Goal: Task Accomplishment & Management: Manage account settings

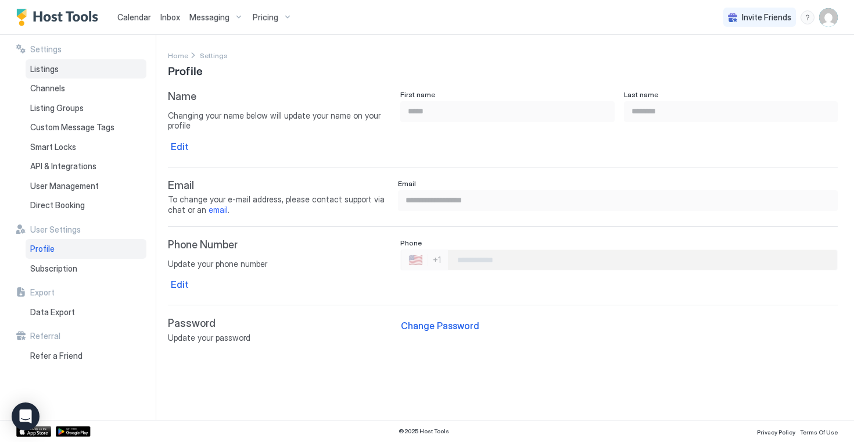
click at [92, 70] on div "Listings" at bounding box center [86, 69] width 121 height 20
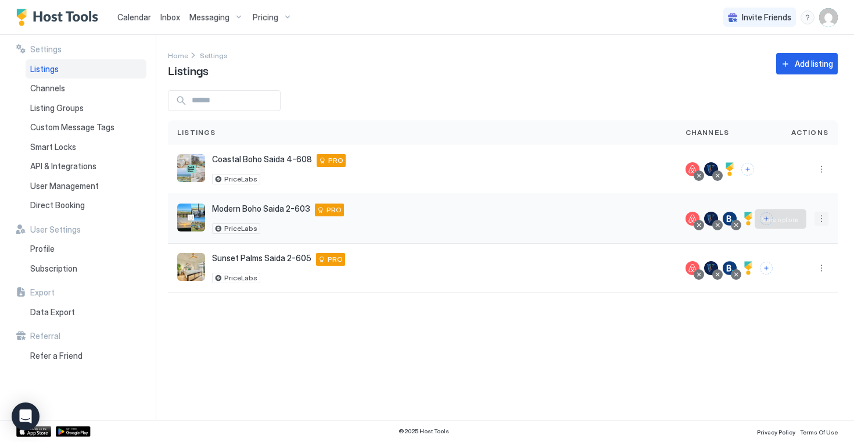
click at [823, 218] on button "More options" at bounding box center [822, 218] width 14 height 14
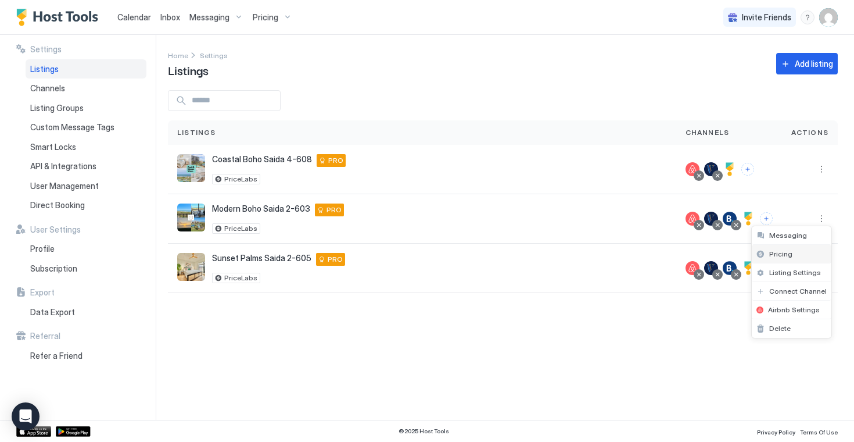
click at [790, 252] on span "Pricing" at bounding box center [780, 253] width 23 height 9
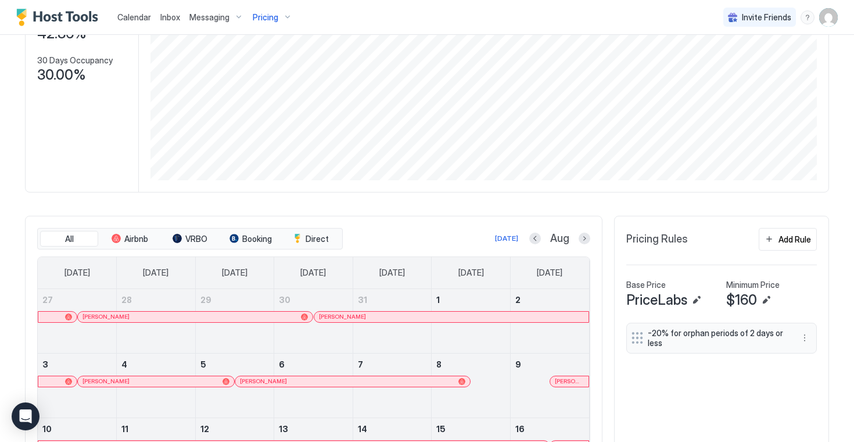
scroll to position [173, 0]
click at [762, 302] on button "Edit" at bounding box center [766, 301] width 14 height 14
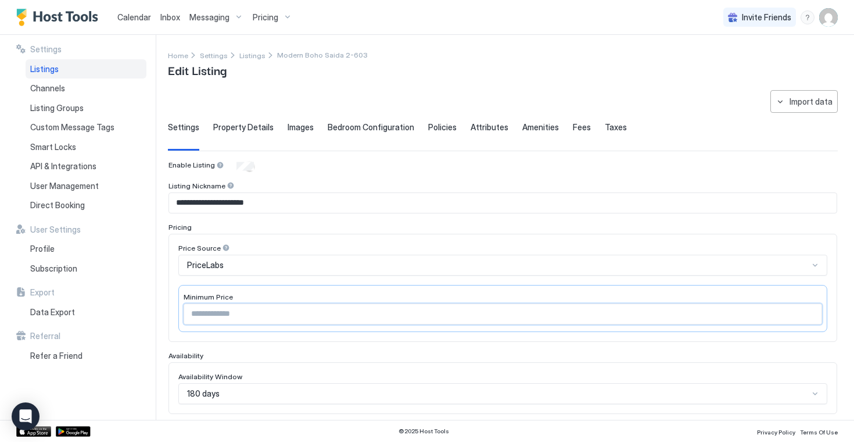
drag, startPoint x: 217, startPoint y: 313, endPoint x: 166, endPoint y: 314, distance: 51.7
click at [166, 314] on div "**********" at bounding box center [427, 227] width 854 height 385
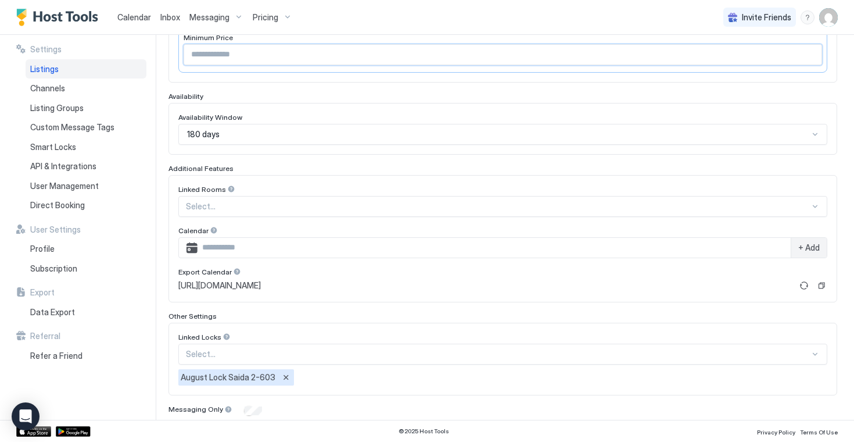
scroll to position [300, 0]
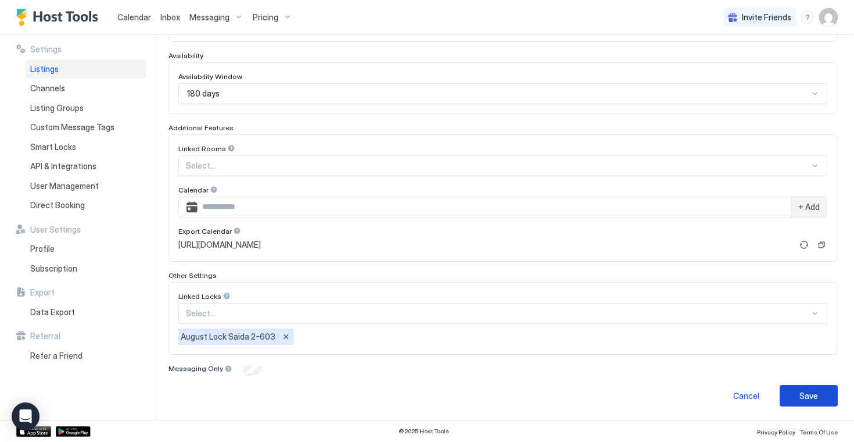
type input "***"
click at [796, 397] on button "Save" at bounding box center [809, 395] width 58 height 21
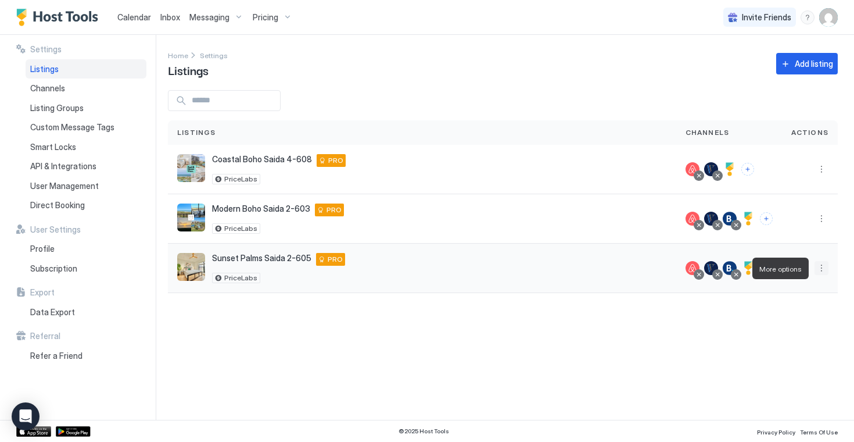
click at [821, 270] on button "More options" at bounding box center [822, 268] width 14 height 14
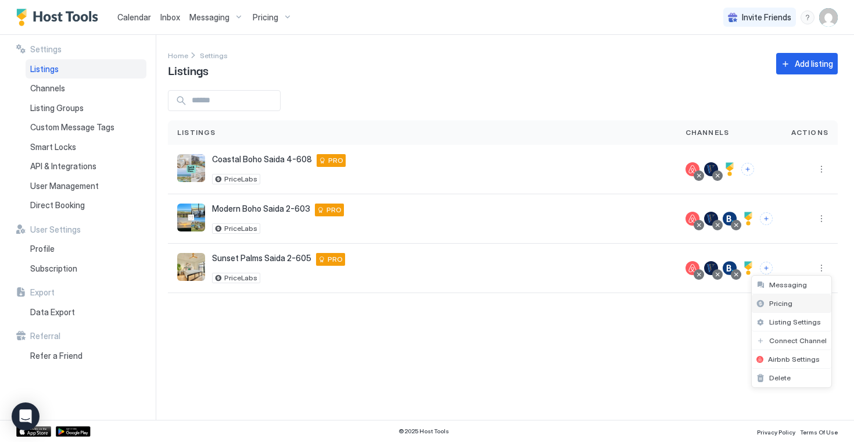
click at [781, 303] on span "Pricing" at bounding box center [780, 303] width 23 height 9
click at [820, 218] on button "More options" at bounding box center [822, 218] width 14 height 14
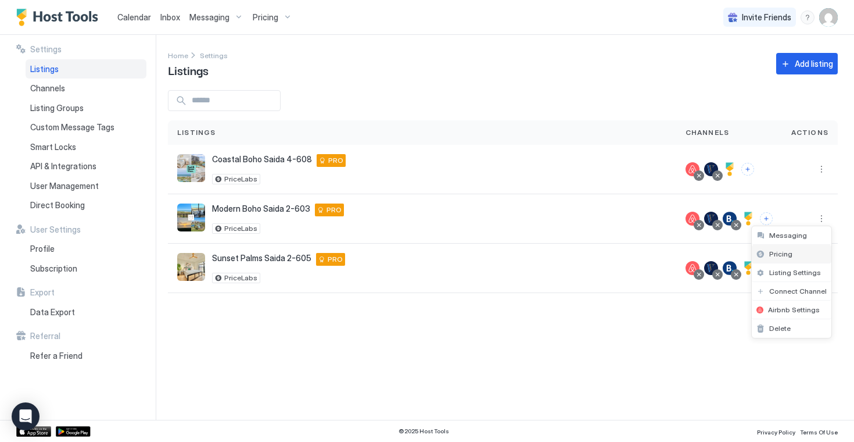
click at [789, 254] on span "Pricing" at bounding box center [780, 253] width 23 height 9
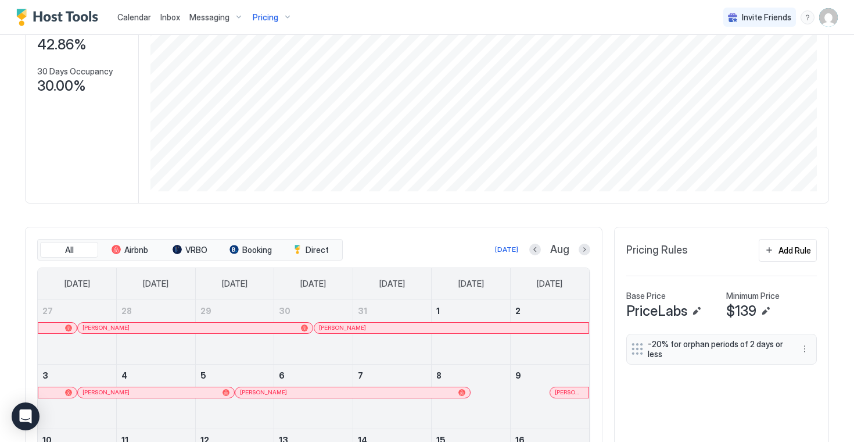
scroll to position [170, 0]
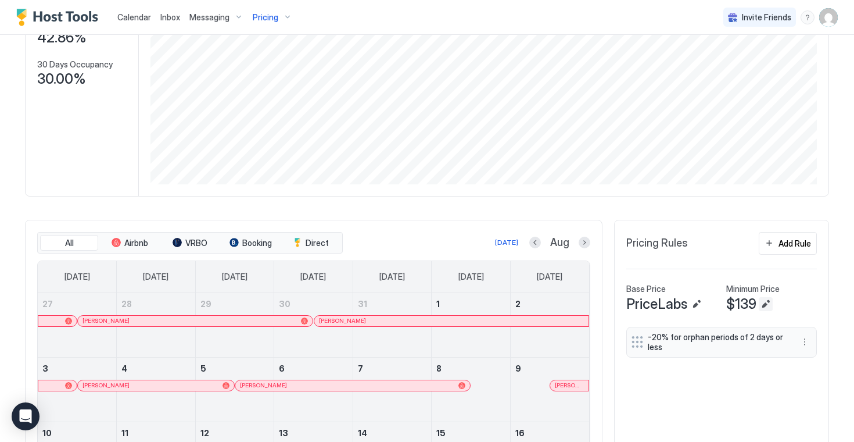
click at [764, 306] on button "Edit" at bounding box center [766, 304] width 14 height 14
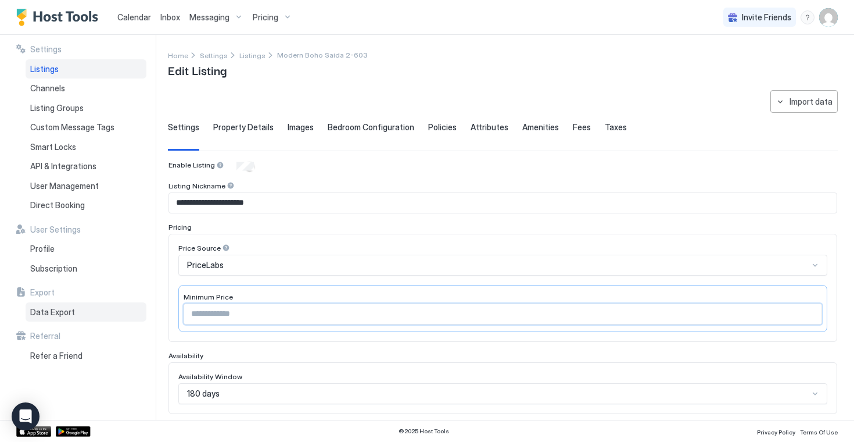
drag, startPoint x: 231, startPoint y: 311, endPoint x: 135, endPoint y: 311, distance: 95.9
click at [135, 311] on div "**********" at bounding box center [427, 227] width 854 height 385
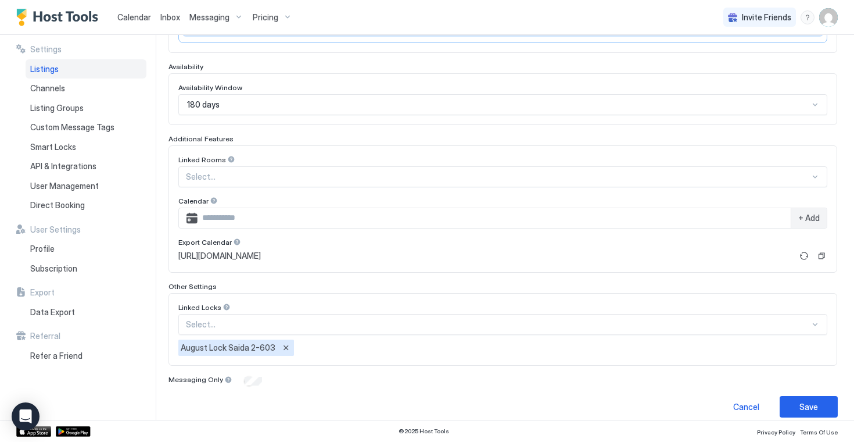
scroll to position [300, 0]
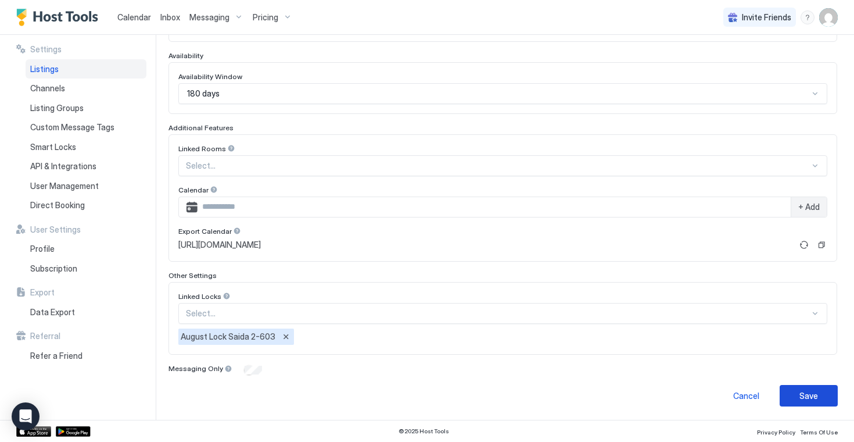
type input "***"
click at [792, 389] on button "Save" at bounding box center [809, 395] width 58 height 21
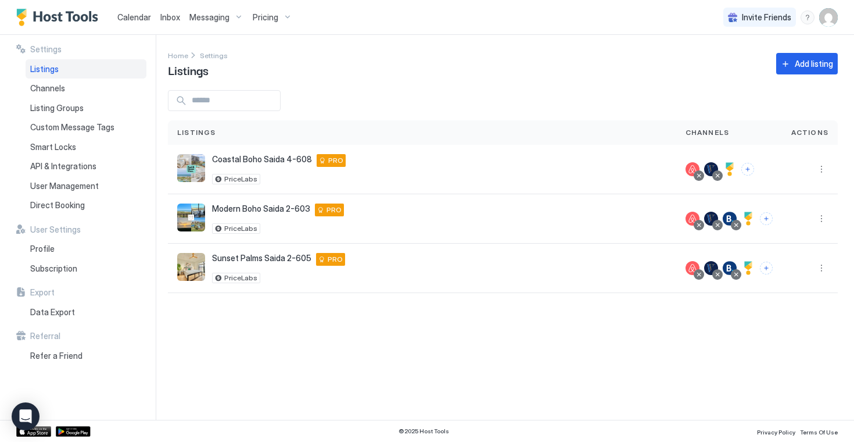
click at [84, 70] on div "Listings" at bounding box center [86, 69] width 121 height 20
click at [821, 220] on button "More options" at bounding box center [822, 218] width 14 height 14
click at [782, 254] on span "Pricing" at bounding box center [780, 253] width 23 height 9
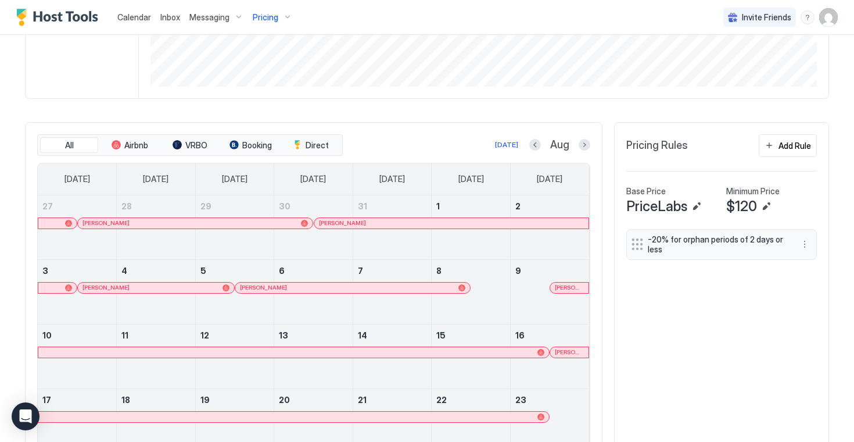
scroll to position [268, 0]
click at [776, 147] on button "Add Rule" at bounding box center [788, 145] width 58 height 23
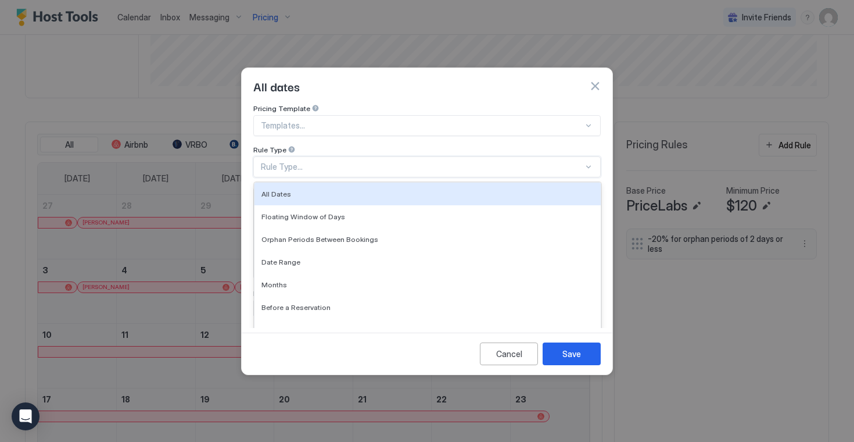
click at [587, 162] on div at bounding box center [588, 167] width 10 height 10
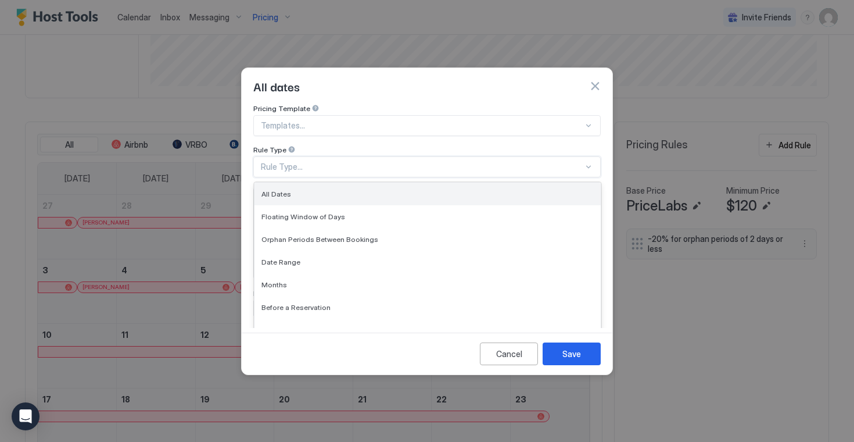
click at [397, 189] on div "All Dates" at bounding box center [427, 193] width 332 height 9
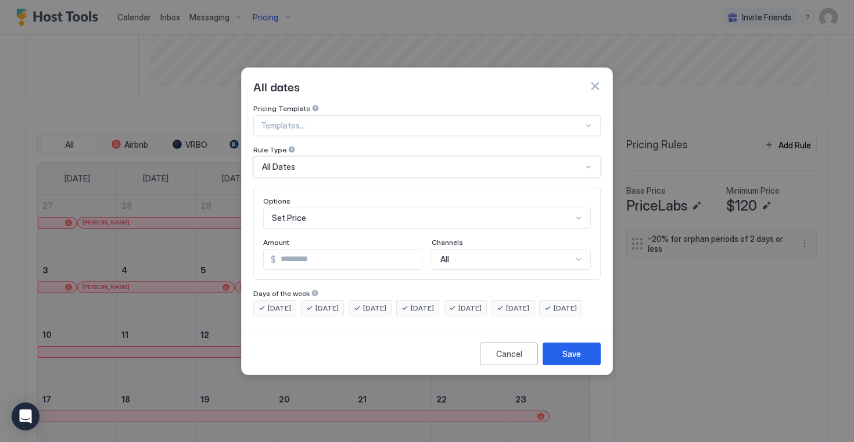
click at [478, 207] on div "Set Price" at bounding box center [427, 217] width 328 height 21
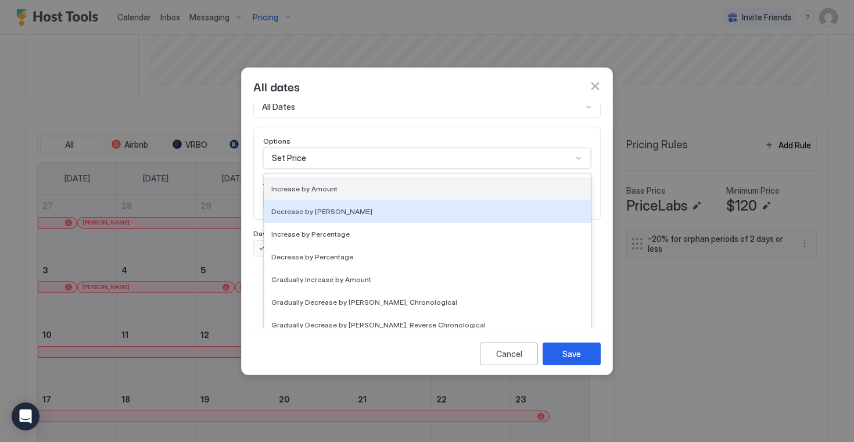
scroll to position [66, 0]
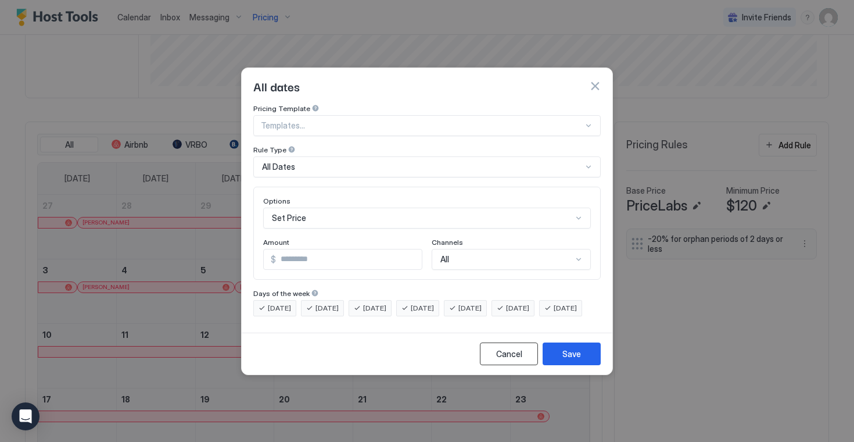
click at [515, 360] on div "Cancel" at bounding box center [509, 353] width 26 height 12
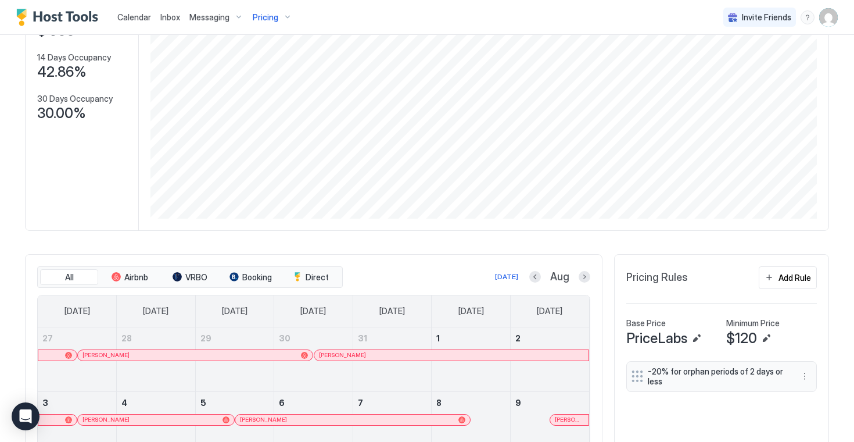
scroll to position [138, 0]
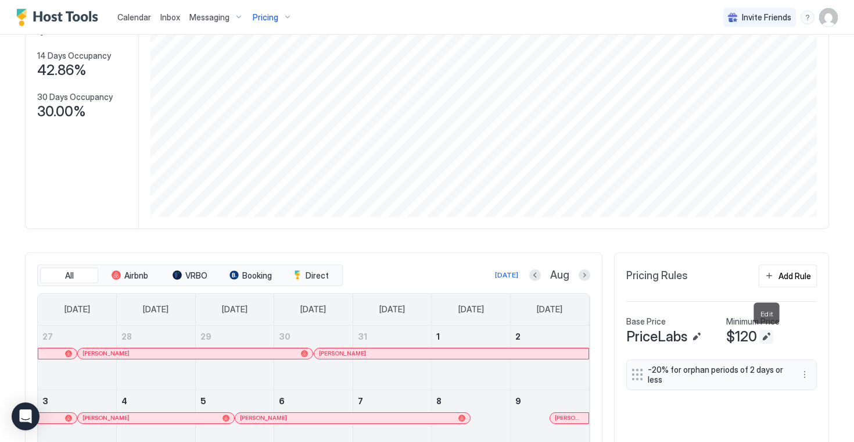
click at [763, 338] on button "Edit" at bounding box center [766, 336] width 14 height 14
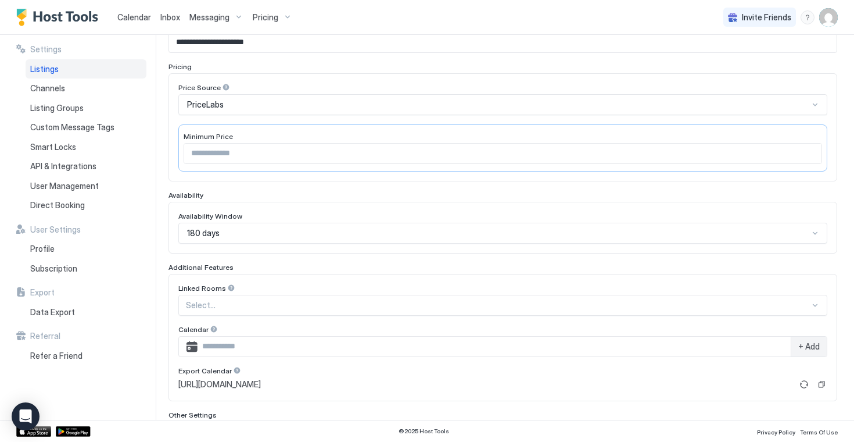
scroll to position [138, 0]
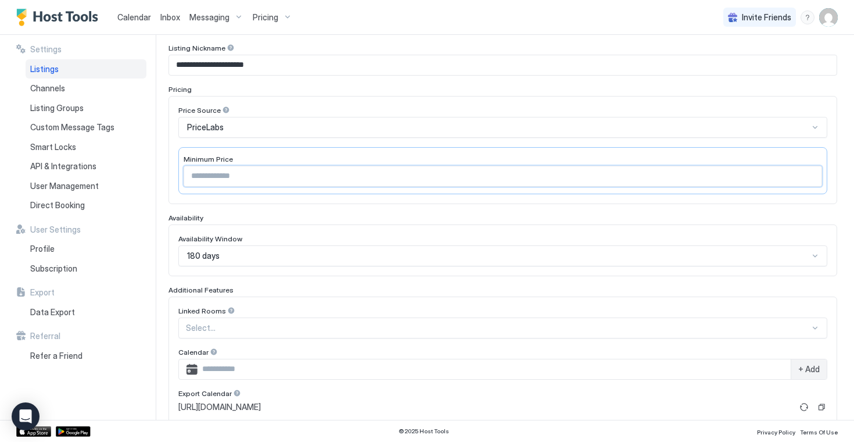
drag, startPoint x: 214, startPoint y: 168, endPoint x: 189, endPoint y: 168, distance: 25.0
click at [189, 168] on input "***" at bounding box center [502, 176] width 637 height 20
drag, startPoint x: 214, startPoint y: 170, endPoint x: 181, endPoint y: 171, distance: 32.6
click at [181, 171] on div "Minimum Price ***" at bounding box center [502, 170] width 649 height 47
click at [212, 183] on input "***" at bounding box center [502, 176] width 637 height 20
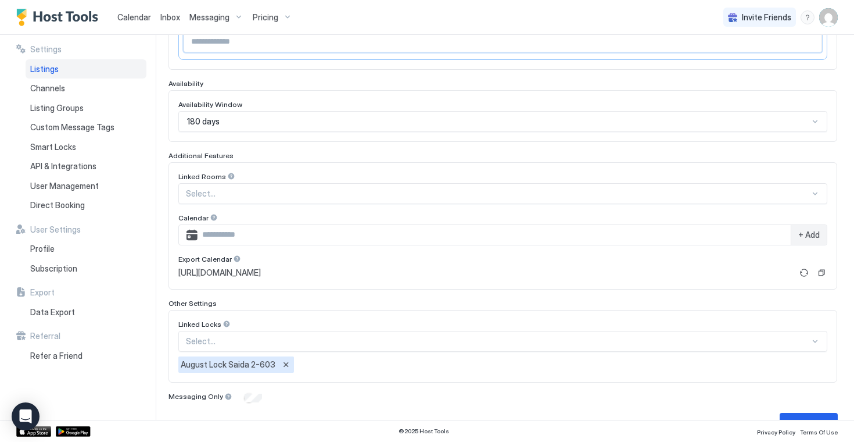
scroll to position [300, 0]
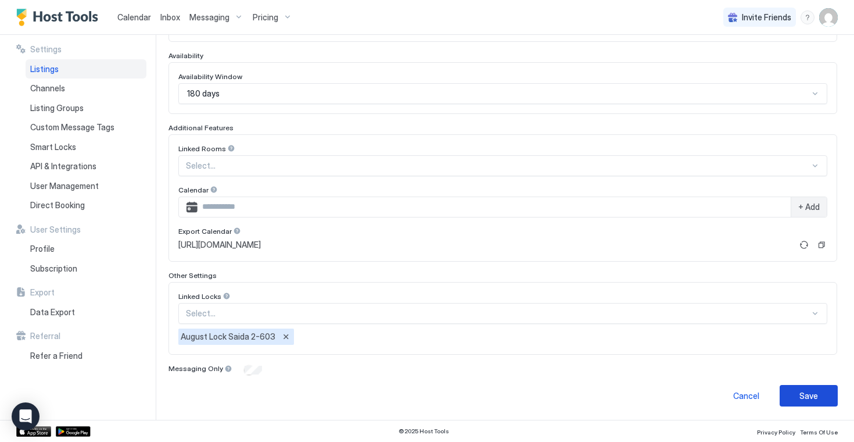
type input "***"
click at [808, 399] on div "Save" at bounding box center [808, 395] width 19 height 12
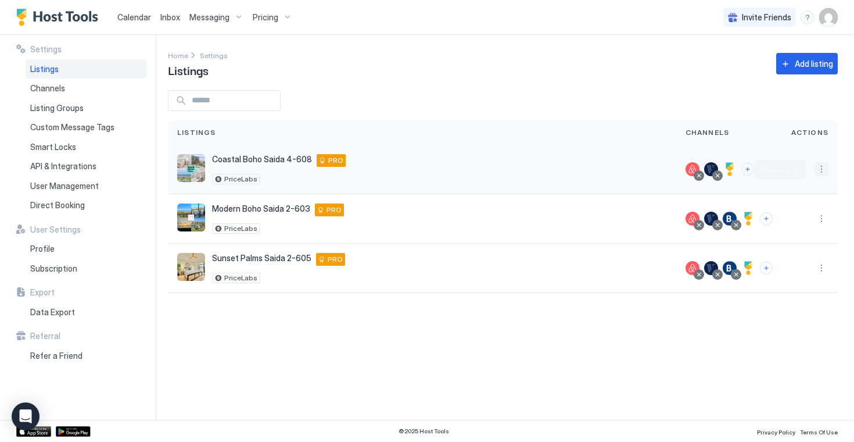
click at [821, 173] on button "More options" at bounding box center [822, 169] width 14 height 14
click at [788, 208] on span "Pricing" at bounding box center [780, 204] width 23 height 9
click at [822, 270] on button "More options" at bounding box center [822, 268] width 14 height 14
click at [792, 301] on div "Pricing" at bounding box center [792, 303] width 80 height 19
click at [822, 171] on button "More options" at bounding box center [822, 169] width 14 height 14
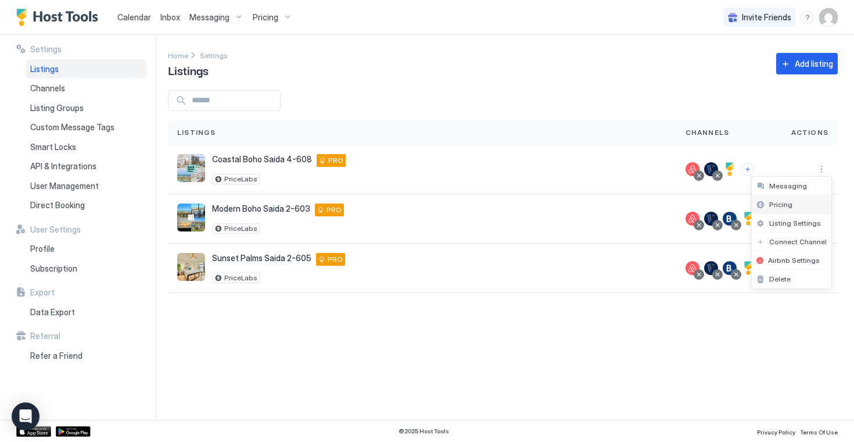
click at [784, 205] on span "Pricing" at bounding box center [780, 204] width 23 height 9
click at [818, 222] on button "More options" at bounding box center [822, 218] width 14 height 14
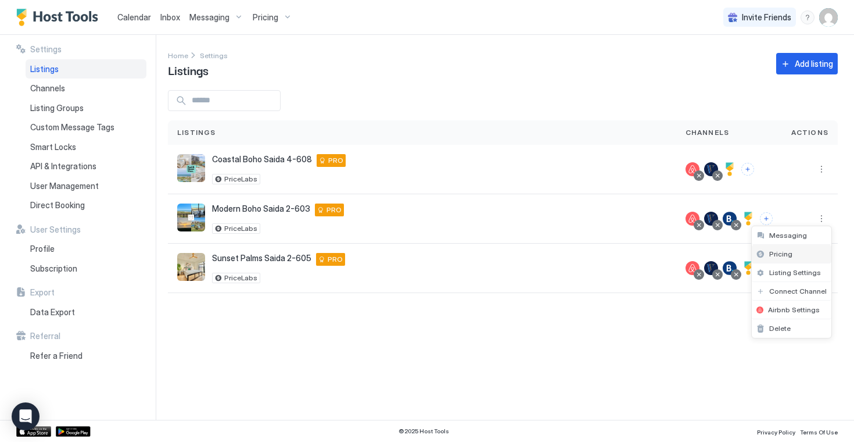
click at [785, 254] on span "Pricing" at bounding box center [780, 253] width 23 height 9
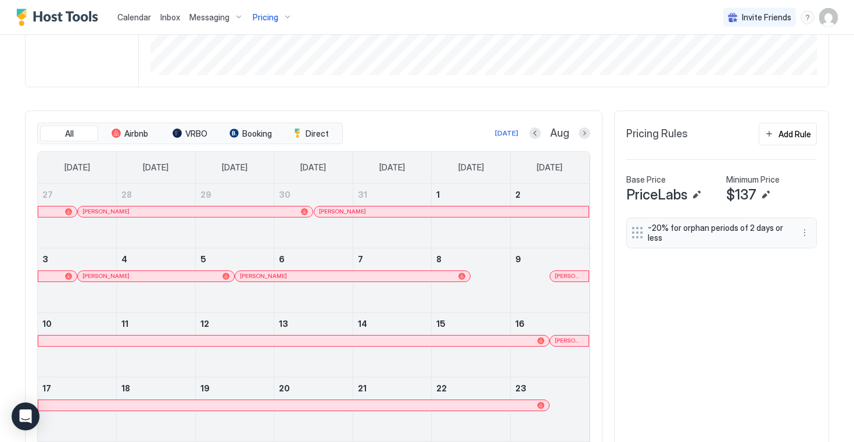
scroll to position [291, 0]
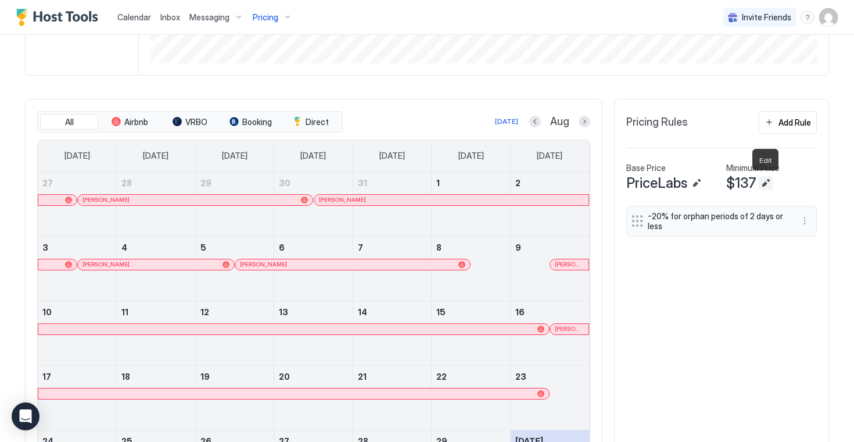
click at [769, 181] on button "Edit" at bounding box center [766, 183] width 14 height 14
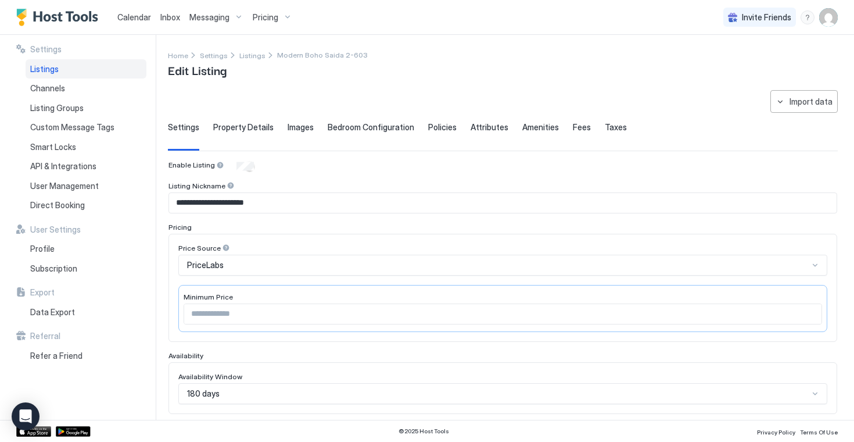
click at [506, 314] on input "***" at bounding box center [502, 314] width 637 height 20
click at [811, 311] on input "***" at bounding box center [502, 314] width 637 height 20
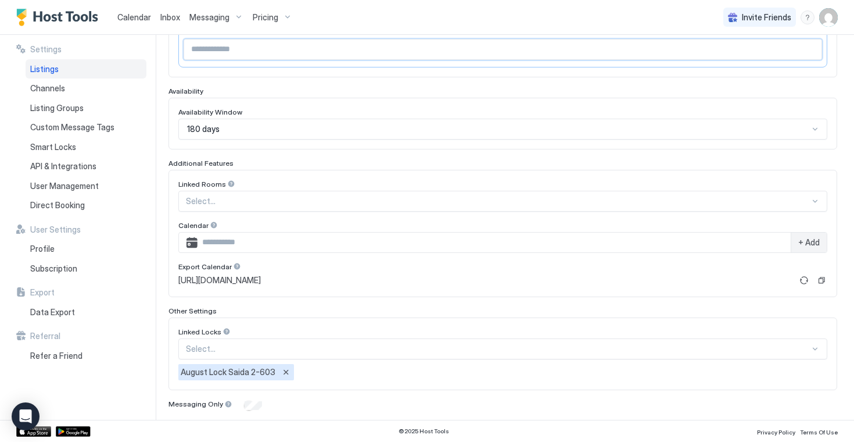
scroll to position [300, 0]
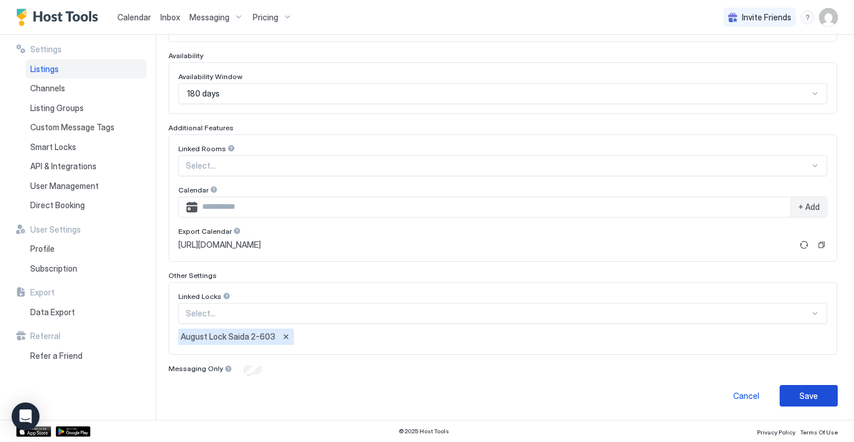
type input "***"
click at [806, 401] on button "Save" at bounding box center [809, 395] width 58 height 21
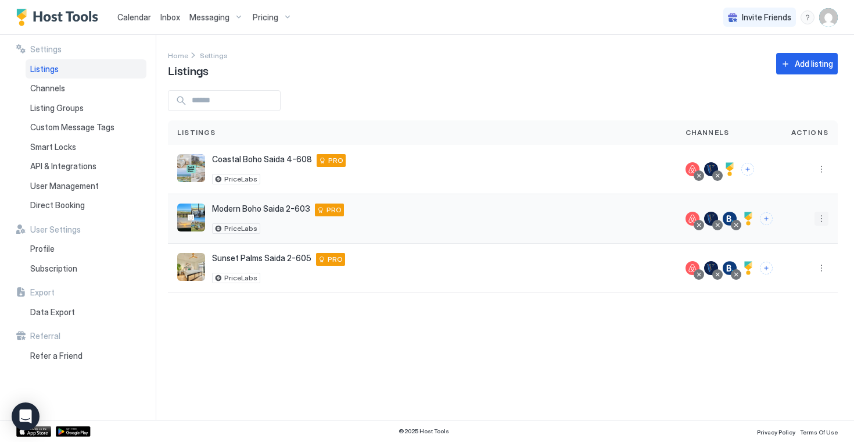
click at [822, 217] on button "More options" at bounding box center [822, 218] width 14 height 14
click at [780, 254] on span "Pricing" at bounding box center [780, 253] width 23 height 9
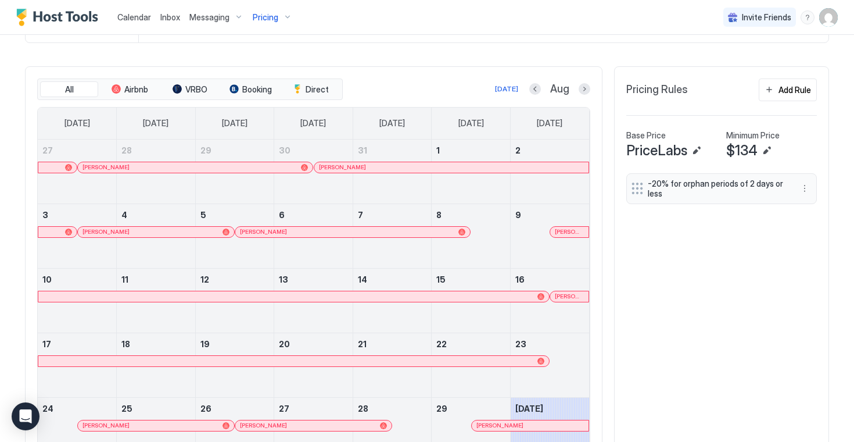
scroll to position [325, 0]
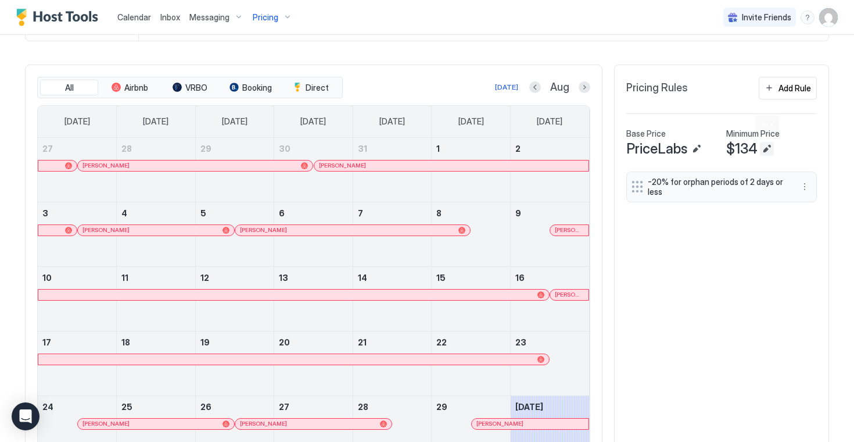
click at [769, 151] on button "Edit" at bounding box center [767, 149] width 14 height 14
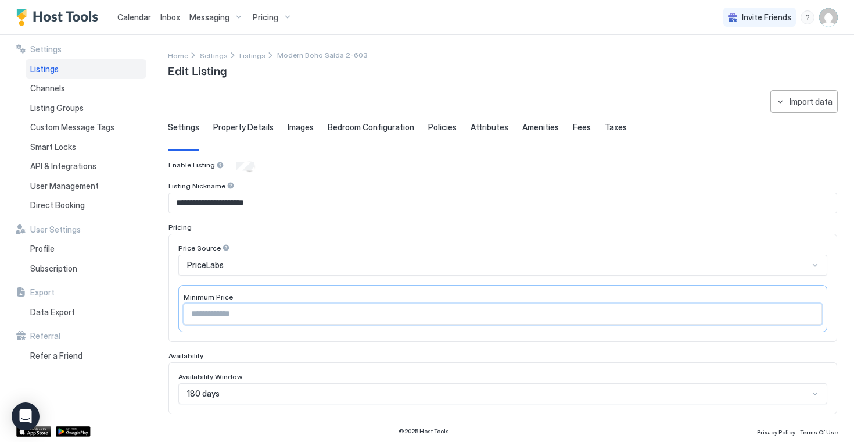
click at [453, 309] on input "***" at bounding box center [502, 314] width 637 height 20
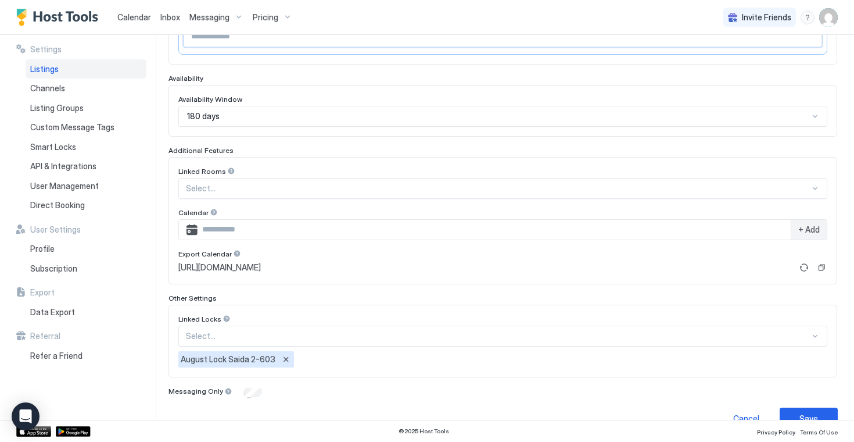
scroll to position [300, 0]
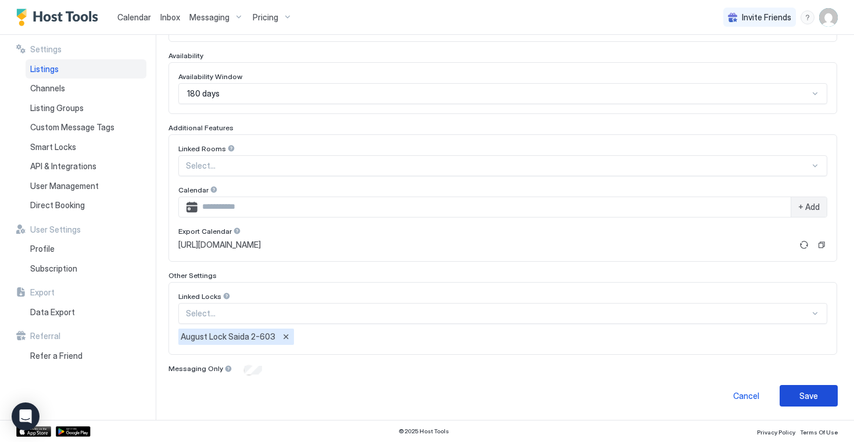
type input "***"
click at [810, 402] on button "Save" at bounding box center [809, 395] width 58 height 21
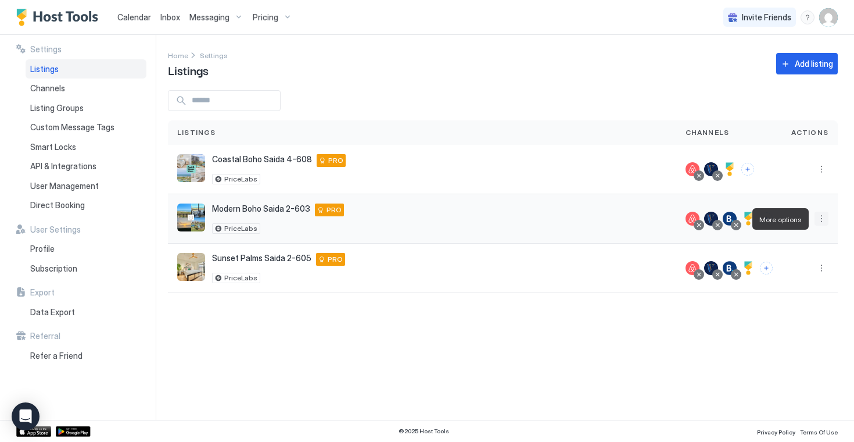
click at [818, 220] on button "More options" at bounding box center [822, 218] width 14 height 14
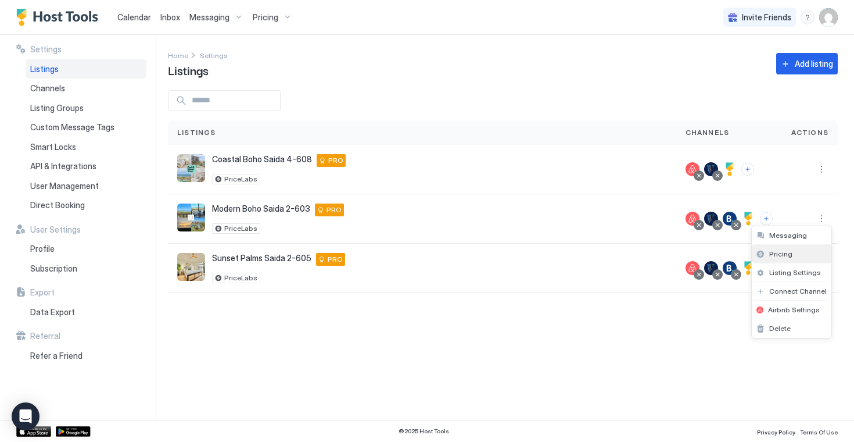
click at [786, 251] on span "Pricing" at bounding box center [780, 253] width 23 height 9
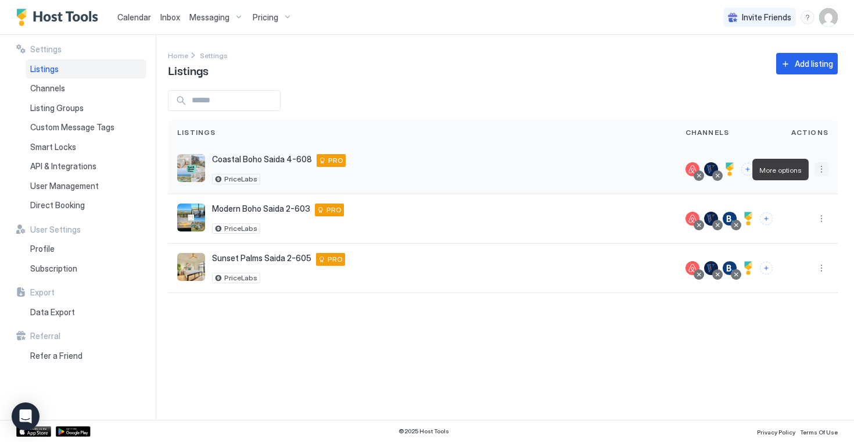
click at [817, 171] on button "More options" at bounding box center [822, 169] width 14 height 14
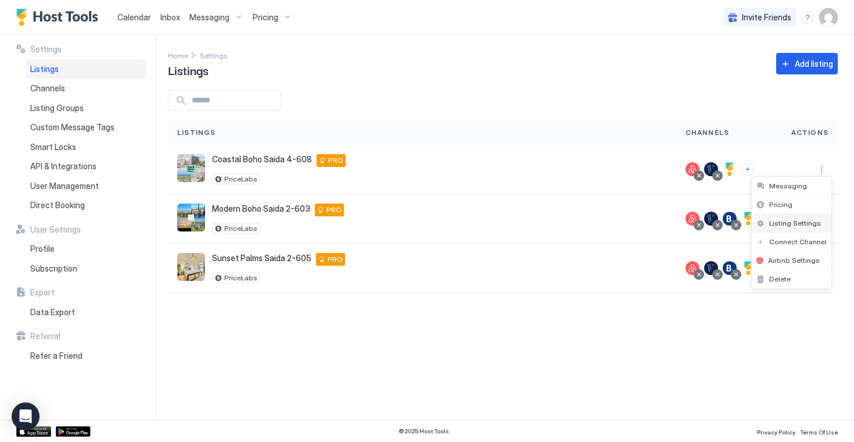
click at [805, 221] on span "Listing Settings" at bounding box center [795, 222] width 52 height 9
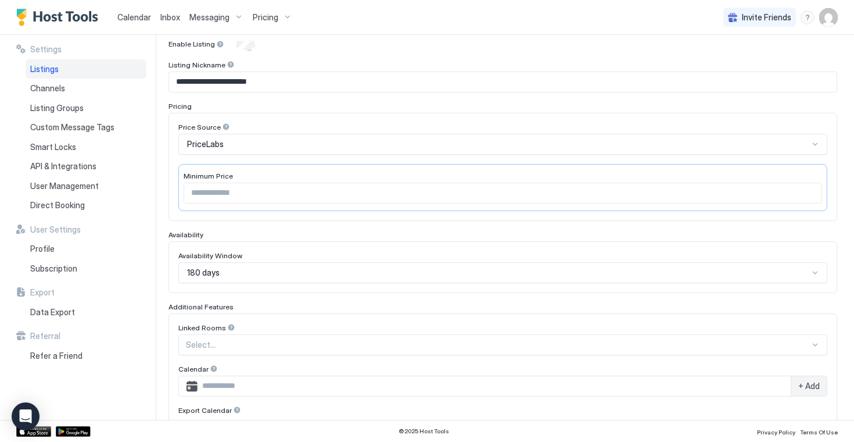
scroll to position [119, 0]
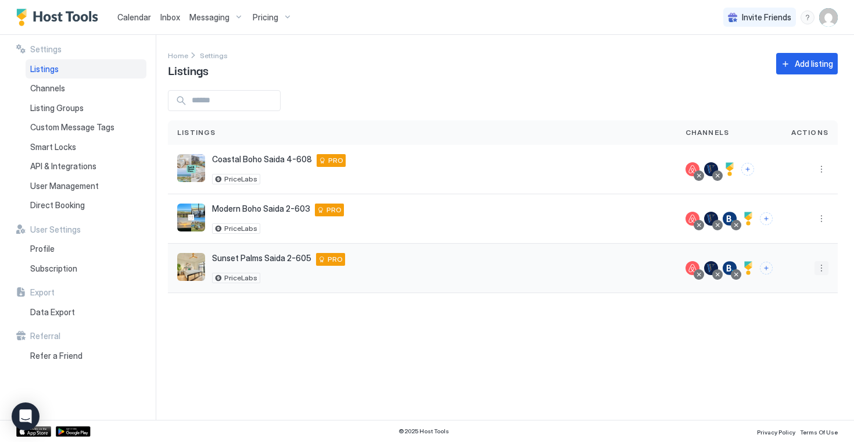
click at [824, 274] on button "More options" at bounding box center [822, 268] width 14 height 14
click at [794, 299] on div "Pricing" at bounding box center [792, 303] width 80 height 19
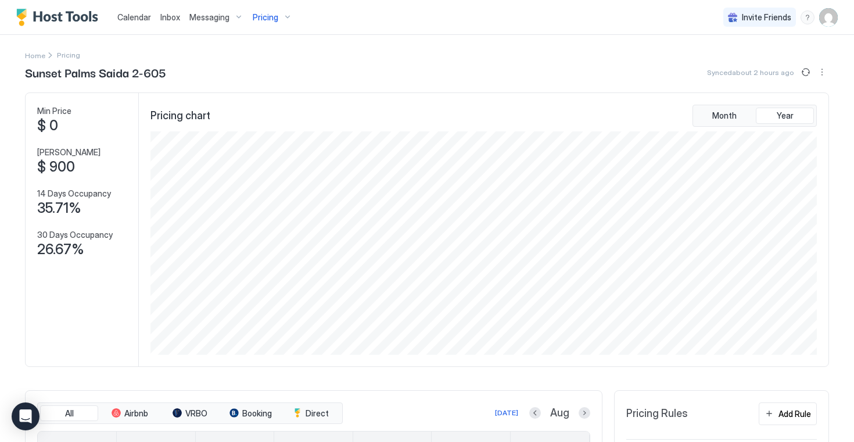
click at [832, 19] on img "User profile" at bounding box center [828, 17] width 19 height 19
click at [777, 62] on div "Settings" at bounding box center [764, 65] width 148 height 20
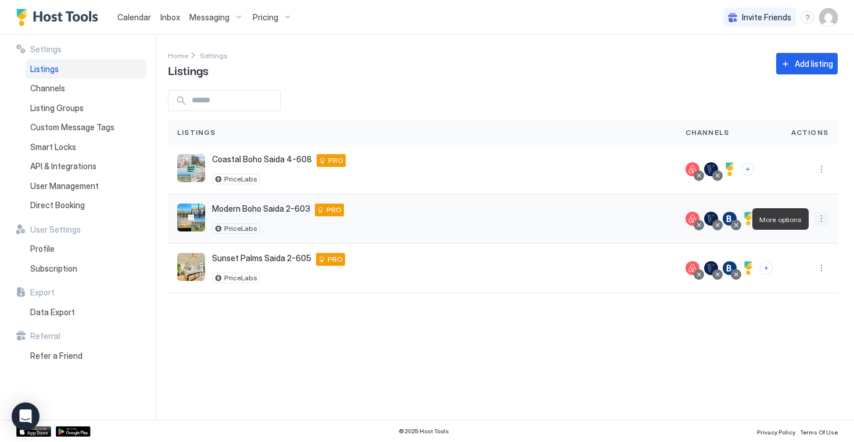
click at [824, 218] on button "More options" at bounding box center [822, 218] width 14 height 14
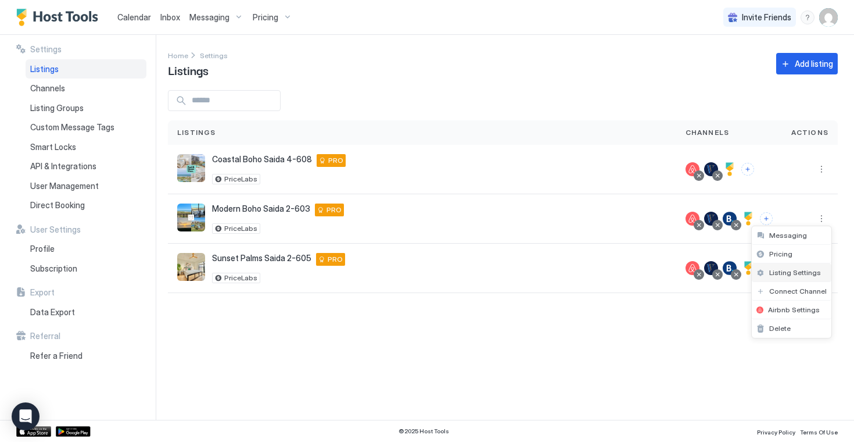
click at [787, 272] on span "Listing Settings" at bounding box center [795, 272] width 52 height 9
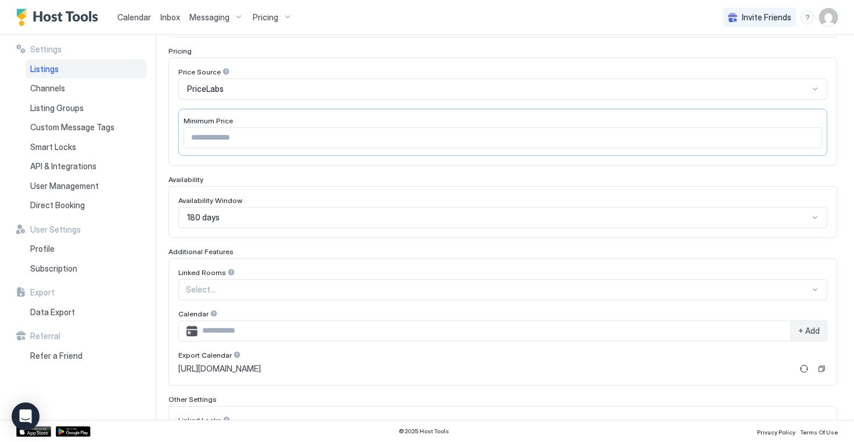
scroll to position [178, 0]
click at [812, 134] on input "***" at bounding box center [502, 136] width 637 height 20
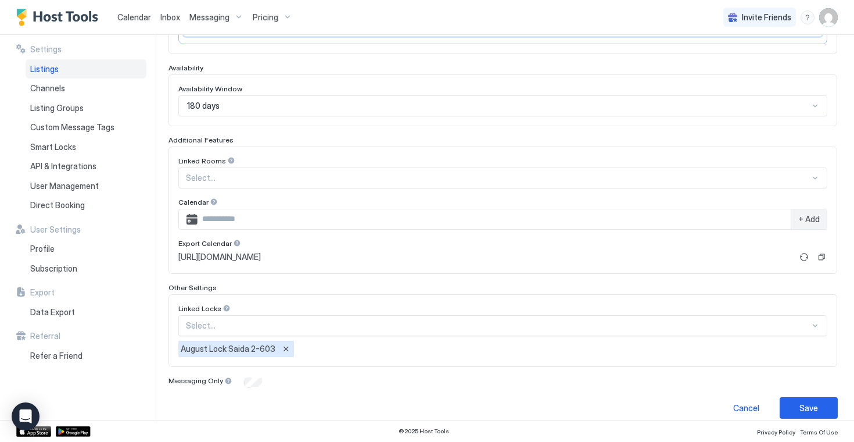
scroll to position [300, 0]
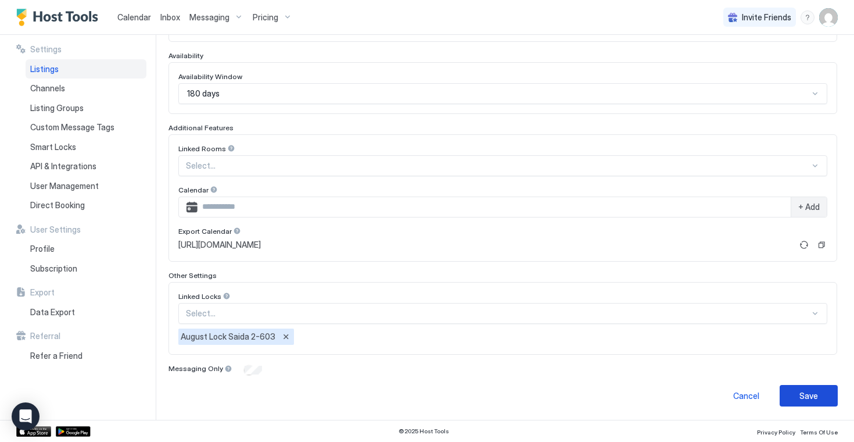
type input "***"
click at [813, 397] on div "Save" at bounding box center [808, 395] width 19 height 12
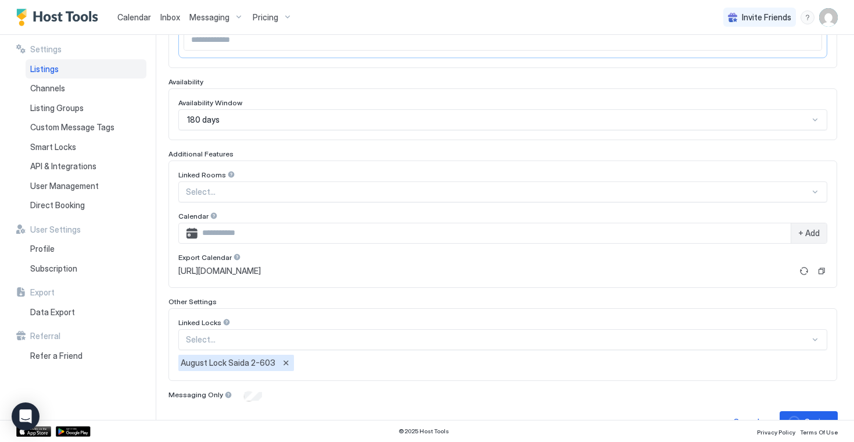
scroll to position [225, 0]
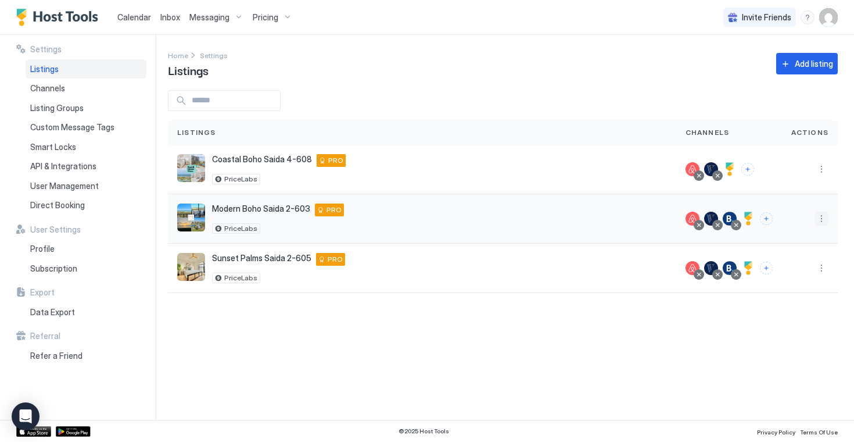
click at [820, 221] on button "More options" at bounding box center [822, 218] width 14 height 14
click at [789, 266] on div "Listing Settings" at bounding box center [792, 272] width 80 height 19
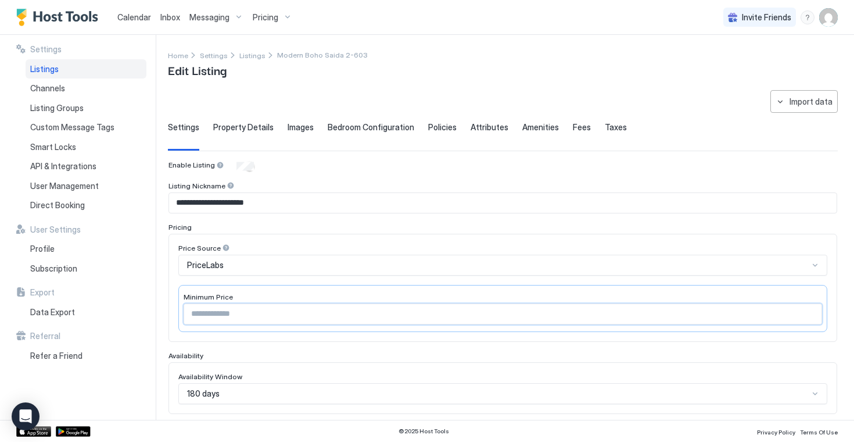
click at [811, 311] on input "***" at bounding box center [502, 314] width 637 height 20
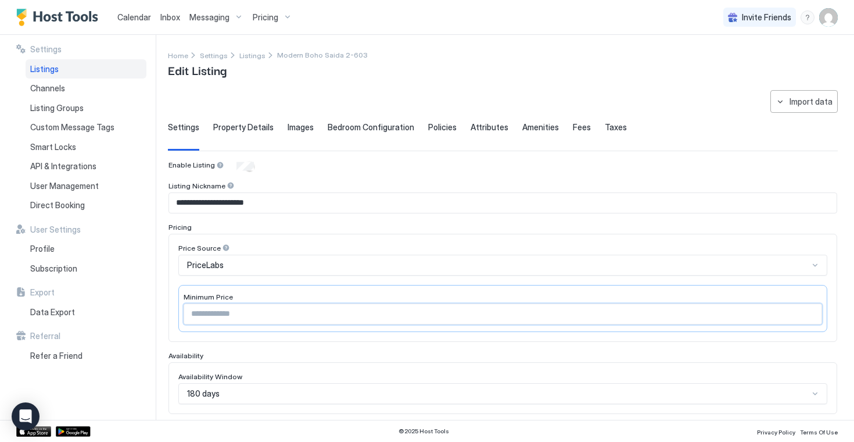
type input "***"
click at [811, 311] on input "***" at bounding box center [502, 314] width 637 height 20
click at [256, 132] on div "Property Details" at bounding box center [243, 136] width 60 height 28
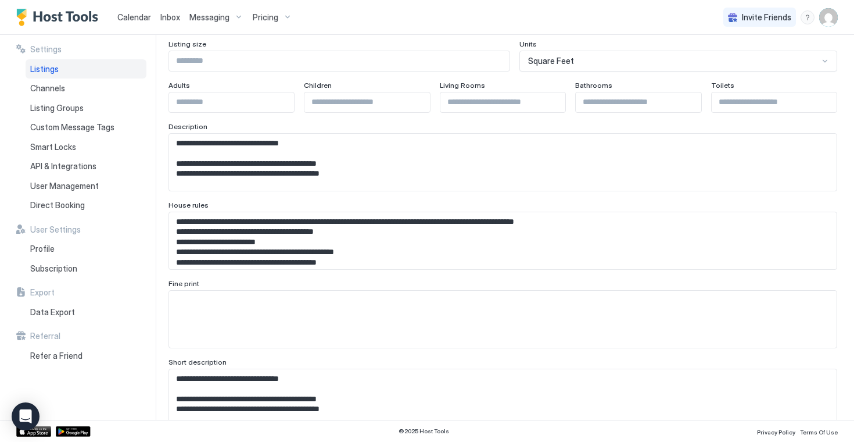
scroll to position [164, 0]
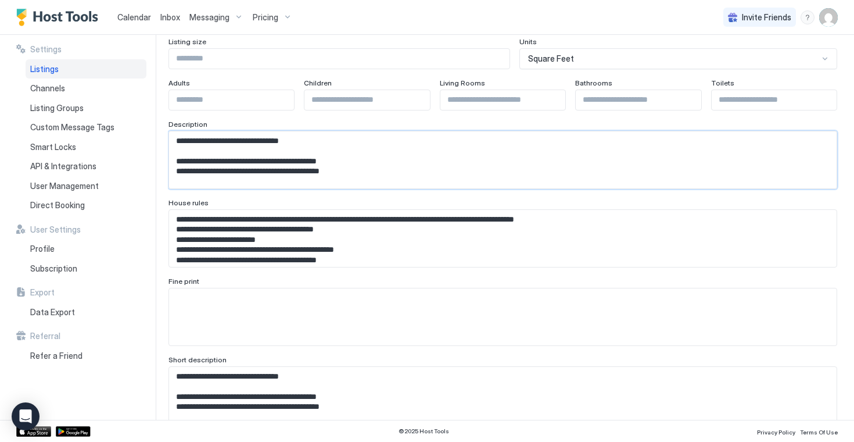
drag, startPoint x: 364, startPoint y: 172, endPoint x: 162, endPoint y: 136, distance: 204.8
click at [162, 136] on div "**********" at bounding box center [427, 227] width 854 height 385
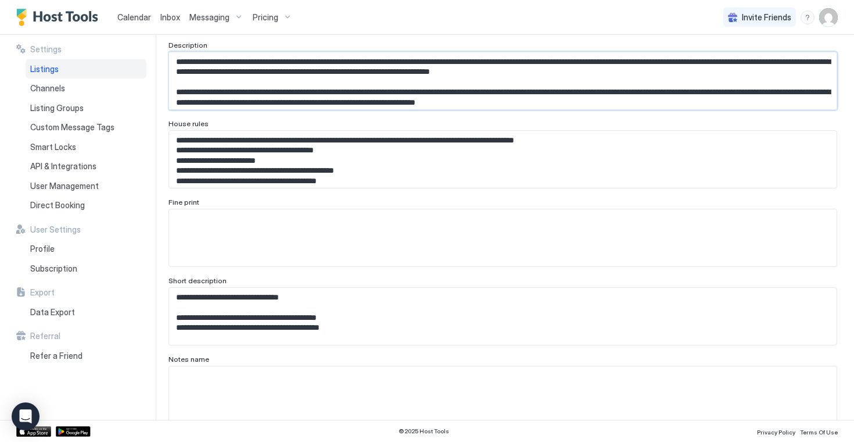
scroll to position [248, 0]
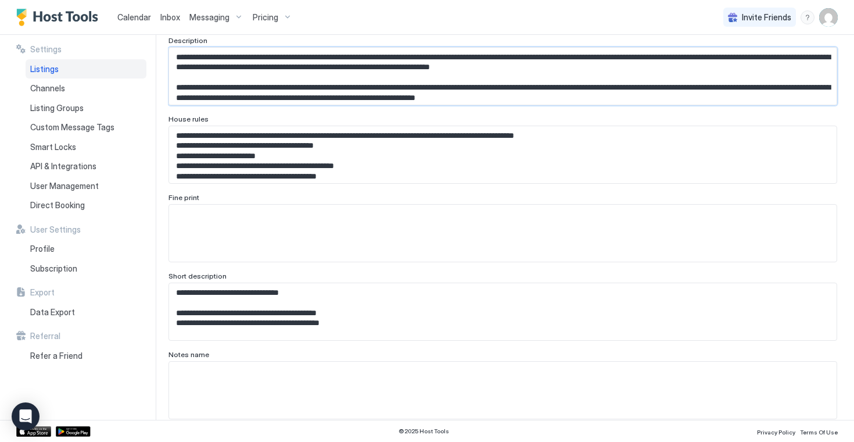
type textarea "**********"
drag, startPoint x: 367, startPoint y: 325, endPoint x: 162, endPoint y: 279, distance: 210.2
click at [162, 279] on div "**********" at bounding box center [427, 227] width 854 height 385
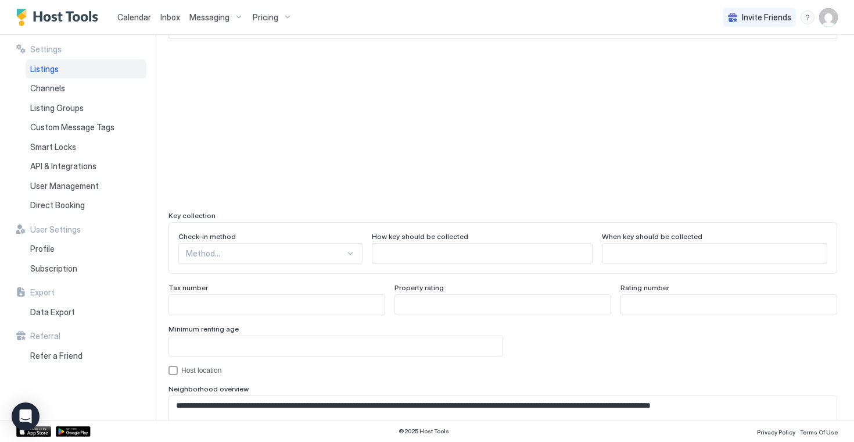
scroll to position [921, 0]
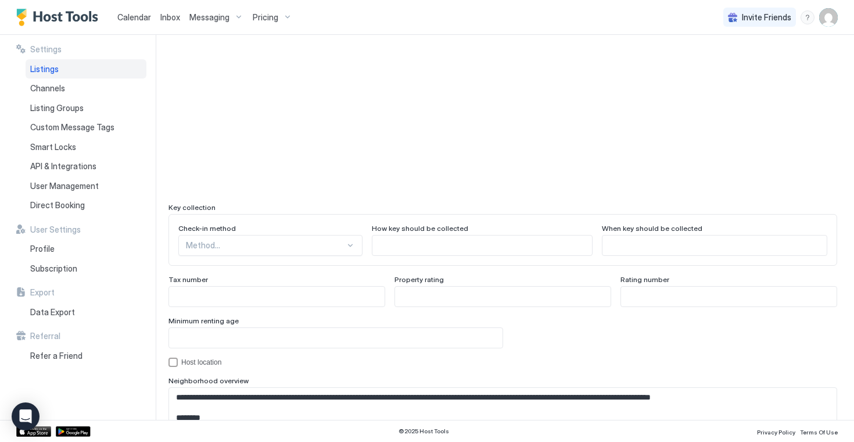
type textarea "**********"
click at [349, 244] on div "Method..." at bounding box center [270, 245] width 184 height 21
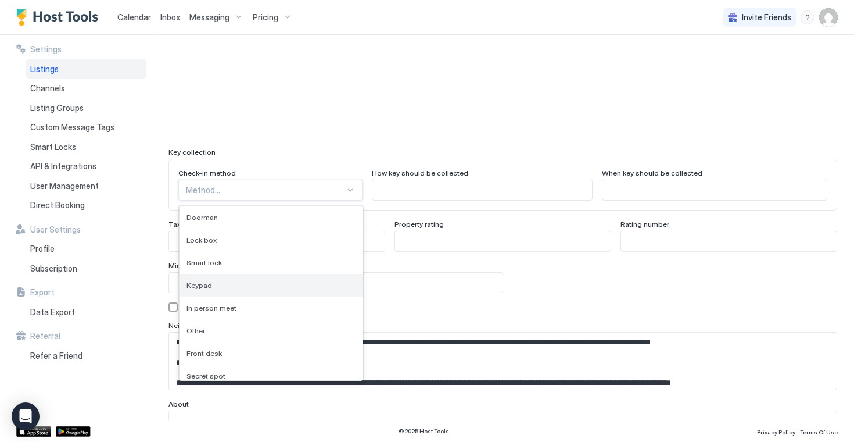
click at [300, 278] on div "Keypad" at bounding box center [271, 285] width 183 height 23
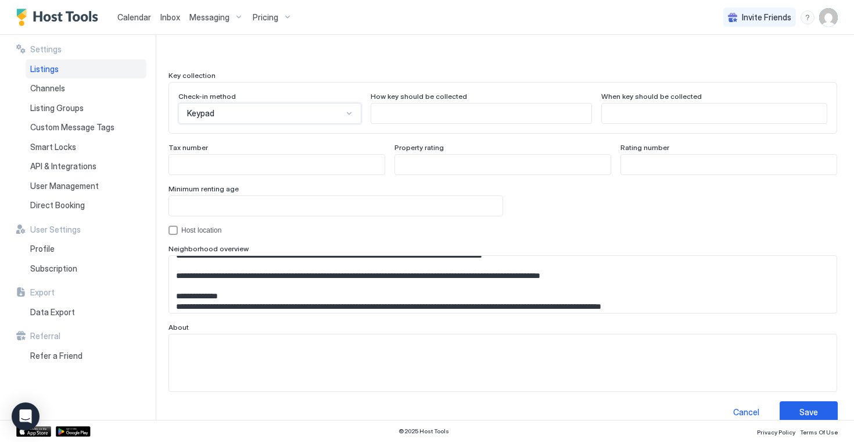
scroll to position [123, 0]
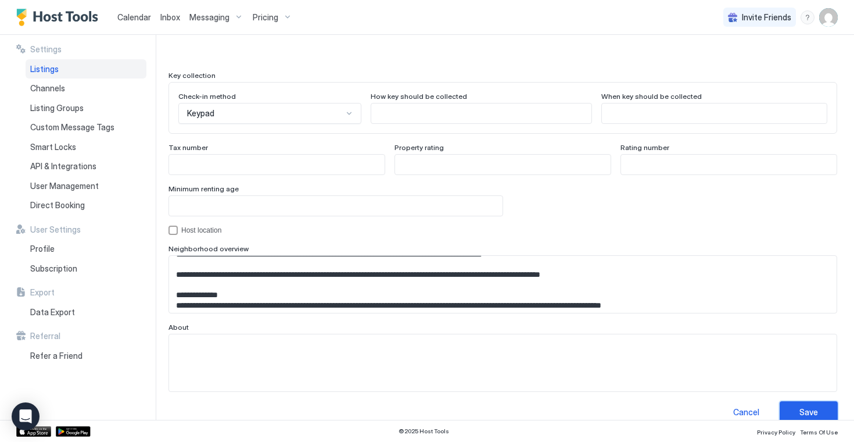
click at [810, 407] on div "Save" at bounding box center [808, 412] width 19 height 12
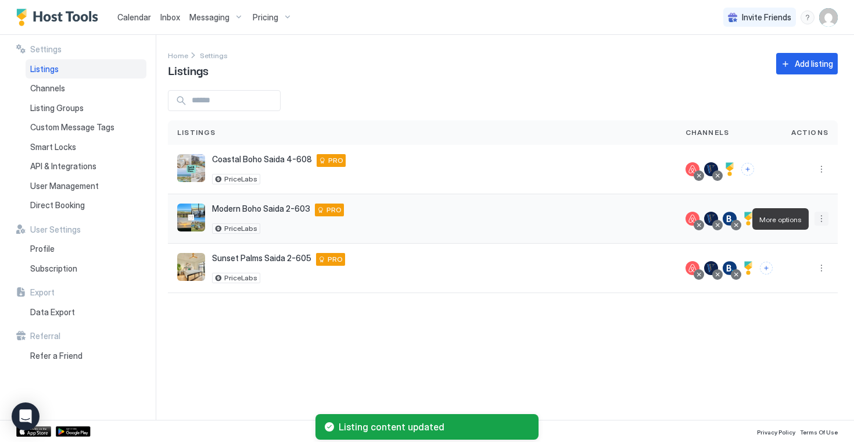
click at [822, 218] on button "More options" at bounding box center [822, 218] width 14 height 14
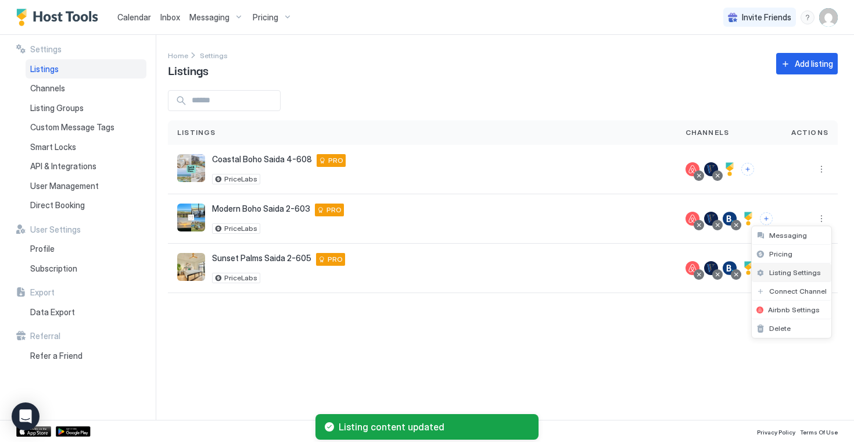
click at [783, 269] on span "Listing Settings" at bounding box center [795, 272] width 52 height 9
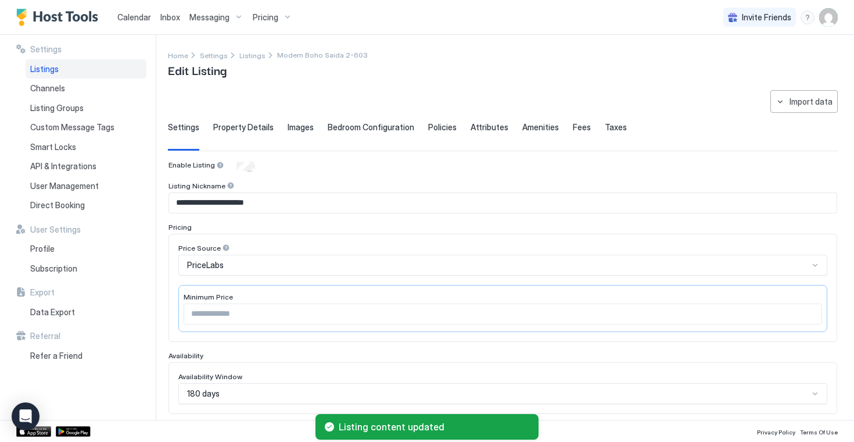
type input "***"
type textarea "**********"
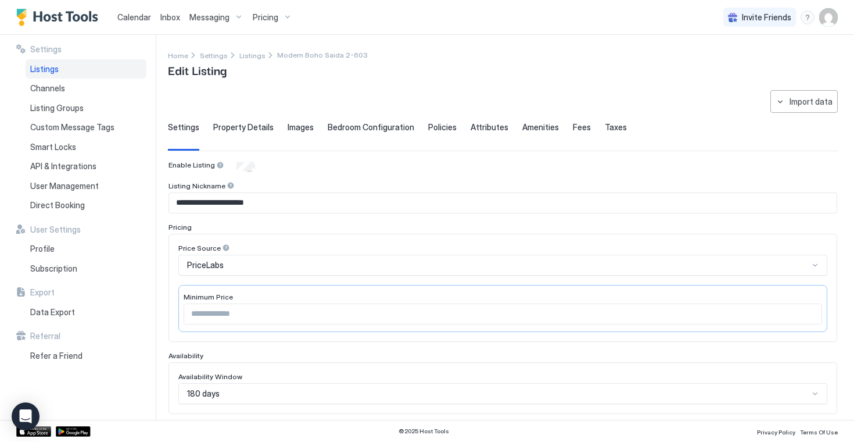
click at [297, 127] on span "Images" at bounding box center [301, 127] width 26 height 10
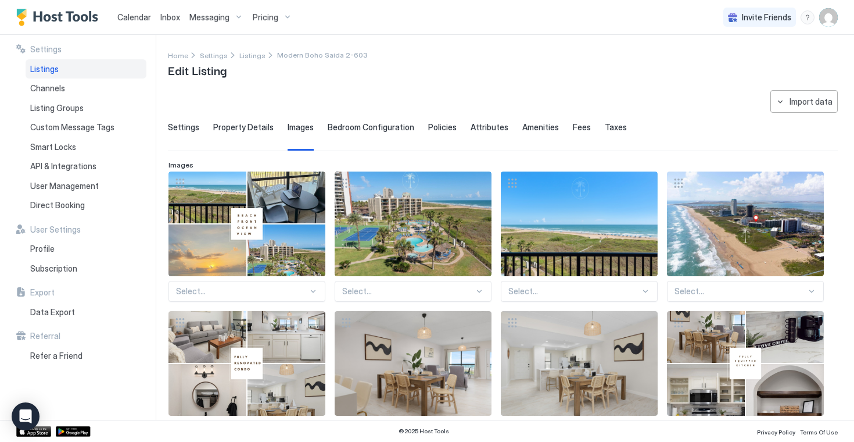
click at [347, 129] on span "Bedroom Configuration" at bounding box center [371, 127] width 87 height 10
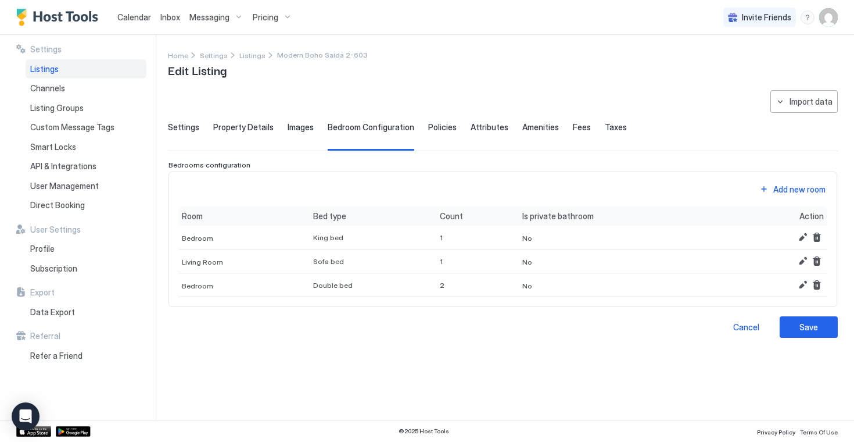
click at [428, 132] on div "Policies" at bounding box center [442, 136] width 28 height 28
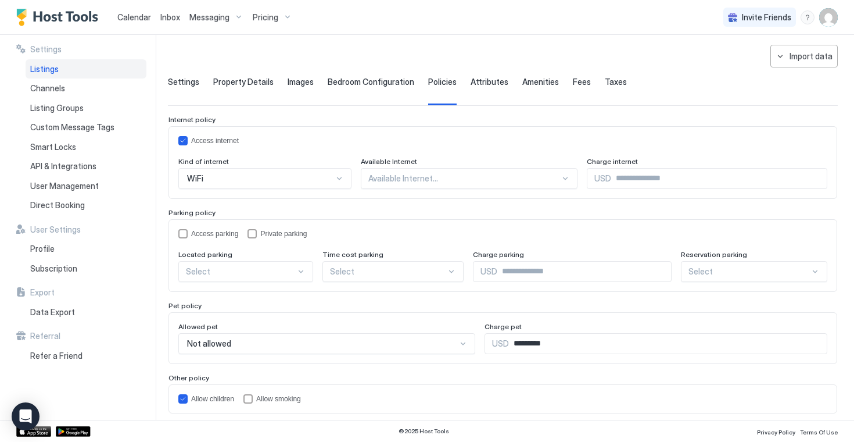
scroll to position [49, 0]
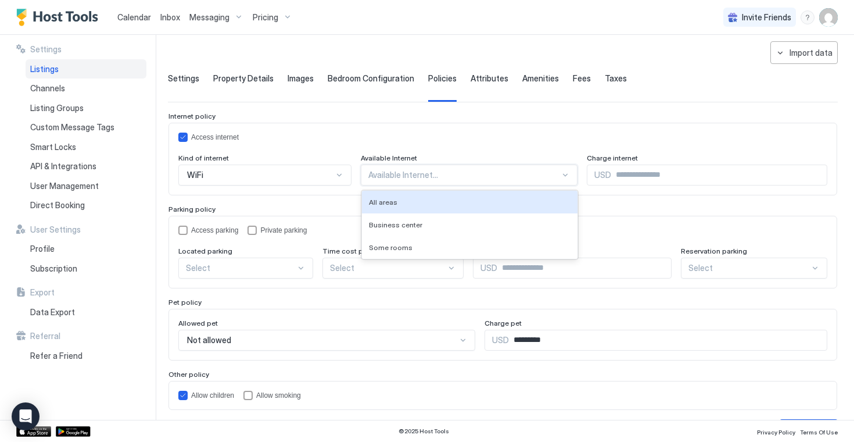
click at [561, 174] on div at bounding box center [565, 174] width 9 height 9
click at [427, 207] on div "All areas" at bounding box center [470, 202] width 216 height 23
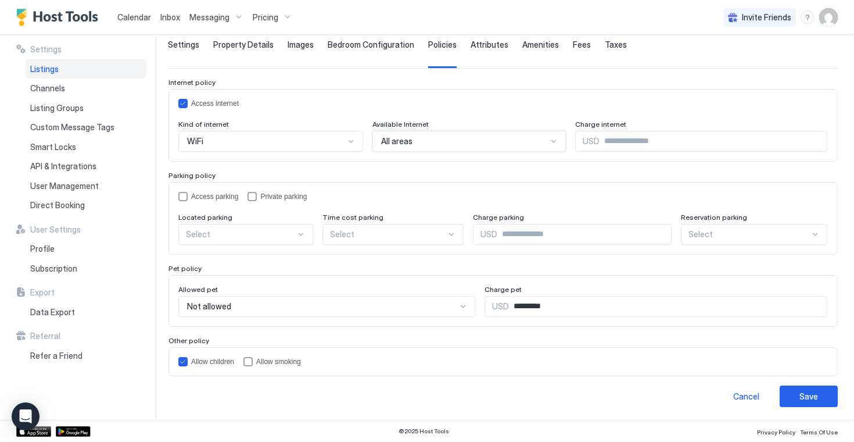
scroll to position [83, 0]
click at [182, 194] on div "accessParking" at bounding box center [182, 195] width 9 height 9
click at [289, 146] on div at bounding box center [266, 140] width 160 height 10
click at [260, 259] on div "On Site" at bounding box center [247, 260] width 120 height 9
click at [363, 151] on div "Select" at bounding box center [270, 140] width 185 height 21
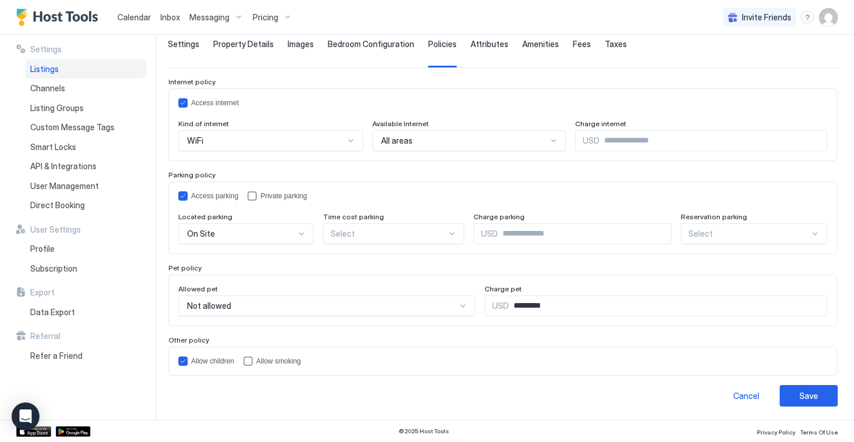
click at [454, 198] on div "Access parking Private parking" at bounding box center [502, 195] width 649 height 9
drag, startPoint x: 569, startPoint y: 311, endPoint x: 504, endPoint y: 309, distance: 65.7
click at [504, 309] on div "USD *********" at bounding box center [656, 305] width 343 height 21
click at [401, 319] on div "Allowed pet Not allowed Charge pet USD *********" at bounding box center [502, 300] width 669 height 52
click at [805, 388] on button "Save" at bounding box center [809, 395] width 58 height 21
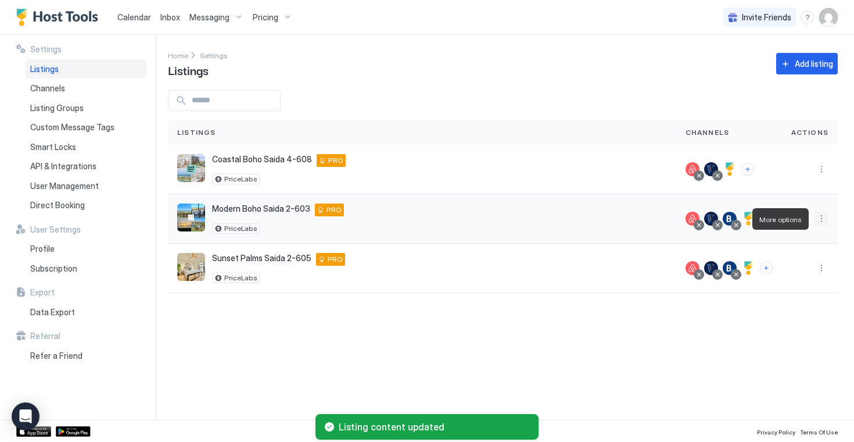
click at [819, 221] on button "More options" at bounding box center [822, 218] width 14 height 14
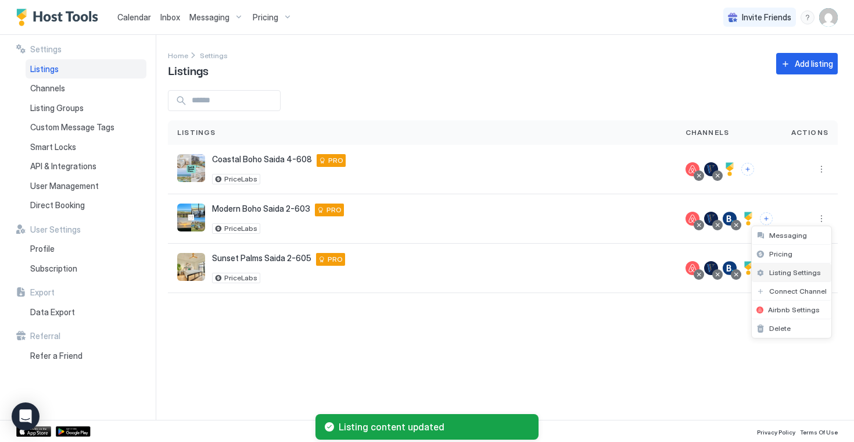
click at [795, 272] on span "Listing Settings" at bounding box center [795, 272] width 52 height 9
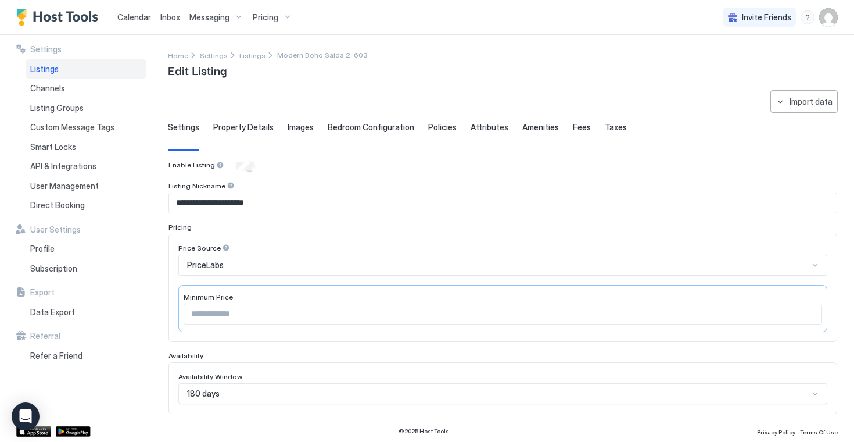
click at [373, 127] on span "Bedroom Configuration" at bounding box center [371, 127] width 87 height 10
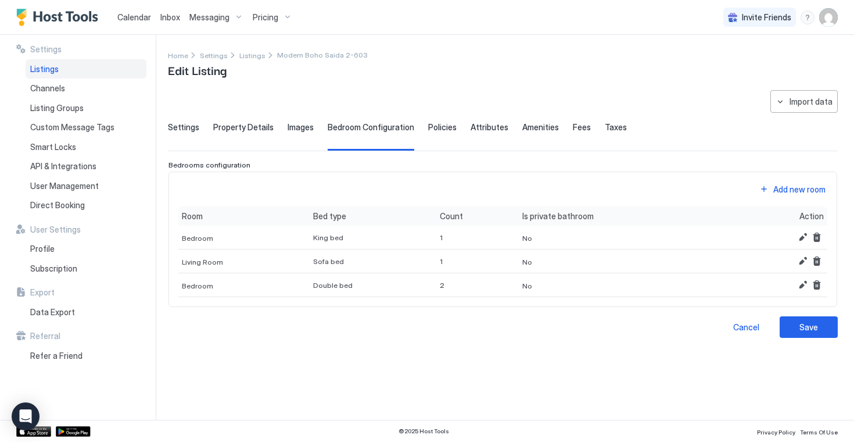
click at [437, 135] on div "Policies" at bounding box center [442, 136] width 28 height 28
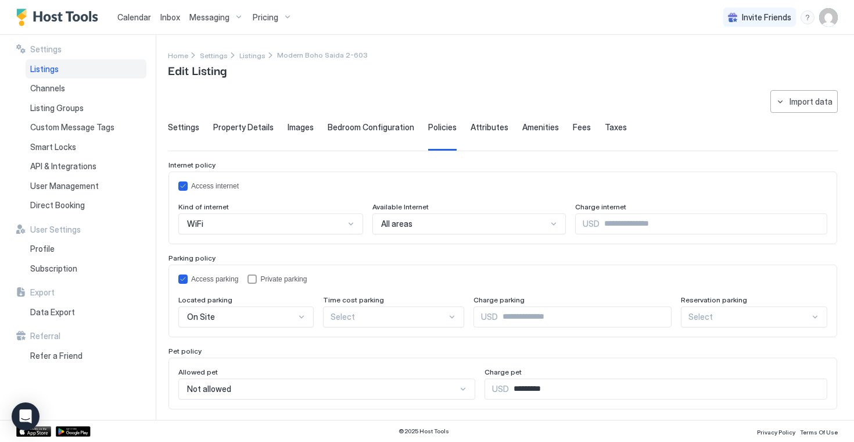
click at [481, 132] on span "Attributes" at bounding box center [490, 127] width 38 height 10
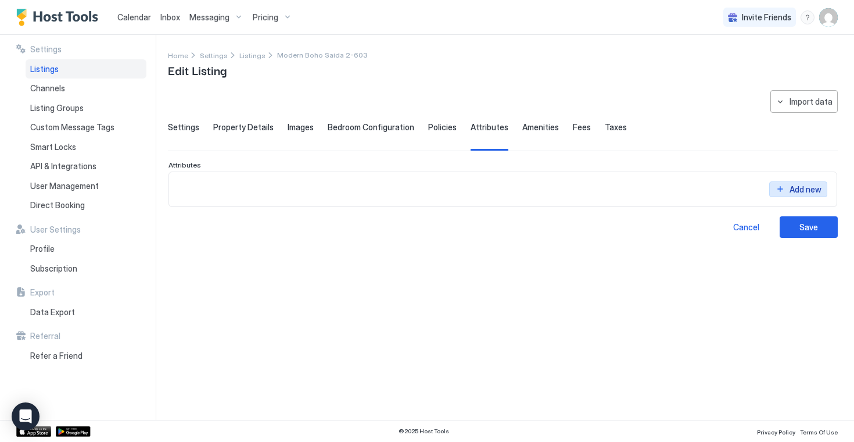
click at [805, 192] on div "Add new" at bounding box center [806, 189] width 32 height 12
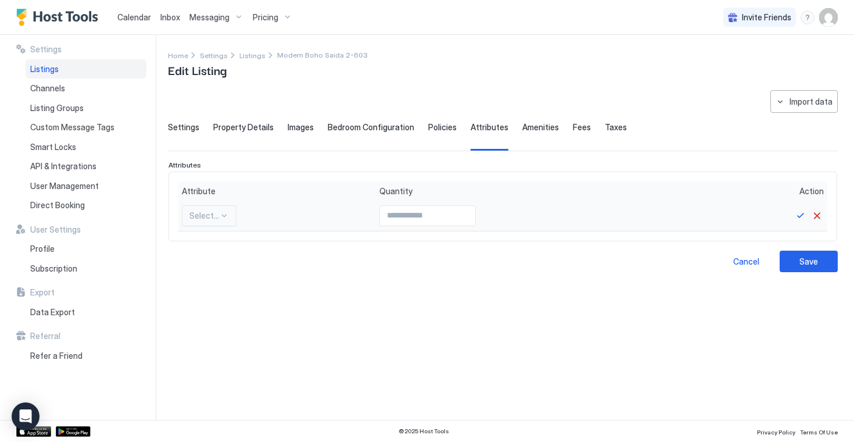
click at [220, 216] on div at bounding box center [224, 215] width 9 height 9
click at [548, 310] on div "**********" at bounding box center [503, 247] width 670 height 315
click at [821, 213] on button "Cancel" at bounding box center [817, 216] width 14 height 14
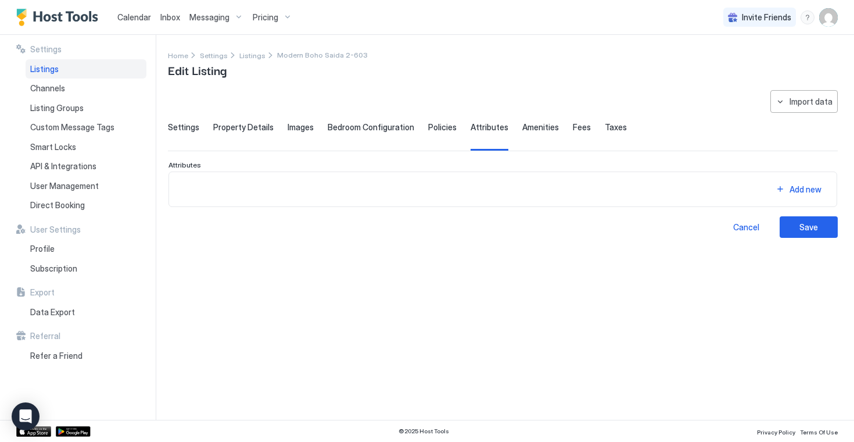
click at [537, 131] on span "Amenities" at bounding box center [540, 127] width 37 height 10
click at [804, 198] on div "Add new" at bounding box center [502, 188] width 669 height 35
click at [799, 187] on div "Add new" at bounding box center [806, 180] width 32 height 12
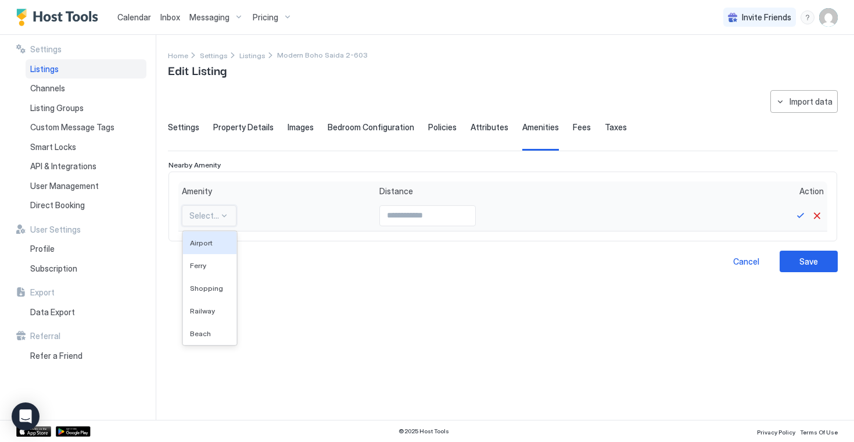
click at [233, 209] on div "Select..." at bounding box center [209, 215] width 55 height 21
click at [208, 327] on div "Beach" at bounding box center [209, 333] width 53 height 23
click at [801, 216] on button "Save" at bounding box center [801, 216] width 14 height 14
click at [455, 214] on input "*" at bounding box center [419, 216] width 95 height 20
type input "*"
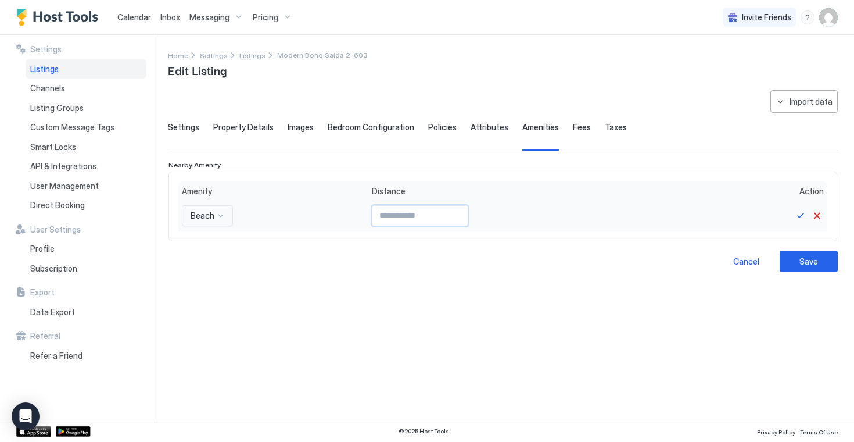
click at [455, 218] on input "*" at bounding box center [419, 216] width 95 height 20
click at [804, 215] on button "Save" at bounding box center [801, 216] width 14 height 14
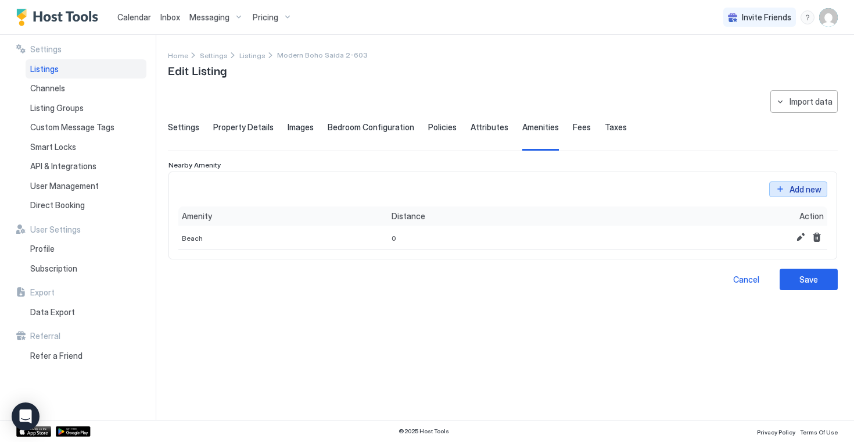
click at [806, 187] on div "Add new" at bounding box center [806, 180] width 32 height 12
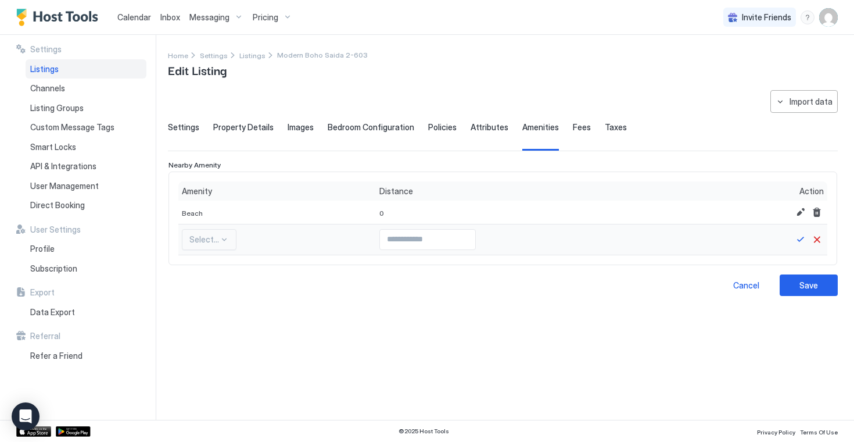
click at [229, 238] on div "Select..." at bounding box center [209, 239] width 55 height 21
click at [223, 313] on div "Shopping" at bounding box center [210, 311] width 40 height 9
click at [618, 294] on div "Cancel Save" at bounding box center [503, 284] width 670 height 21
click at [799, 239] on button "Save" at bounding box center [801, 239] width 14 height 14
type input "*"
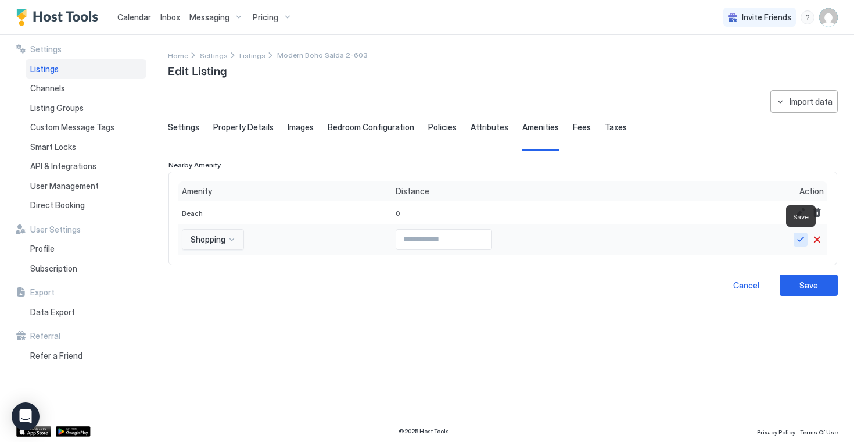
click at [805, 245] on button "Save" at bounding box center [801, 239] width 14 height 14
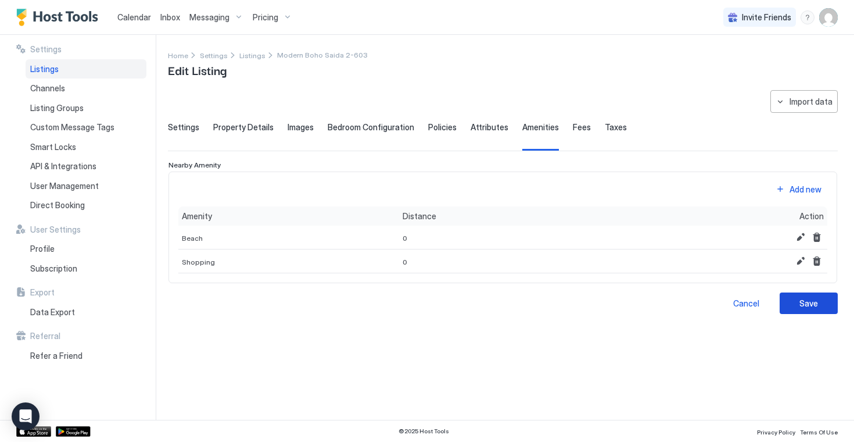
click at [806, 309] on div "Save" at bounding box center [808, 303] width 19 height 12
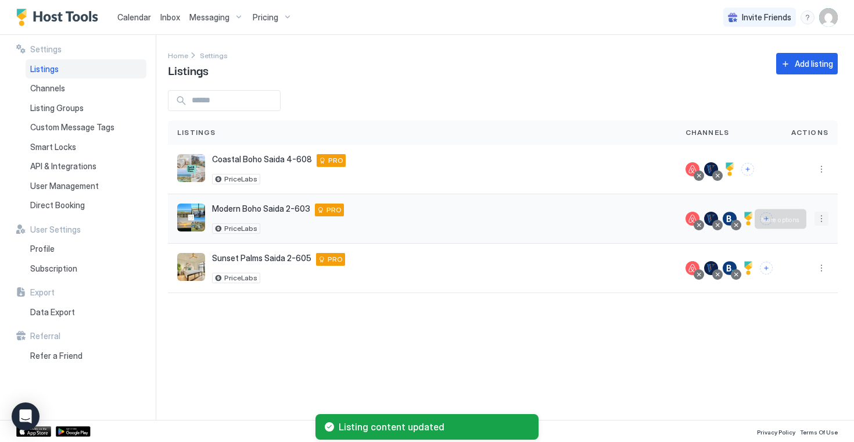
click at [822, 217] on button "More options" at bounding box center [822, 218] width 14 height 14
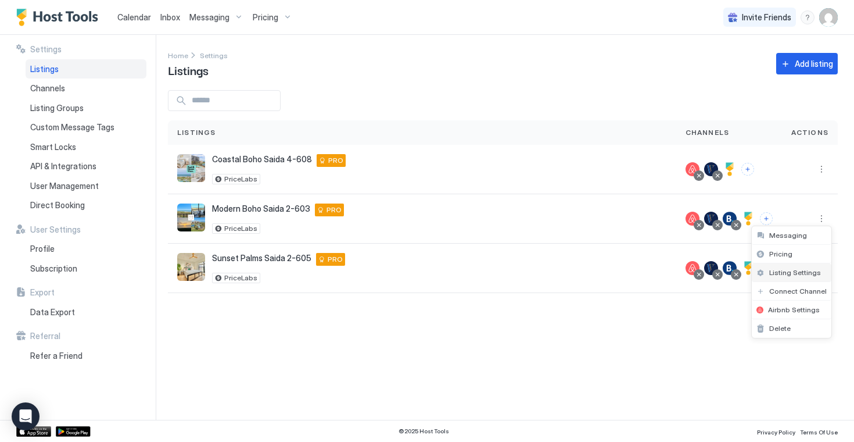
click at [790, 272] on span "Listing Settings" at bounding box center [795, 272] width 52 height 9
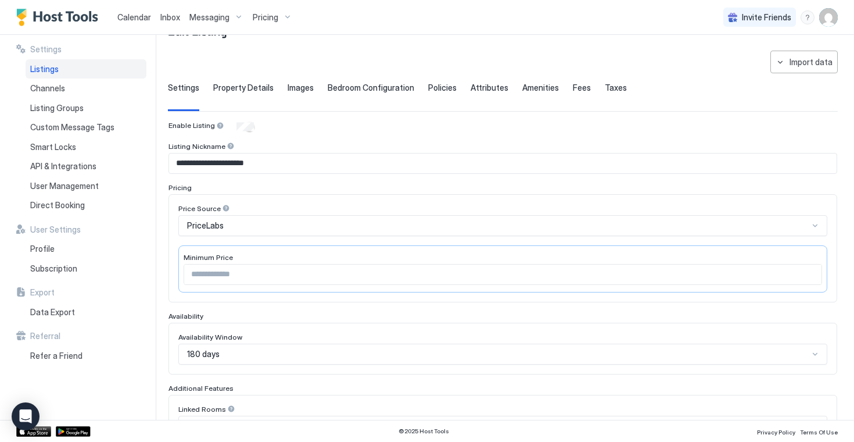
scroll to position [62, 0]
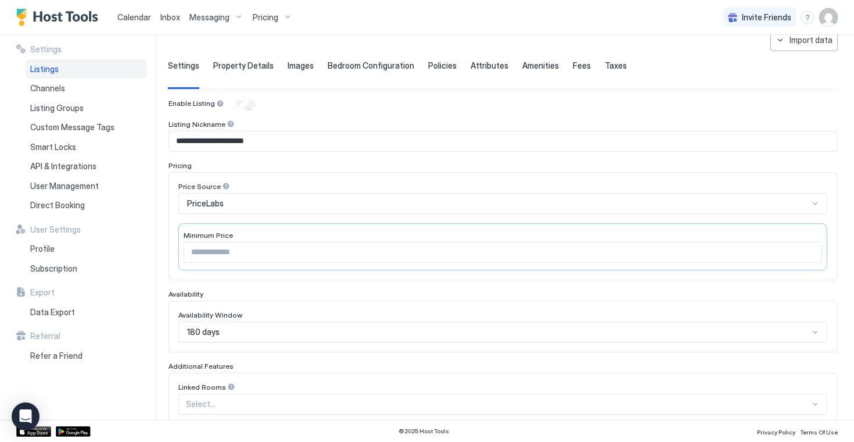
click at [533, 63] on span "Amenities" at bounding box center [540, 65] width 37 height 10
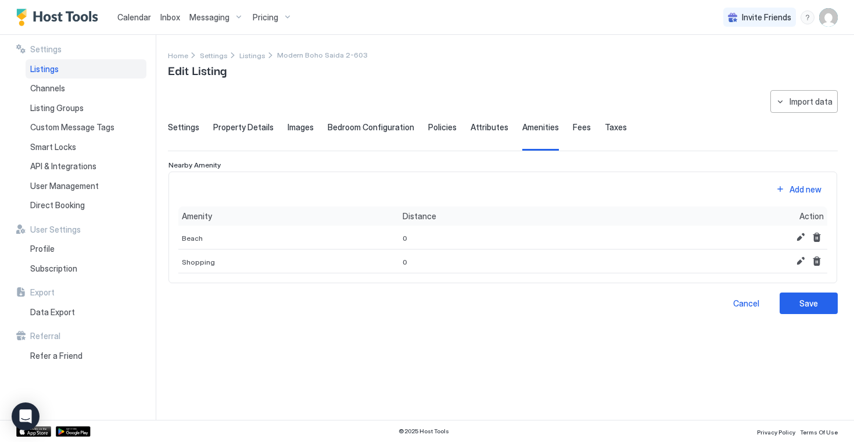
click at [569, 121] on div "**********" at bounding box center [503, 202] width 670 height 224
click at [573, 125] on span "Fees" at bounding box center [582, 127] width 18 height 10
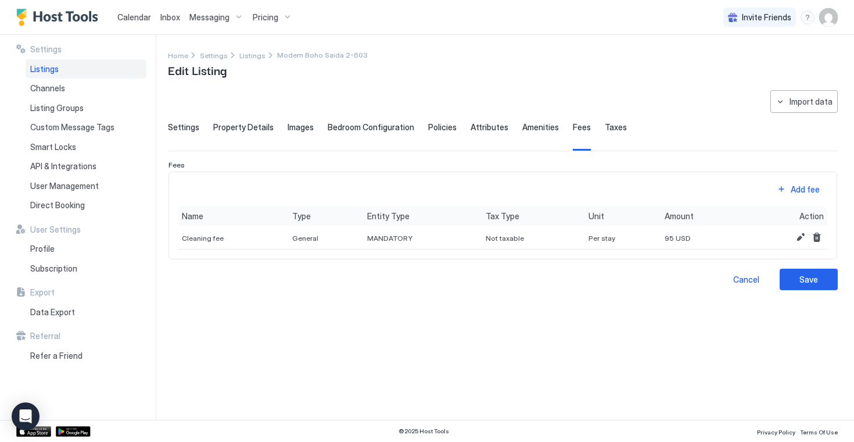
click at [605, 130] on span "Taxes" at bounding box center [616, 127] width 22 height 10
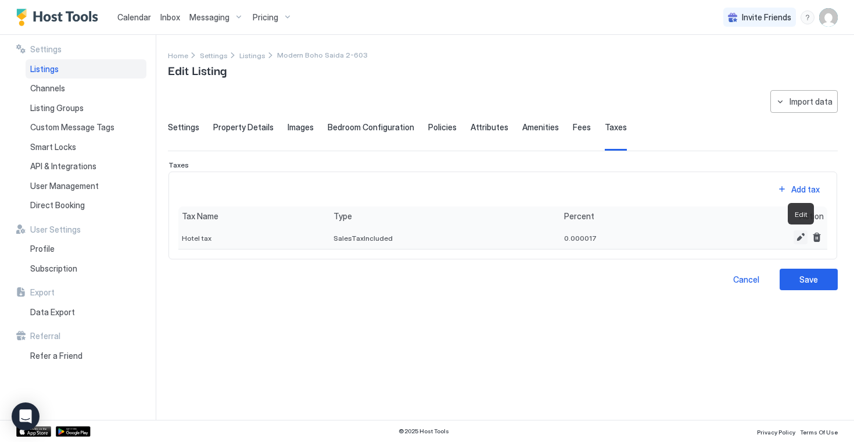
click at [807, 241] on button "Edit" at bounding box center [801, 237] width 14 height 14
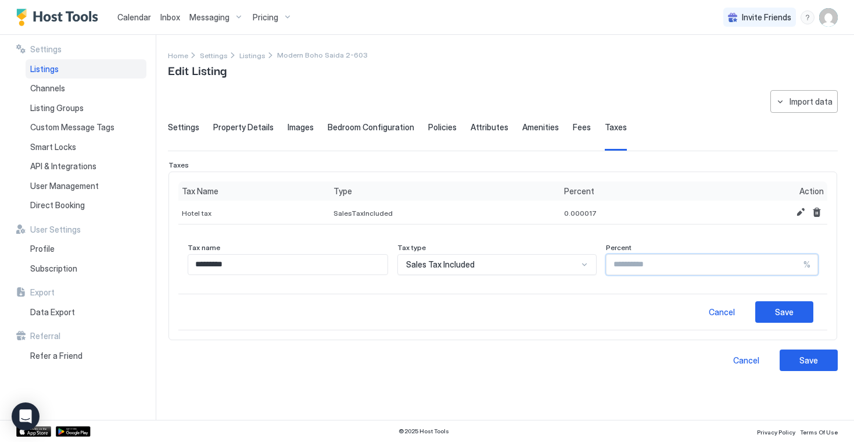
drag, startPoint x: 637, startPoint y: 265, endPoint x: 591, endPoint y: 260, distance: 46.1
click at [591, 260] on div "Tax name ********* Tax type Sales Tax Included Percent ******** %" at bounding box center [503, 259] width 630 height 32
type input "**"
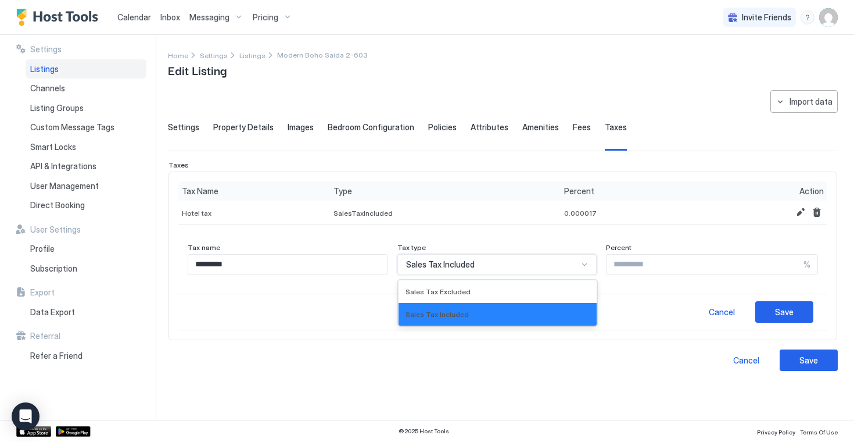
click at [580, 264] on div at bounding box center [584, 264] width 9 height 9
click at [522, 292] on div "Sales Tax Excluded" at bounding box center [498, 291] width 185 height 9
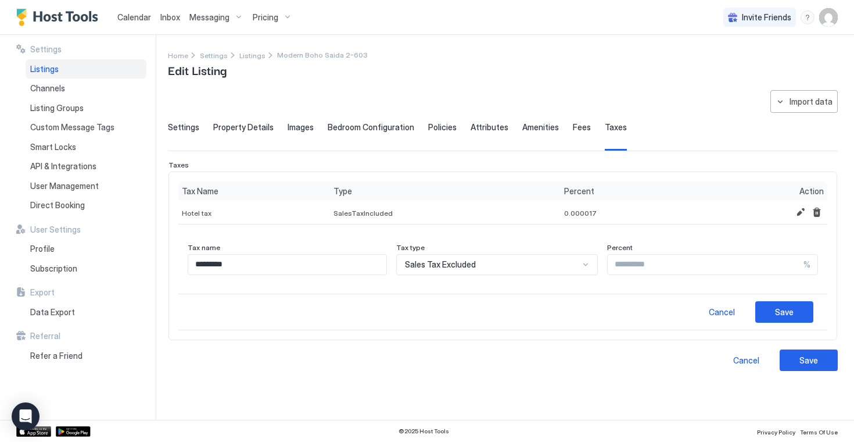
click at [554, 315] on div "Cancel Save" at bounding box center [502, 311] width 649 height 37
click at [774, 321] on button "Save" at bounding box center [784, 311] width 58 height 21
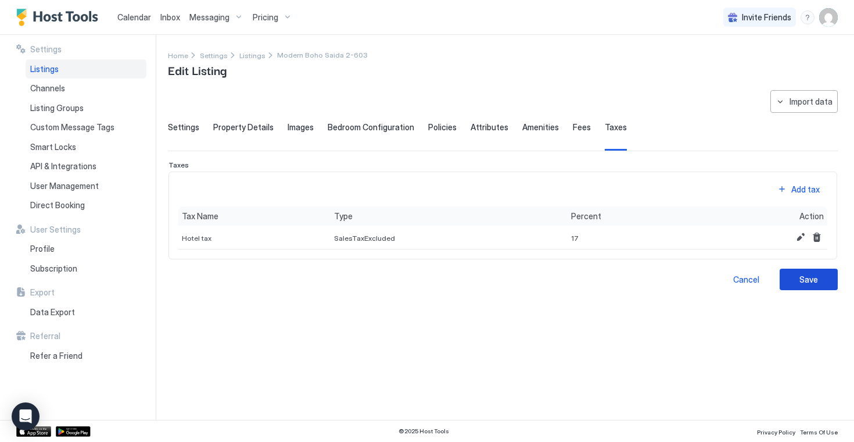
click at [801, 285] on div "Save" at bounding box center [808, 279] width 19 height 12
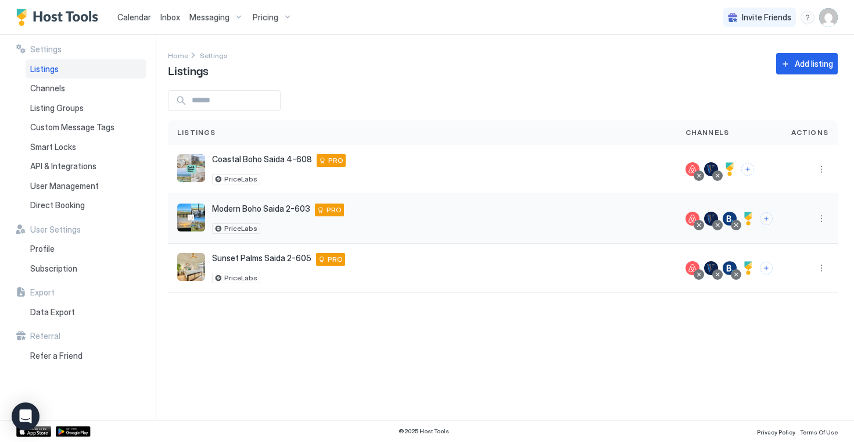
click at [829, 220] on div at bounding box center [810, 218] width 56 height 49
click at [821, 220] on button "More options" at bounding box center [822, 218] width 14 height 14
click at [781, 274] on span "Listing Settings" at bounding box center [795, 272] width 52 height 9
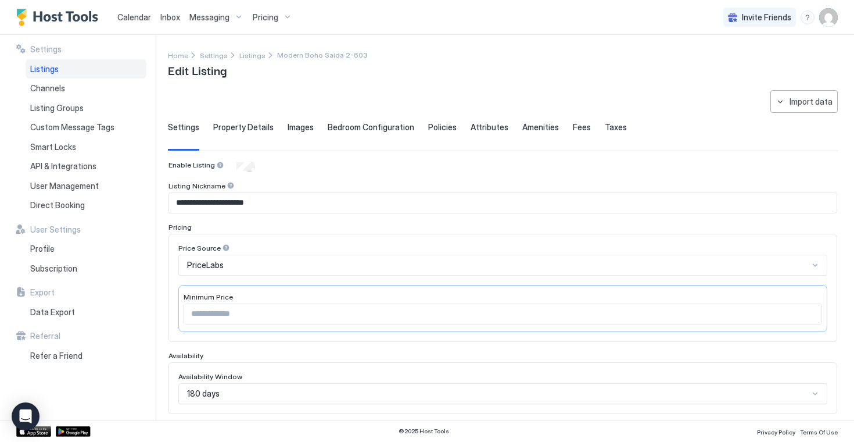
click at [250, 128] on span "Property Details" at bounding box center [243, 127] width 60 height 10
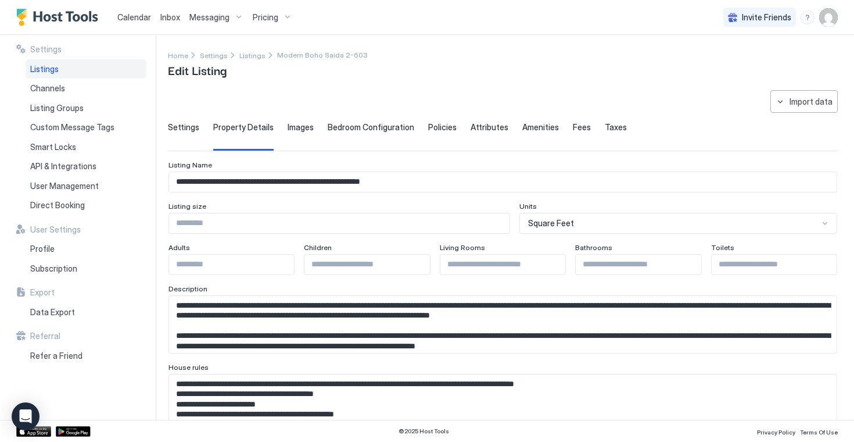
click at [295, 127] on span "Images" at bounding box center [301, 127] width 26 height 10
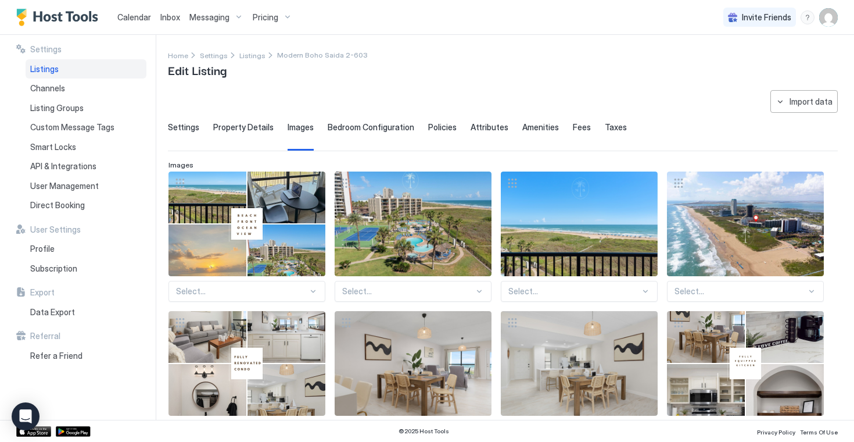
click at [345, 125] on span "Bedroom Configuration" at bounding box center [371, 127] width 87 height 10
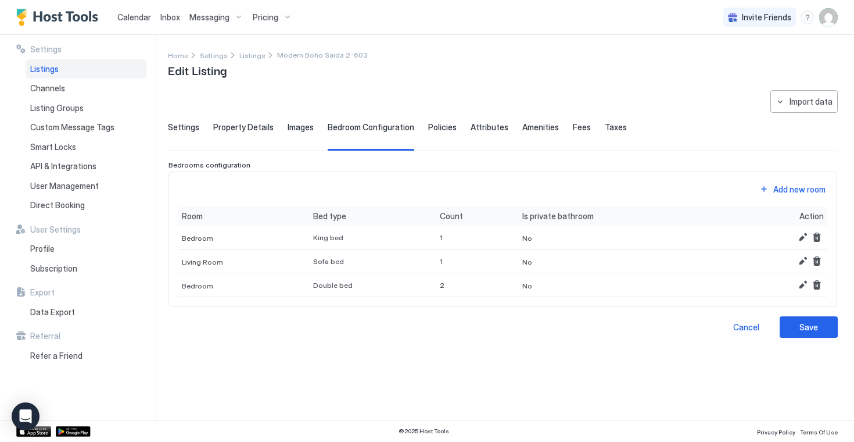
click at [437, 123] on span "Policies" at bounding box center [442, 127] width 28 height 10
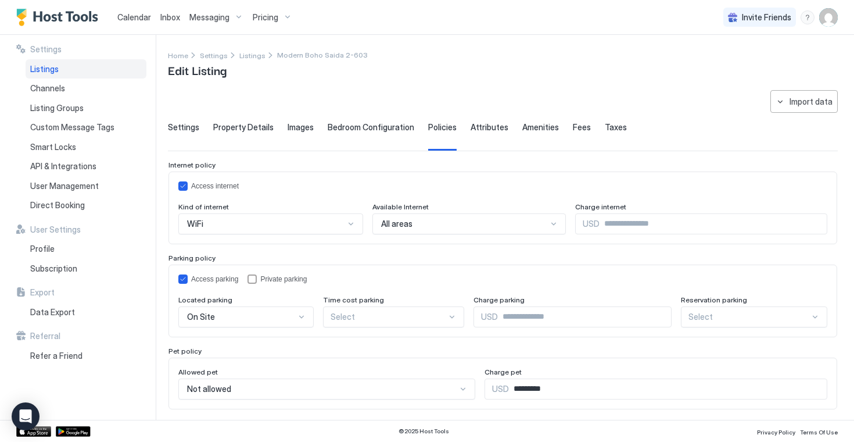
click at [484, 123] on span "Attributes" at bounding box center [490, 127] width 38 height 10
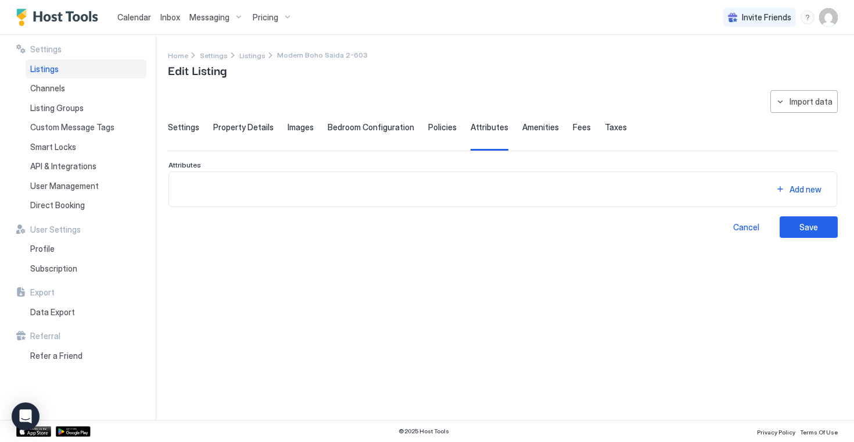
click at [532, 127] on span "Amenities" at bounding box center [540, 127] width 37 height 10
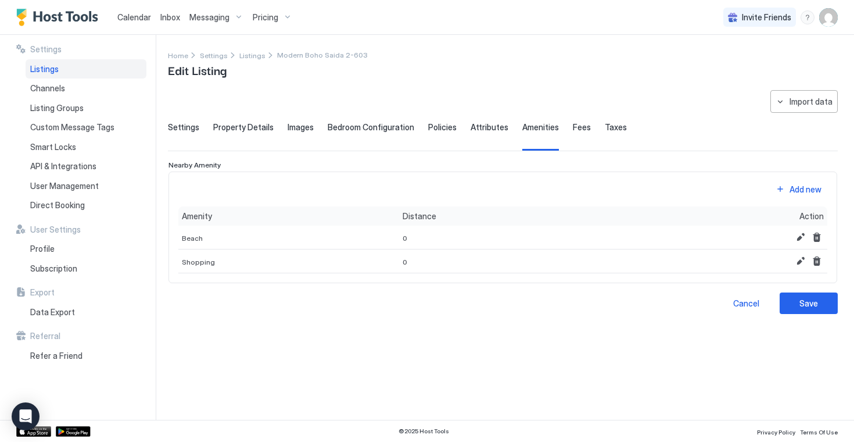
click at [573, 130] on span "Fees" at bounding box center [582, 127] width 18 height 10
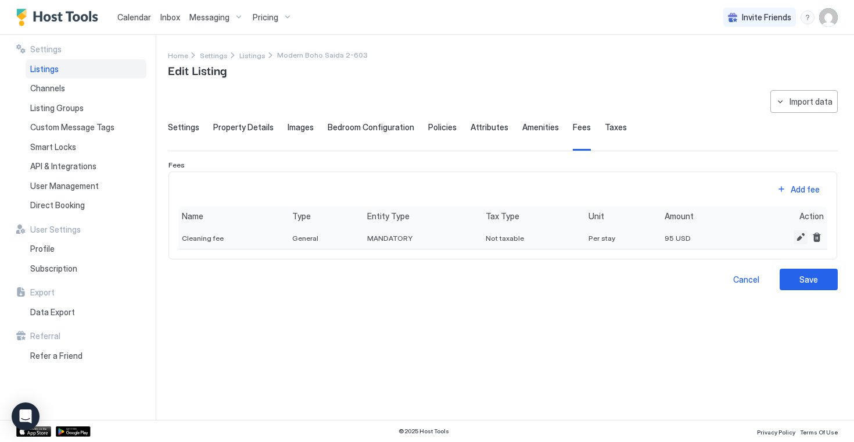
click at [799, 238] on button "Edit" at bounding box center [801, 237] width 14 height 14
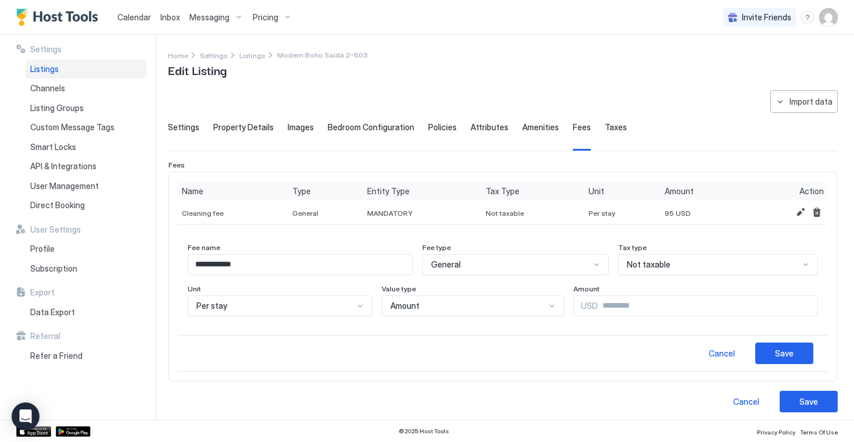
click at [590, 261] on div "Not taxable" at bounding box center [510, 264] width 159 height 10
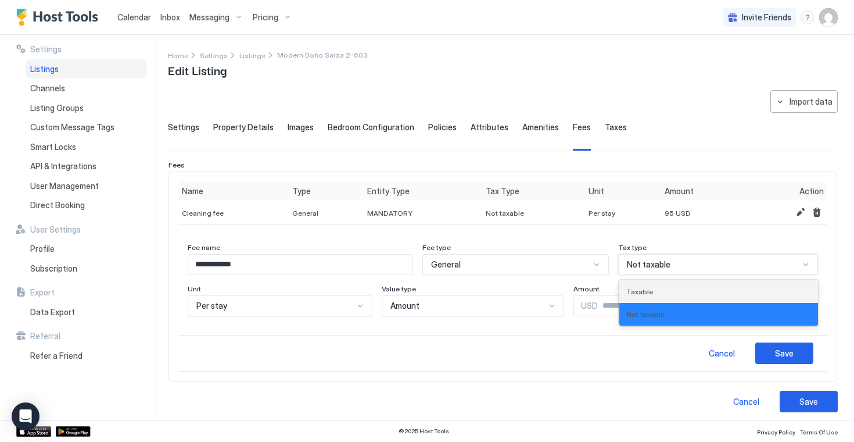
click at [650, 298] on div "Taxable" at bounding box center [718, 291] width 199 height 23
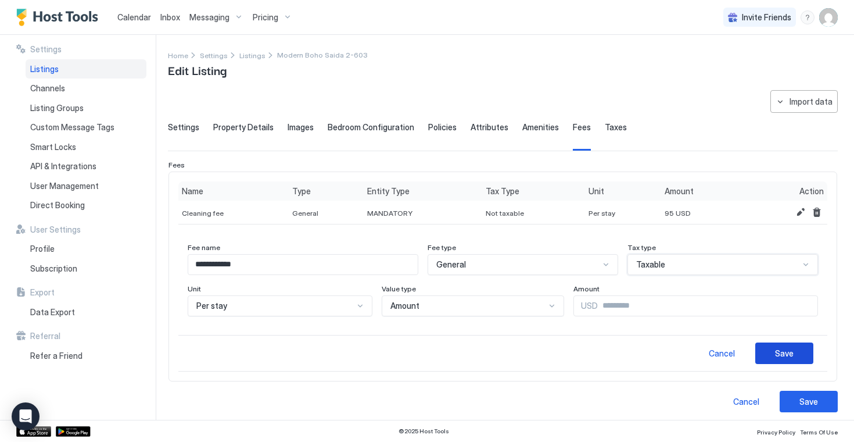
click at [773, 354] on button "Save" at bounding box center [784, 352] width 58 height 21
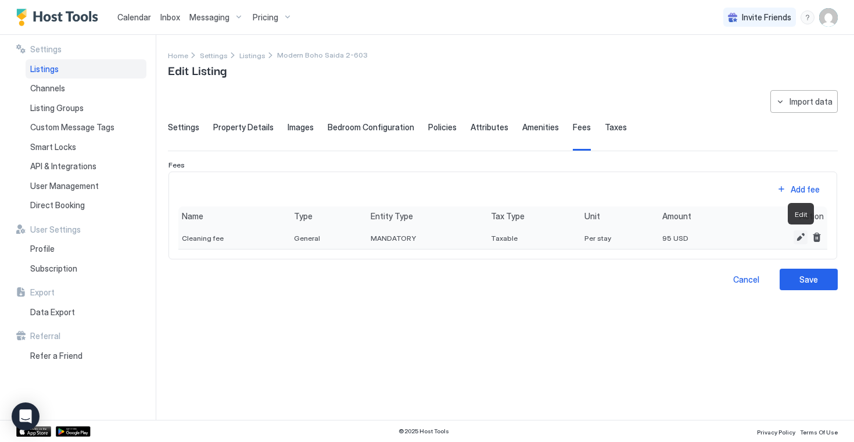
click at [799, 237] on button "Edit" at bounding box center [801, 237] width 14 height 14
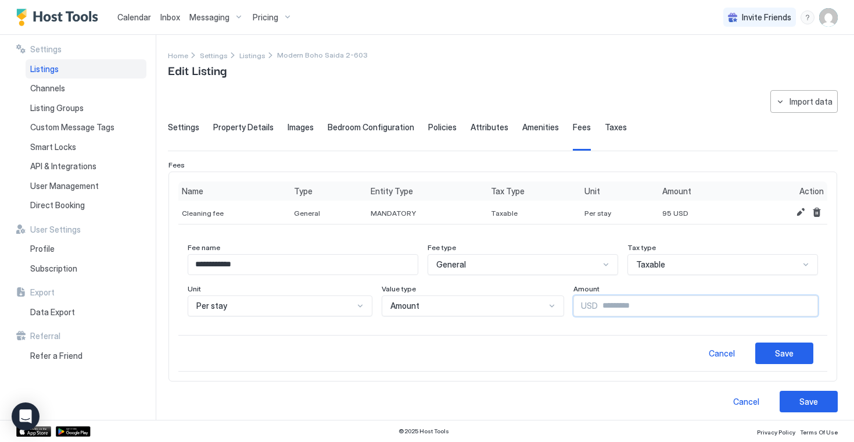
click at [629, 310] on input "**" at bounding box center [708, 306] width 220 height 20
type input "*"
type input "***"
click at [784, 357] on div "Save" at bounding box center [784, 353] width 19 height 12
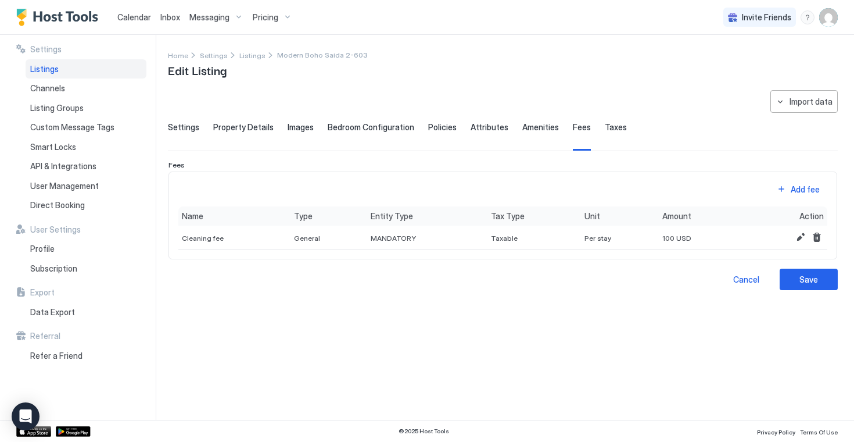
click at [805, 286] on button "Save" at bounding box center [809, 278] width 58 height 21
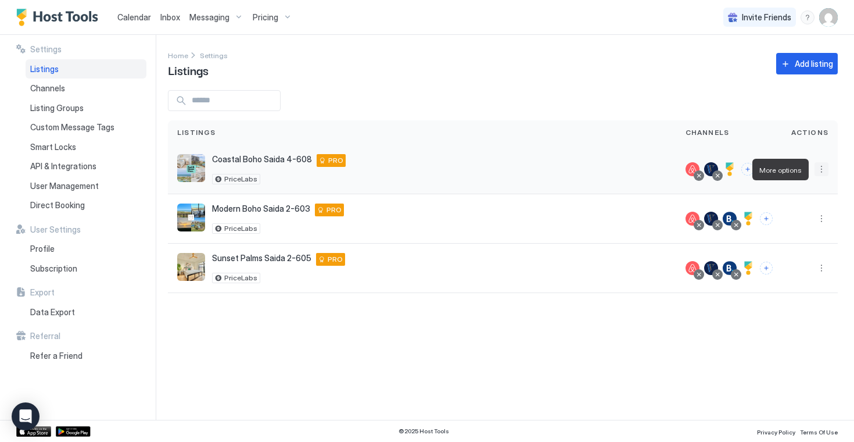
click at [823, 167] on button "More options" at bounding box center [822, 169] width 14 height 14
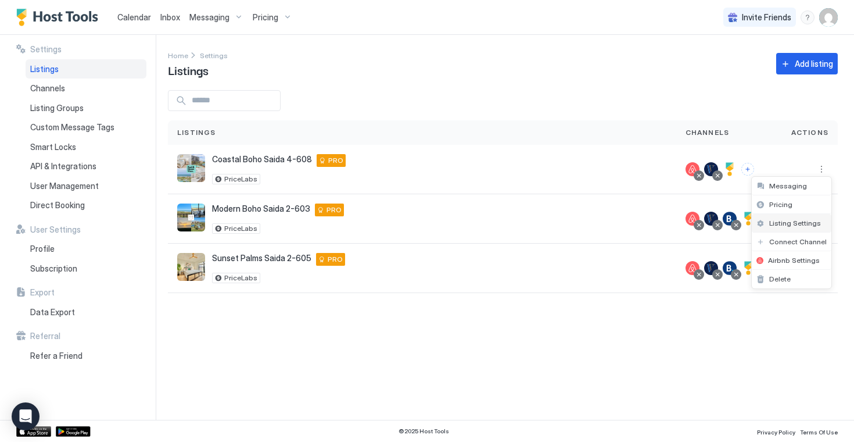
click at [782, 221] on span "Listing Settings" at bounding box center [795, 222] width 52 height 9
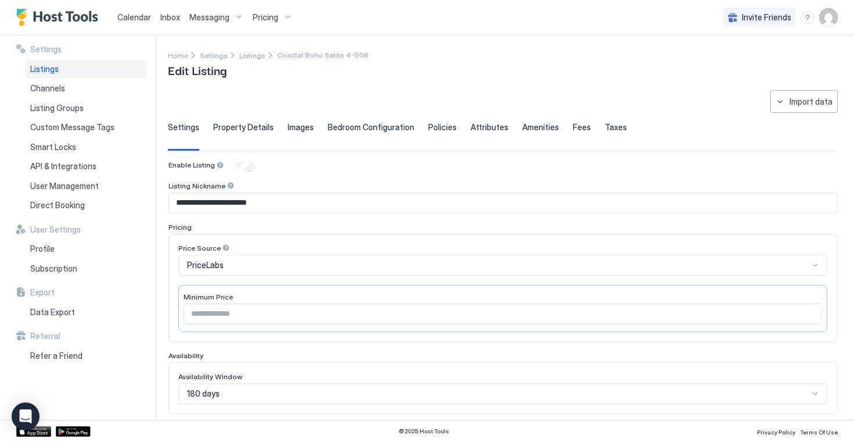
click at [605, 123] on span "Taxes" at bounding box center [616, 127] width 22 height 10
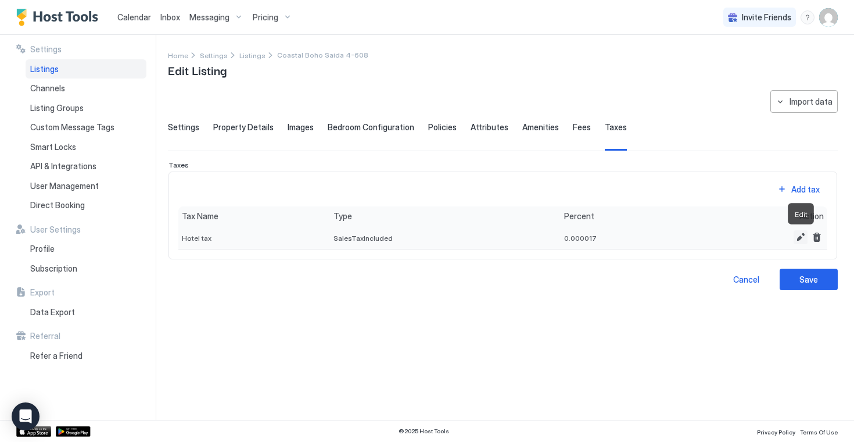
click at [800, 237] on button "Edit" at bounding box center [801, 237] width 14 height 14
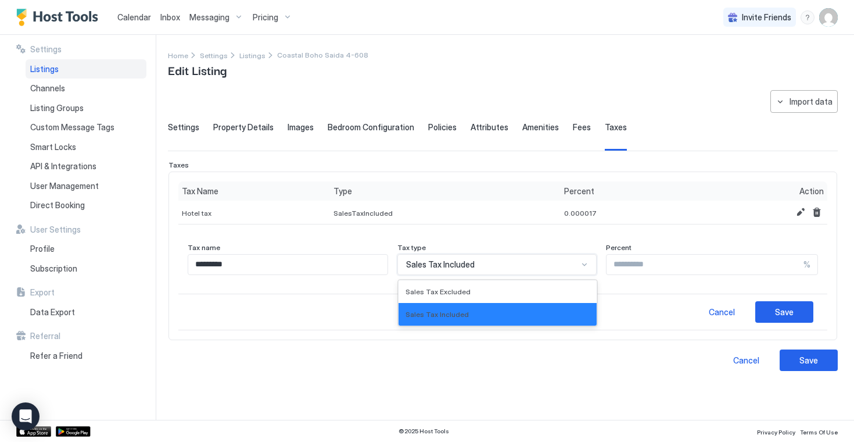
click at [563, 271] on div "Sales Tax Included" at bounding box center [497, 264] width 200 height 21
click at [525, 288] on div "Sales Tax Excluded" at bounding box center [498, 291] width 185 height 9
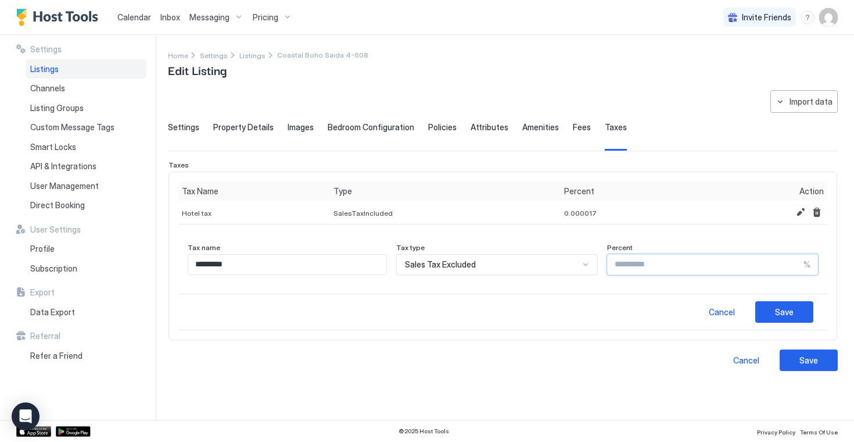
drag, startPoint x: 675, startPoint y: 263, endPoint x: 536, endPoint y: 267, distance: 139.5
click at [536, 267] on div "Tax name ********* Tax type Sales Tax Excluded Percent ******** %" at bounding box center [503, 259] width 630 height 32
type input "**"
click at [788, 314] on div "Save" at bounding box center [784, 312] width 19 height 12
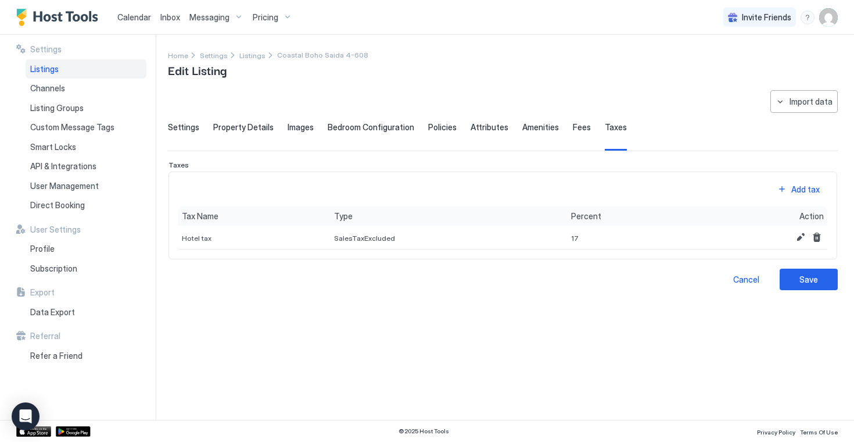
click at [574, 132] on div "Fees" at bounding box center [582, 136] width 18 height 28
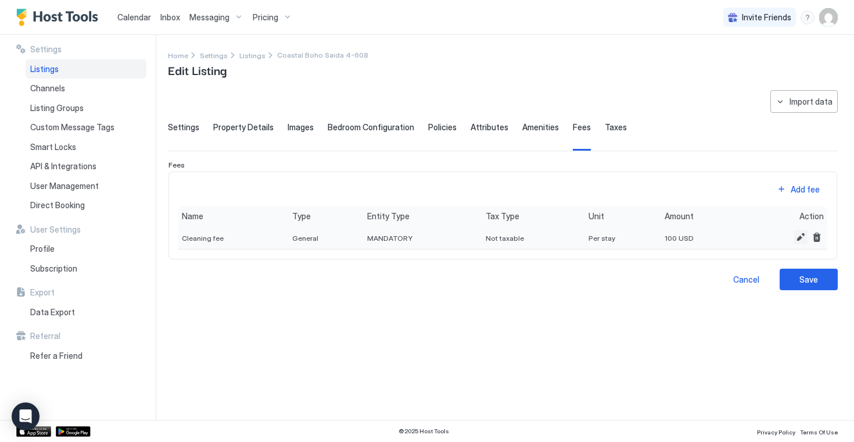
click at [795, 239] on button "Edit" at bounding box center [801, 237] width 14 height 14
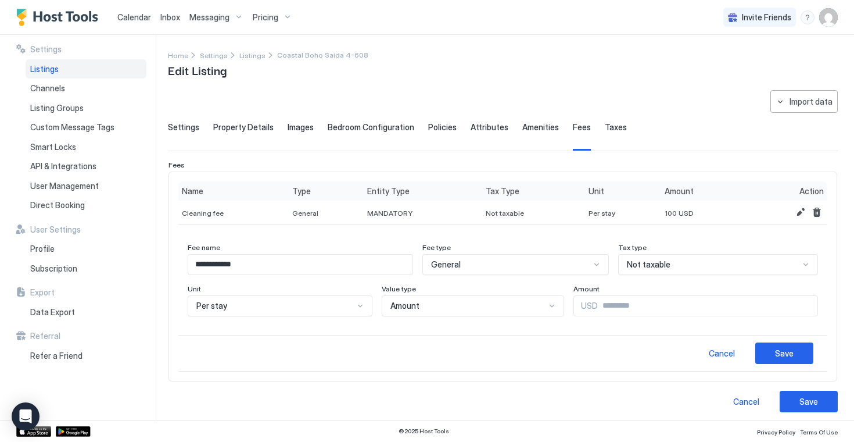
click at [461, 268] on span "Not taxable" at bounding box center [446, 264] width 30 height 10
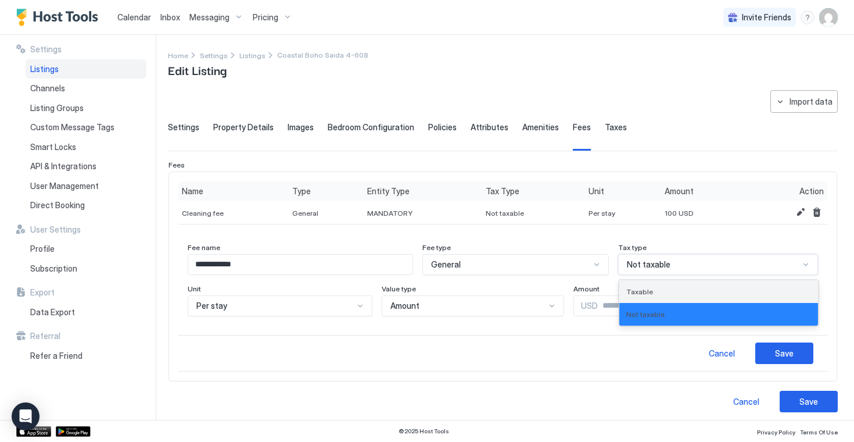
click at [650, 286] on div "Taxable" at bounding box center [718, 291] width 199 height 23
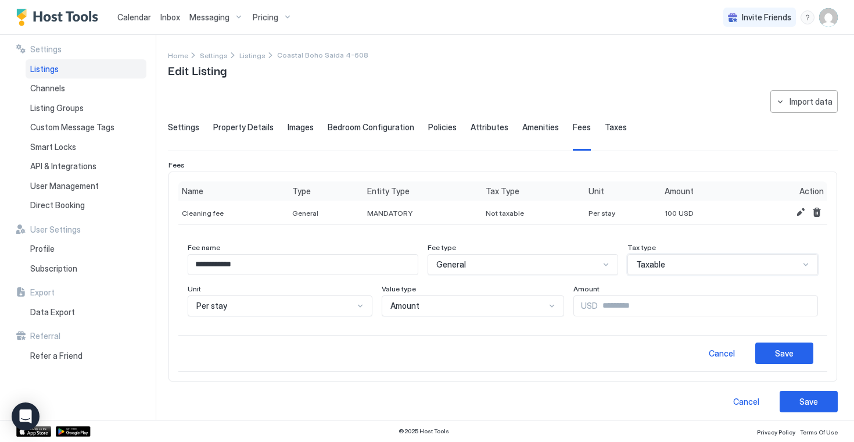
click at [636, 303] on input "***" at bounding box center [708, 306] width 220 height 20
type input "***"
click at [772, 356] on button "Save" at bounding box center [784, 352] width 58 height 21
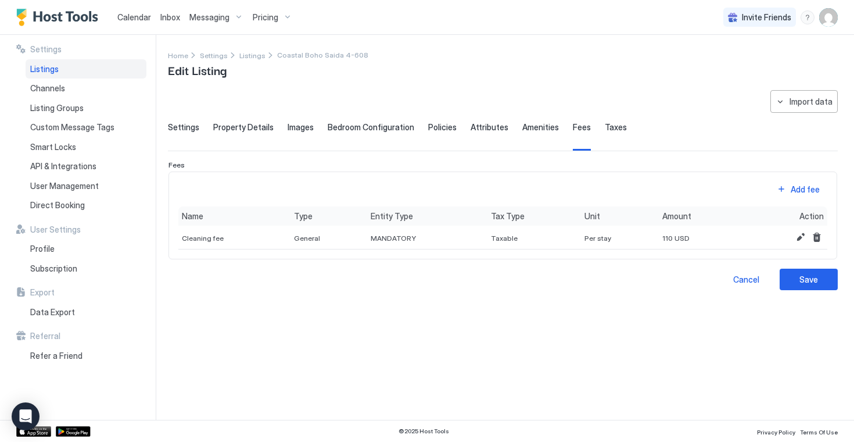
click at [532, 136] on div "Amenities" at bounding box center [540, 136] width 37 height 28
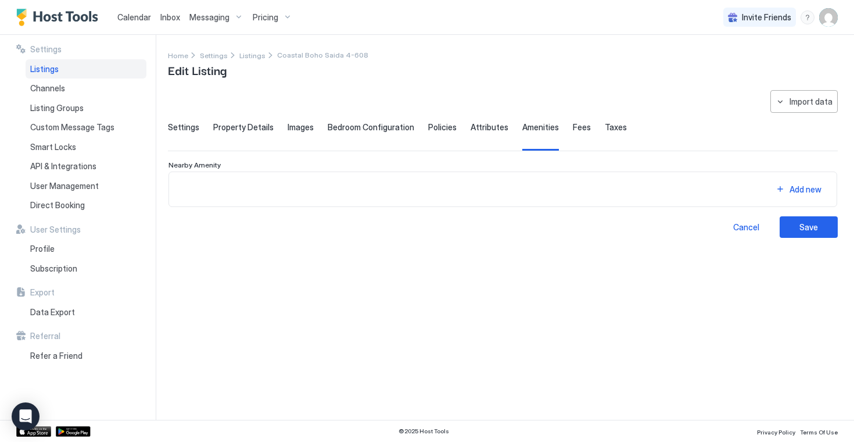
click at [573, 135] on div "Fees" at bounding box center [582, 136] width 18 height 28
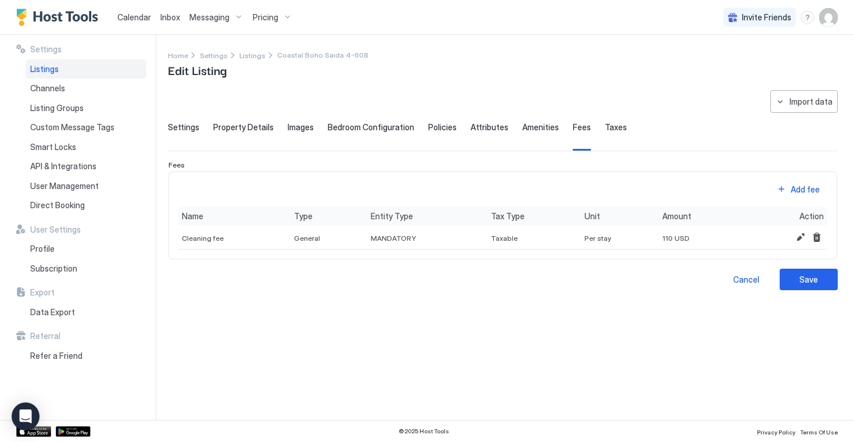
click at [537, 131] on span "Amenities" at bounding box center [540, 127] width 37 height 10
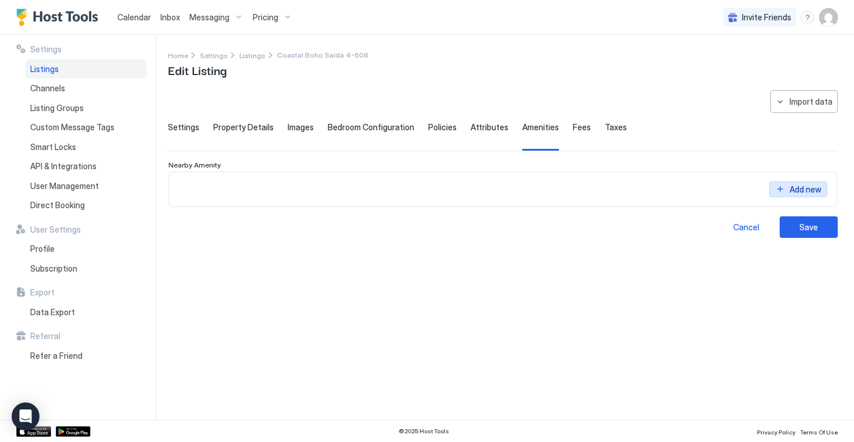
click at [799, 187] on div "Add new" at bounding box center [806, 180] width 32 height 12
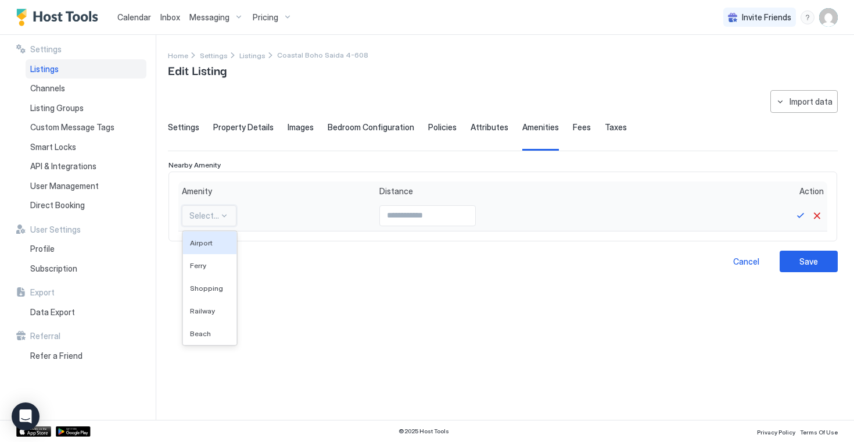
click at [217, 219] on div at bounding box center [204, 215] width 30 height 10
click at [210, 331] on div "Beach" at bounding box center [210, 333] width 40 height 9
click at [425, 217] on input "Input Field" at bounding box center [419, 216] width 95 height 20
type input "*"
click at [800, 217] on button "Save" at bounding box center [801, 216] width 14 height 14
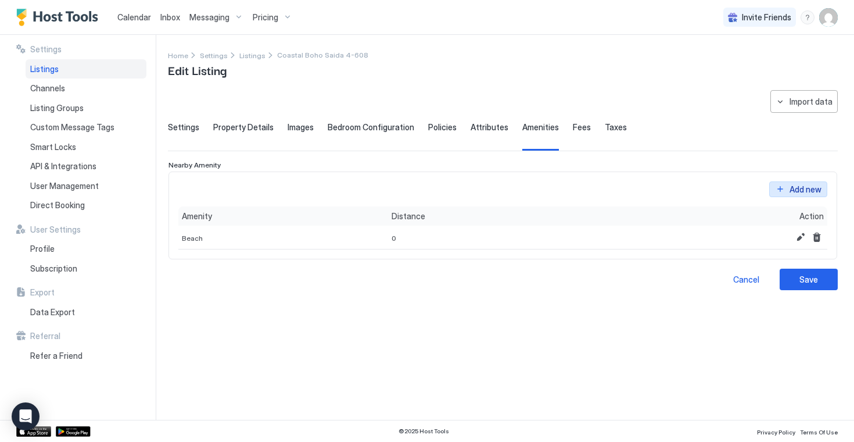
click at [794, 187] on div "Add new" at bounding box center [806, 180] width 32 height 12
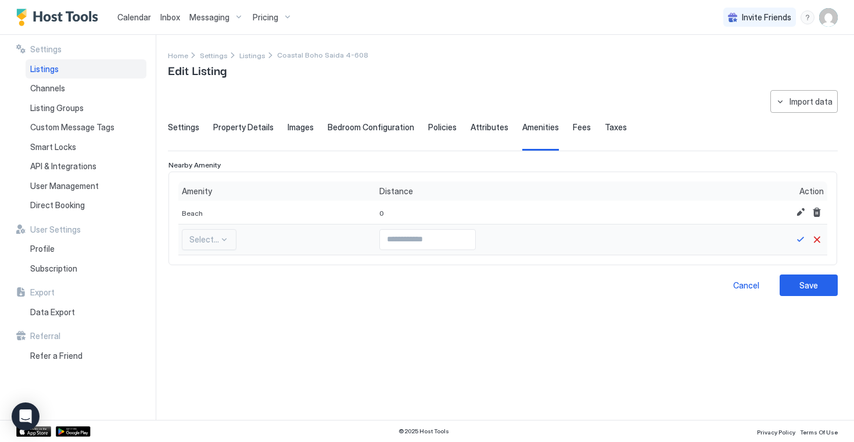
click at [214, 243] on div at bounding box center [204, 239] width 30 height 10
click at [211, 310] on span "Shopping" at bounding box center [206, 311] width 33 height 9
click at [420, 248] on input "Input Field" at bounding box center [443, 239] width 95 height 20
type input "*"
click at [614, 302] on div "**********" at bounding box center [503, 247] width 670 height 315
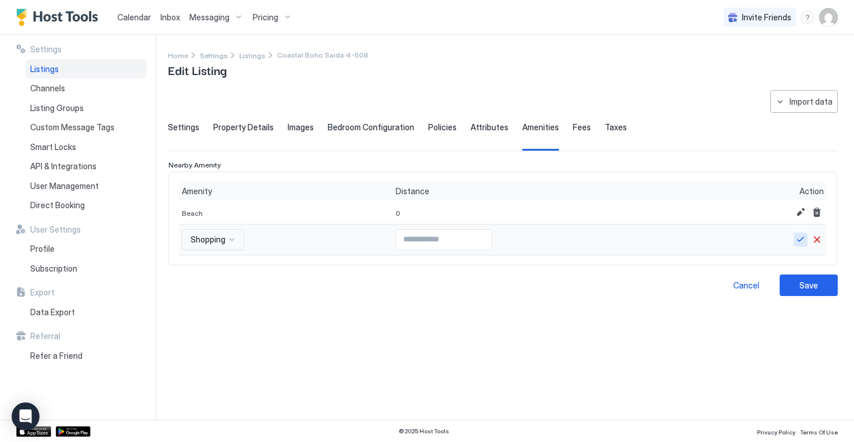
click at [796, 238] on button "Save" at bounding box center [801, 239] width 14 height 14
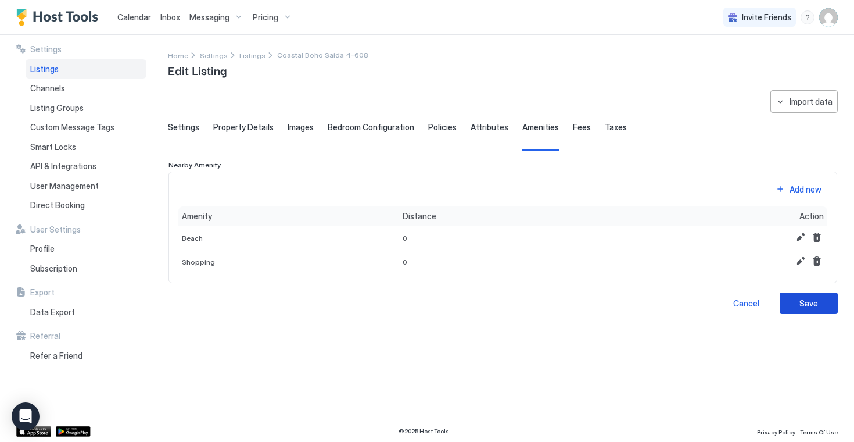
click at [794, 306] on button "Save" at bounding box center [809, 302] width 58 height 21
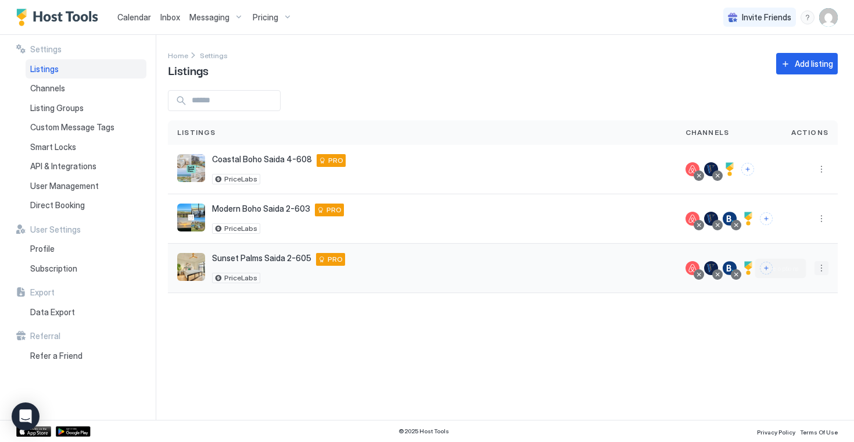
click at [823, 272] on button "More options" at bounding box center [822, 268] width 14 height 14
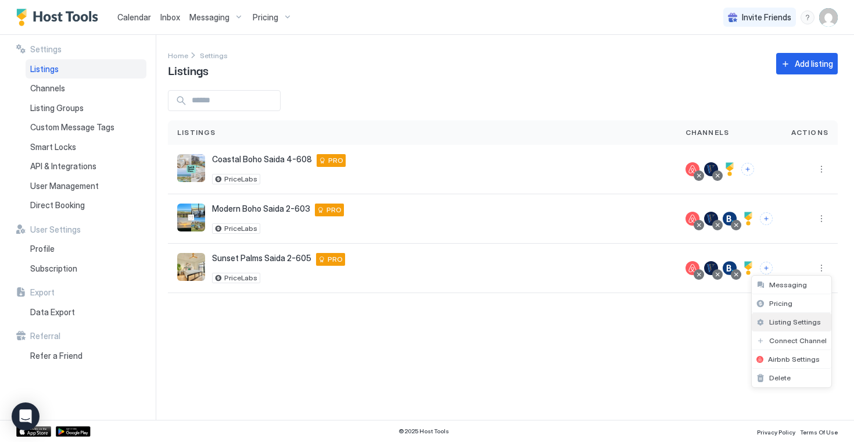
click at [789, 321] on span "Listing Settings" at bounding box center [795, 321] width 52 height 9
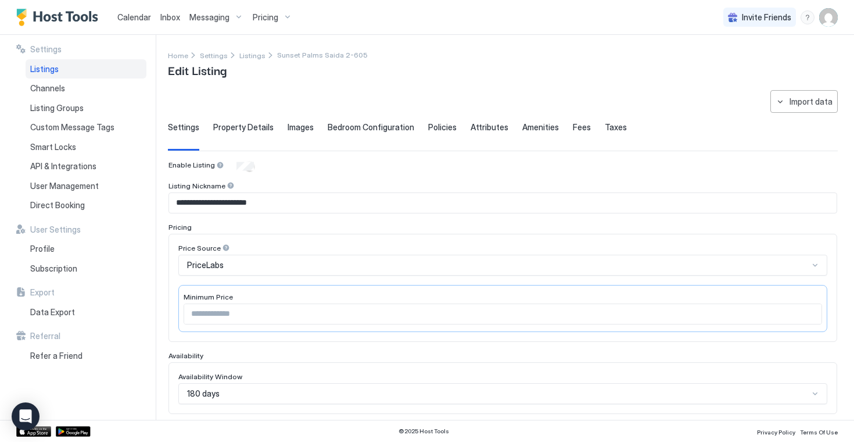
click at [605, 136] on div "Taxes" at bounding box center [616, 136] width 22 height 28
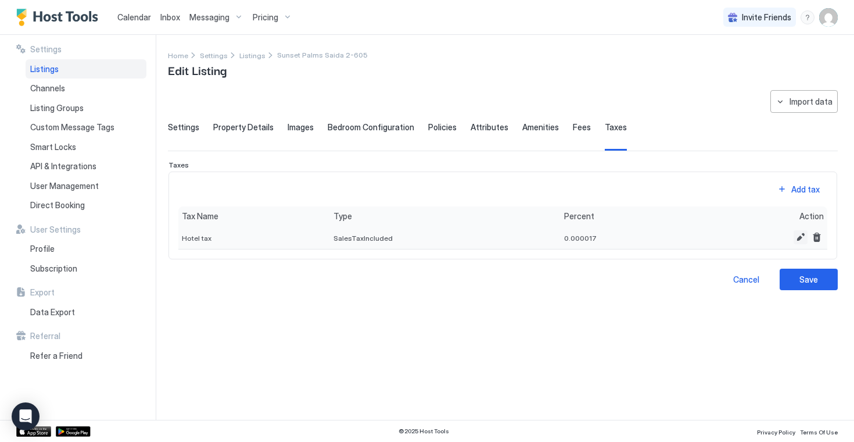
click at [800, 239] on button "Edit" at bounding box center [801, 237] width 14 height 14
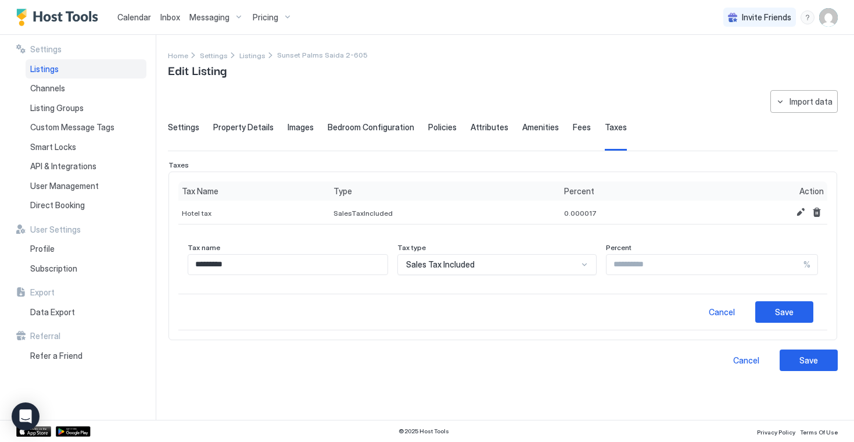
click at [518, 261] on div "Sales Tax Included" at bounding box center [492, 264] width 173 height 10
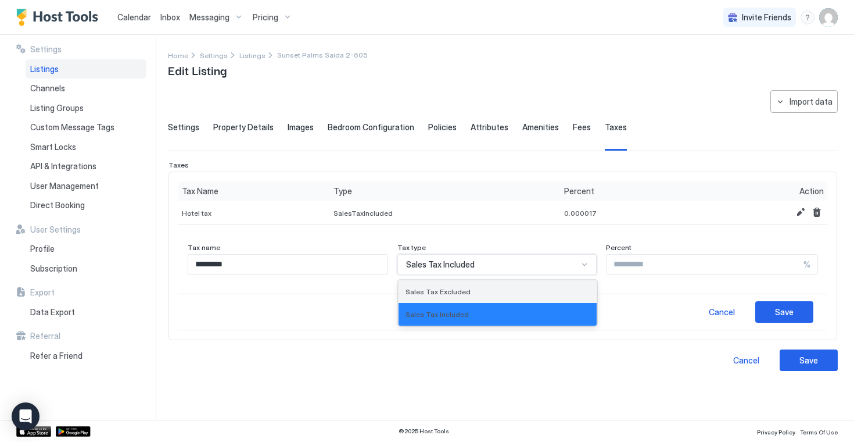
click at [482, 290] on div "Sales Tax Excluded" at bounding box center [498, 291] width 185 height 9
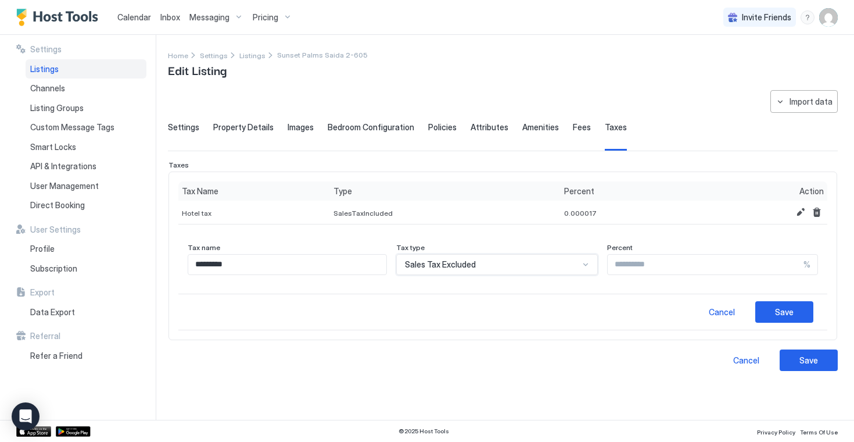
click at [551, 263] on div "Sales Tax Excluded" at bounding box center [492, 264] width 174 height 10
click at [511, 290] on div "Sales Tax Excluded" at bounding box center [497, 291] width 186 height 9
drag, startPoint x: 667, startPoint y: 268, endPoint x: 533, endPoint y: 268, distance: 134.2
click at [533, 268] on div "Tax name ********* Tax type Sales Tax Excluded Percent ******** %" at bounding box center [503, 259] width 630 height 32
type input "**"
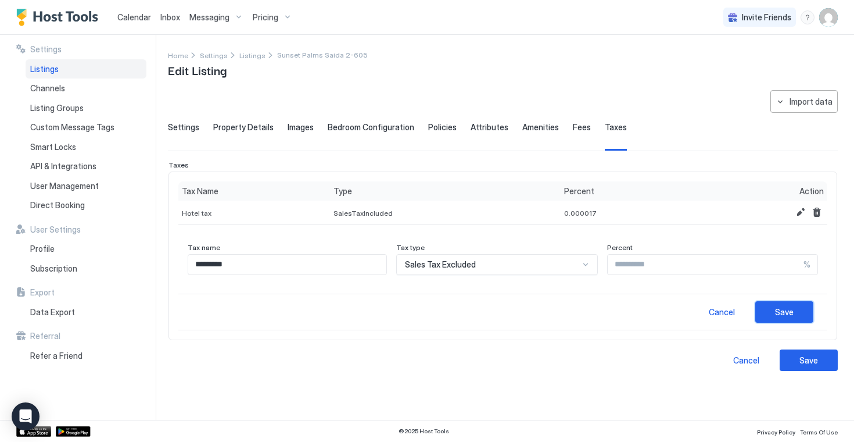
click at [786, 317] on div "Save" at bounding box center [784, 312] width 19 height 12
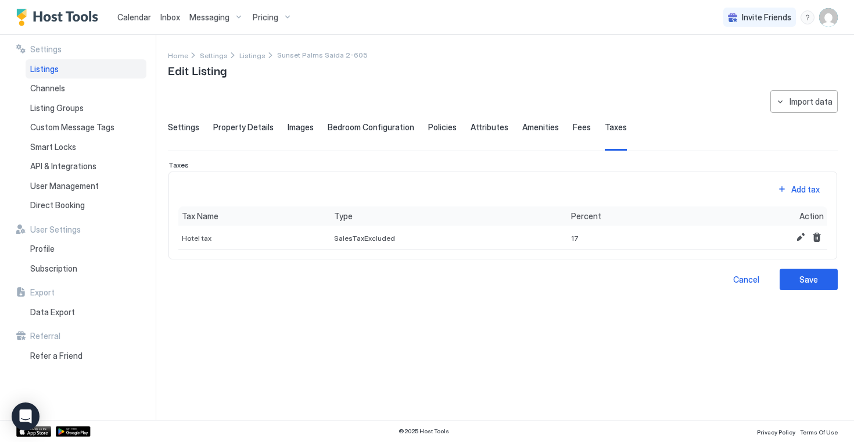
click at [573, 132] on div "Fees" at bounding box center [582, 136] width 18 height 28
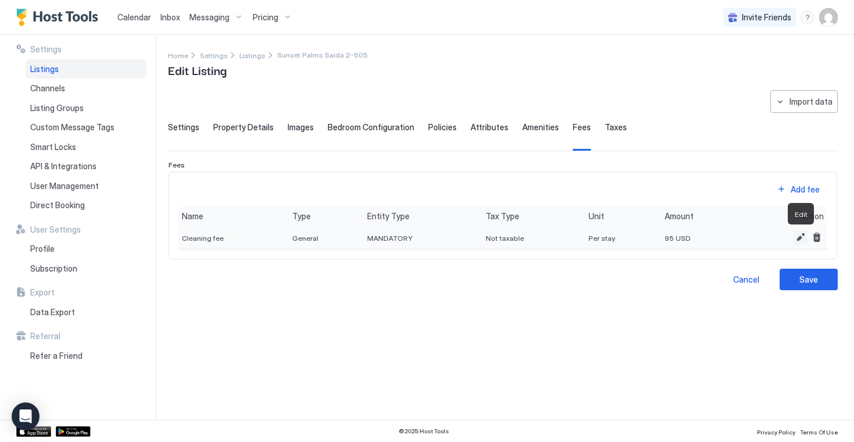
click at [794, 236] on button "Edit" at bounding box center [801, 237] width 14 height 14
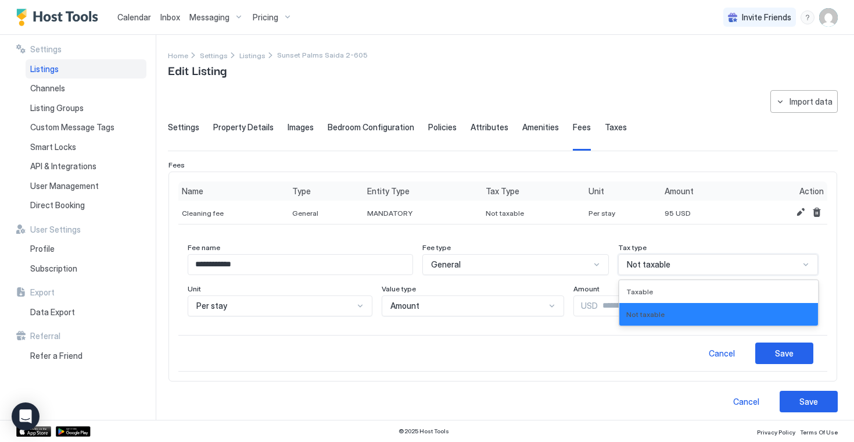
click at [666, 271] on div "Not taxable" at bounding box center [718, 264] width 200 height 21
click at [657, 292] on div "Taxable" at bounding box center [718, 291] width 185 height 9
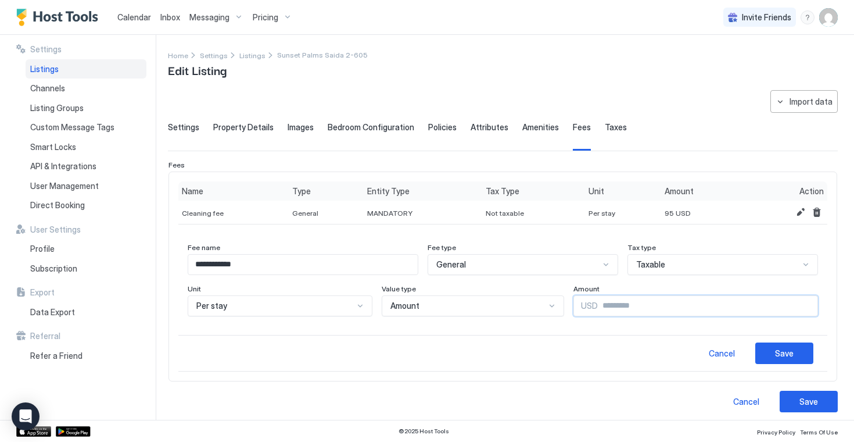
drag, startPoint x: 631, startPoint y: 304, endPoint x: 597, endPoint y: 304, distance: 34.3
click at [598, 304] on input "**" at bounding box center [708, 306] width 220 height 20
type input "***"
click at [794, 354] on button "Save" at bounding box center [784, 352] width 58 height 21
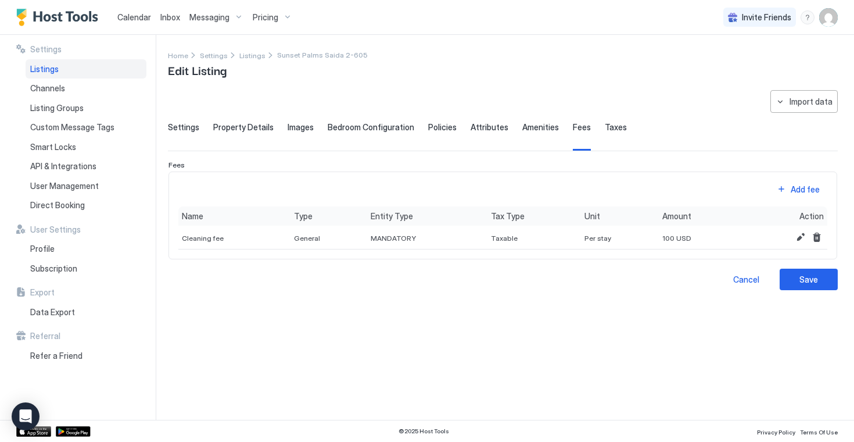
click at [530, 131] on span "Amenities" at bounding box center [540, 127] width 37 height 10
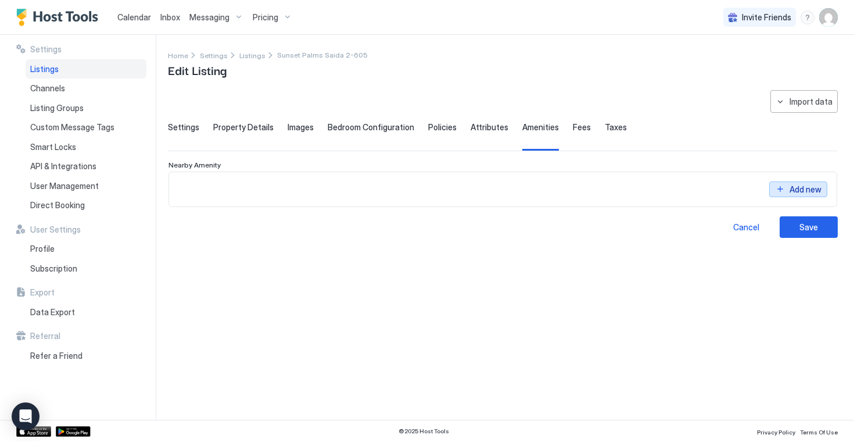
click at [804, 187] on div "Add new" at bounding box center [806, 180] width 32 height 12
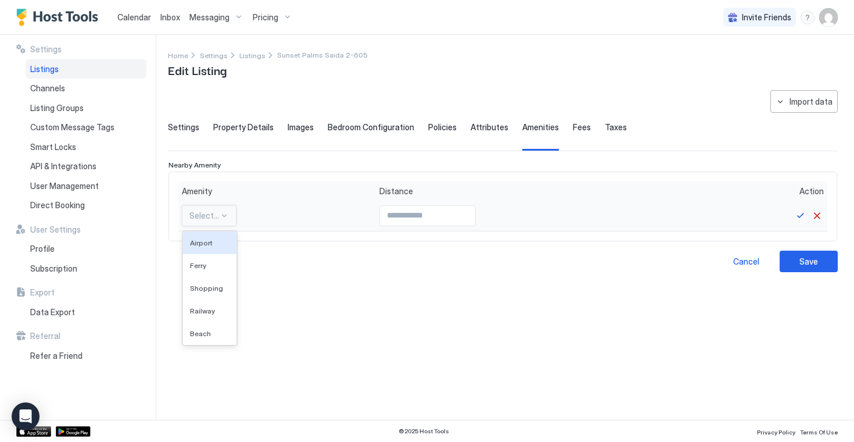
click at [225, 216] on div at bounding box center [224, 215] width 9 height 9
click at [207, 330] on span "Beach" at bounding box center [200, 333] width 21 height 9
click at [379, 221] on input "Input Field" at bounding box center [419, 216] width 95 height 20
type input "*"
click at [798, 218] on button "Save" at bounding box center [801, 216] width 14 height 14
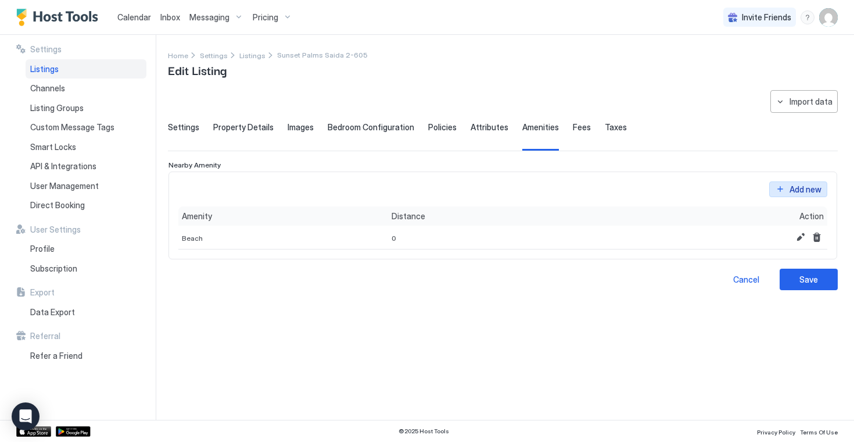
click at [806, 186] on div "Add new" at bounding box center [806, 180] width 32 height 12
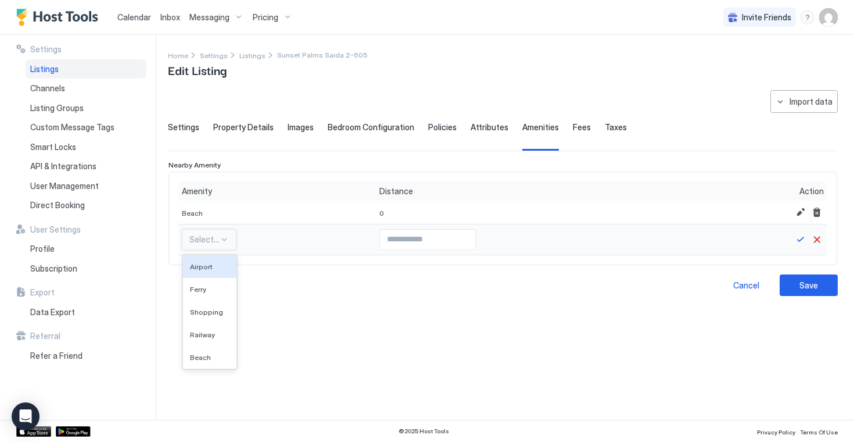
click at [220, 238] on div at bounding box center [224, 239] width 9 height 9
click at [214, 320] on div "Shopping" at bounding box center [209, 311] width 53 height 23
click at [446, 245] on input "Input Field" at bounding box center [443, 239] width 95 height 20
type input "*"
click at [801, 238] on button "Save" at bounding box center [801, 239] width 14 height 14
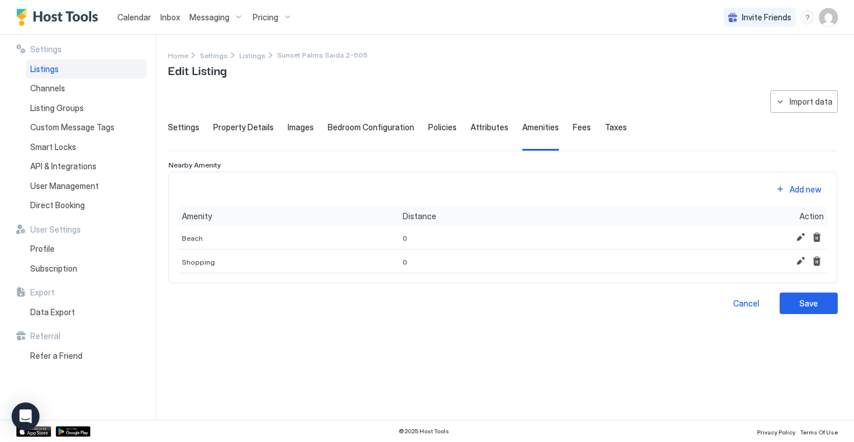
click at [181, 129] on span "Settings" at bounding box center [183, 127] width 31 height 10
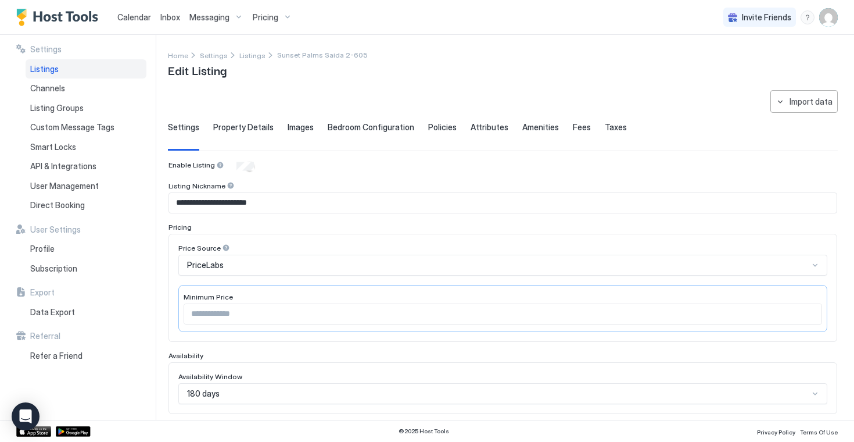
click at [233, 130] on span "Property Details" at bounding box center [243, 127] width 60 height 10
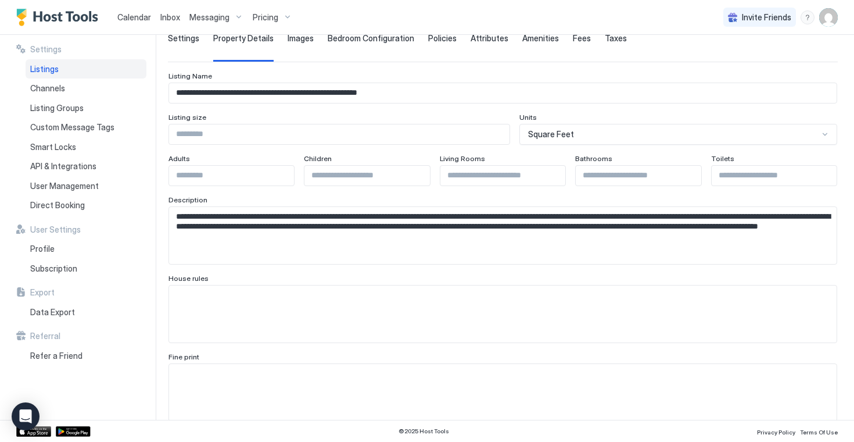
scroll to position [89, 0]
click at [749, 182] on input "Input Field" at bounding box center [774, 175] width 125 height 20
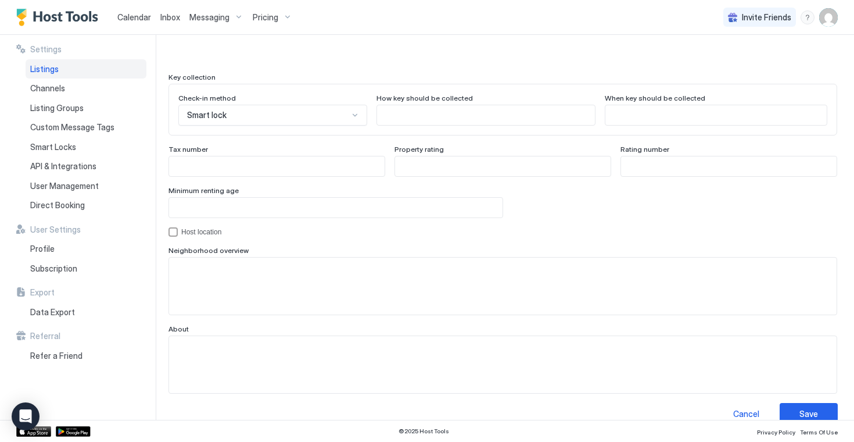
scroll to position [1069, 0]
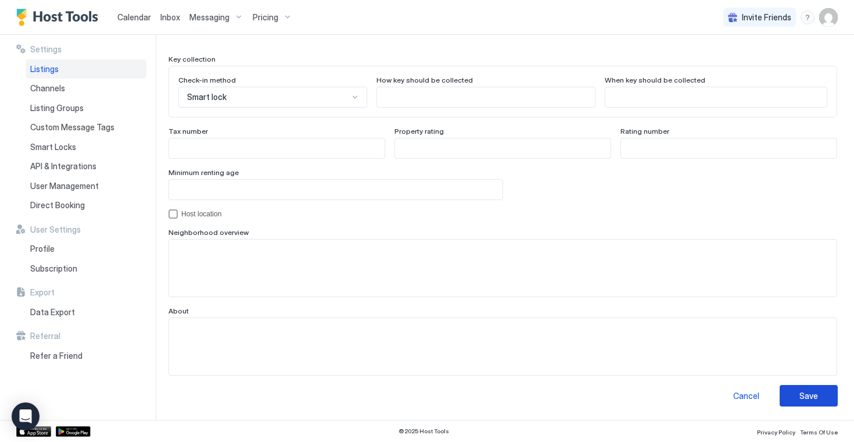
type input "*"
click at [812, 397] on div "Save" at bounding box center [808, 395] width 19 height 12
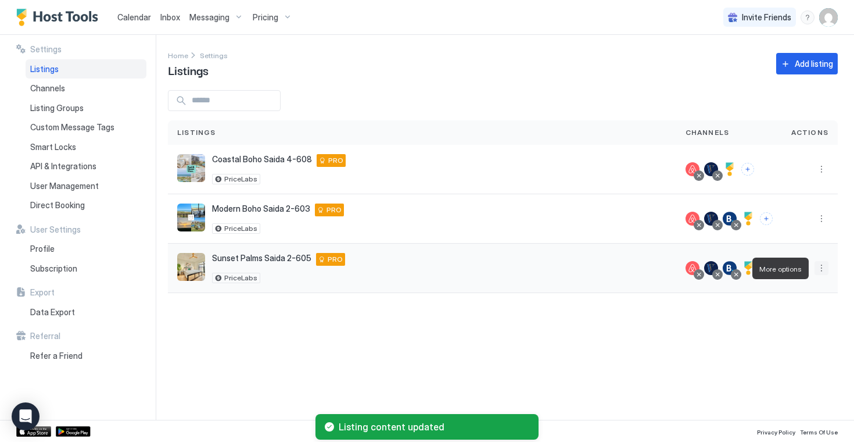
click at [820, 267] on button "More options" at bounding box center [822, 268] width 14 height 14
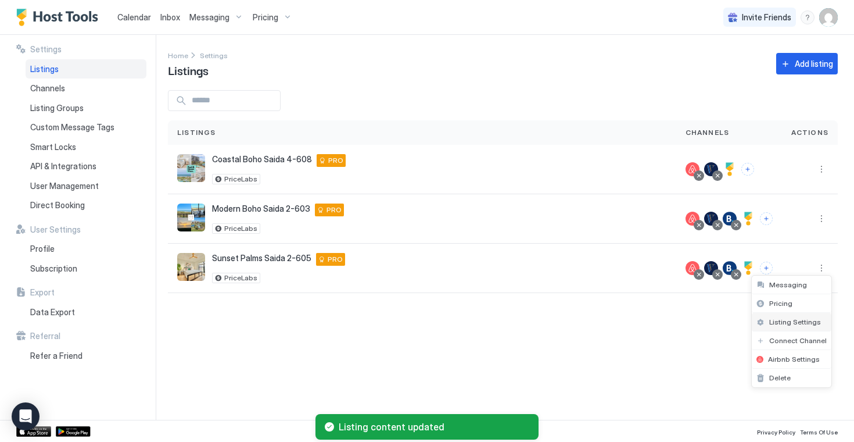
click at [787, 322] on span "Listing Settings" at bounding box center [795, 321] width 52 height 9
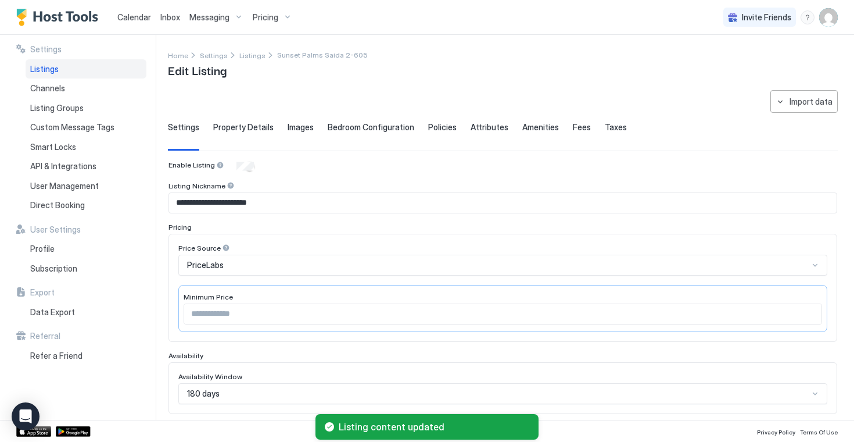
type input "*"
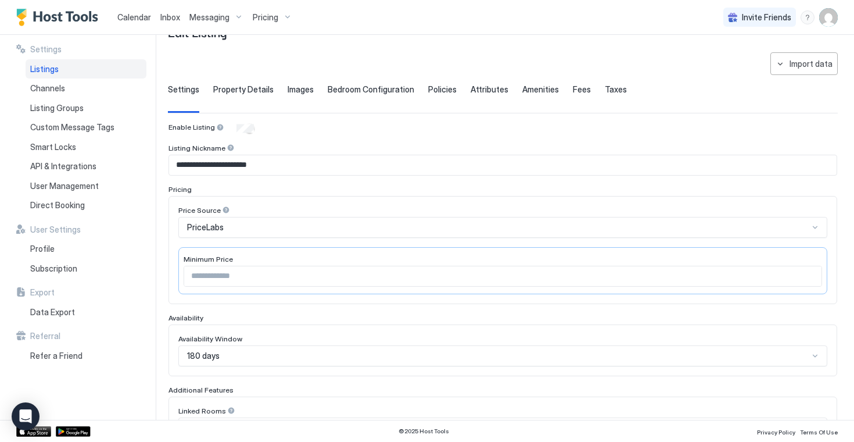
scroll to position [5, 0]
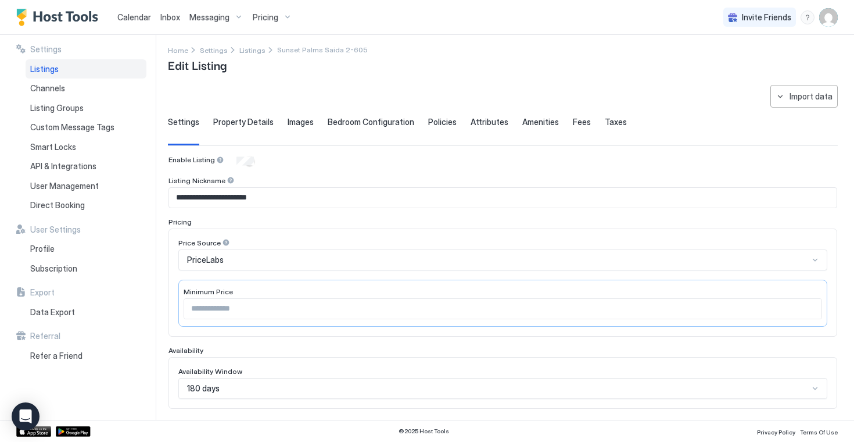
click at [260, 129] on div "Property Details" at bounding box center [243, 131] width 60 height 28
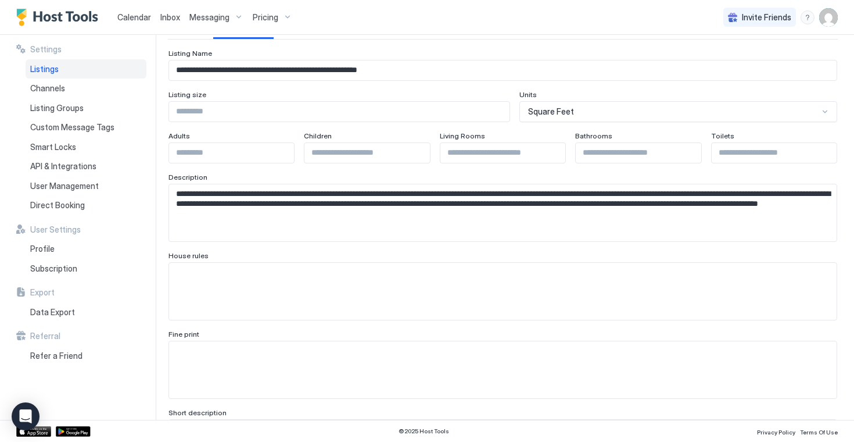
scroll to position [115, 0]
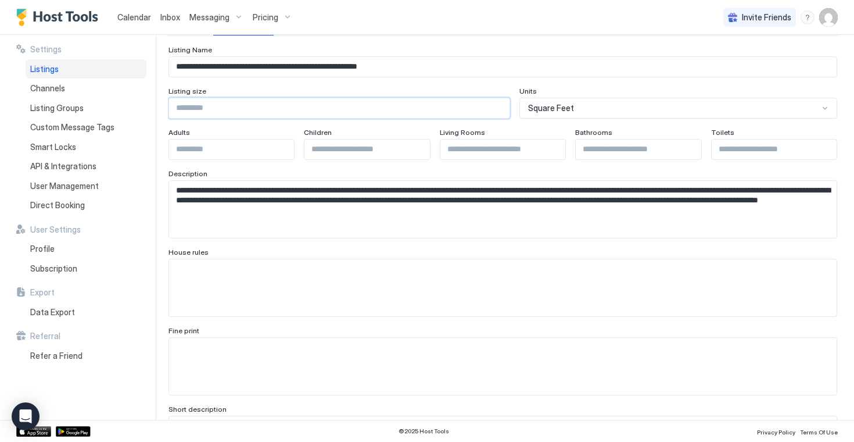
click at [343, 110] on input "Input Field" at bounding box center [339, 108] width 340 height 20
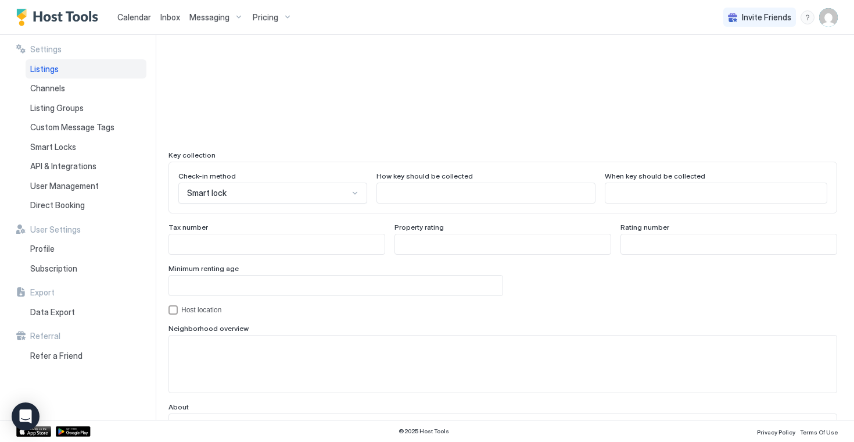
scroll to position [974, 0]
type input "****"
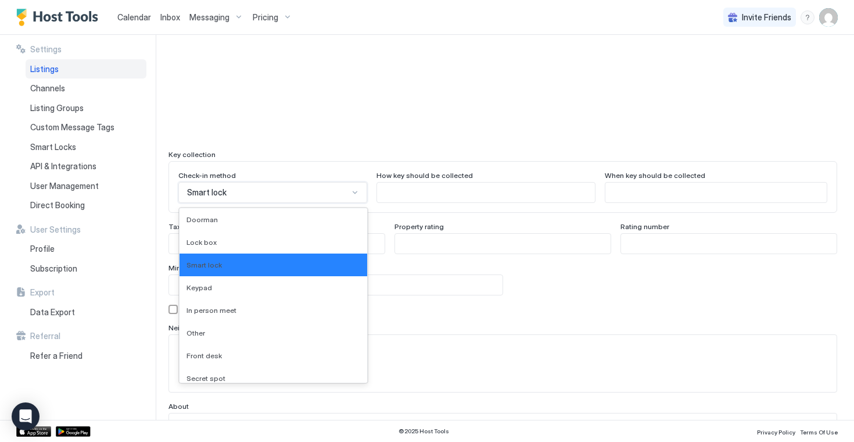
click at [353, 192] on div at bounding box center [354, 192] width 9 height 9
click at [241, 286] on div "Keypad" at bounding box center [274, 287] width 174 height 9
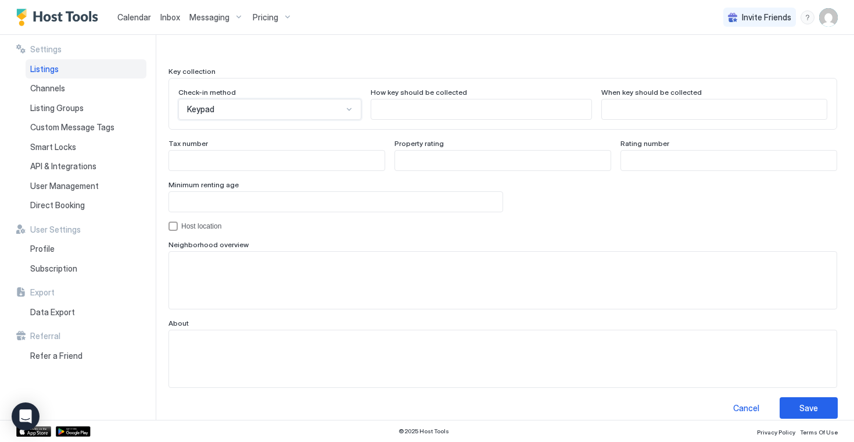
scroll to position [1069, 0]
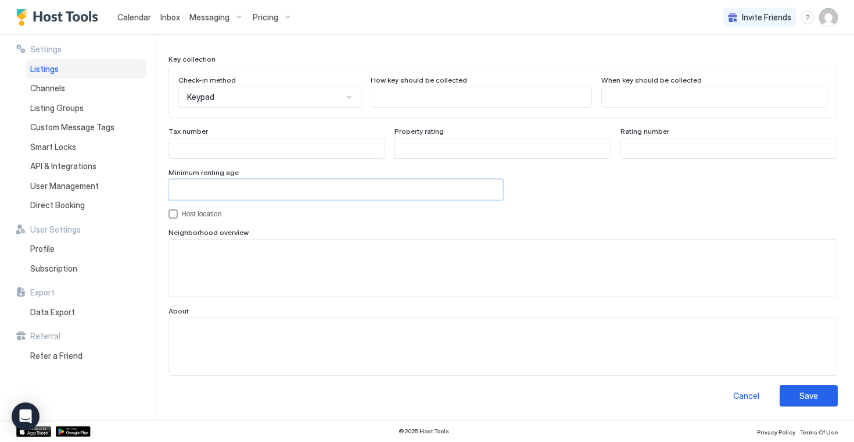
click at [322, 187] on input "Input Field" at bounding box center [335, 190] width 333 height 20
type input "**"
click at [806, 401] on button "Save" at bounding box center [809, 395] width 58 height 21
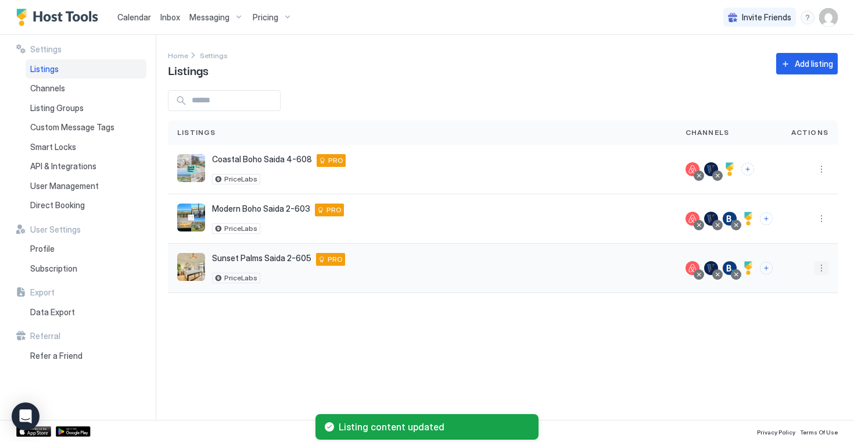
click at [820, 267] on button "More options" at bounding box center [822, 268] width 14 height 14
click at [786, 318] on span "Listing Settings" at bounding box center [795, 321] width 52 height 9
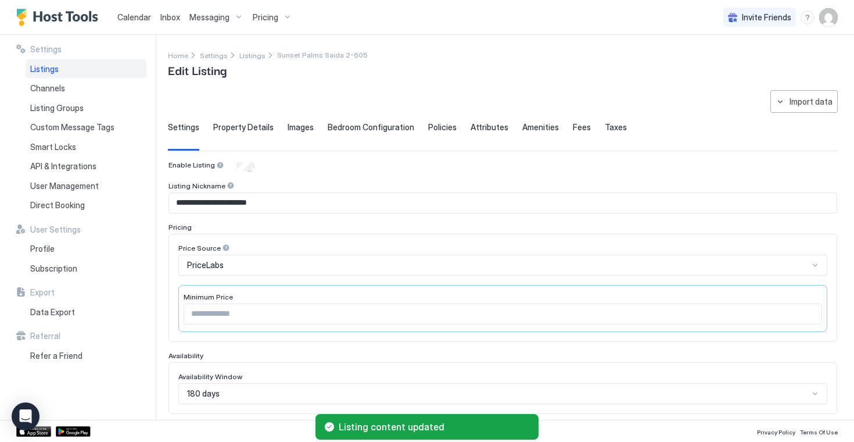
type input "****"
type input "**"
click at [257, 123] on span "Property Details" at bounding box center [243, 127] width 60 height 10
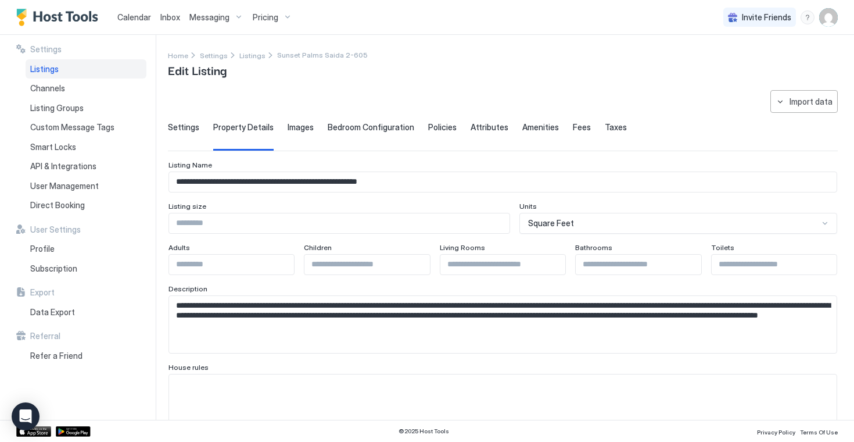
click at [292, 124] on span "Images" at bounding box center [301, 127] width 26 height 10
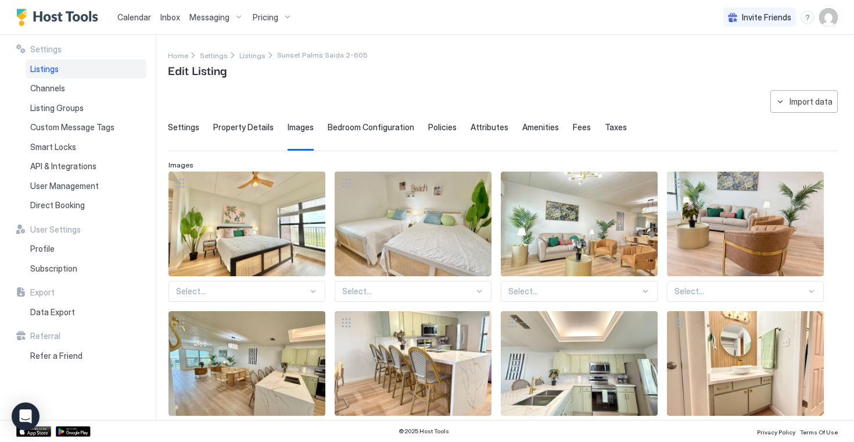
click at [340, 127] on span "Bedroom Configuration" at bounding box center [371, 127] width 87 height 10
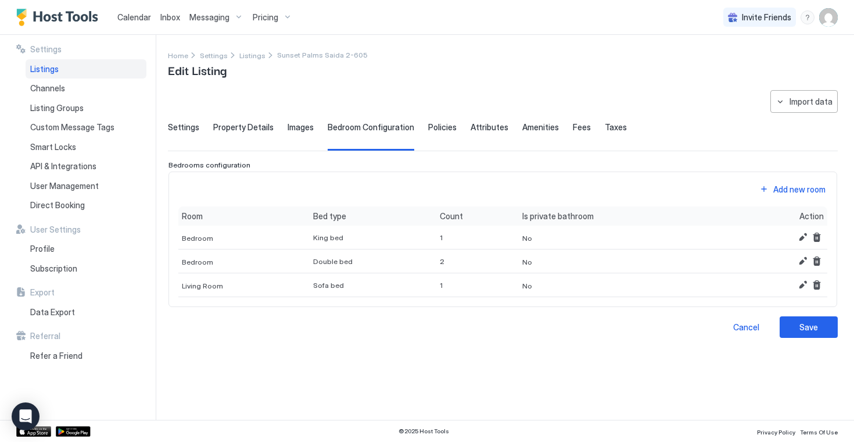
click at [433, 128] on span "Policies" at bounding box center [442, 127] width 28 height 10
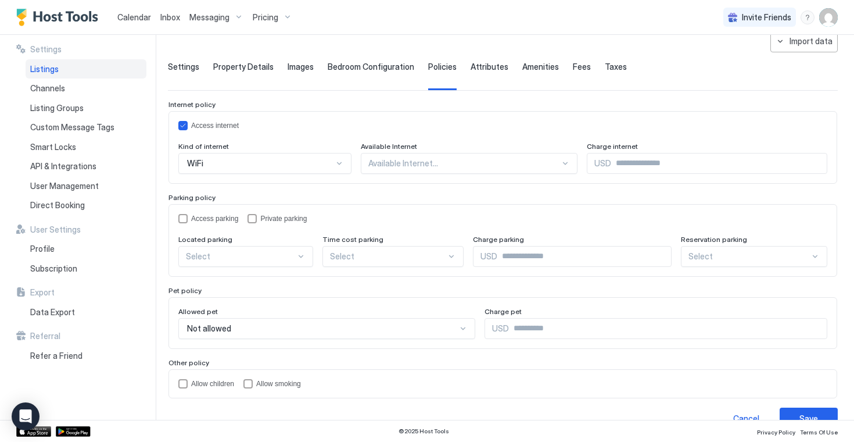
scroll to position [83, 0]
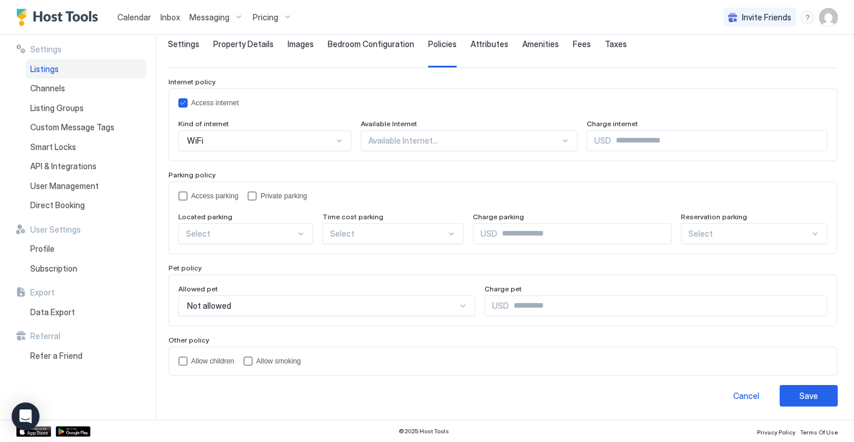
click at [335, 145] on div at bounding box center [339, 140] width 9 height 9
click at [259, 262] on div "On Site" at bounding box center [247, 260] width 120 height 9
click at [185, 198] on div "accessParking" at bounding box center [182, 195] width 9 height 9
click at [449, 190] on div "Access parking Private parking Located parking On Site Time cost parking Select…" at bounding box center [502, 217] width 669 height 73
click at [184, 360] on div "childrenAllowed" at bounding box center [182, 360] width 9 height 9
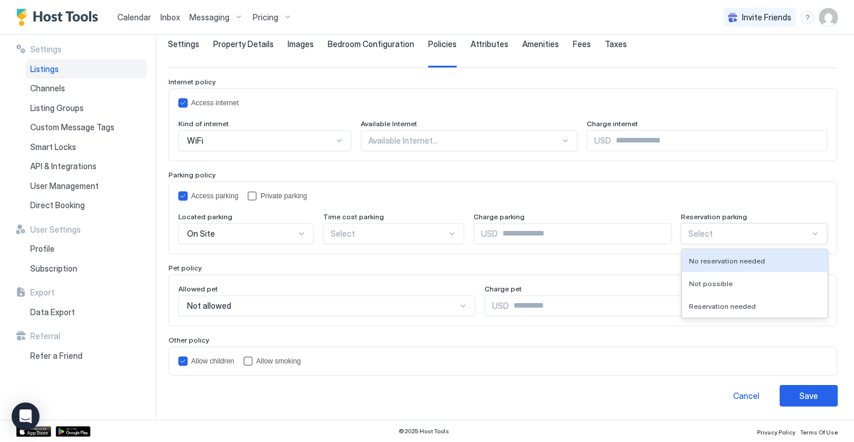
click at [765, 232] on div at bounding box center [748, 233] width 121 height 10
click at [752, 261] on span "No reservation needed" at bounding box center [727, 260] width 76 height 9
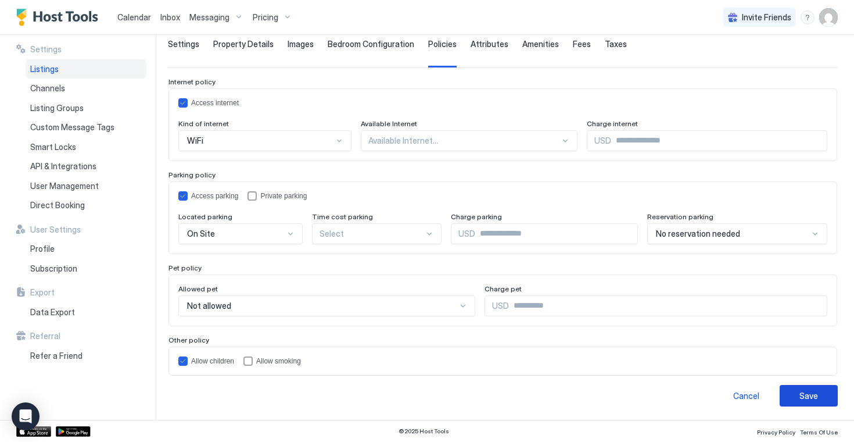
click at [793, 393] on button "Save" at bounding box center [809, 395] width 58 height 21
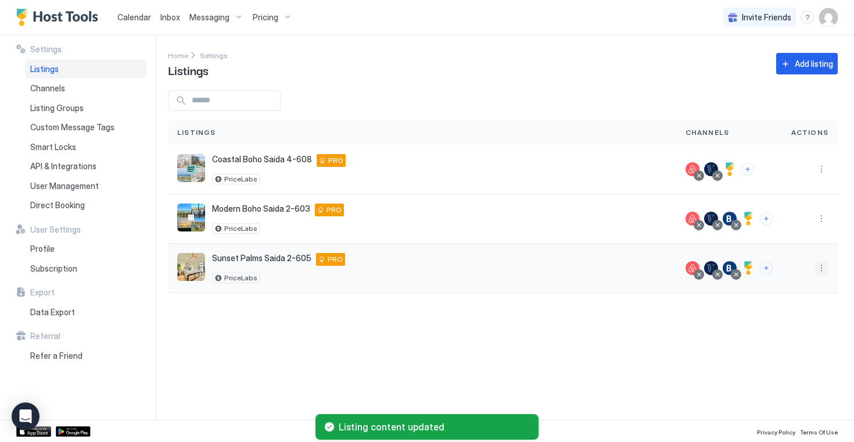
click at [820, 264] on button "More options" at bounding box center [822, 268] width 14 height 14
click at [790, 318] on span "Listing Settings" at bounding box center [795, 321] width 52 height 9
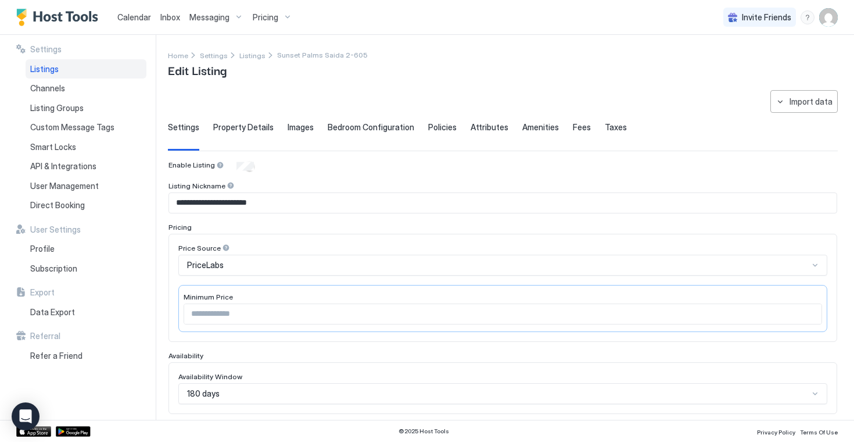
click at [248, 127] on span "Property Details" at bounding box center [243, 127] width 60 height 10
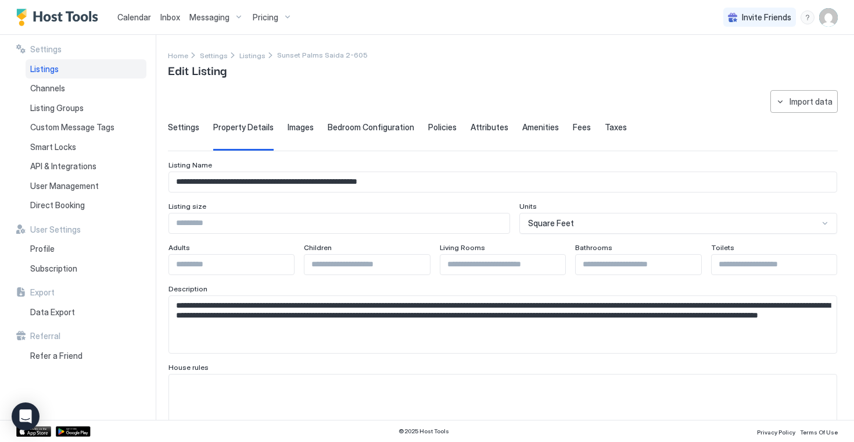
click at [293, 129] on span "Images" at bounding box center [301, 127] width 26 height 10
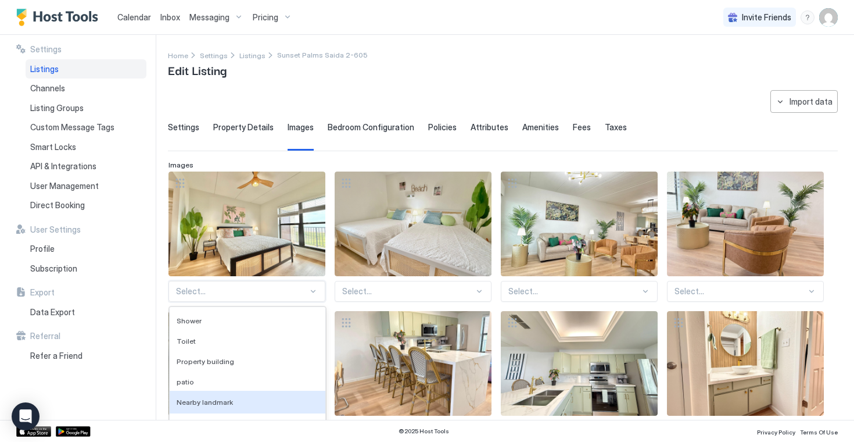
click at [317, 293] on div "Nearby landmark, 5 of 136. 136 results available. Use Up and Down to choose opt…" at bounding box center [246, 291] width 157 height 21
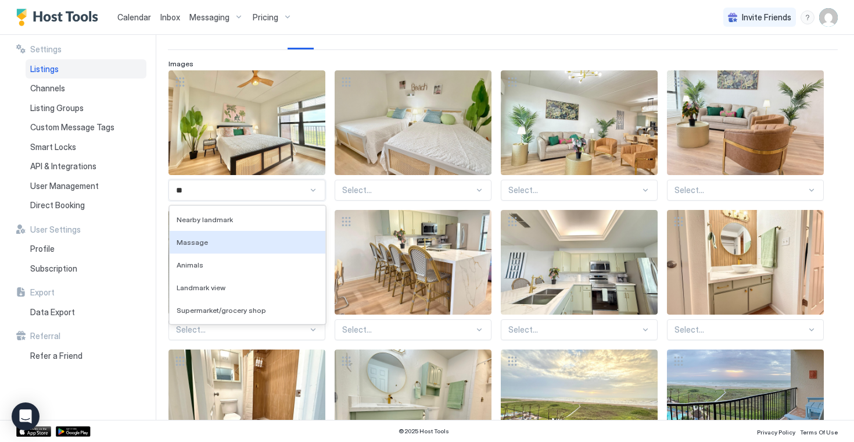
type input "*"
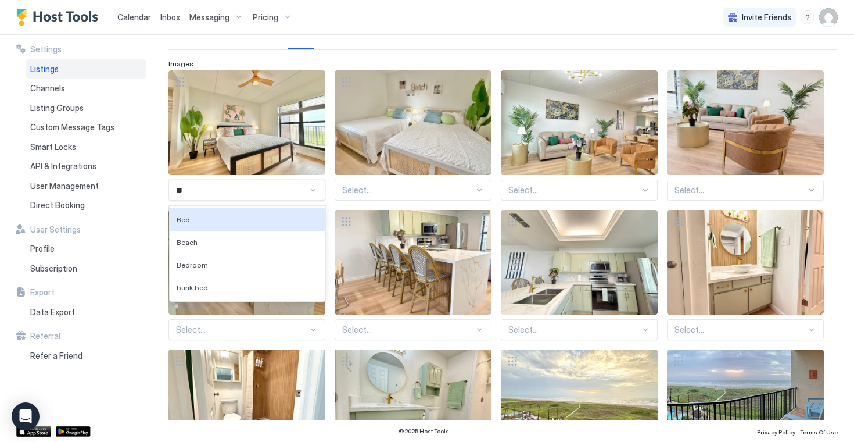
type input "***"
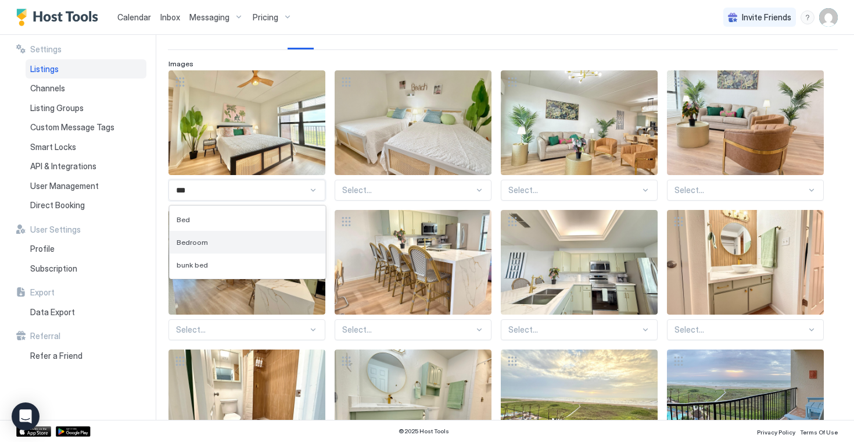
click at [239, 242] on div "Bedroom" at bounding box center [248, 242] width 142 height 9
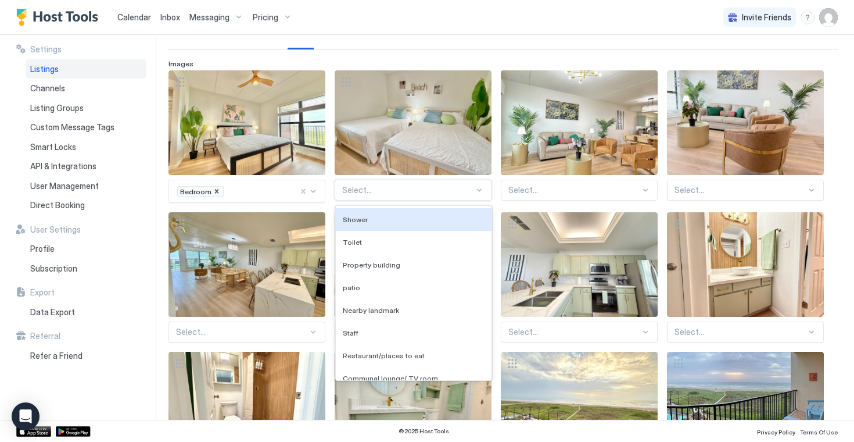
click at [479, 192] on div at bounding box center [479, 189] width 9 height 9
type input "***"
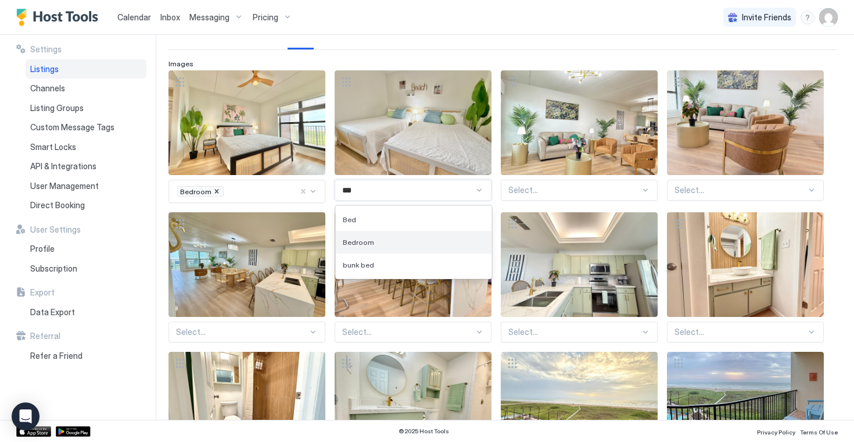
click at [394, 238] on div "Bedroom" at bounding box center [414, 242] width 142 height 9
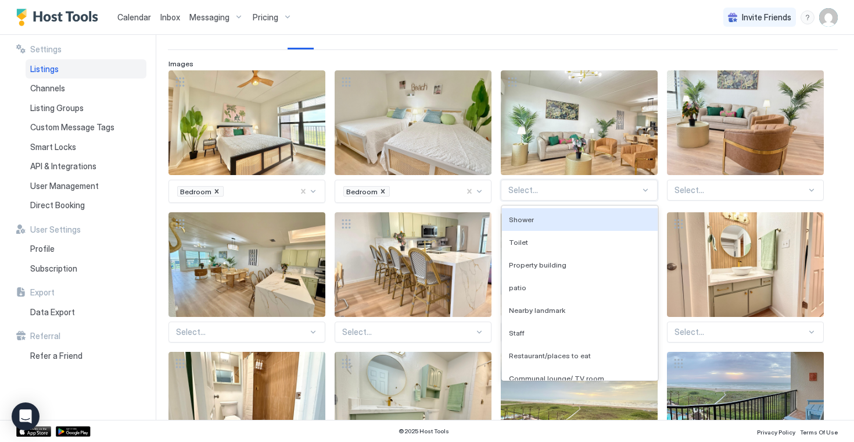
click at [643, 193] on div at bounding box center [645, 189] width 9 height 9
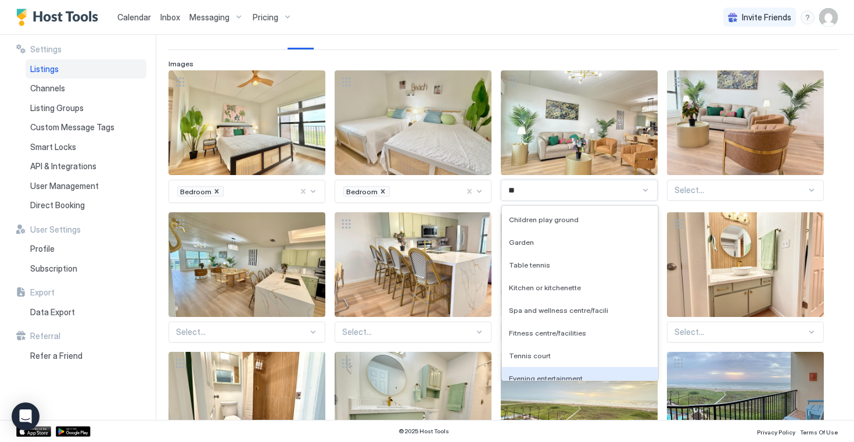
type input "*"
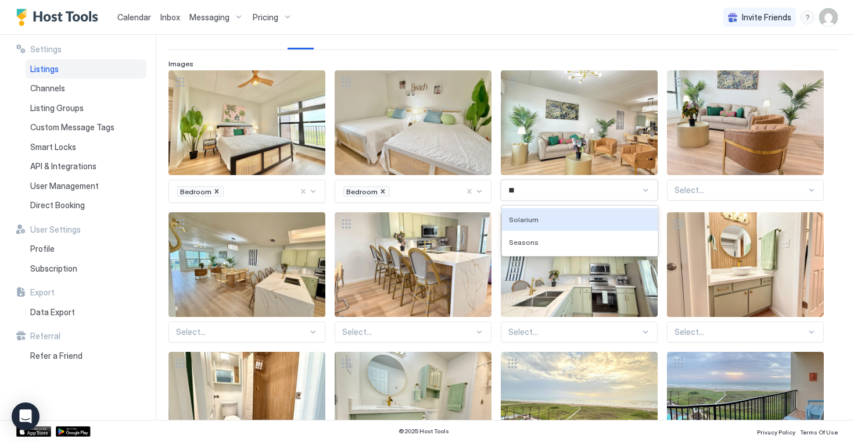
type input "*"
type input "****"
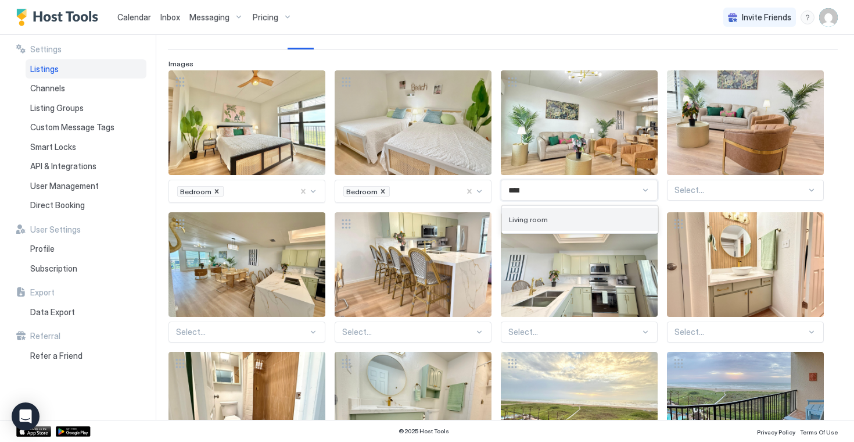
click at [622, 218] on div "Living room" at bounding box center [580, 219] width 142 height 9
click at [708, 194] on div at bounding box center [741, 190] width 132 height 10
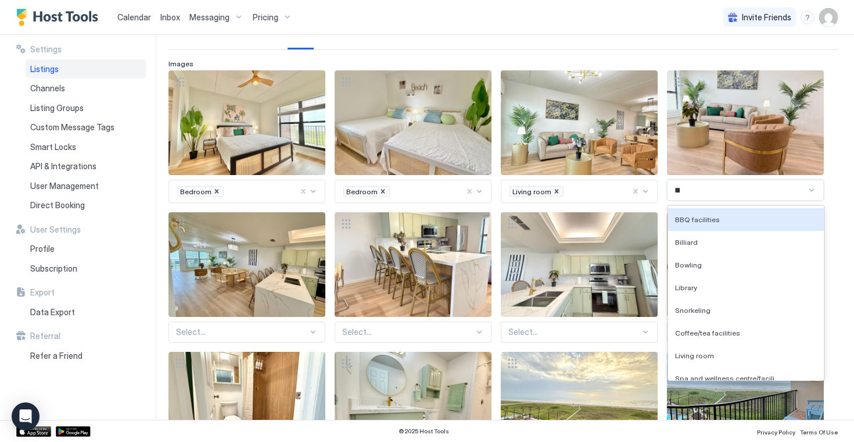
type input "****"
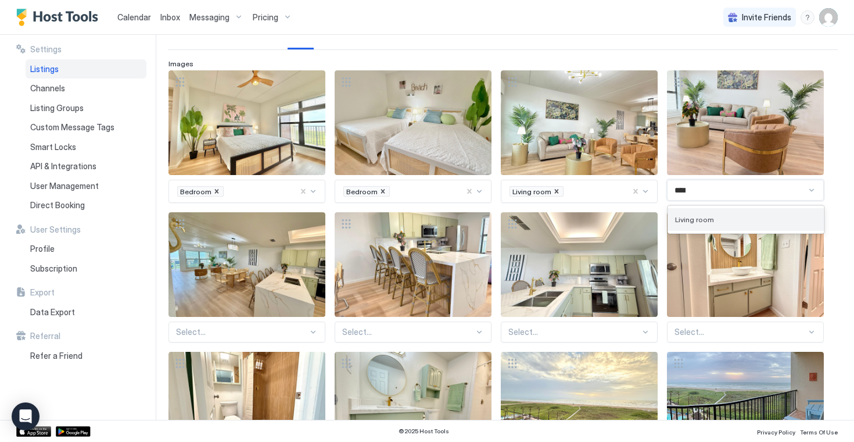
click at [727, 216] on div "Living room" at bounding box center [746, 219] width 142 height 9
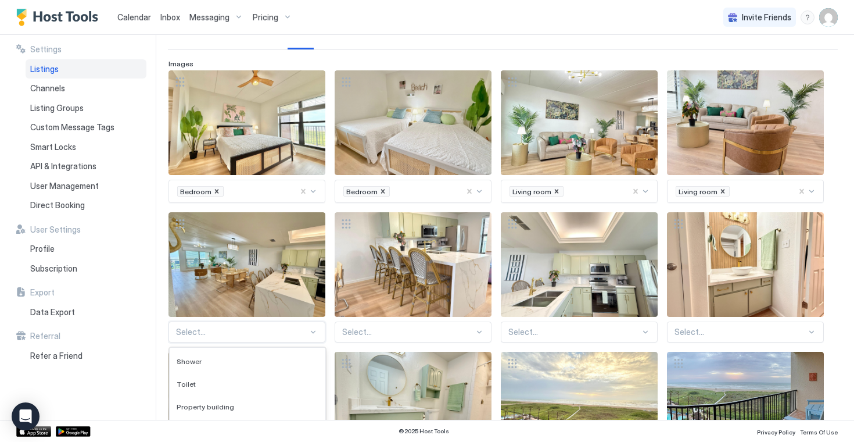
click at [314, 334] on div "Staff, 6 of 136. 136 results available. Use Up and Down to choose options, pres…" at bounding box center [246, 331] width 157 height 21
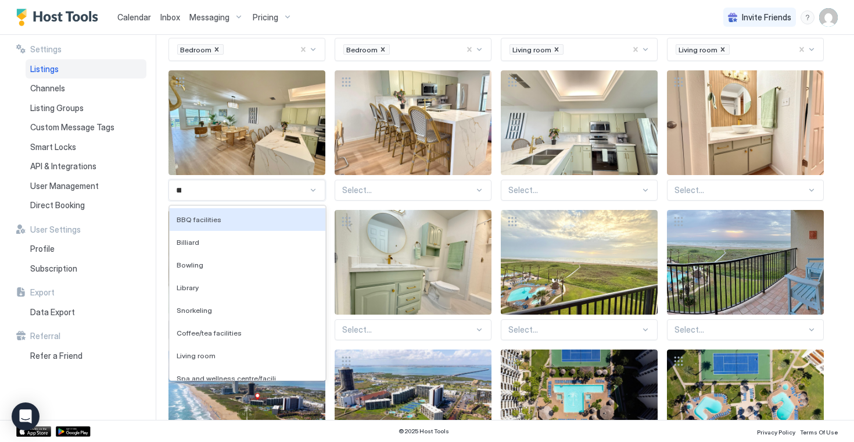
type input "****"
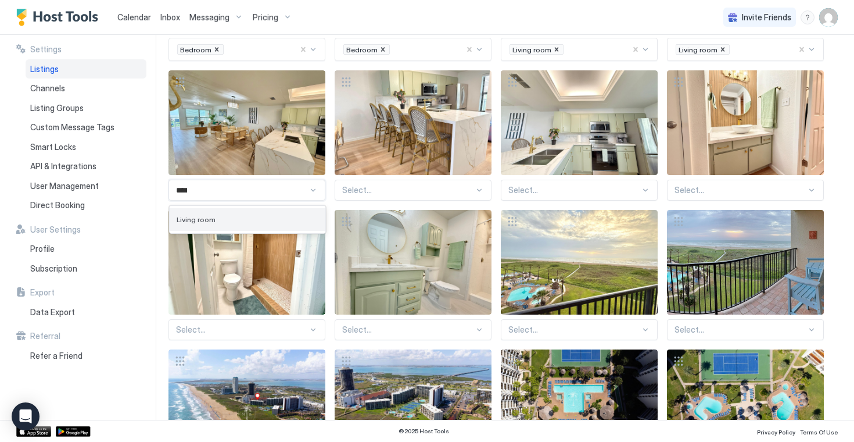
click at [248, 216] on div "Living room" at bounding box center [248, 219] width 142 height 9
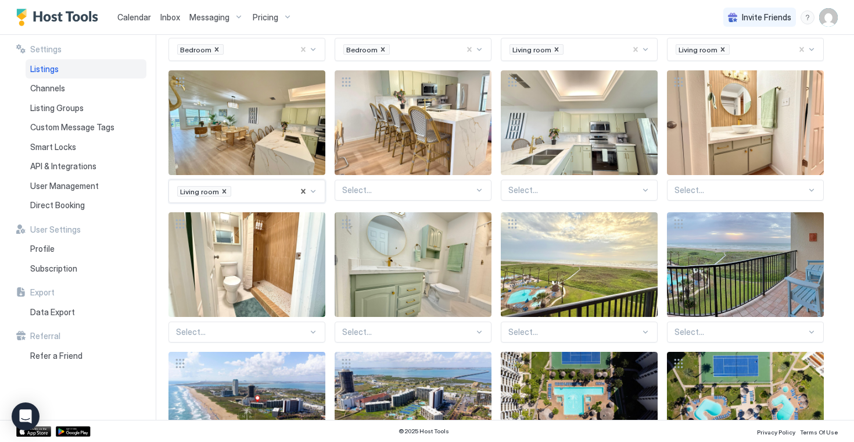
click at [379, 192] on div at bounding box center [408, 190] width 132 height 10
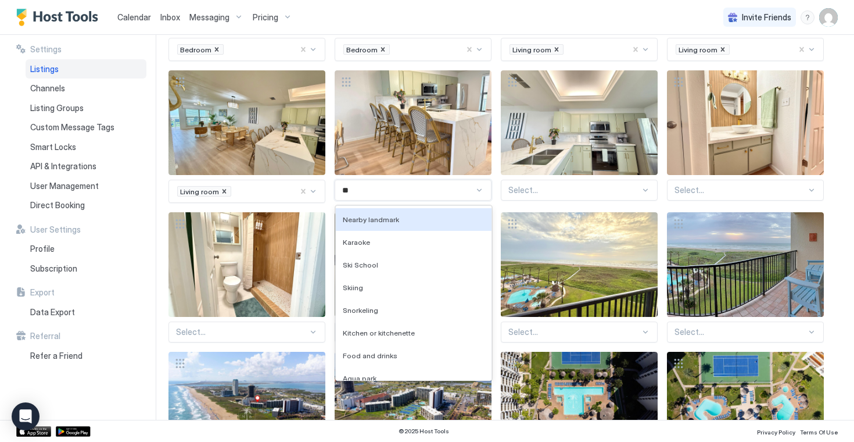
type input "***"
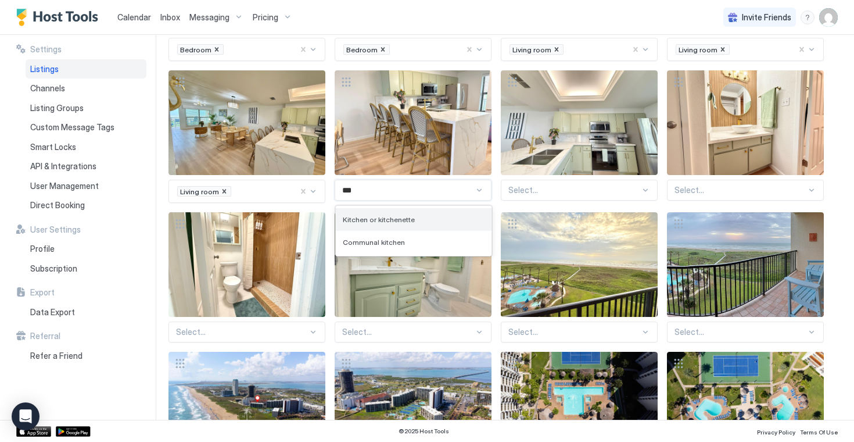
click at [403, 221] on span "Kitchen or kitchenette" at bounding box center [379, 219] width 72 height 9
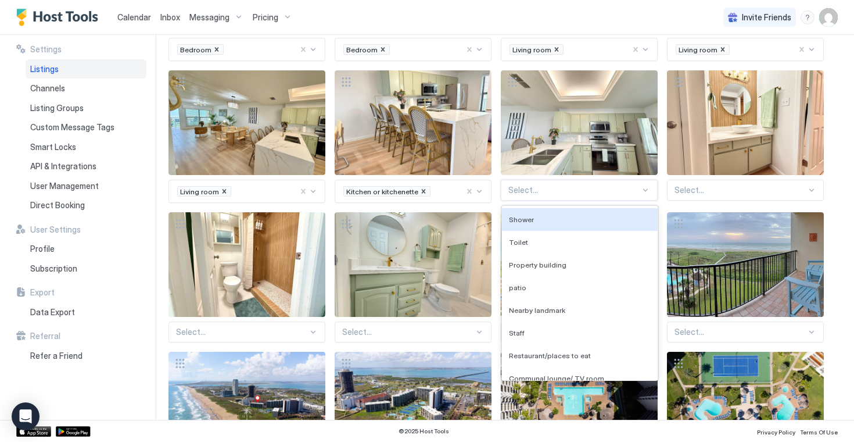
click at [544, 191] on div at bounding box center [574, 190] width 132 height 10
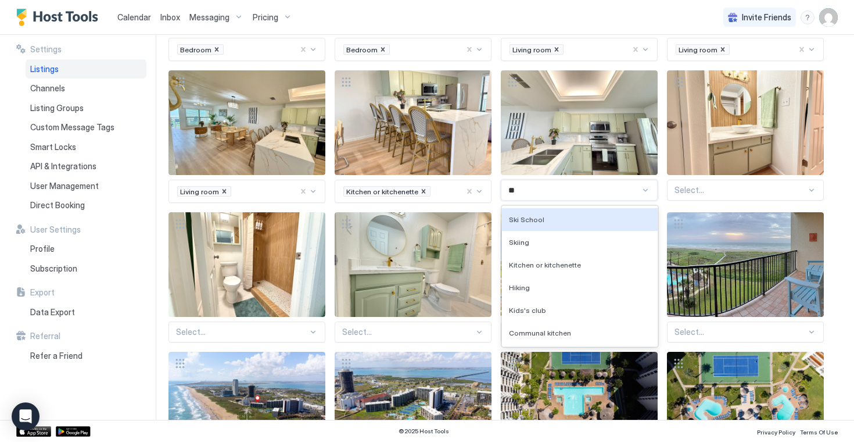
type input "***"
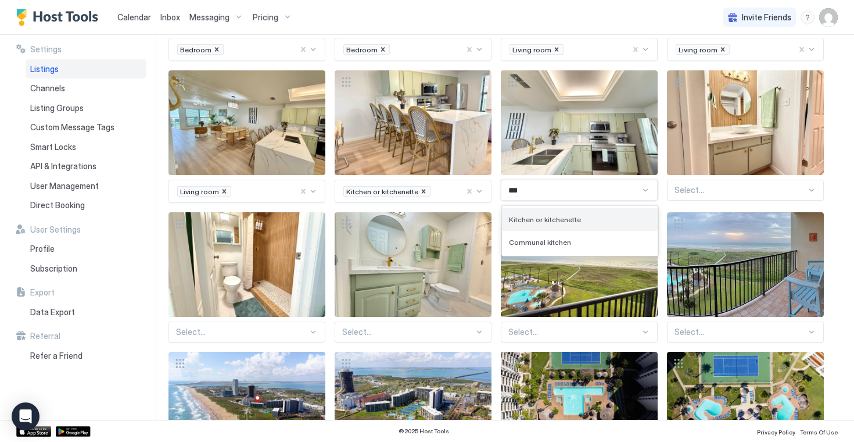
click at [565, 216] on span "Kitchen or kitchenette" at bounding box center [545, 219] width 72 height 9
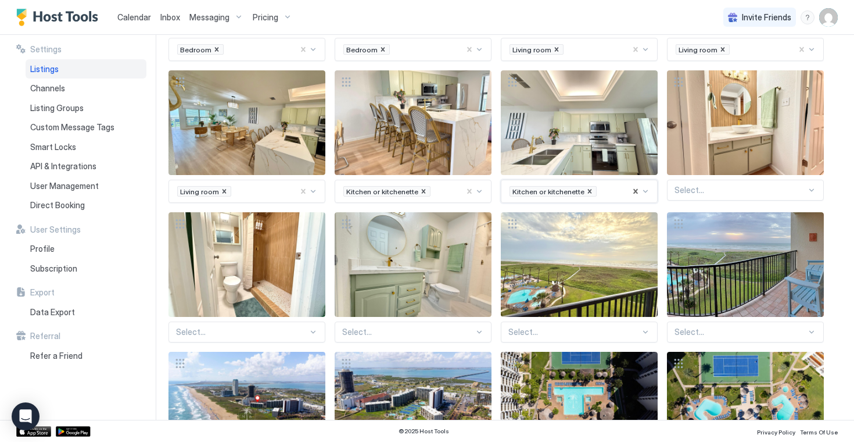
click at [688, 191] on div at bounding box center [741, 190] width 132 height 10
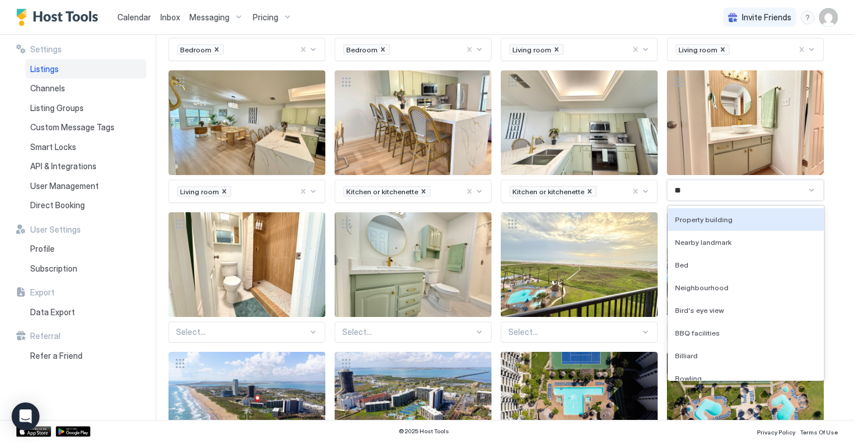
type input "***"
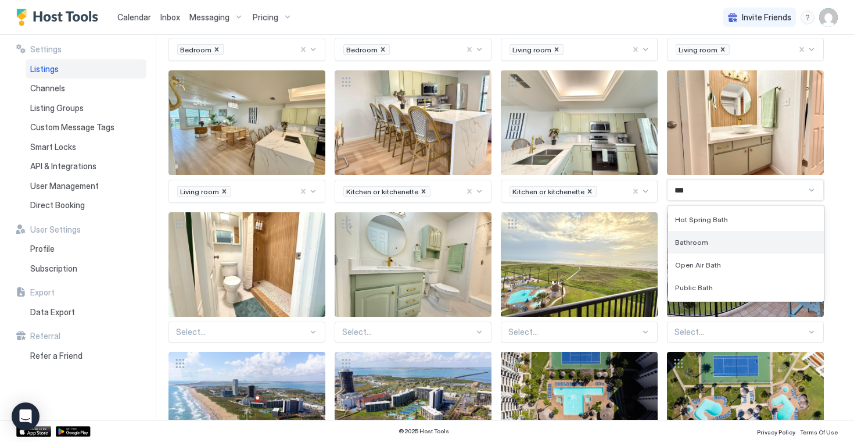
click at [690, 242] on span "Bathroom" at bounding box center [691, 242] width 33 height 9
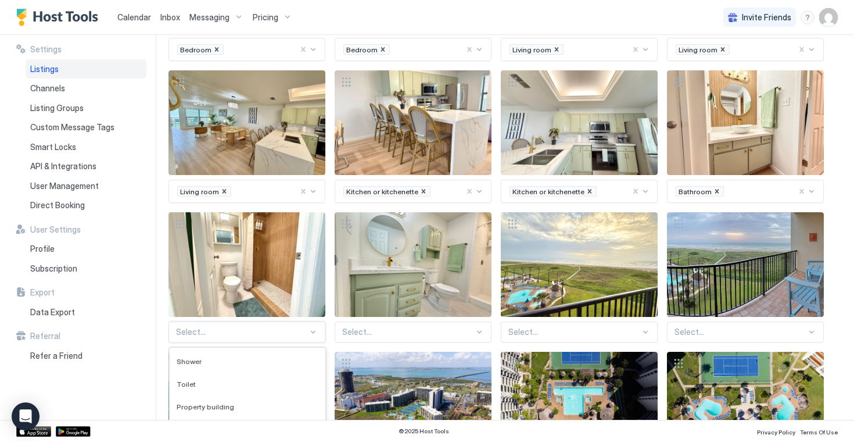
click at [314, 334] on div "Staff, 6 of 136. 136 results available. Use Up and Down to choose options, pres…" at bounding box center [246, 331] width 157 height 21
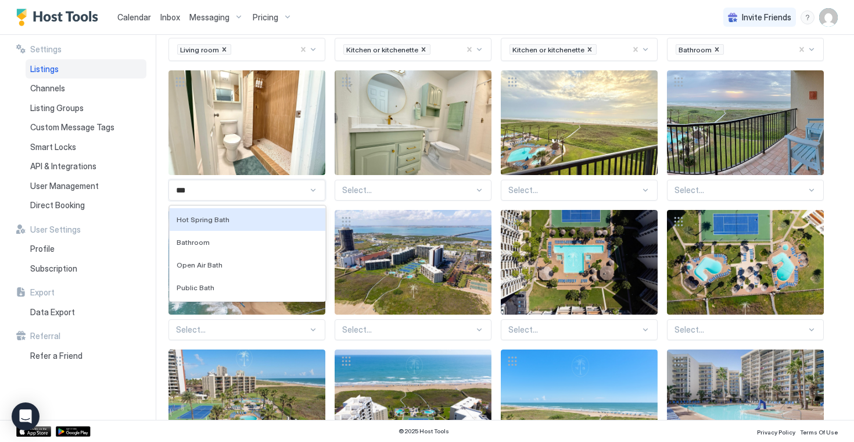
type input "****"
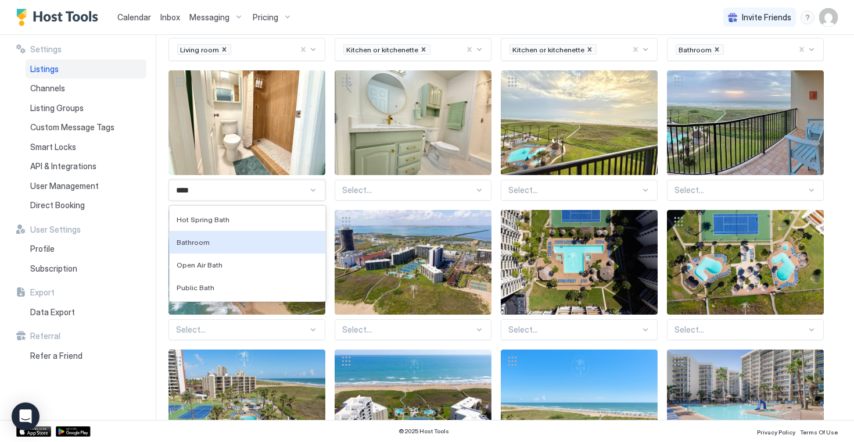
click at [242, 246] on div "Bathroom" at bounding box center [248, 242] width 156 height 23
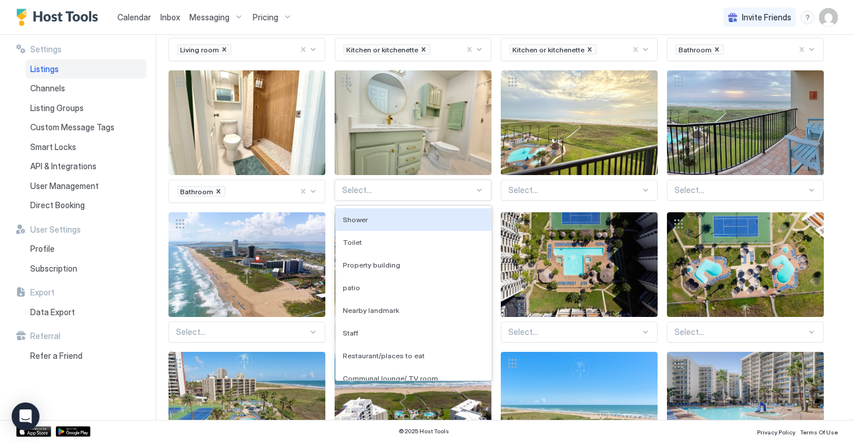
click at [471, 187] on div at bounding box center [408, 190] width 132 height 10
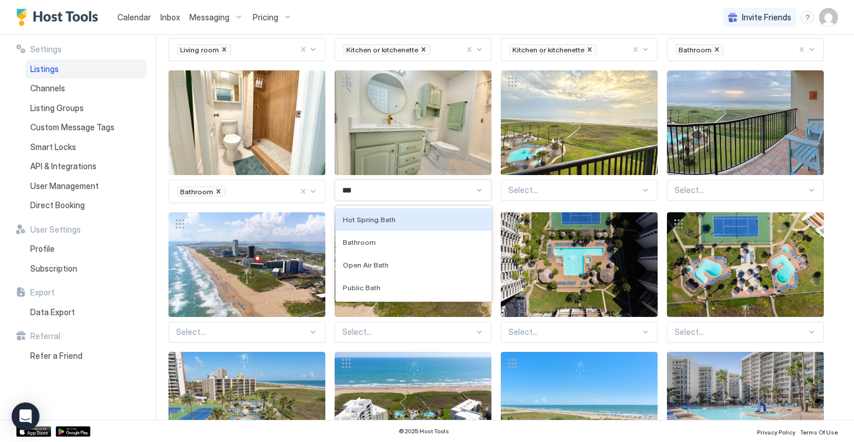
type input "****"
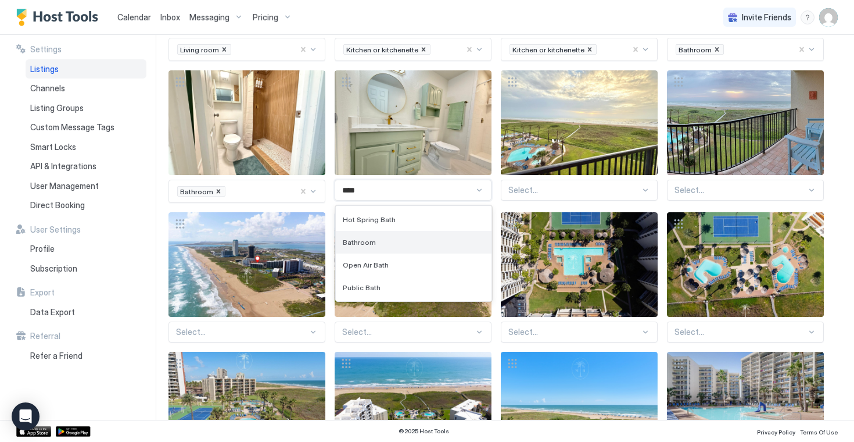
click at [388, 239] on div "Bathroom" at bounding box center [414, 242] width 142 height 9
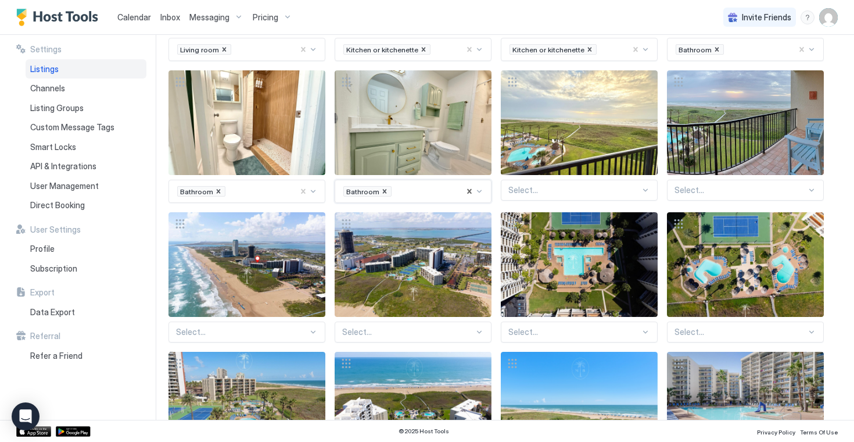
click at [579, 193] on div at bounding box center [574, 190] width 132 height 10
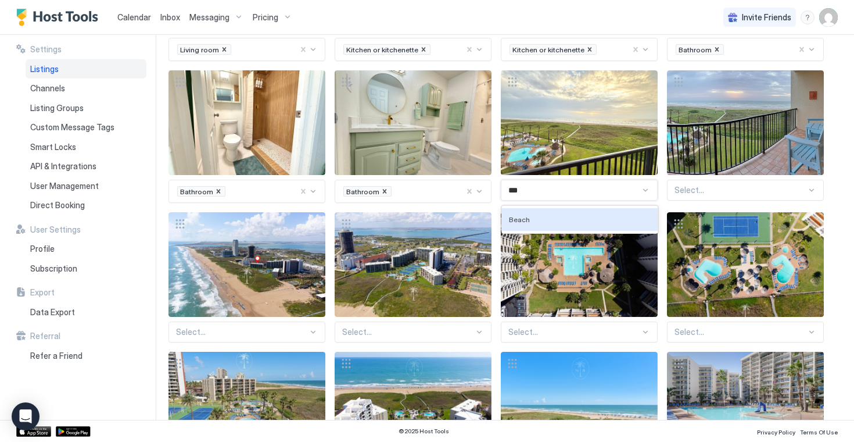
type input "****"
click at [566, 216] on div "Beach" at bounding box center [580, 219] width 142 height 9
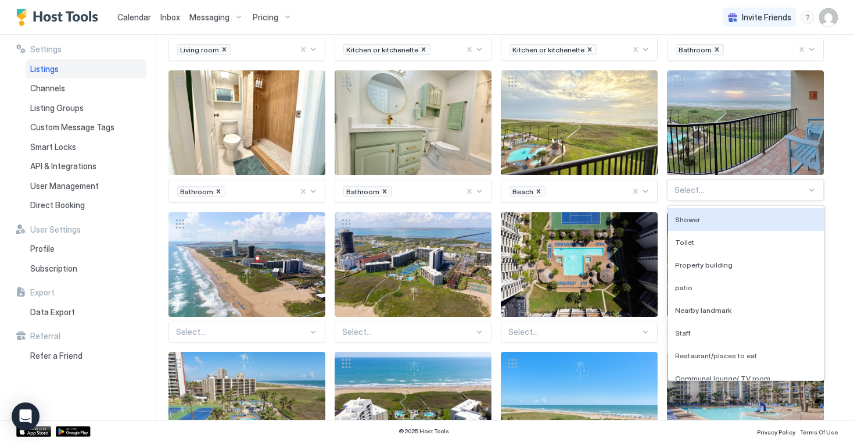
click at [706, 192] on div at bounding box center [741, 190] width 132 height 10
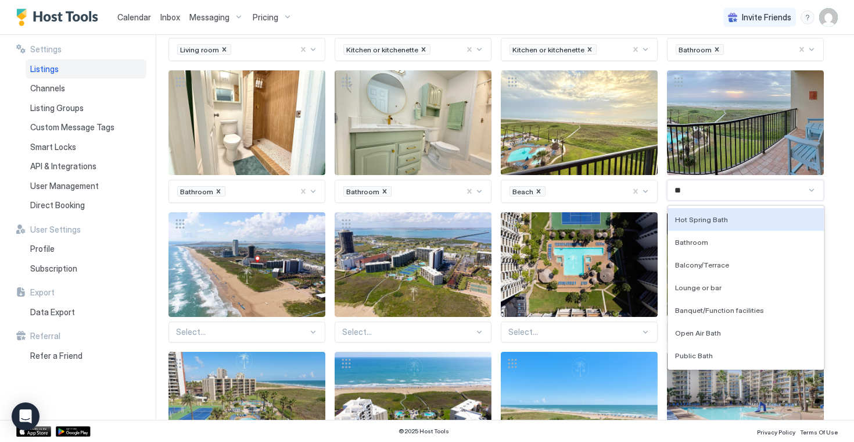
type input "***"
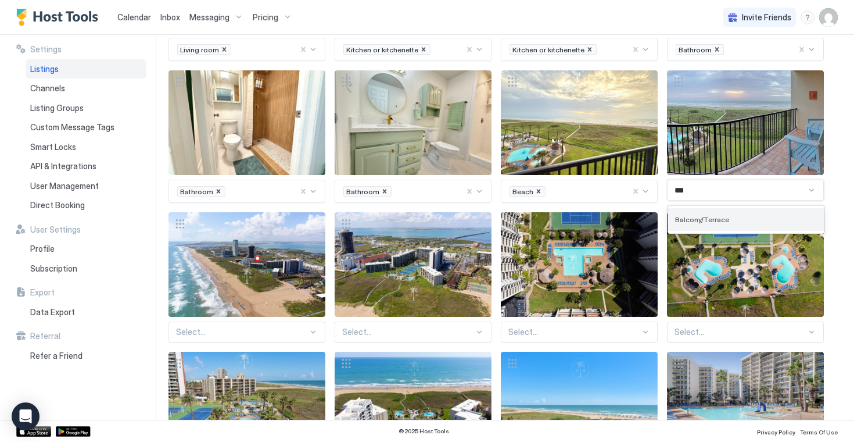
click at [714, 212] on div "Balcony/Terrace" at bounding box center [746, 219] width 156 height 23
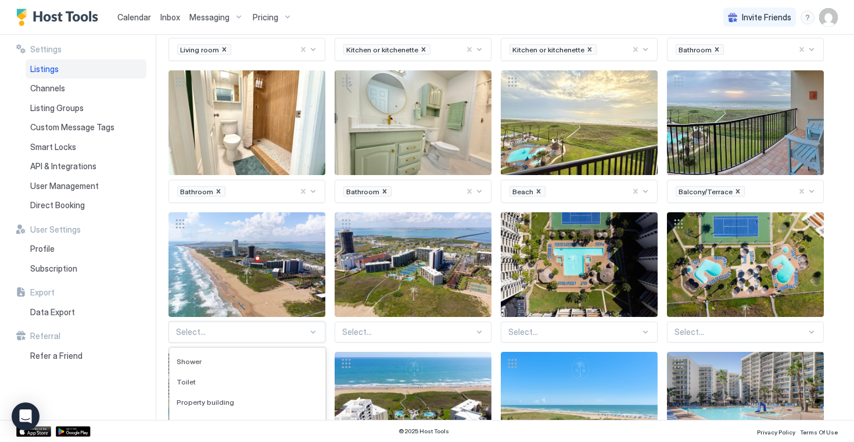
scroll to position [526, 0]
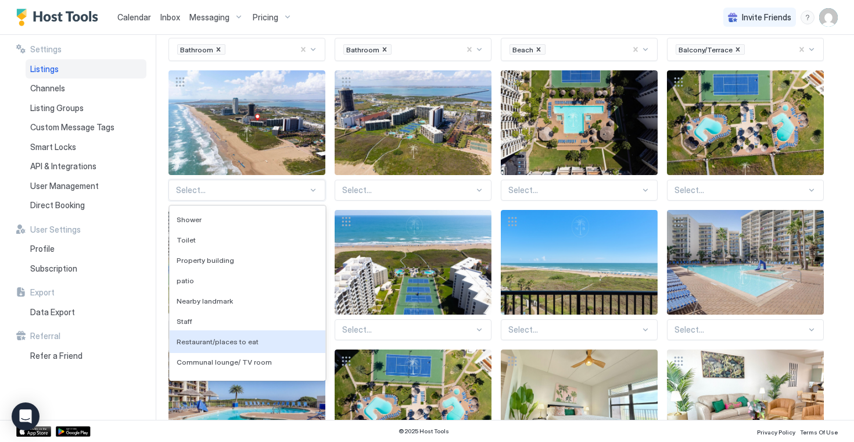
click at [313, 200] on div "Restaurant/places to eat, 7 of 136. 136 results available. Use Up and Down to c…" at bounding box center [246, 190] width 157 height 21
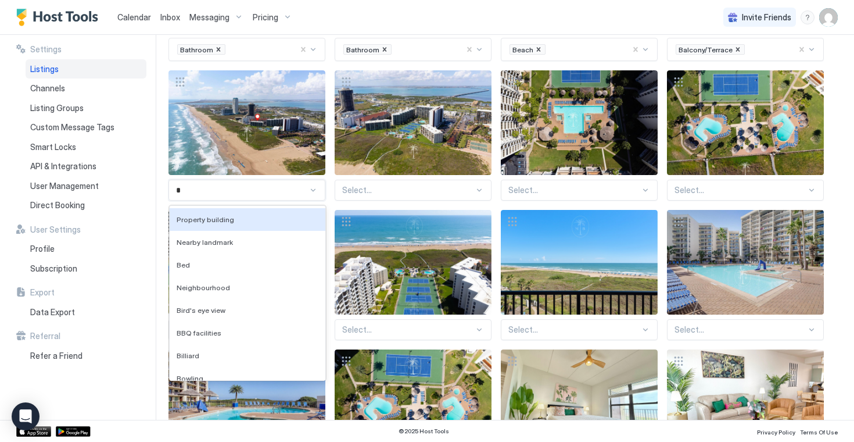
type input "**"
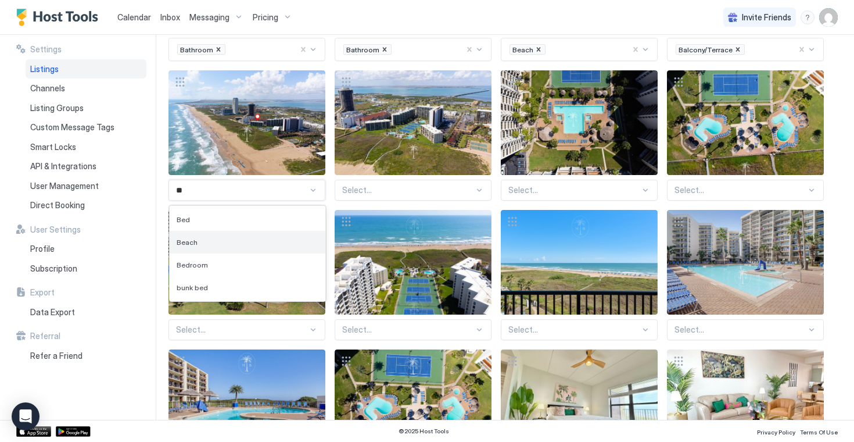
click at [261, 246] on div "Beach" at bounding box center [248, 242] width 156 height 23
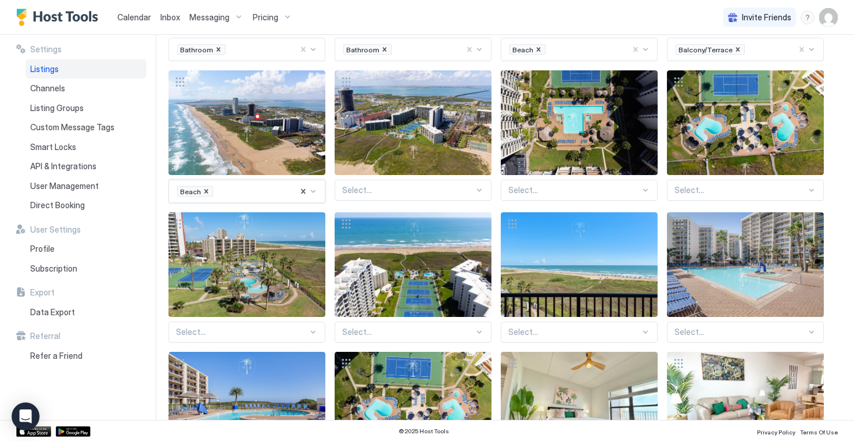
click at [407, 197] on div "Select..." at bounding box center [413, 190] width 157 height 21
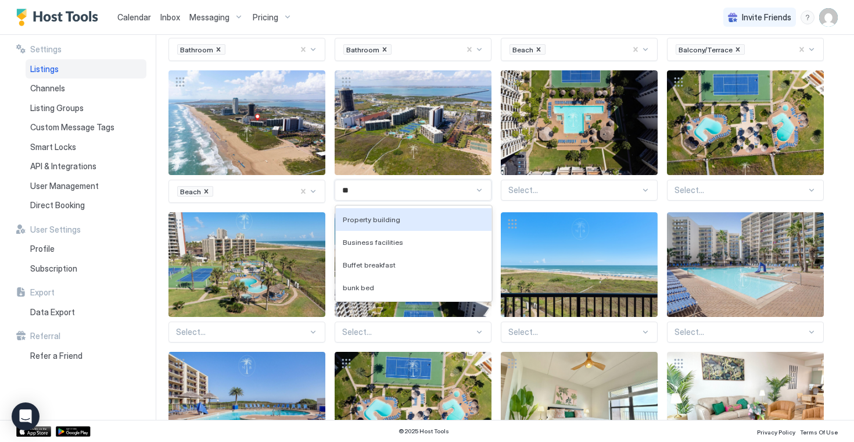
type input "***"
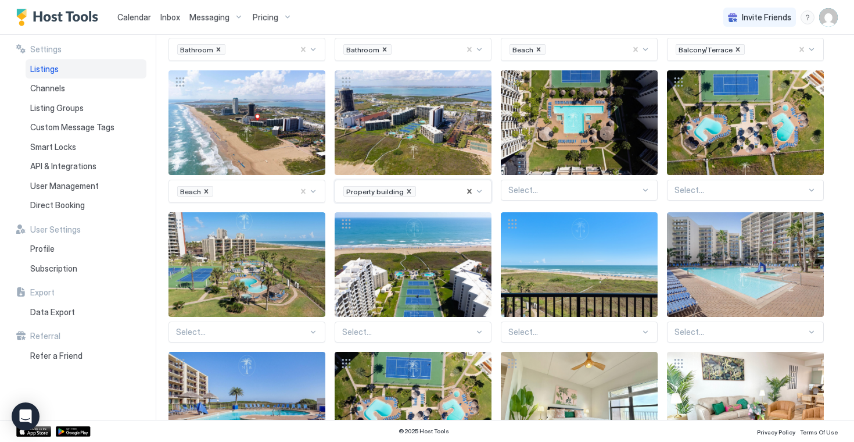
click at [534, 185] on div at bounding box center [574, 190] width 132 height 10
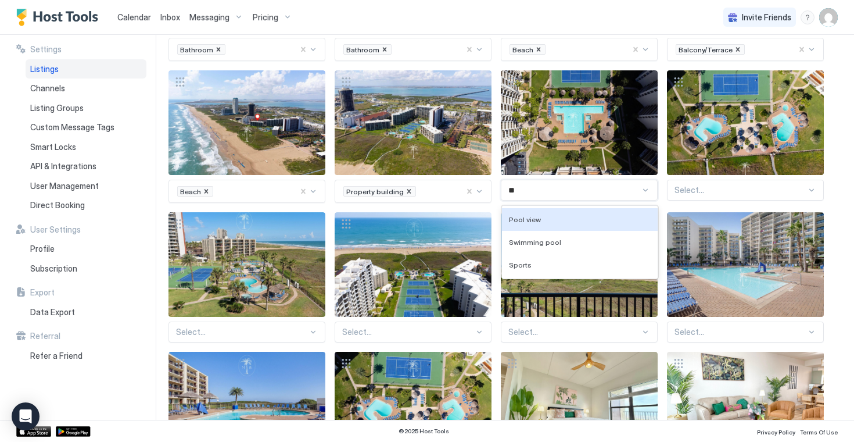
type input "***"
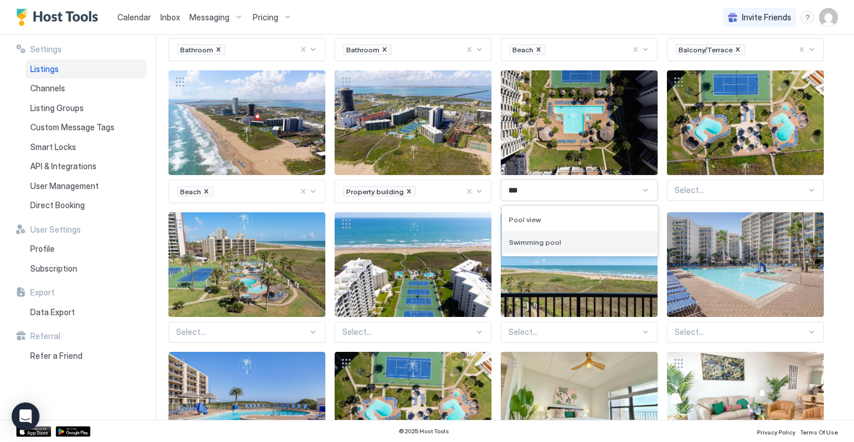
click at [557, 238] on div "Swimming pool" at bounding box center [580, 242] width 142 height 9
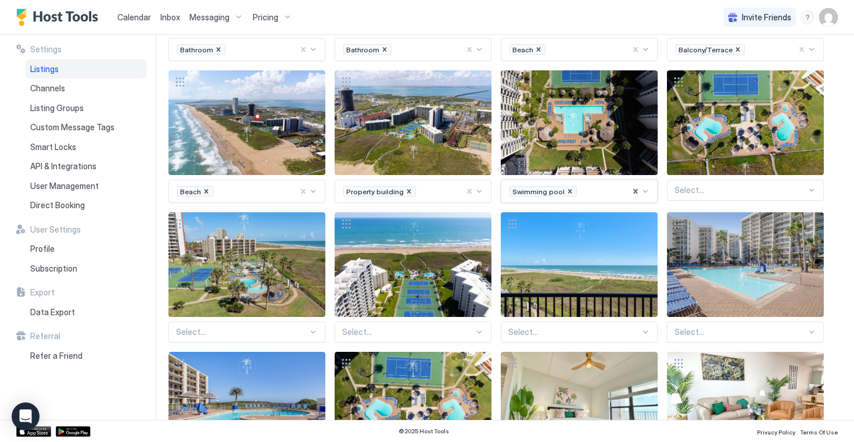
click at [707, 186] on div at bounding box center [741, 190] width 132 height 10
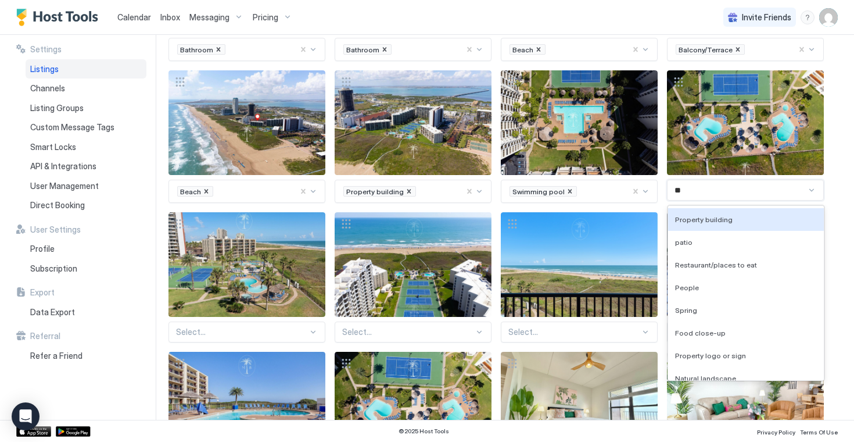
type input "***"
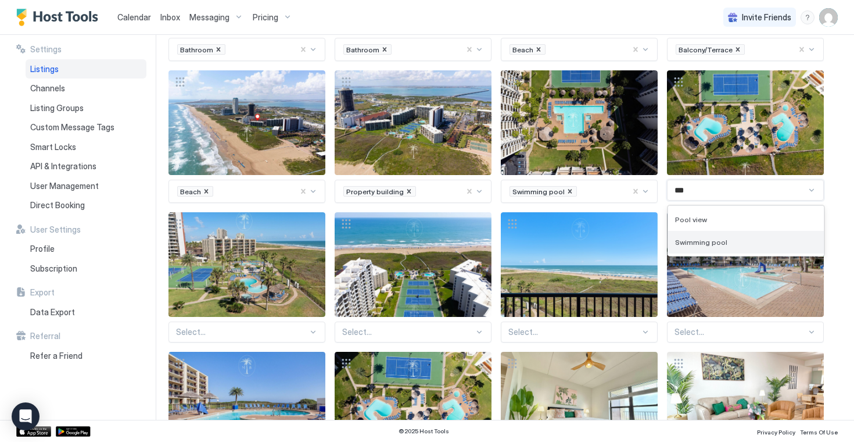
click at [713, 239] on span "Swimming pool" at bounding box center [701, 242] width 52 height 9
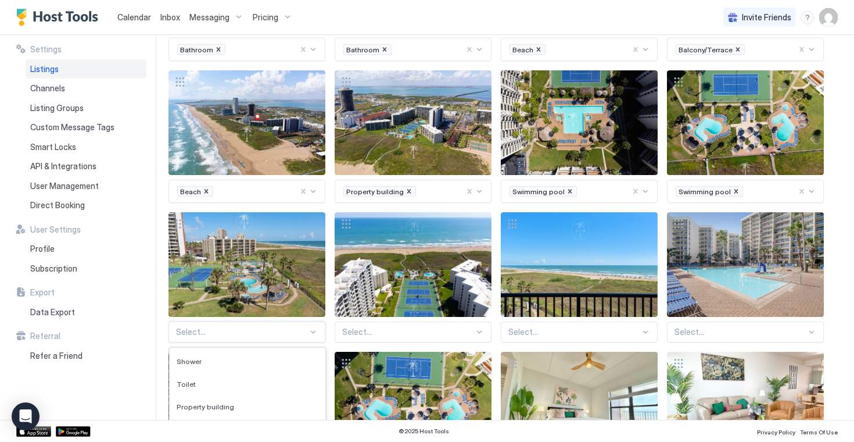
scroll to position [668, 0]
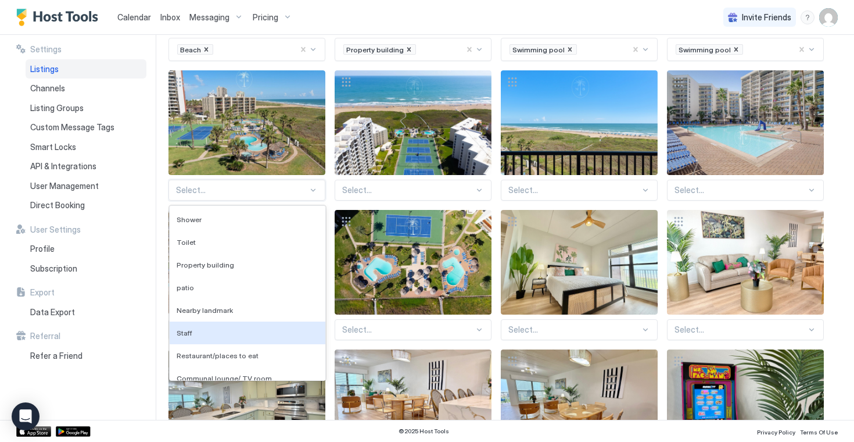
click at [313, 200] on div "Staff, 6 of 136. 136 results available. Use Up and Down to choose options, pres…" at bounding box center [246, 190] width 157 height 21
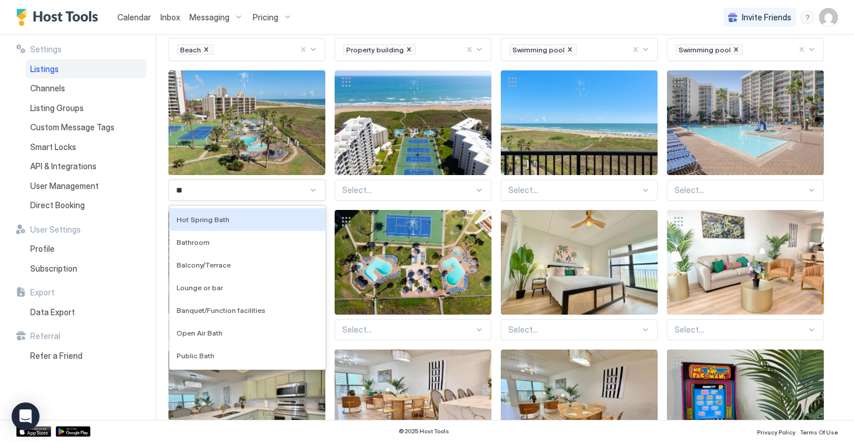
type input "***"
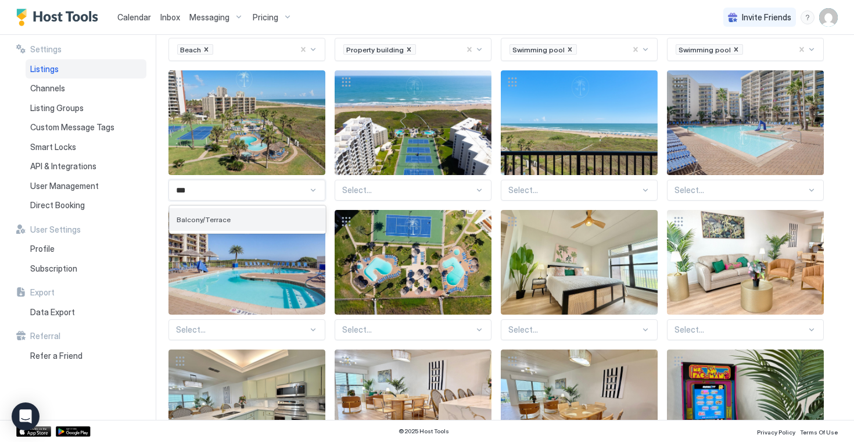
click at [237, 217] on div "Balcony/Terrace" at bounding box center [248, 219] width 142 height 9
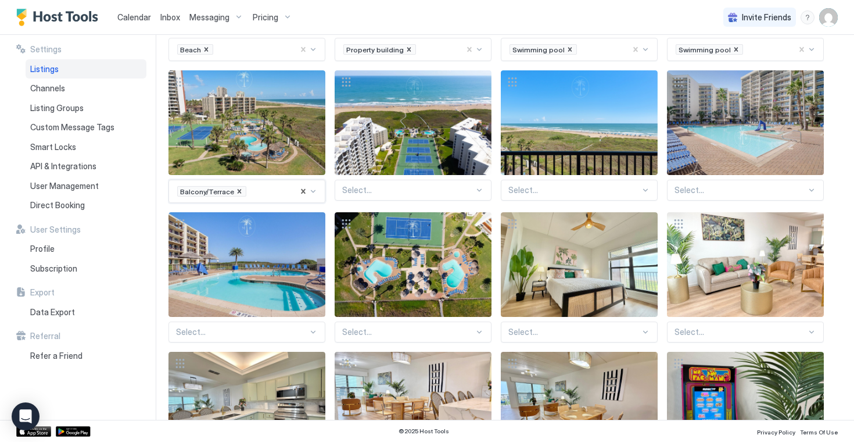
click at [387, 191] on div at bounding box center [408, 190] width 132 height 10
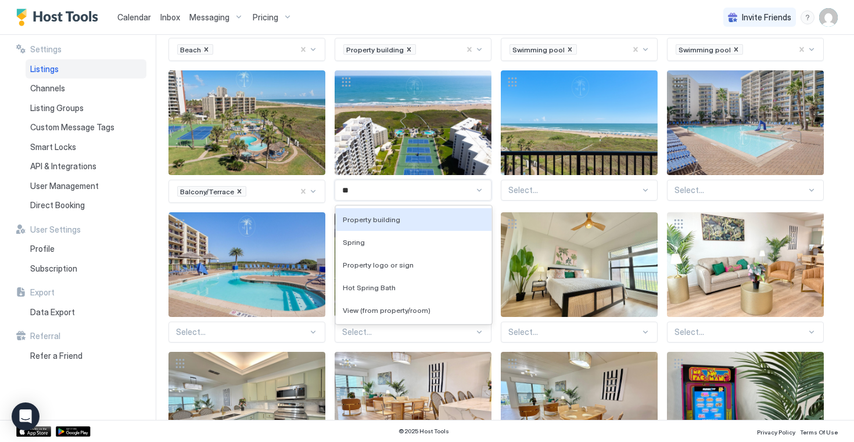
type input "***"
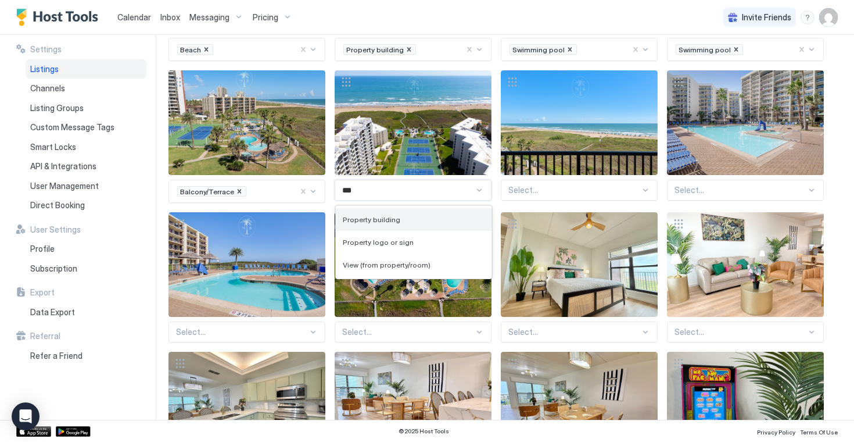
click at [397, 218] on div "Property building" at bounding box center [414, 219] width 142 height 9
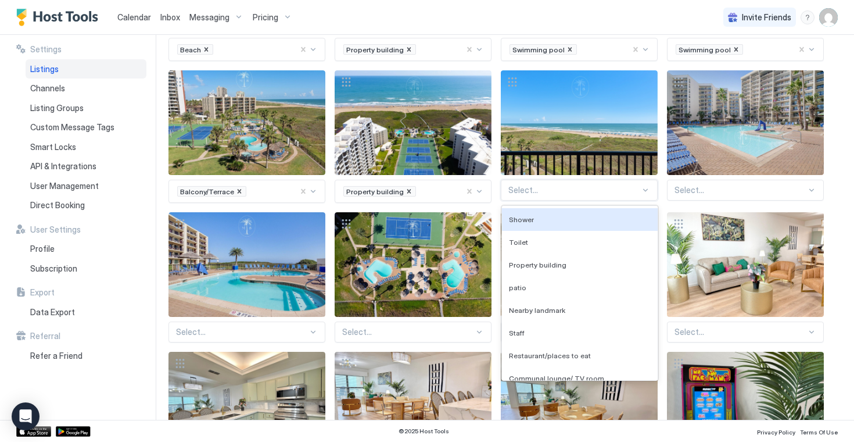
click at [540, 193] on div at bounding box center [574, 190] width 132 height 10
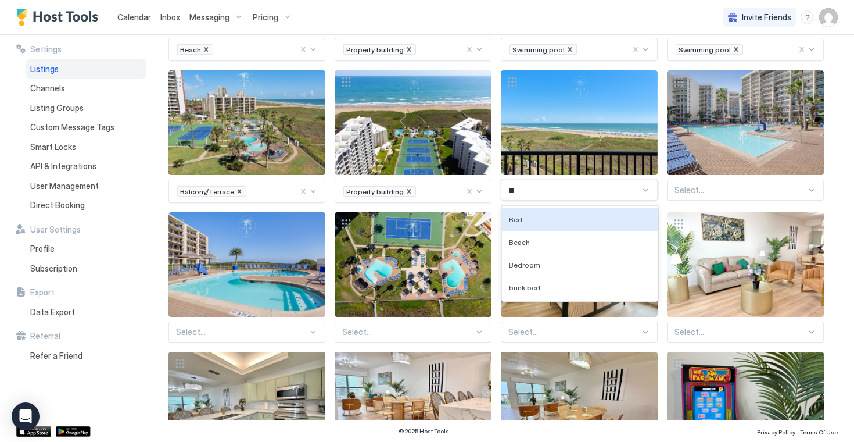
type input "***"
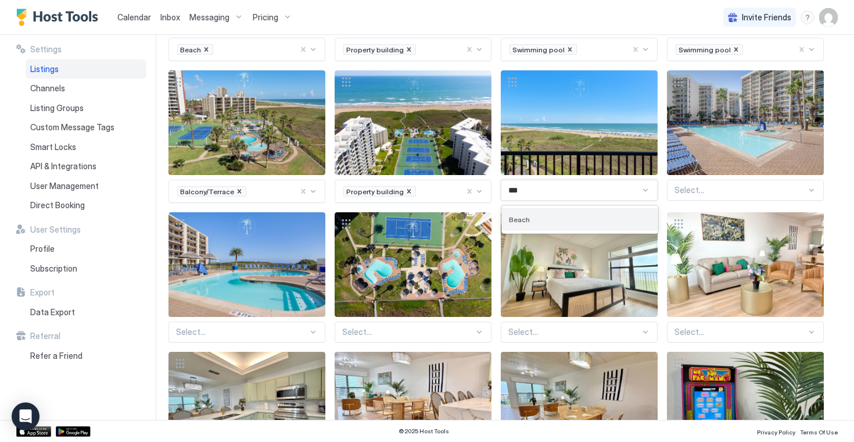
click at [557, 216] on div "Beach" at bounding box center [580, 219] width 142 height 9
click at [708, 189] on div at bounding box center [741, 190] width 132 height 10
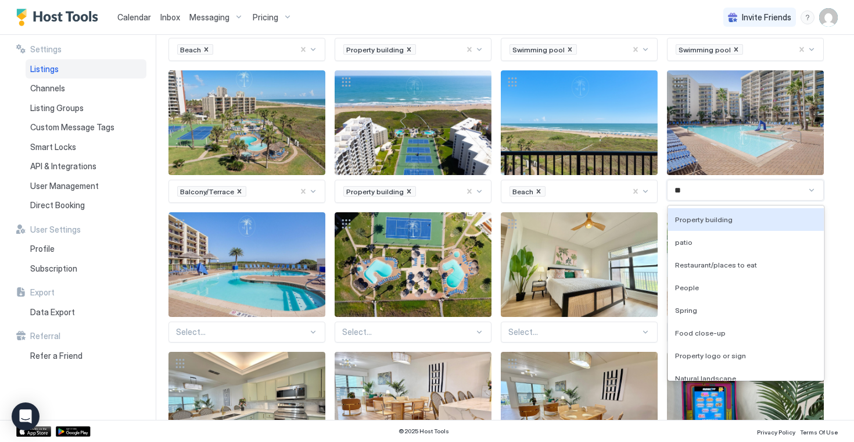
type input "***"
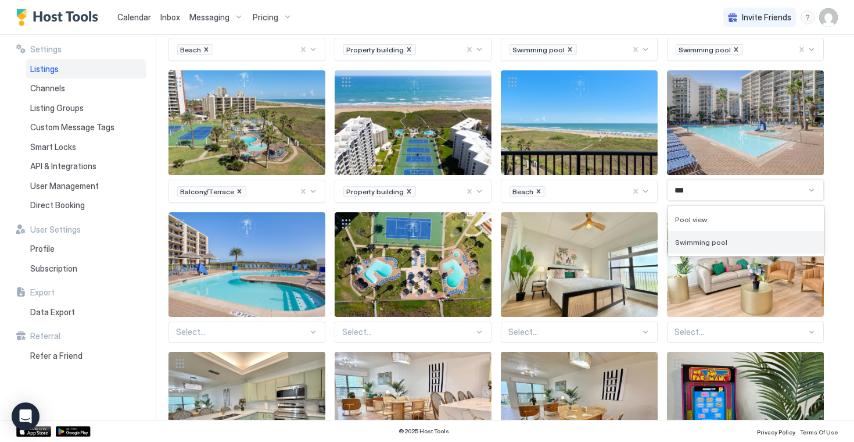
click at [714, 234] on div "Swimming pool" at bounding box center [746, 242] width 156 height 23
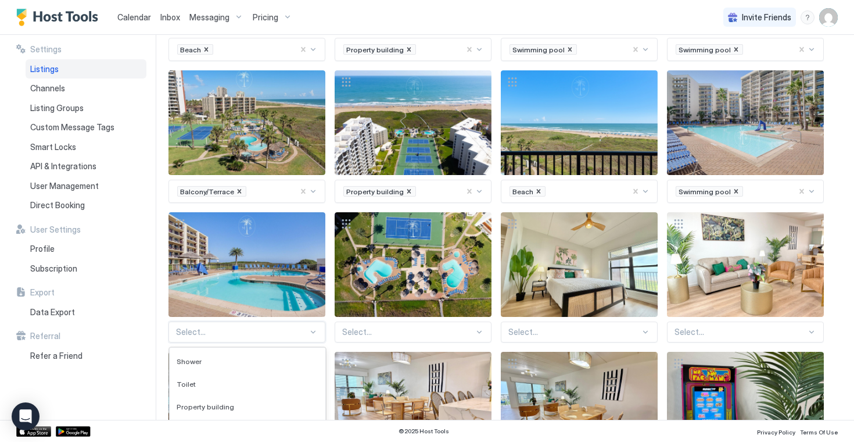
click at [316, 335] on div "Staff, 6 of 136. 136 results available. Use Up and Down to choose options, pres…" at bounding box center [246, 331] width 157 height 21
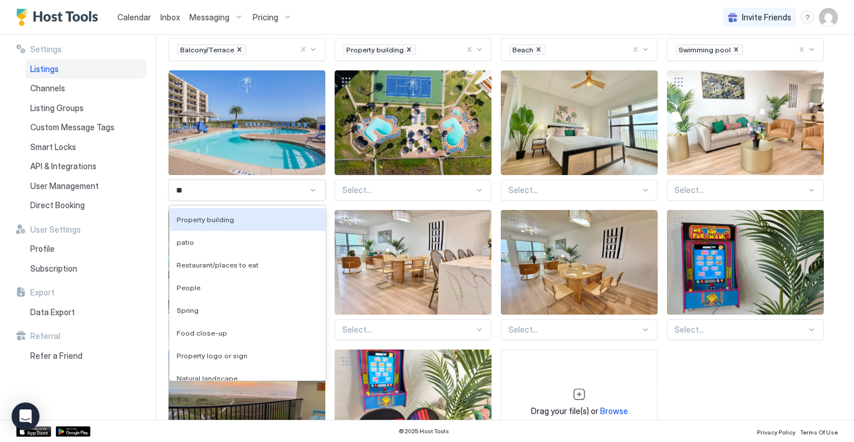
type input "***"
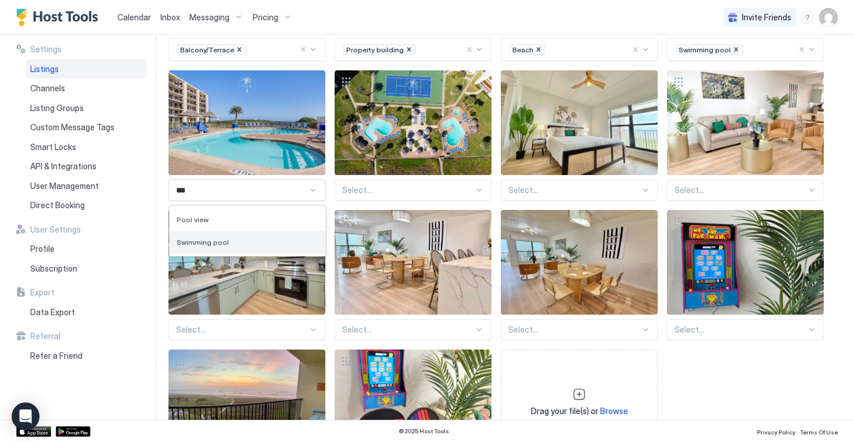
click at [261, 249] on div "Swimming pool" at bounding box center [248, 242] width 156 height 23
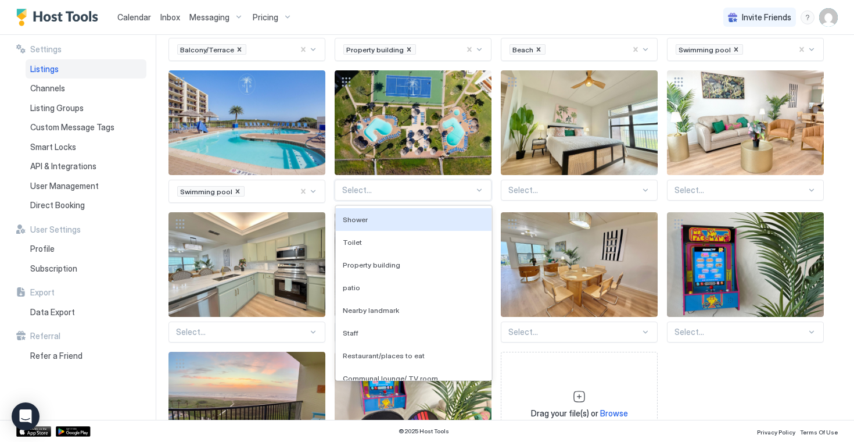
click at [415, 195] on div "Select..." at bounding box center [413, 190] width 157 height 21
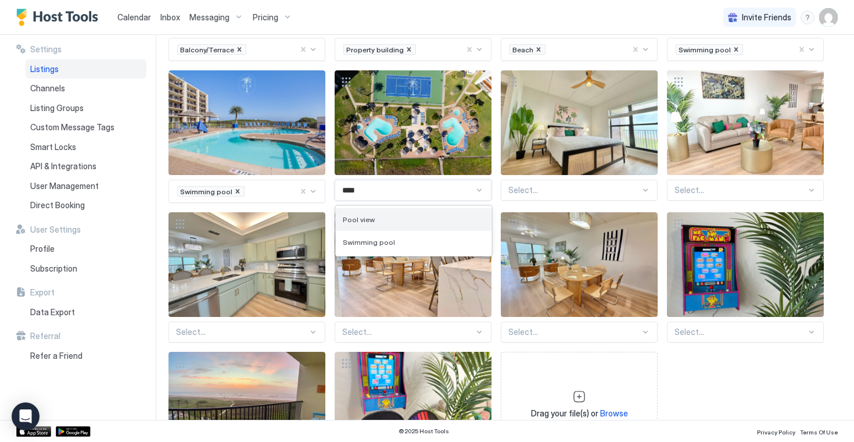
type input "****"
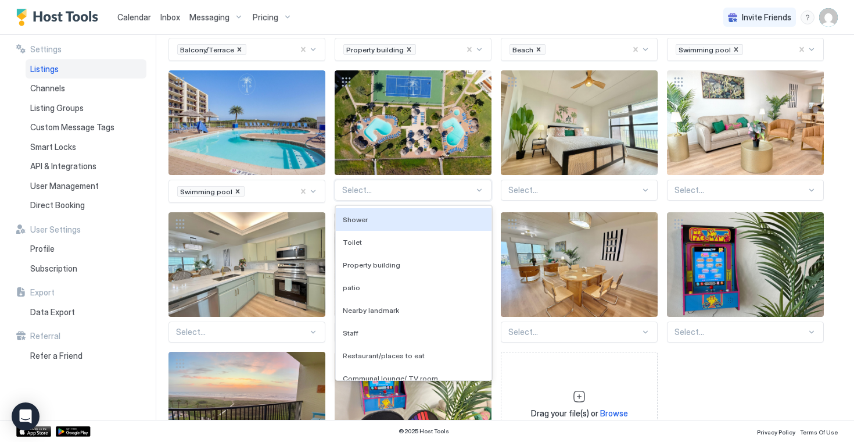
click at [473, 197] on div "Select..." at bounding box center [413, 190] width 157 height 21
type input "**"
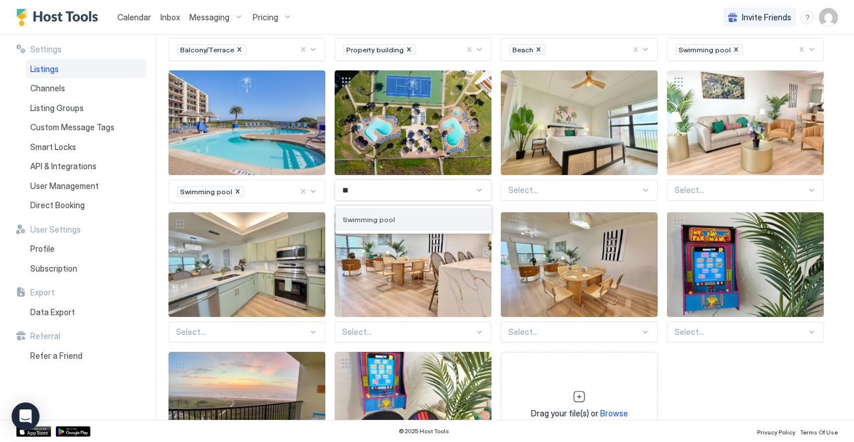
click at [413, 217] on div "Swimming pool" at bounding box center [414, 219] width 142 height 9
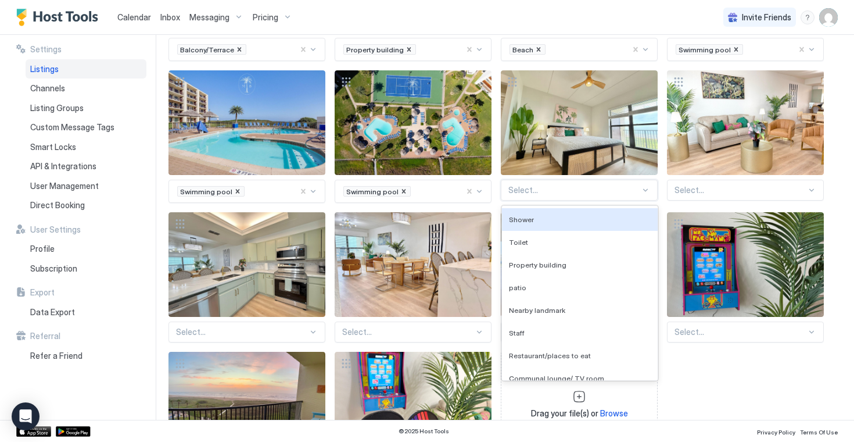
click at [554, 194] on div at bounding box center [574, 190] width 132 height 10
type input "***"
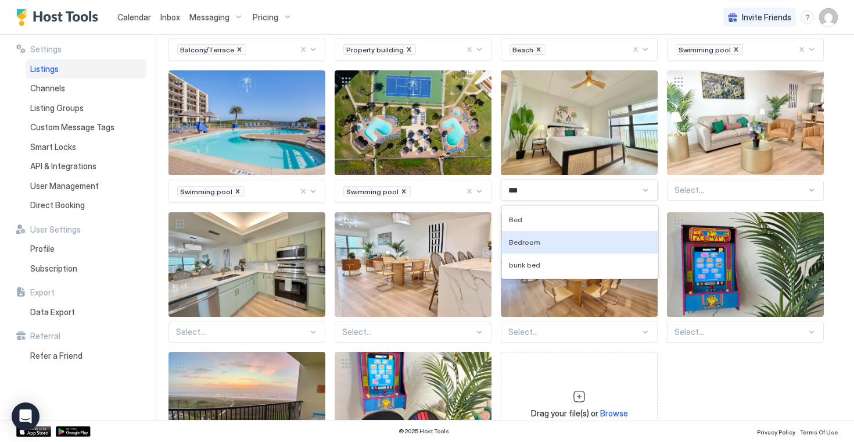
click at [539, 242] on div "Bedroom" at bounding box center [580, 242] width 142 height 9
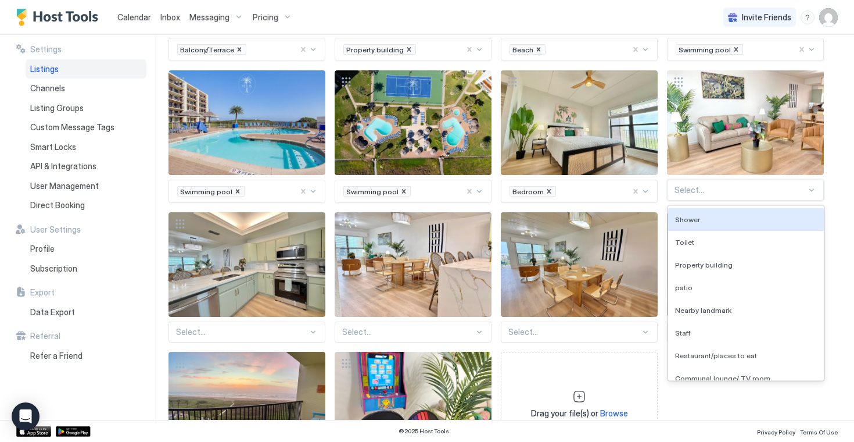
click at [702, 195] on div "Select..." at bounding box center [745, 190] width 157 height 21
type input "***"
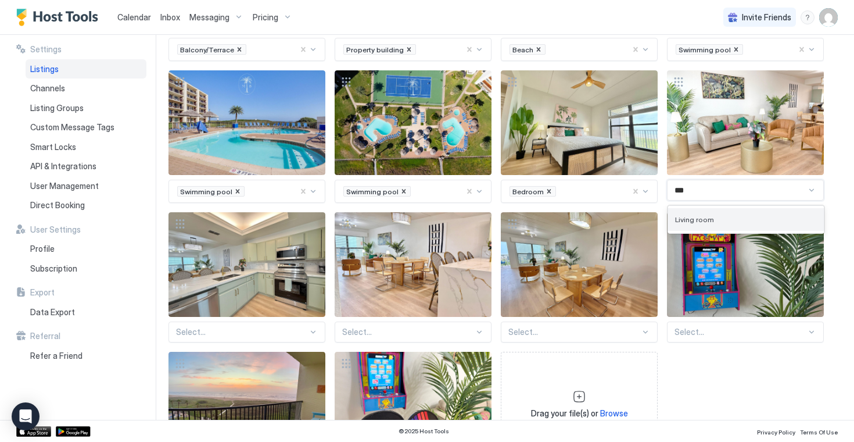
click at [699, 219] on span "Living room" at bounding box center [694, 219] width 39 height 9
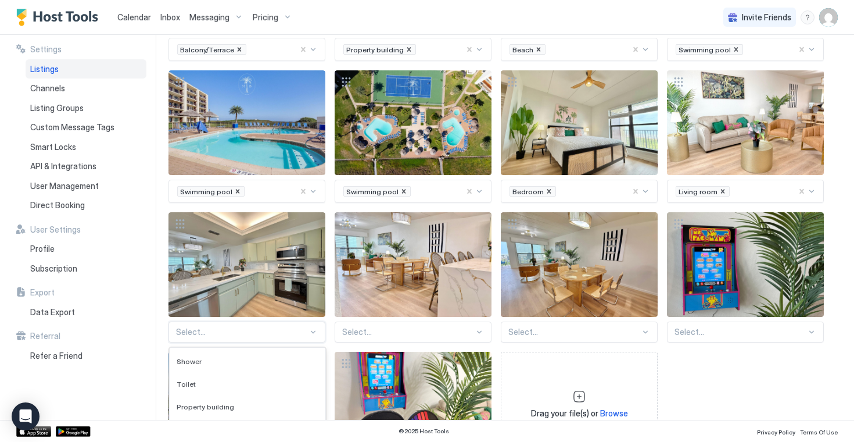
scroll to position [916, 0]
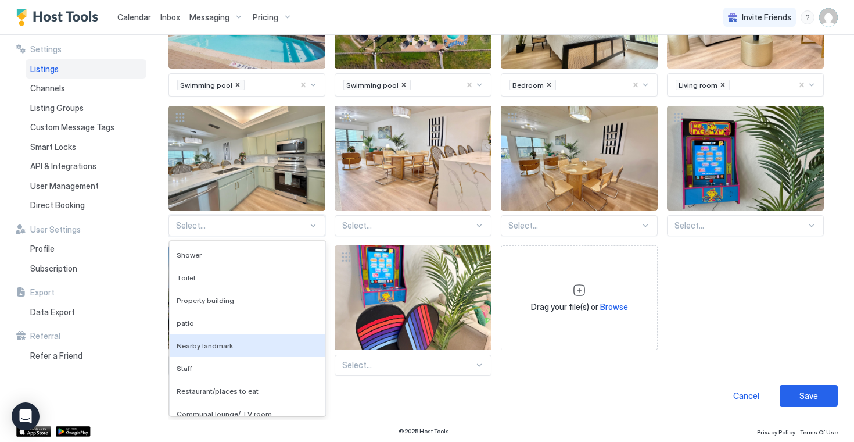
click at [304, 236] on div "Nearby landmark, 5 of 136. 136 results available. Use Up and Down to choose opt…" at bounding box center [246, 225] width 157 height 21
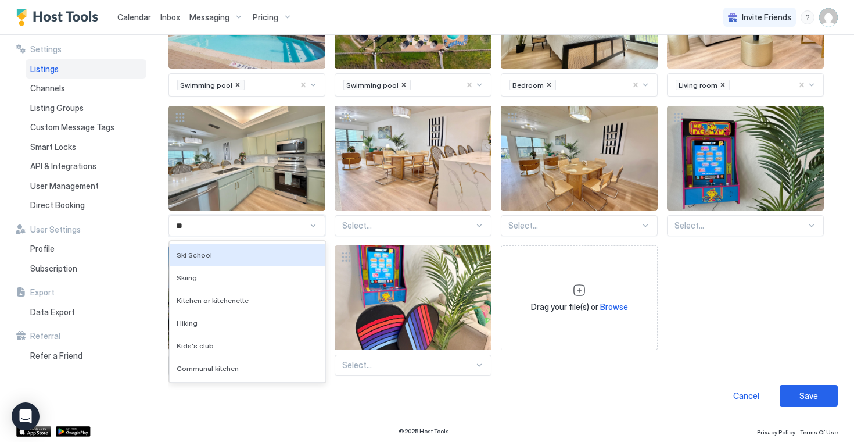
type input "***"
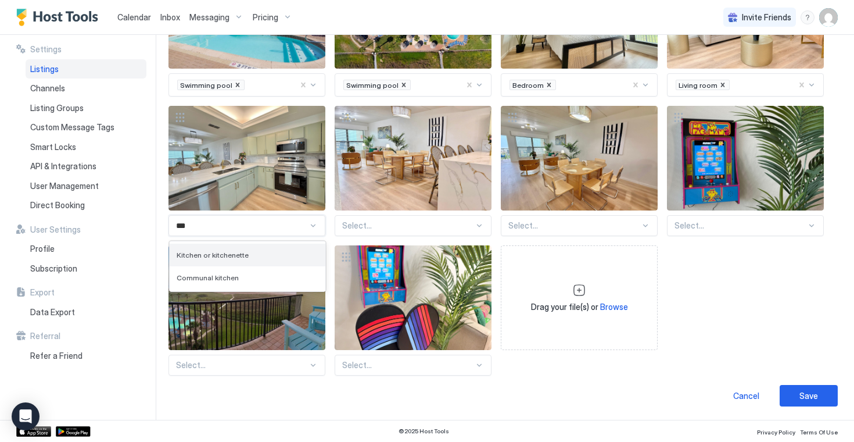
click at [282, 254] on div "Kitchen or kitchenette" at bounding box center [248, 254] width 142 height 9
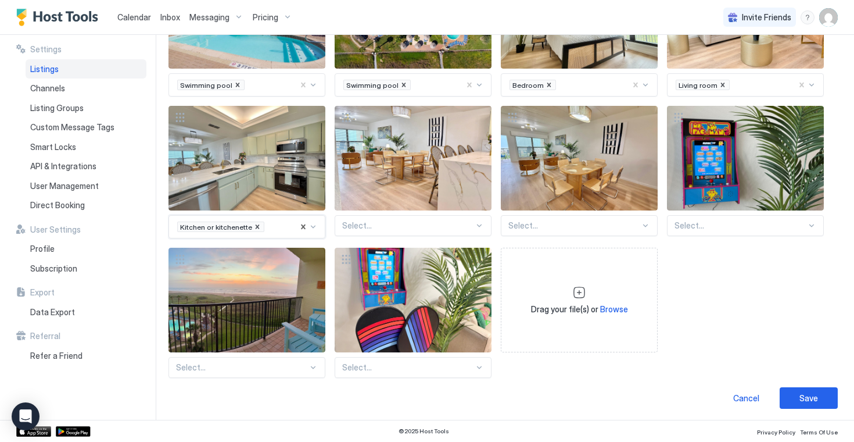
click at [411, 220] on div at bounding box center [408, 225] width 132 height 10
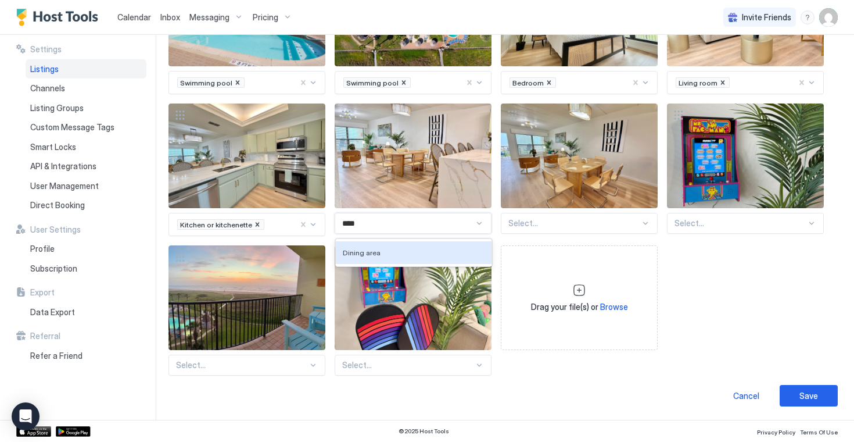
type input "*****"
click at [370, 255] on span "Dining area" at bounding box center [362, 252] width 38 height 9
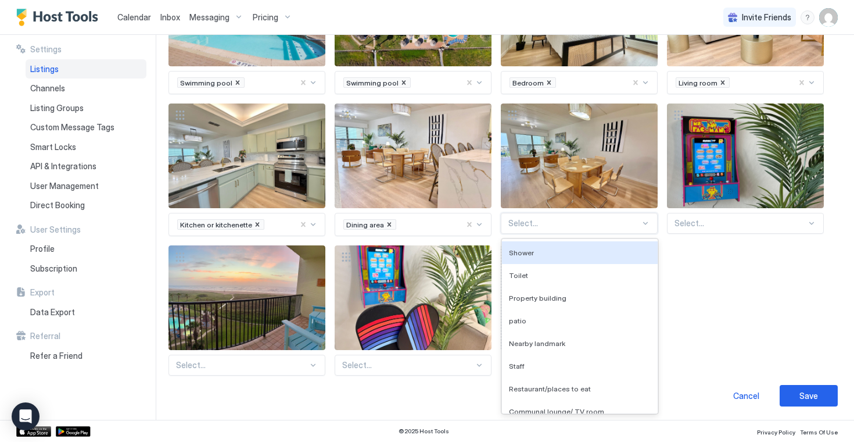
click at [595, 225] on div at bounding box center [574, 223] width 132 height 10
type input "****"
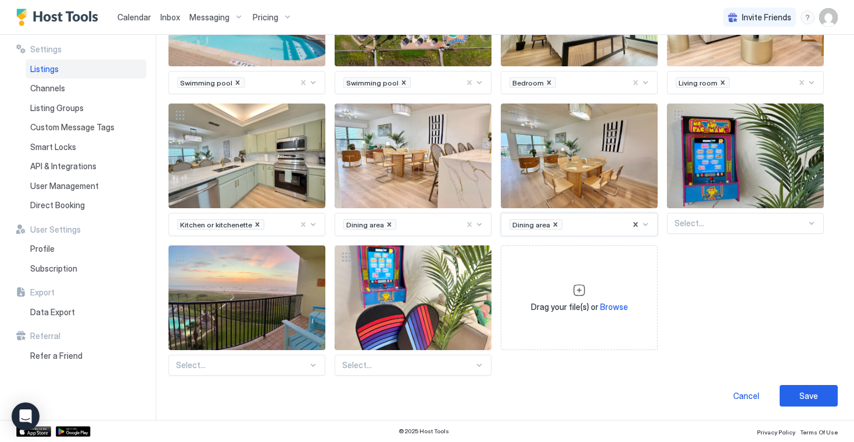
click at [761, 218] on div at bounding box center [741, 223] width 132 height 10
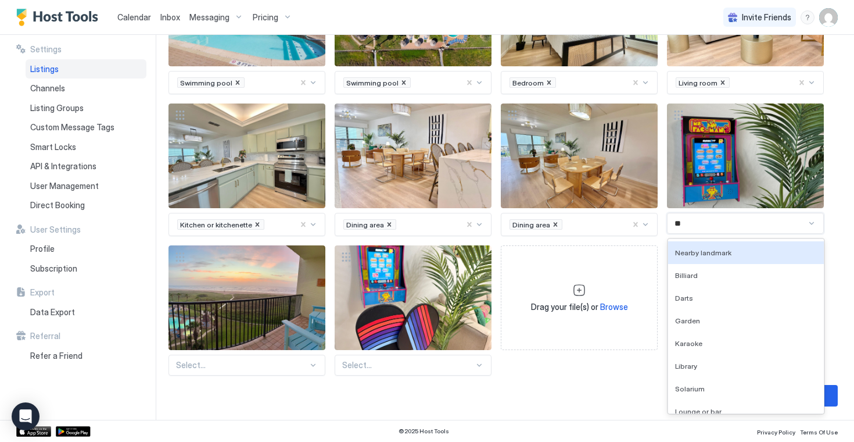
type input "*"
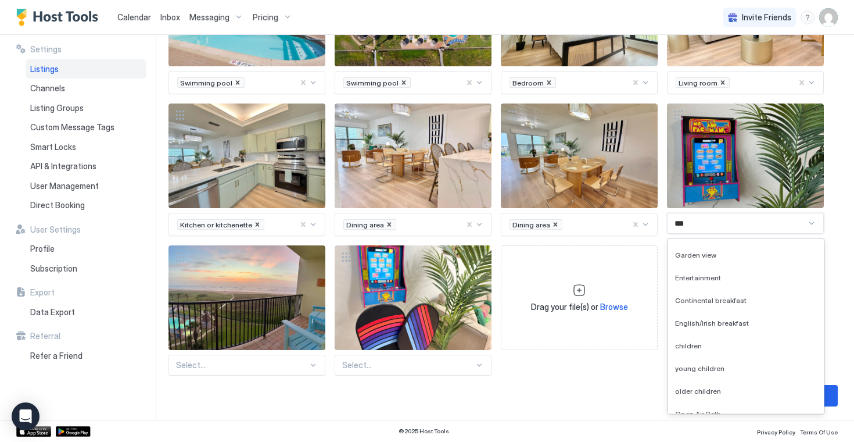
scroll to position [0, 0]
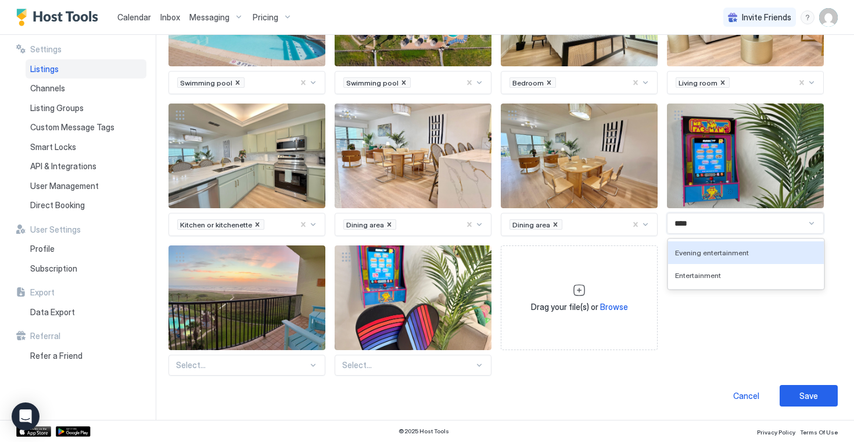
type input "*****"
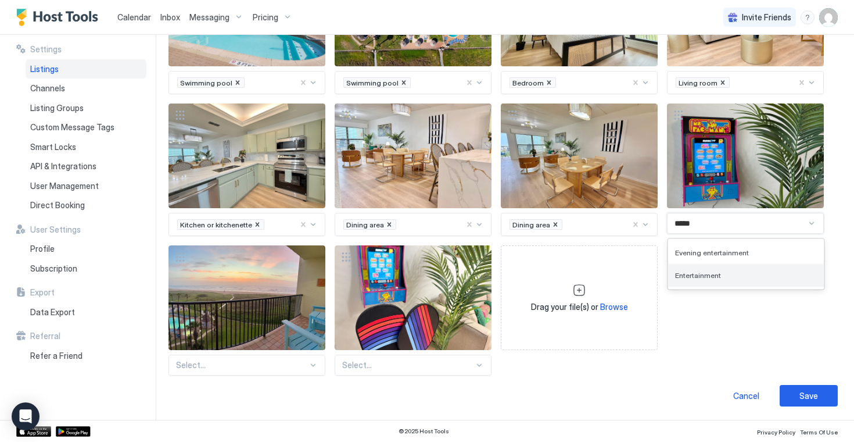
click at [729, 270] on div "Entertainment" at bounding box center [746, 275] width 156 height 23
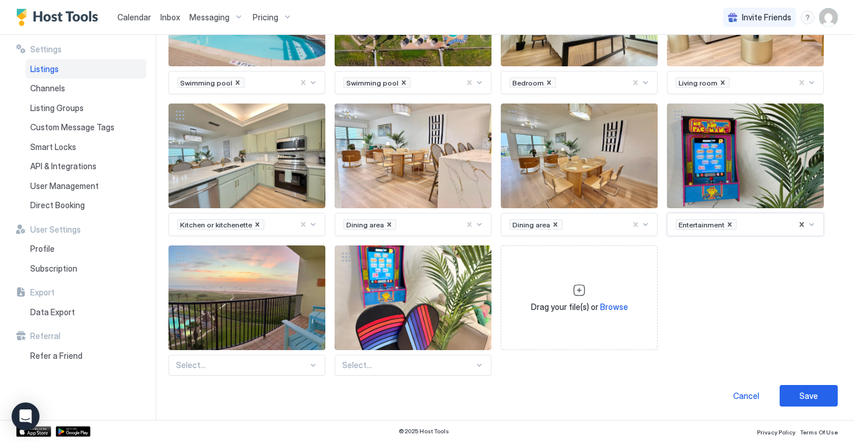
click at [311, 363] on div "Select..." at bounding box center [246, 364] width 157 height 21
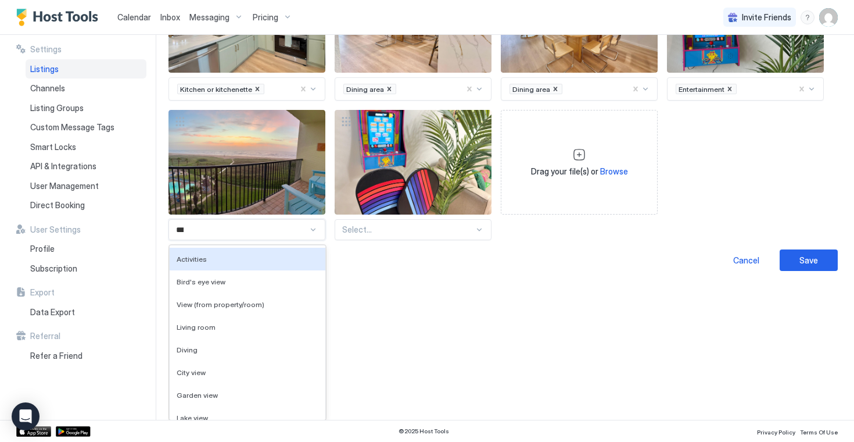
type input "****"
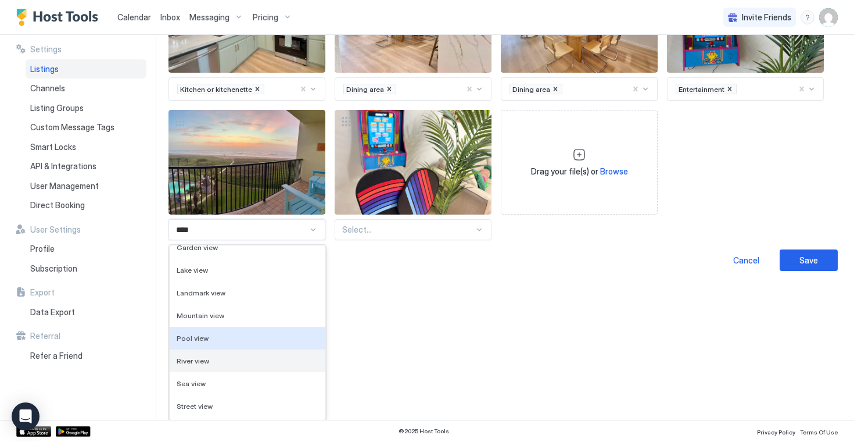
scroll to position [75, 0]
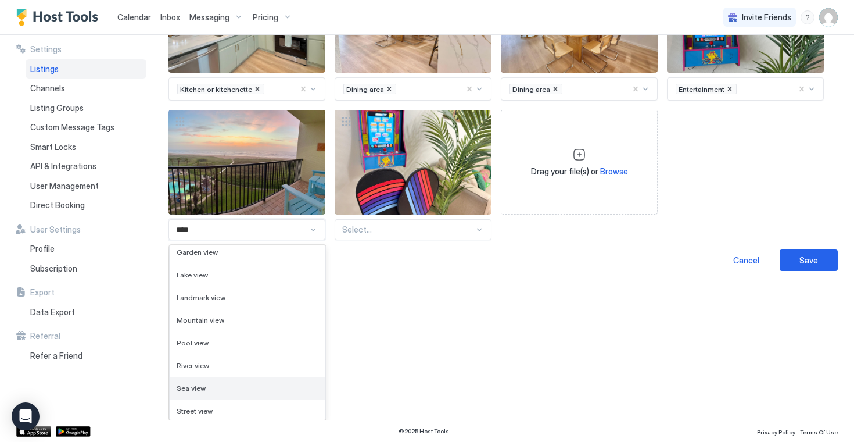
click at [208, 385] on div "Sea view" at bounding box center [248, 387] width 142 height 9
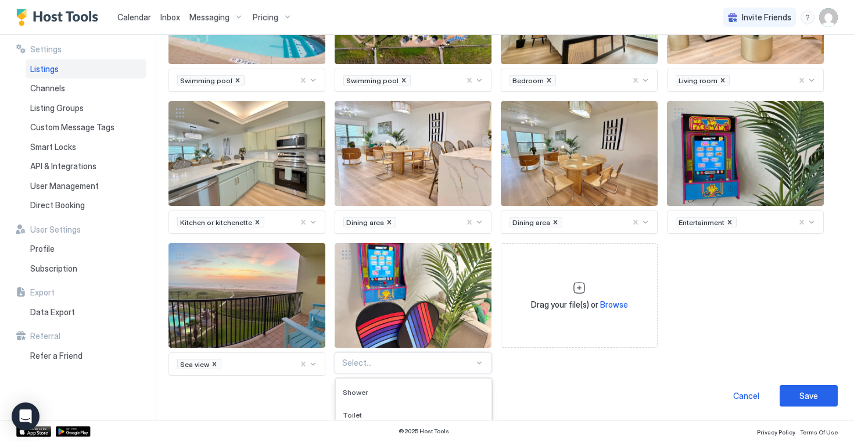
click at [475, 364] on div "Staff, 6 of 136. 136 results available. Use Up and Down to choose options, pres…" at bounding box center [413, 362] width 157 height 21
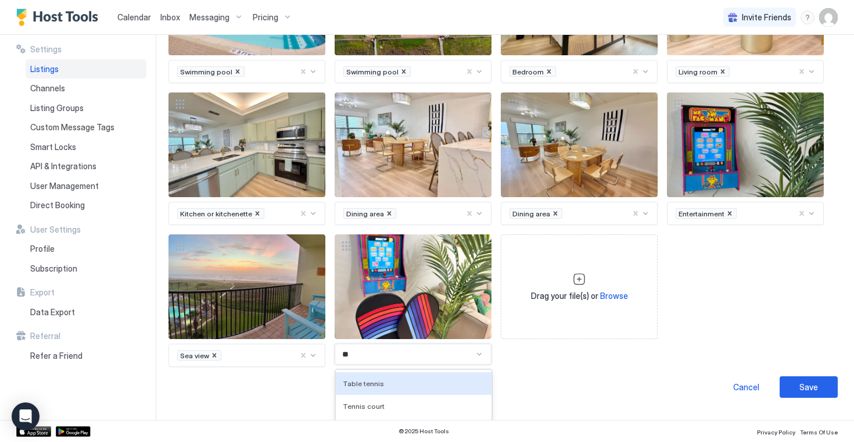
scroll to position [1054, 0]
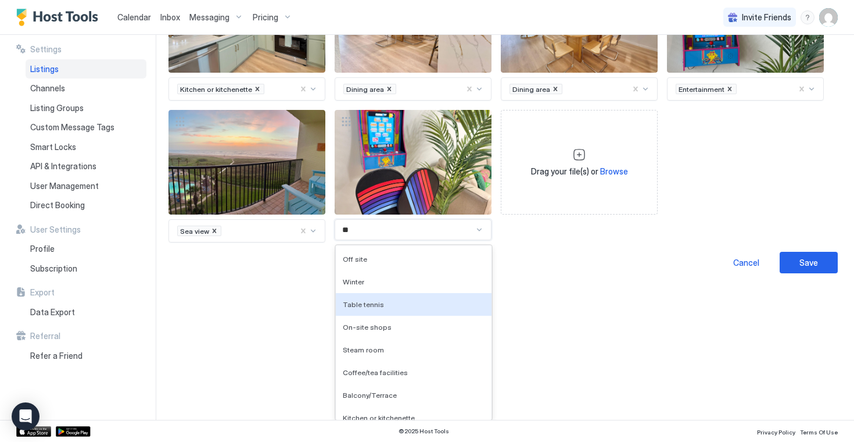
type input "*"
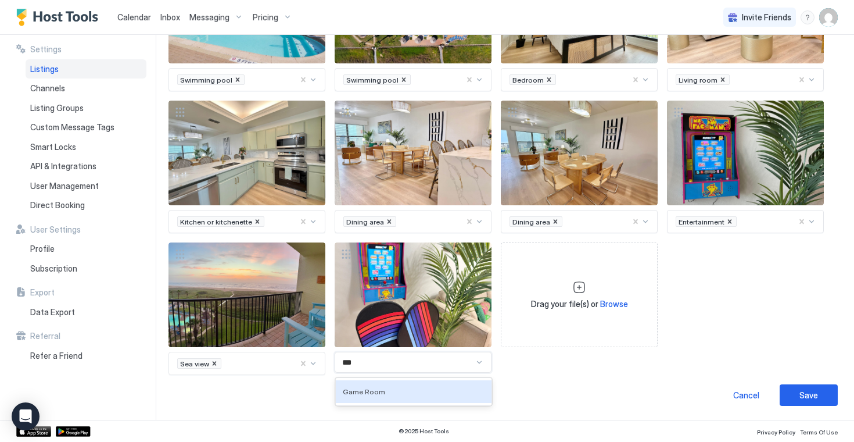
scroll to position [921, 0]
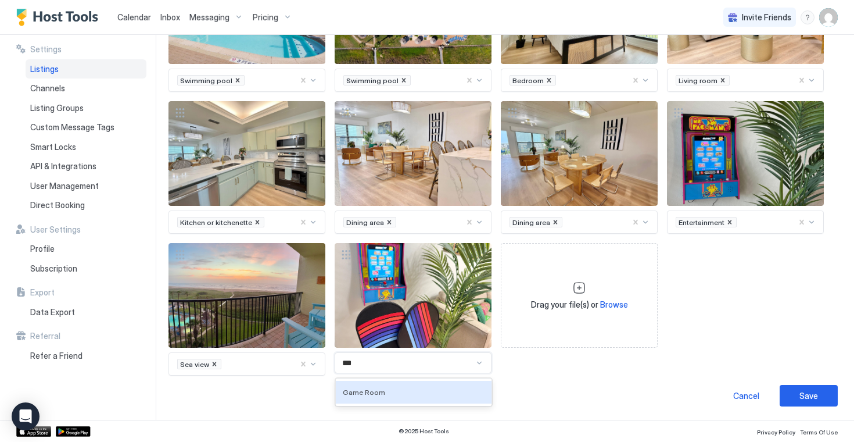
type input "****"
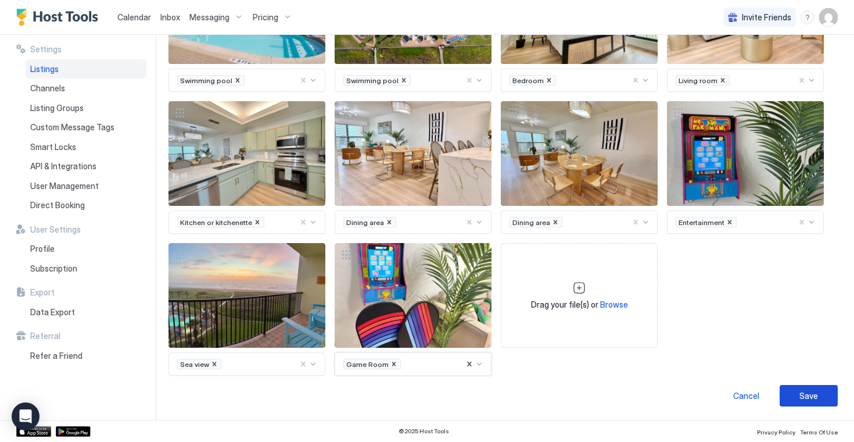
click at [809, 396] on div "Save" at bounding box center [808, 395] width 19 height 12
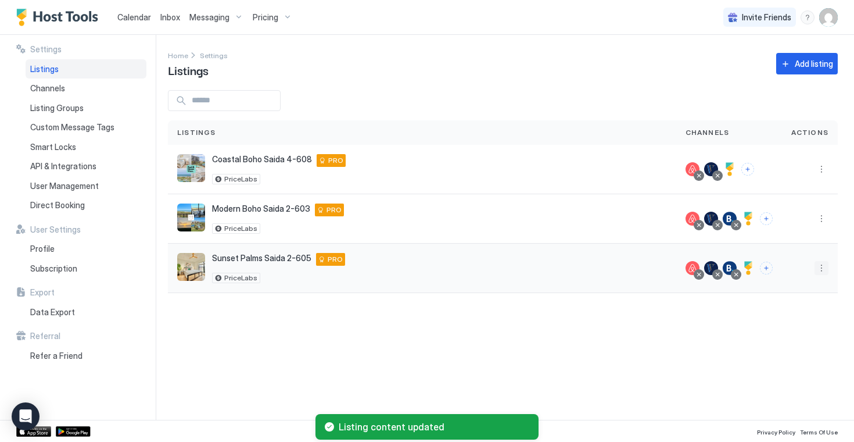
click at [821, 270] on button "More options" at bounding box center [822, 268] width 14 height 14
click at [788, 323] on span "Listing Settings" at bounding box center [795, 321] width 52 height 9
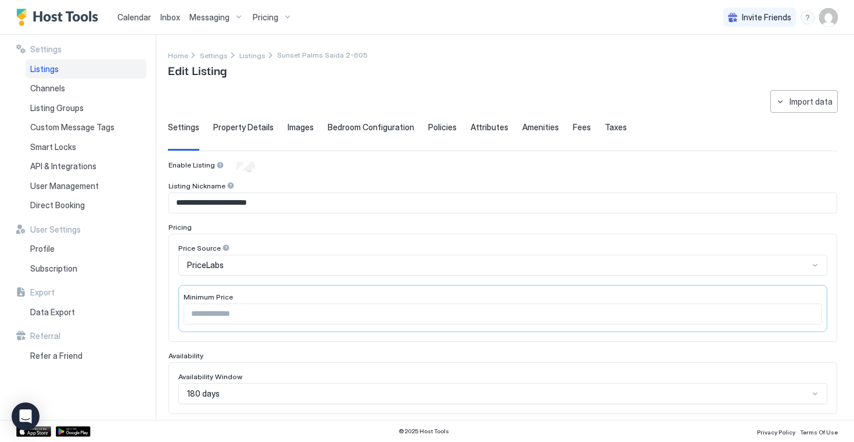
click at [248, 124] on span "Property Details" at bounding box center [243, 127] width 60 height 10
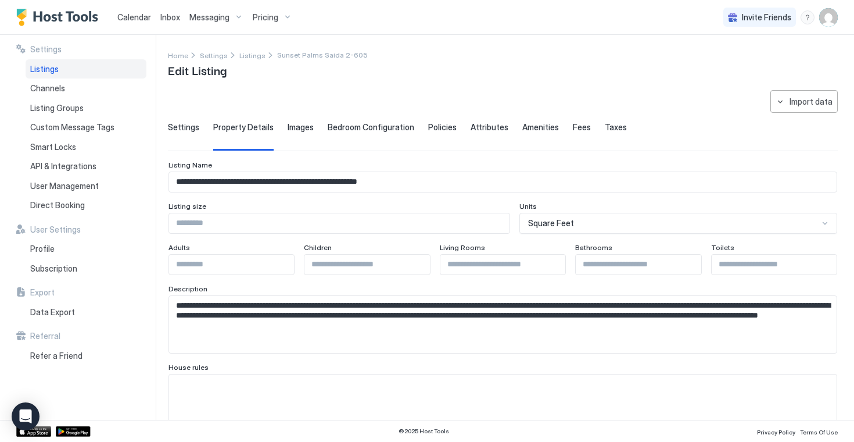
click at [296, 130] on span "Images" at bounding box center [301, 127] width 26 height 10
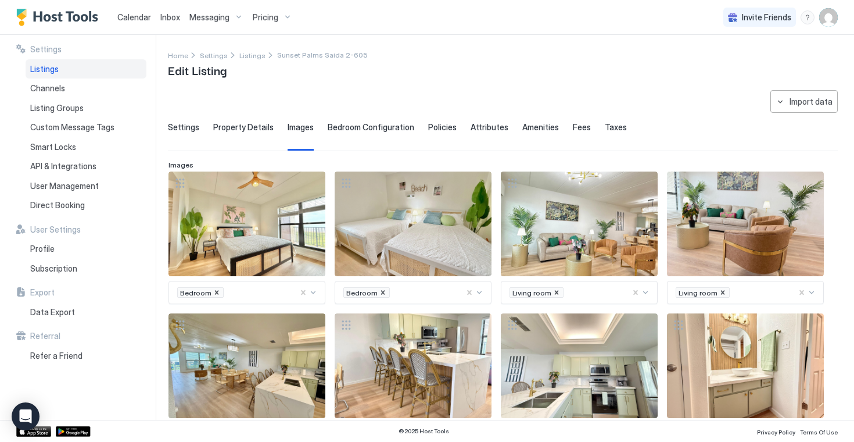
click at [347, 129] on span "Bedroom Configuration" at bounding box center [371, 127] width 87 height 10
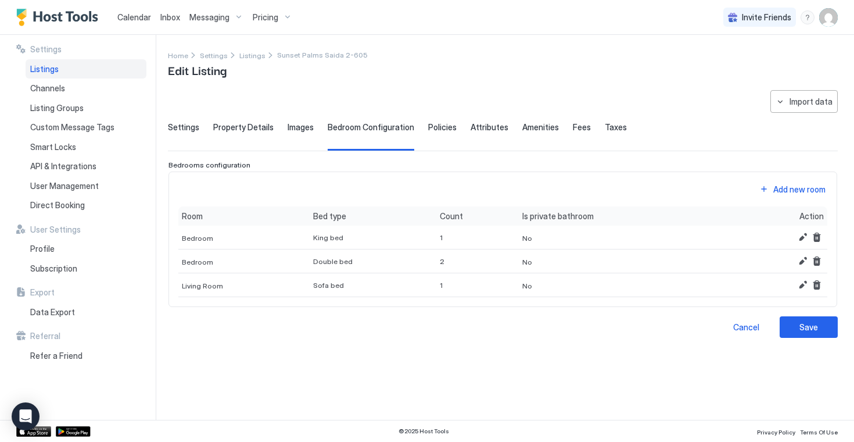
click at [444, 130] on span "Policies" at bounding box center [442, 127] width 28 height 10
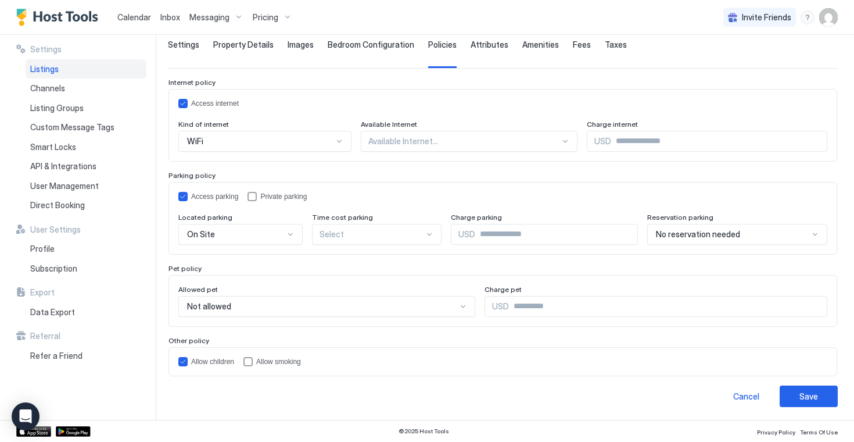
scroll to position [83, 0]
click at [477, 46] on span "Attributes" at bounding box center [490, 44] width 38 height 10
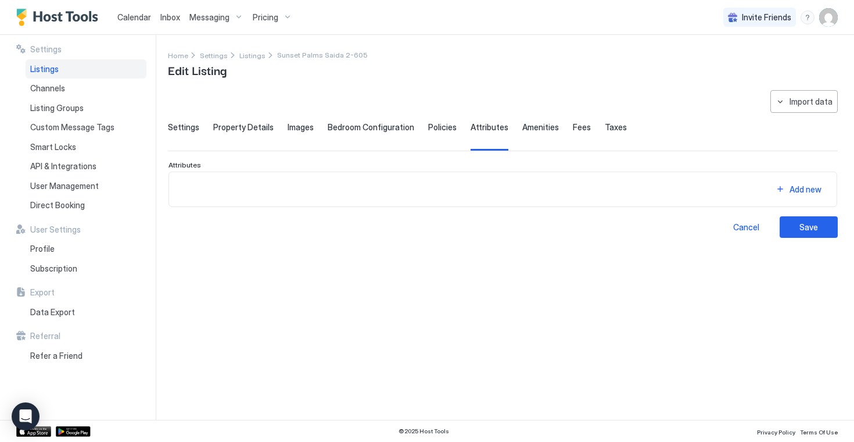
scroll to position [0, 0]
click at [522, 125] on span "Amenities" at bounding box center [540, 127] width 37 height 10
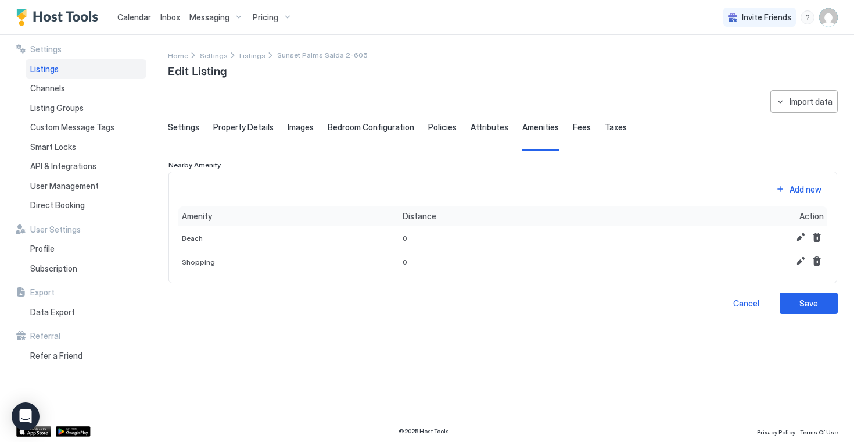
click at [573, 134] on div "Fees" at bounding box center [582, 136] width 18 height 28
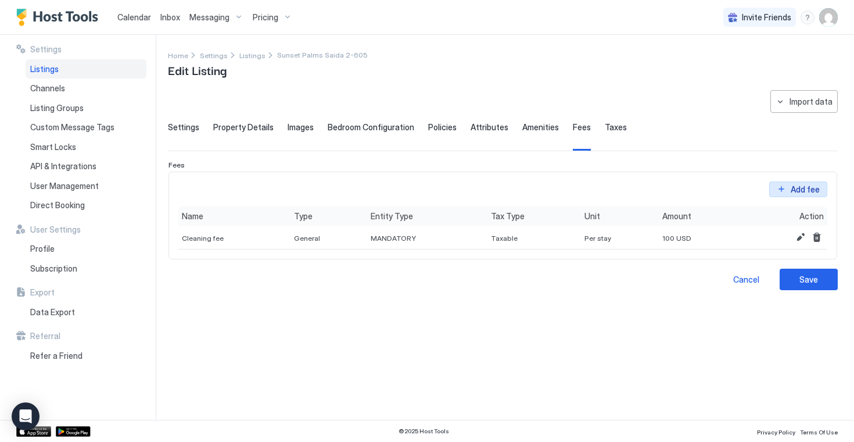
click at [787, 188] on button "Add fee" at bounding box center [798, 181] width 58 height 16
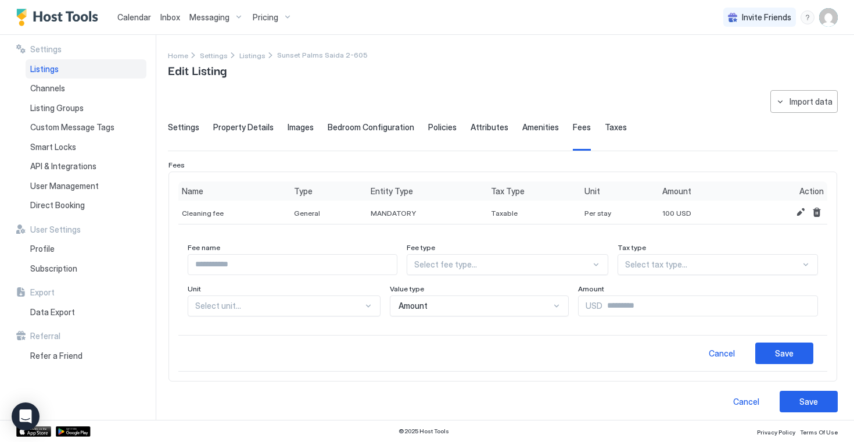
click at [597, 268] on div at bounding box center [595, 264] width 9 height 9
click at [551, 293] on div "Deposit" at bounding box center [508, 291] width 186 height 9
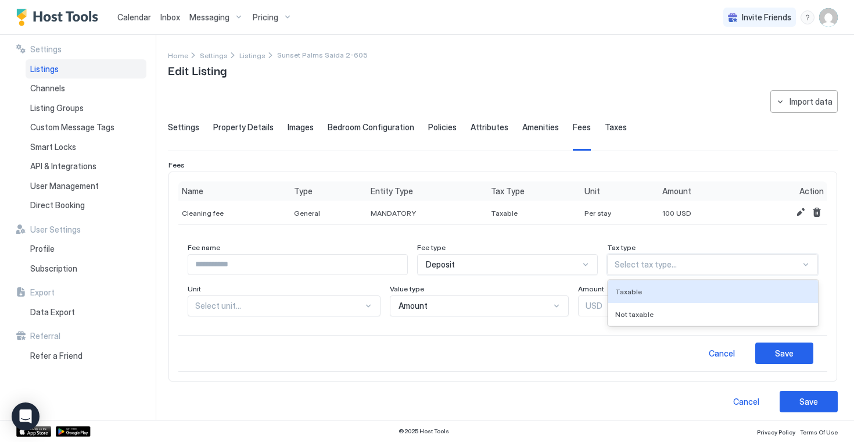
click at [645, 267] on div at bounding box center [708, 264] width 186 height 10
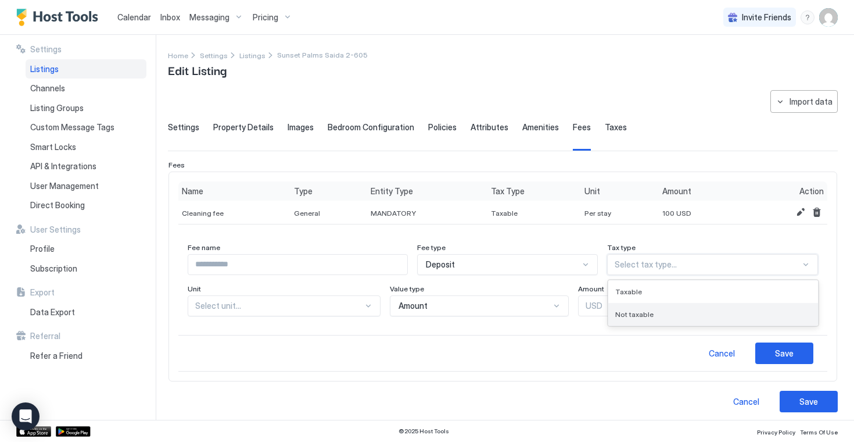
click at [639, 315] on span "Not taxable" at bounding box center [634, 314] width 38 height 9
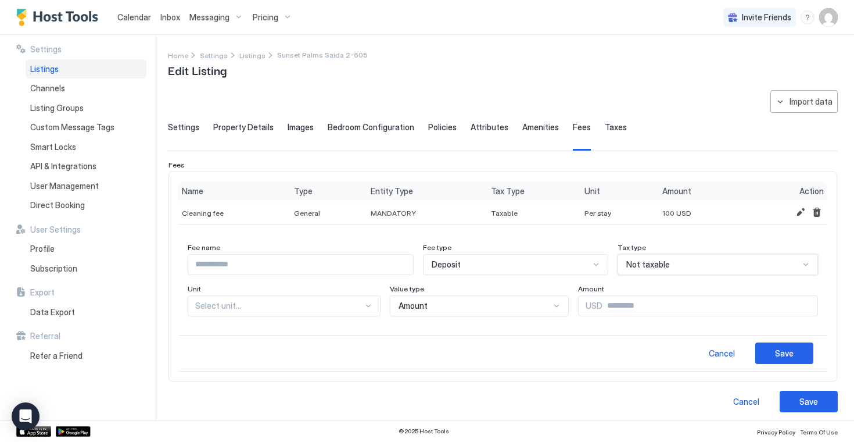
click at [300, 267] on input "Input Field" at bounding box center [300, 264] width 225 height 20
type input "**********"
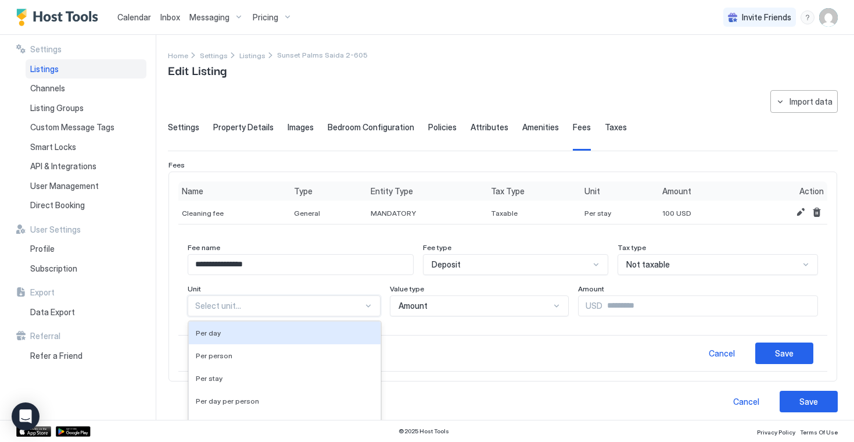
scroll to position [16, 0]
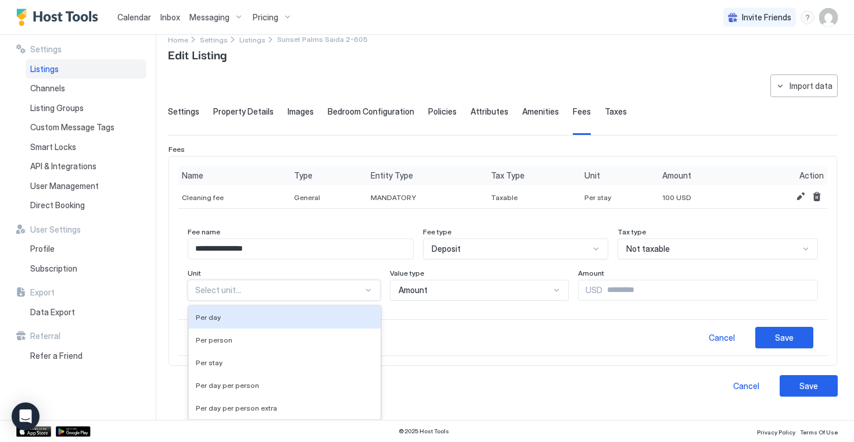
click at [423, 259] on div "Per day, 1 of 5. 5 results available. Use Up and Down to choose options, press …" at bounding box center [516, 248] width 186 height 21
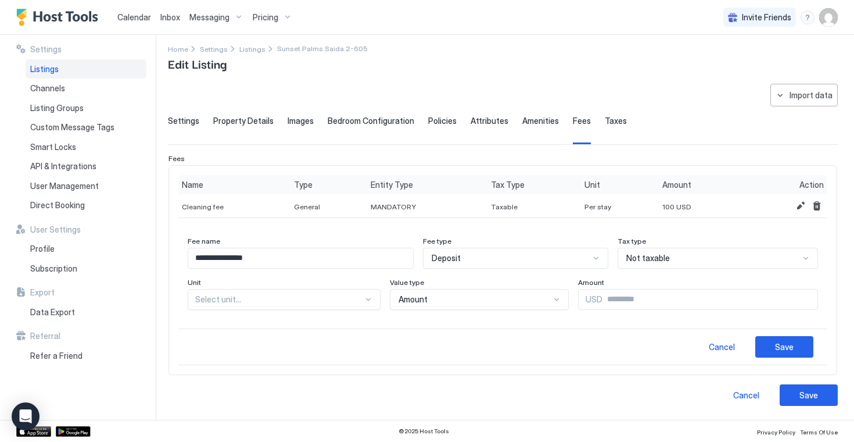
scroll to position [6, 0]
click at [457, 311] on div "**********" at bounding box center [502, 277] width 649 height 101
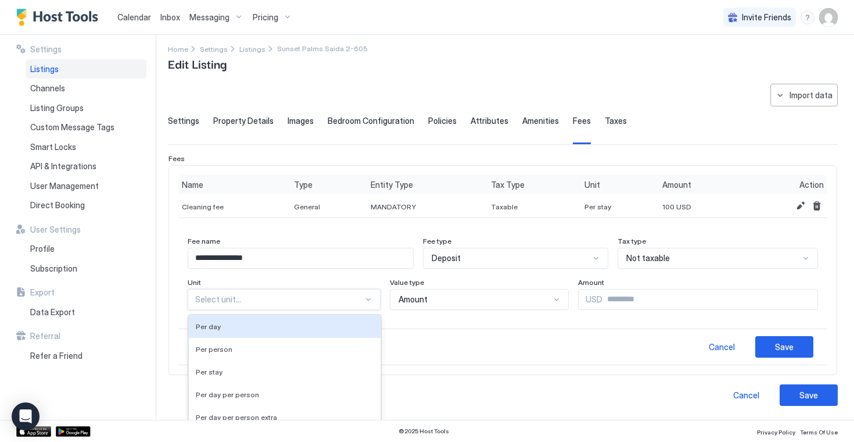
click at [354, 299] on div "Select unit..." at bounding box center [284, 299] width 193 height 21
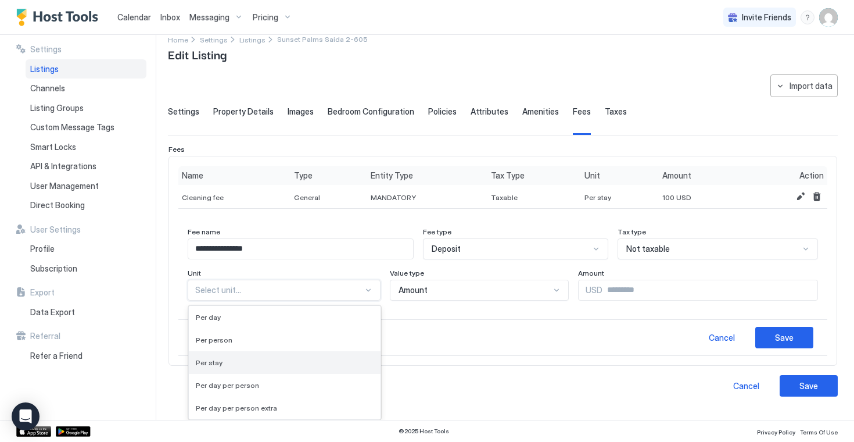
click at [255, 361] on div "Per stay" at bounding box center [285, 362] width 178 height 9
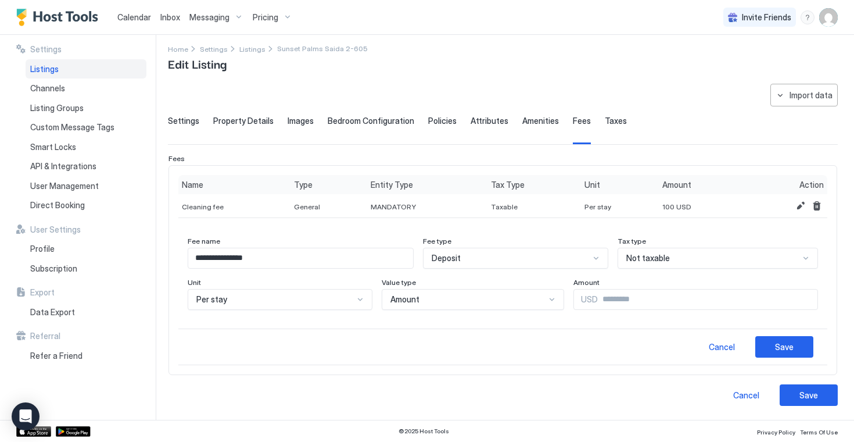
click at [583, 302] on span "USD" at bounding box center [589, 299] width 17 height 10
click at [604, 300] on input "Input Field" at bounding box center [708, 299] width 220 height 20
type input "***"
click at [672, 121] on div "Settings Property Details Images Bedroom Configuration Policies Attributes Amen…" at bounding box center [503, 130] width 670 height 28
click at [722, 354] on button "Cancel" at bounding box center [722, 346] width 58 height 21
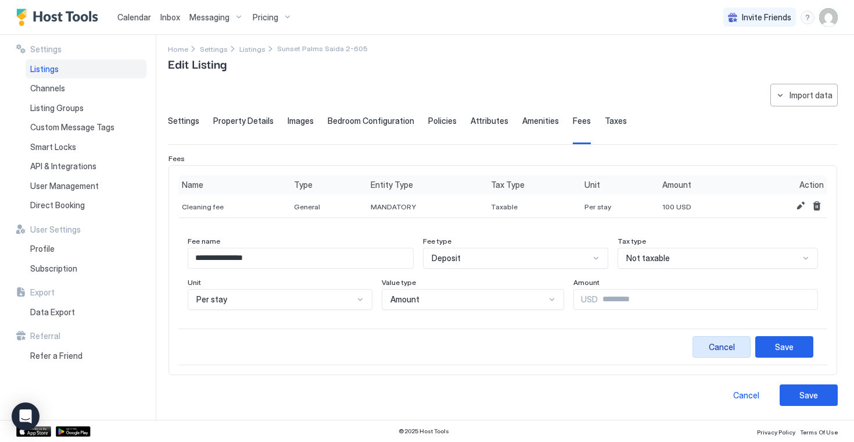
scroll to position [0, 0]
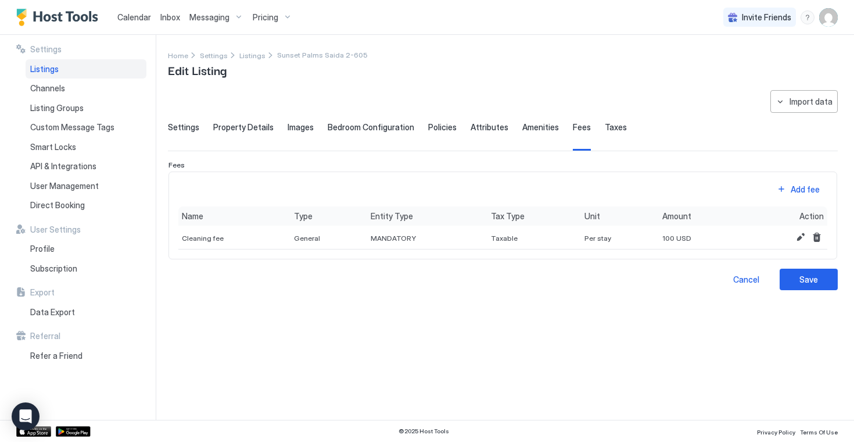
click at [605, 128] on span "Taxes" at bounding box center [616, 127] width 22 height 10
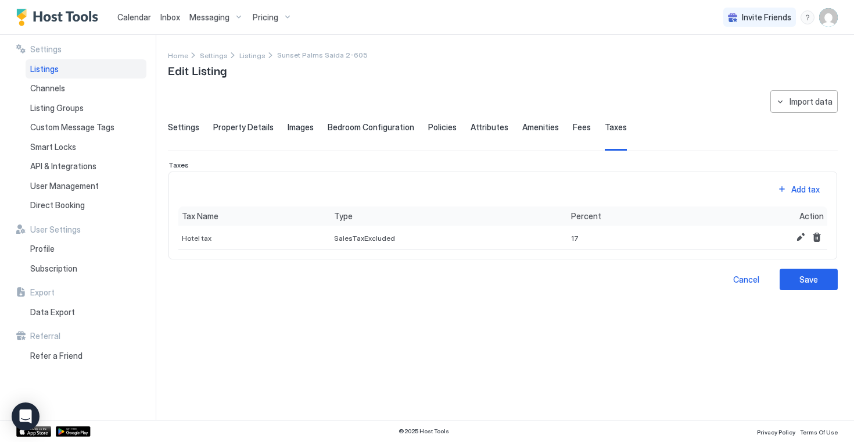
click at [573, 124] on span "Fees" at bounding box center [582, 127] width 18 height 10
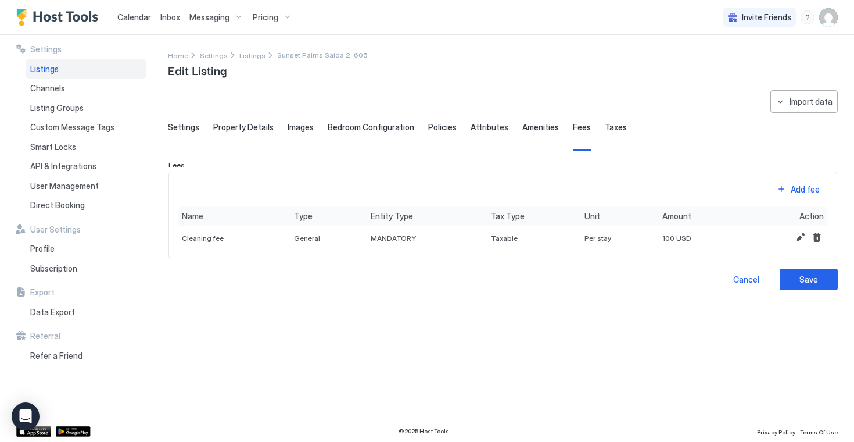
click at [532, 125] on span "Amenities" at bounding box center [540, 127] width 37 height 10
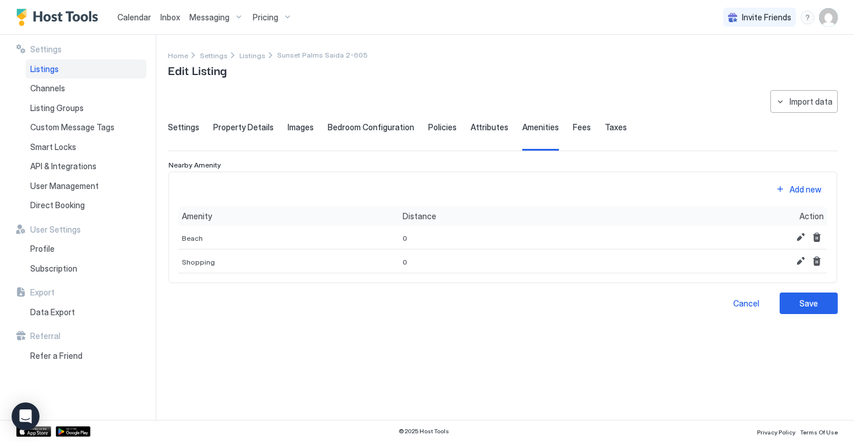
click at [489, 127] on span "Attributes" at bounding box center [490, 127] width 38 height 10
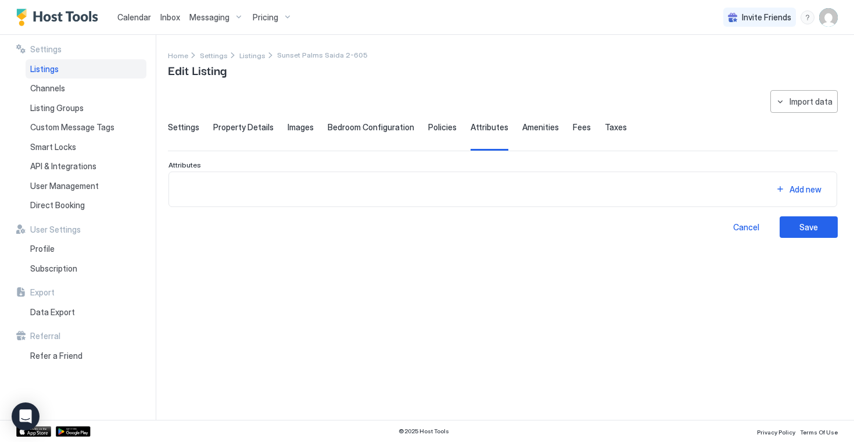
click at [433, 130] on span "Policies" at bounding box center [442, 127] width 28 height 10
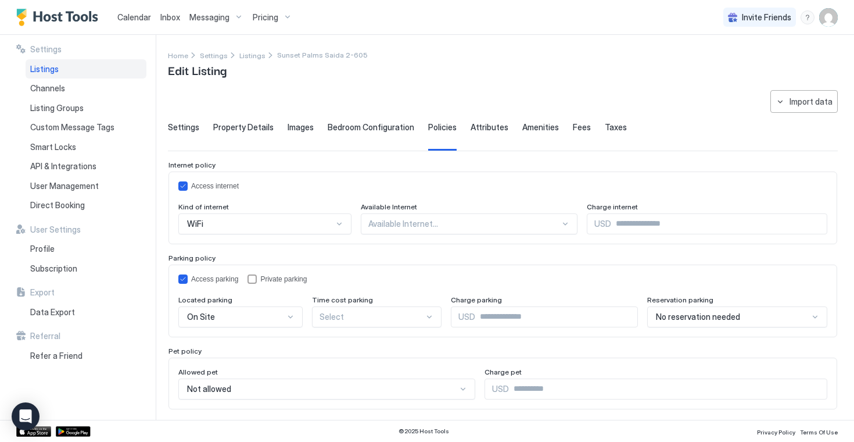
click at [494, 128] on span "Attributes" at bounding box center [490, 127] width 38 height 10
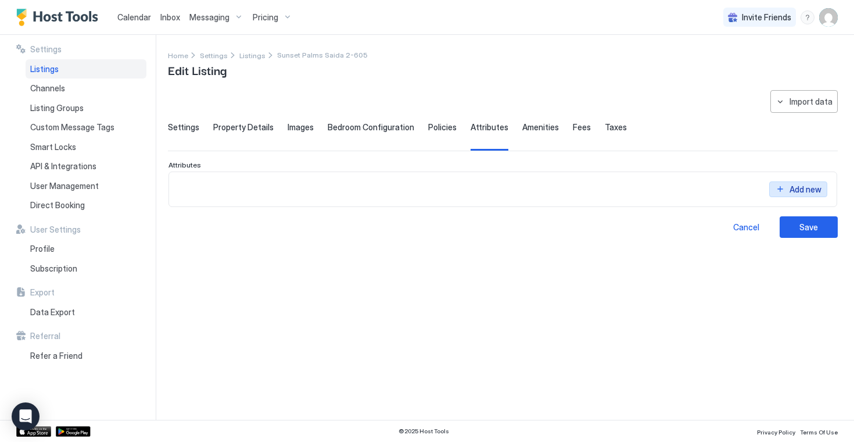
click at [797, 190] on div "Add new" at bounding box center [806, 189] width 32 height 12
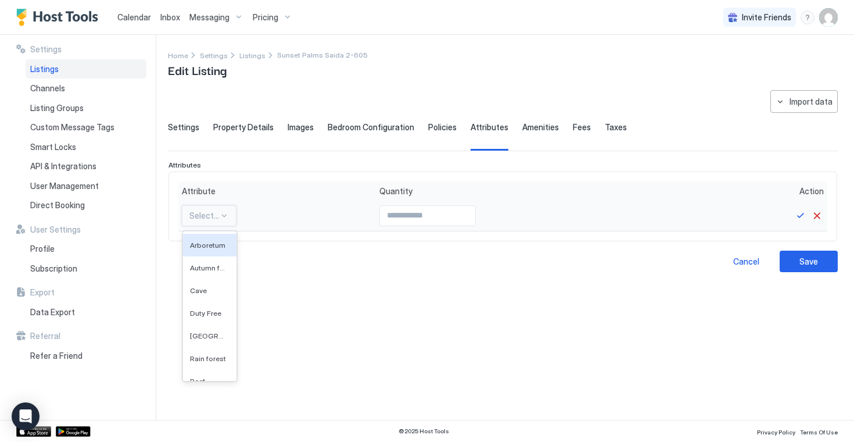
click at [216, 221] on div "Select..." at bounding box center [209, 215] width 55 height 21
click at [216, 297] on div "Waterfront" at bounding box center [209, 303] width 53 height 23
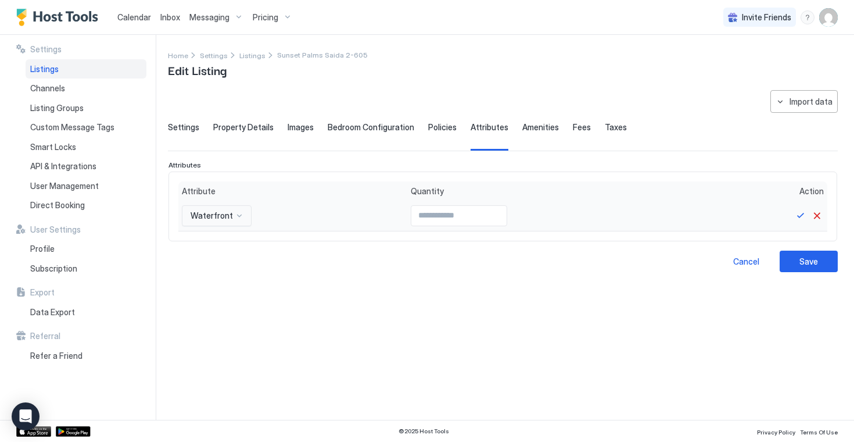
click at [432, 306] on div "**********" at bounding box center [503, 247] width 670 height 315
click at [801, 216] on button "Save" at bounding box center [801, 216] width 14 height 14
type input "*"
click at [486, 214] on input "*" at bounding box center [458, 216] width 95 height 20
click at [798, 214] on button "Save" at bounding box center [801, 216] width 14 height 14
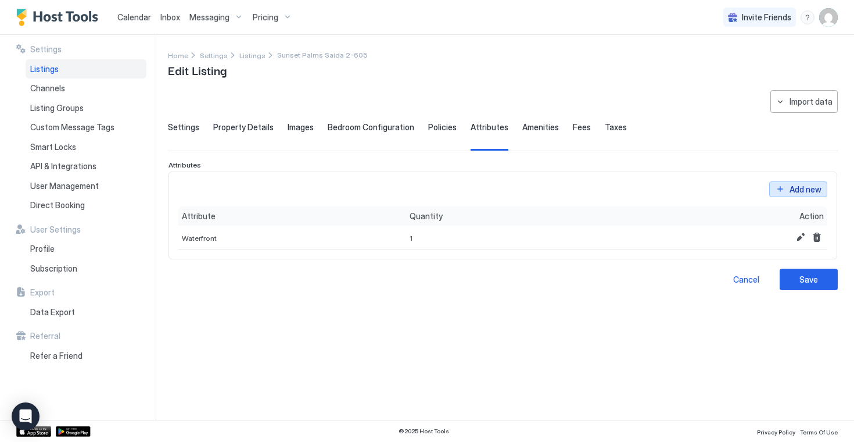
click at [799, 191] on div "Add new" at bounding box center [806, 189] width 32 height 12
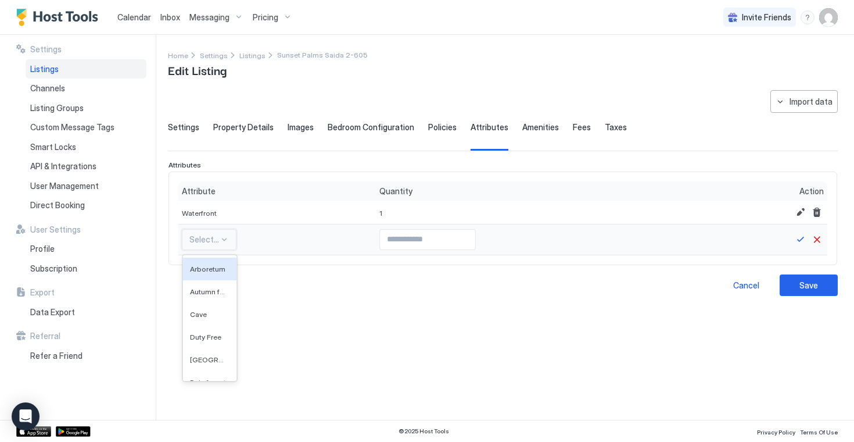
scroll to position [0, 0]
click at [227, 242] on div at bounding box center [224, 239] width 9 height 9
type input "******"
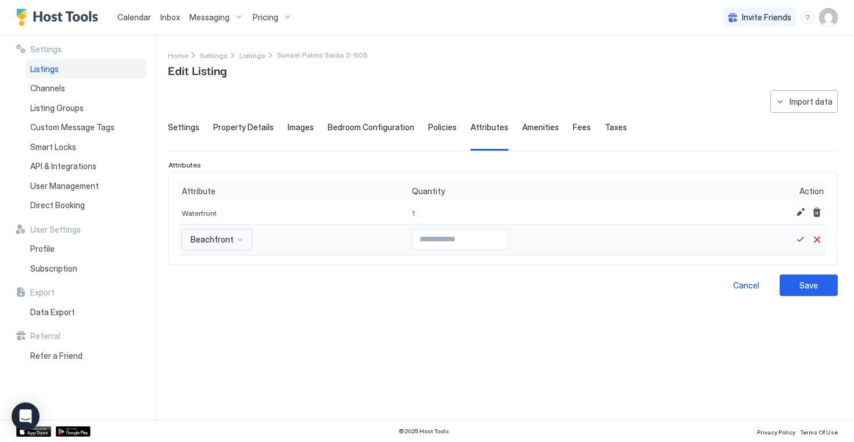
click at [437, 237] on input "Input Field" at bounding box center [460, 239] width 95 height 20
type input "*"
click at [797, 243] on button "Save" at bounding box center [801, 239] width 14 height 14
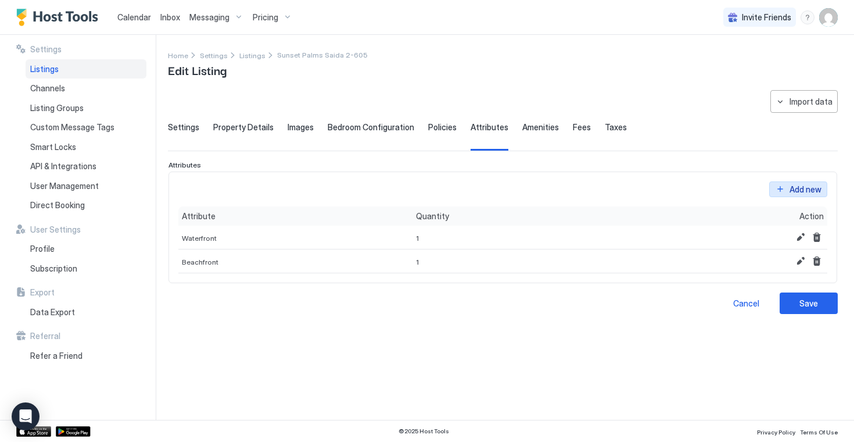
click at [796, 193] on div "Add new" at bounding box center [806, 189] width 32 height 12
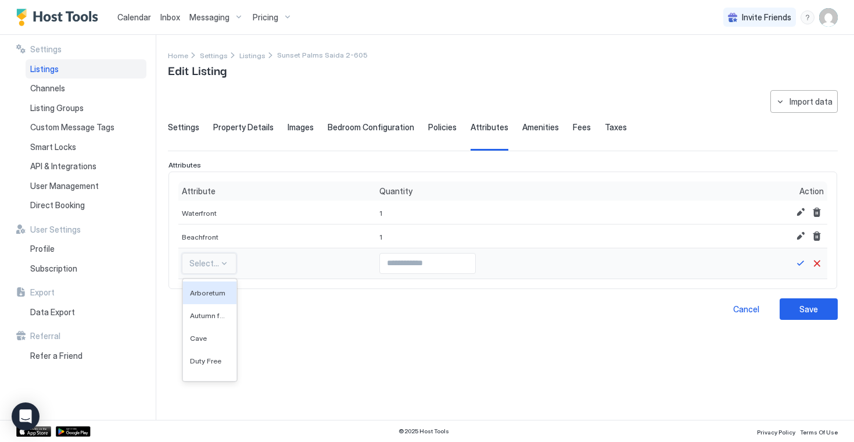
click at [215, 273] on div "Select..." at bounding box center [209, 263] width 55 height 21
type input "****"
click at [198, 290] on span "Heated pool" at bounding box center [202, 292] width 25 height 9
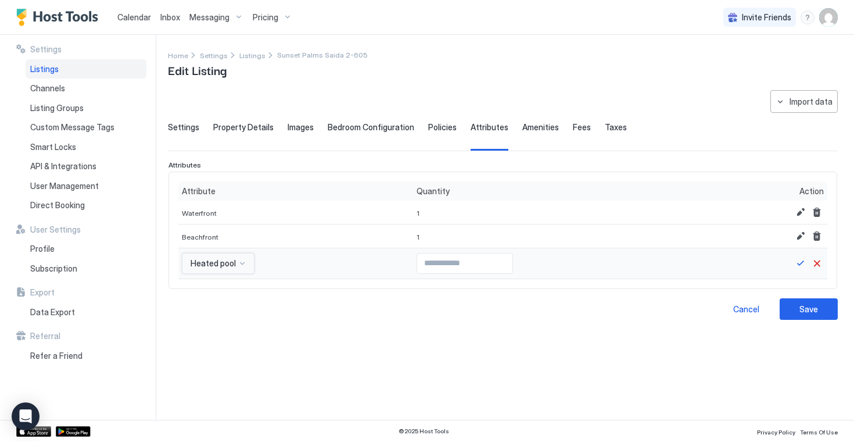
type input "*"
click at [496, 261] on input "*" at bounding box center [464, 263] width 95 height 20
click at [805, 262] on button "Save" at bounding box center [801, 263] width 14 height 14
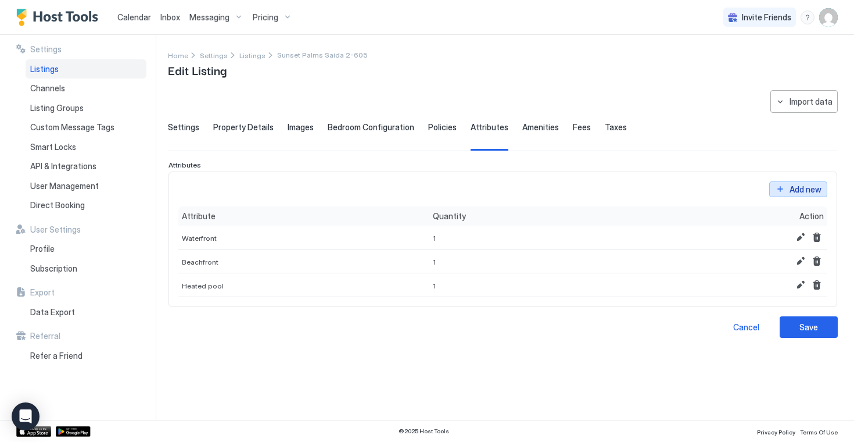
click at [795, 190] on div "Add new" at bounding box center [806, 189] width 32 height 12
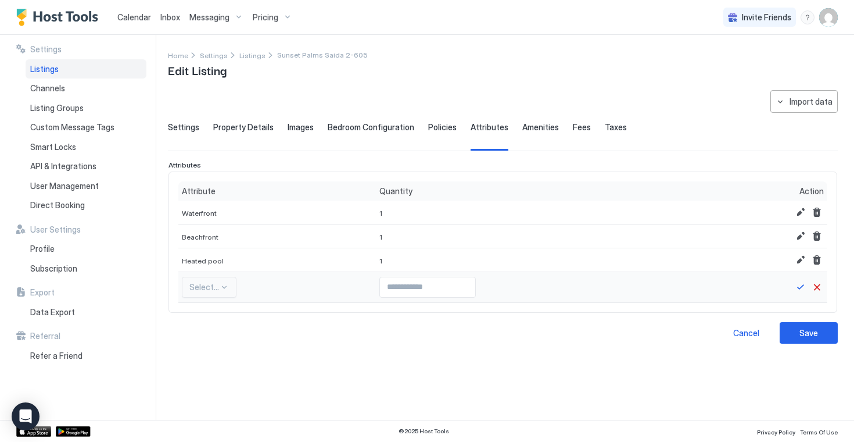
click at [224, 292] on div "Select..." at bounding box center [209, 287] width 55 height 21
type input "*******"
click at [220, 339] on span "Balcony: Garden View" at bounding box center [209, 339] width 38 height 9
click at [275, 290] on div at bounding box center [277, 286] width 9 height 9
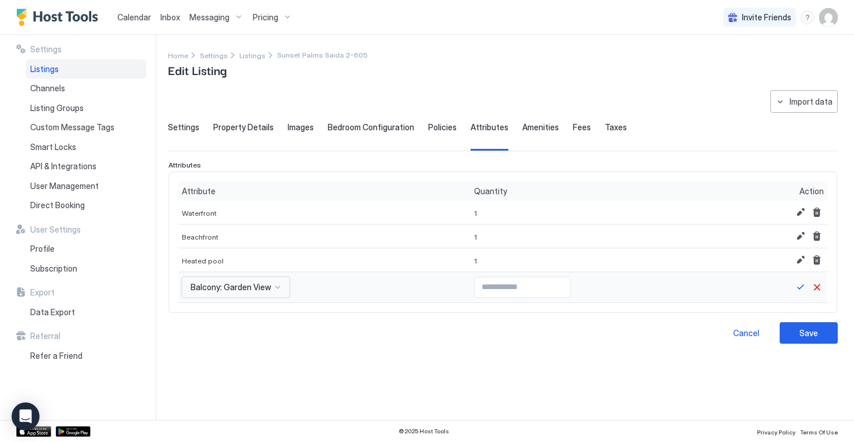
drag, startPoint x: 224, startPoint y: 285, endPoint x: 282, endPoint y: 285, distance: 57.5
click at [282, 285] on div "Balcony: Garden View" at bounding box center [236, 287] width 108 height 21
click at [244, 287] on span "Balcony: Garden View" at bounding box center [231, 287] width 81 height 10
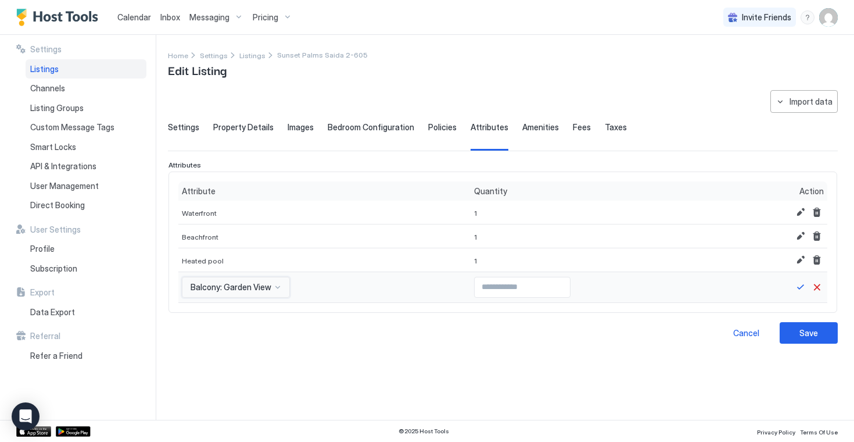
click at [244, 287] on span "Balcony: Garden View" at bounding box center [231, 287] width 81 height 10
type input "*******"
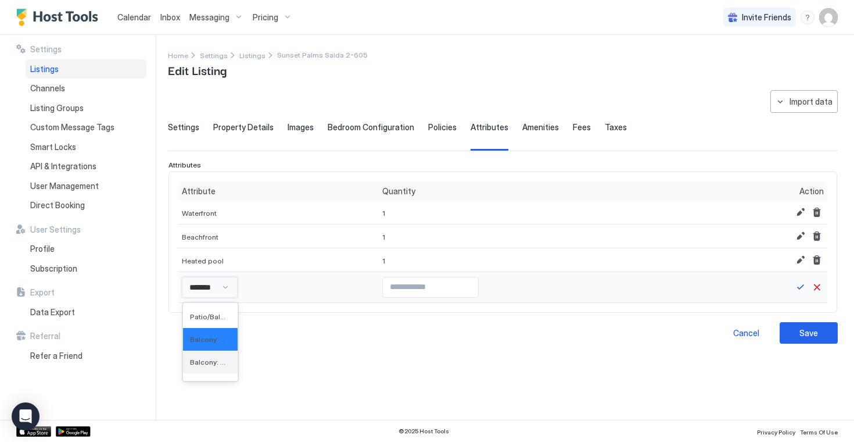
click at [209, 363] on span "Balcony: City View" at bounding box center [209, 361] width 38 height 9
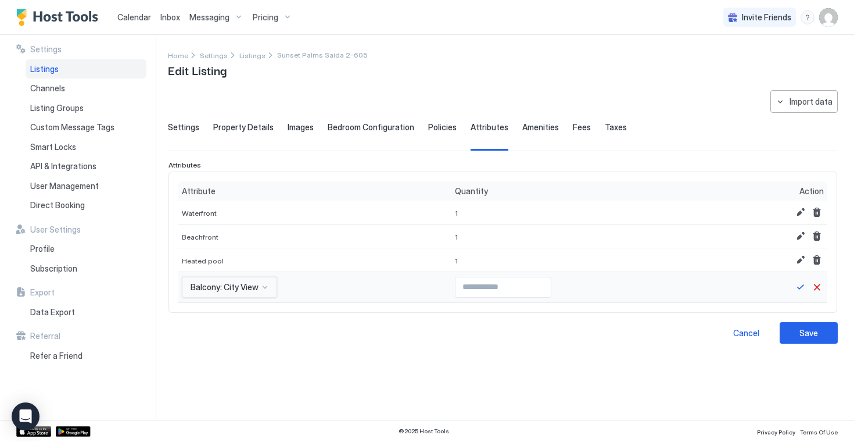
click at [264, 286] on div at bounding box center [264, 286] width 9 height 9
type input "*******"
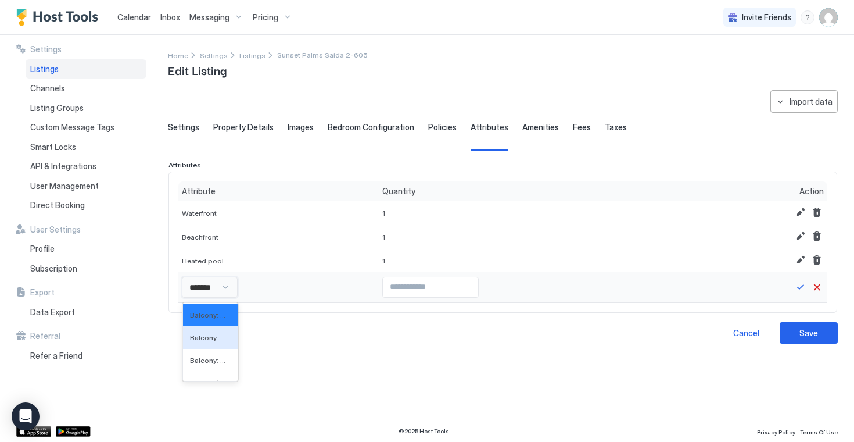
click at [199, 342] on div "Balcony: Ocean View" at bounding box center [210, 337] width 55 height 23
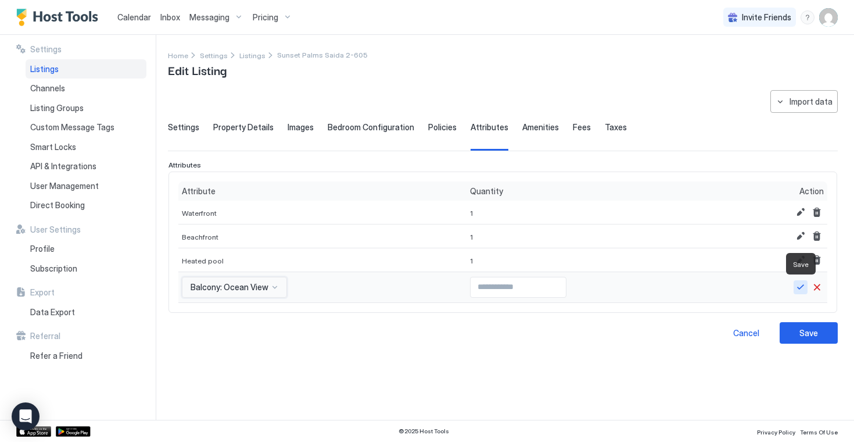
click at [802, 286] on button "Save" at bounding box center [801, 287] width 14 height 14
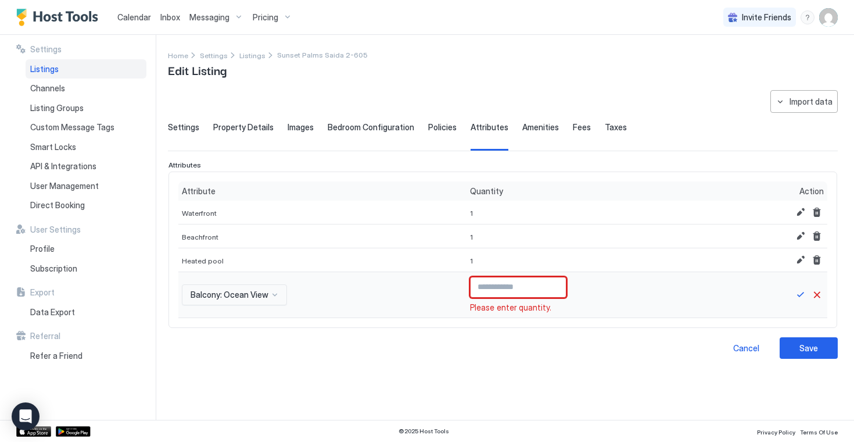
type input "*"
click at [553, 285] on input "*" at bounding box center [518, 287] width 95 height 20
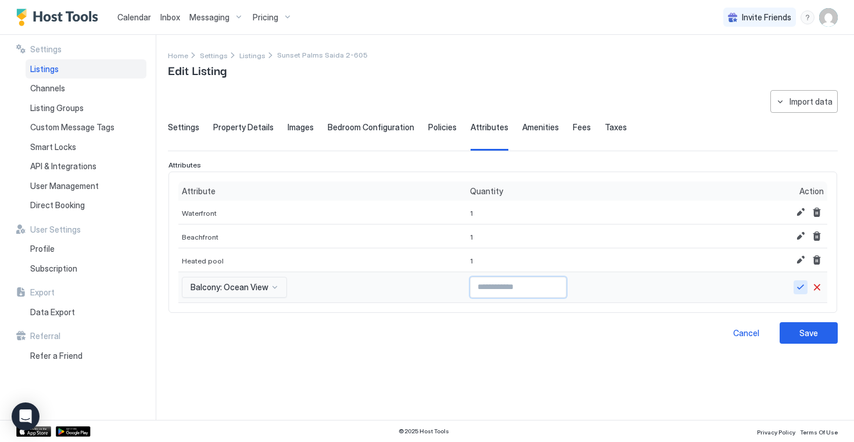
click at [800, 287] on button "Save" at bounding box center [801, 287] width 14 height 14
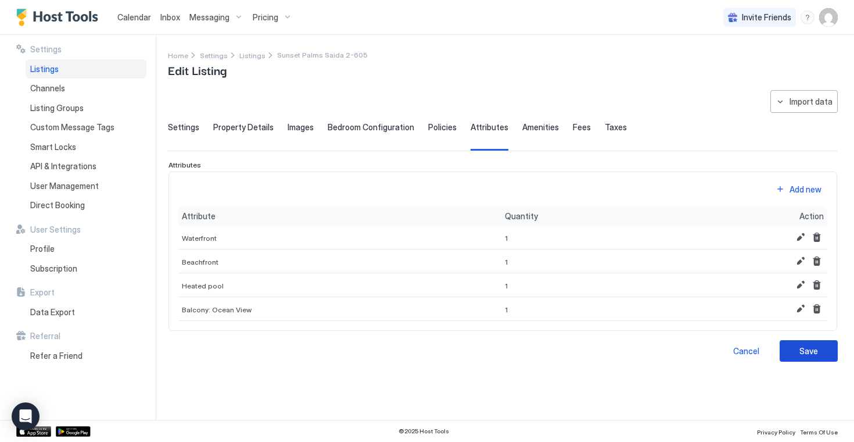
click at [812, 353] on div "Save" at bounding box center [808, 351] width 19 height 12
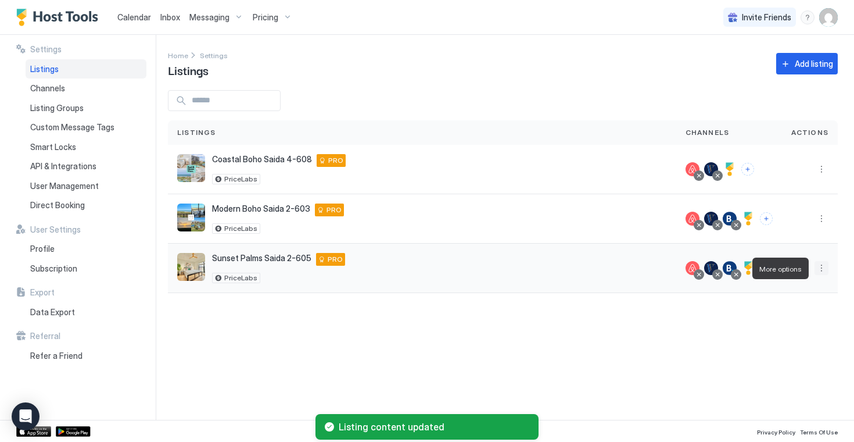
click at [823, 269] on button "More options" at bounding box center [822, 268] width 14 height 14
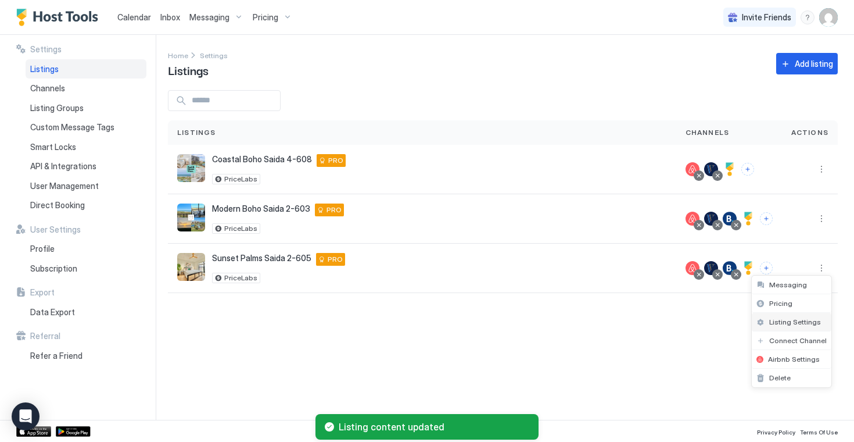
click at [792, 323] on span "Listing Settings" at bounding box center [795, 321] width 52 height 9
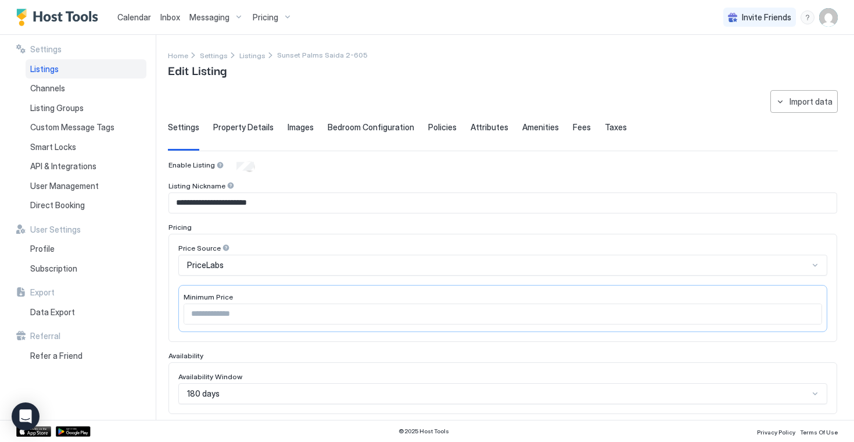
click at [216, 126] on span "Property Details" at bounding box center [243, 127] width 60 height 10
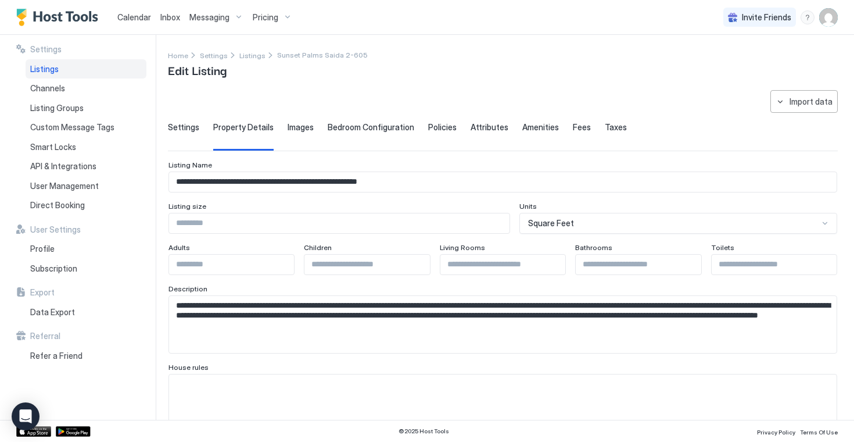
click at [290, 129] on span "Images" at bounding box center [301, 127] width 26 height 10
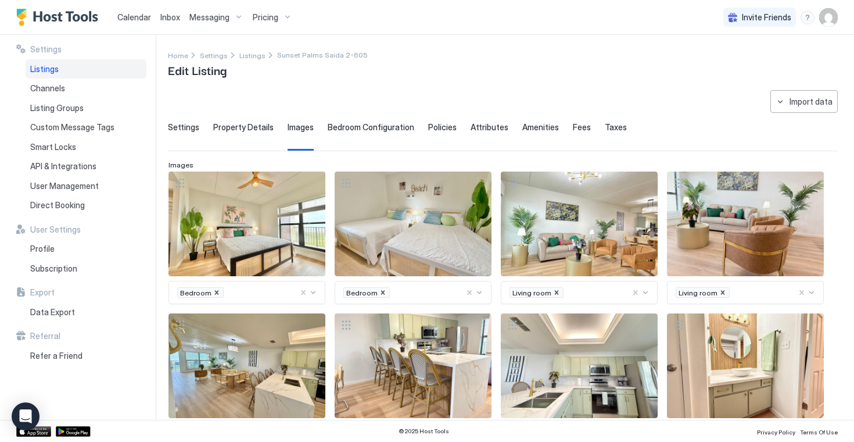
click at [334, 127] on span "Bedroom Configuration" at bounding box center [371, 127] width 87 height 10
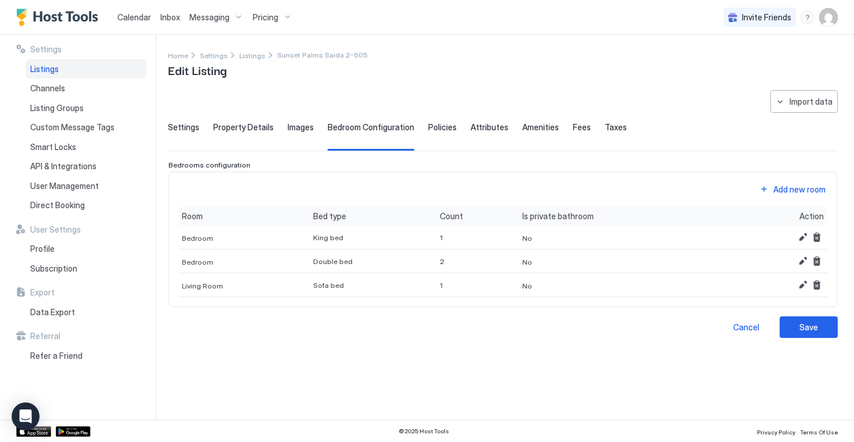
click at [428, 129] on span "Policies" at bounding box center [442, 127] width 28 height 10
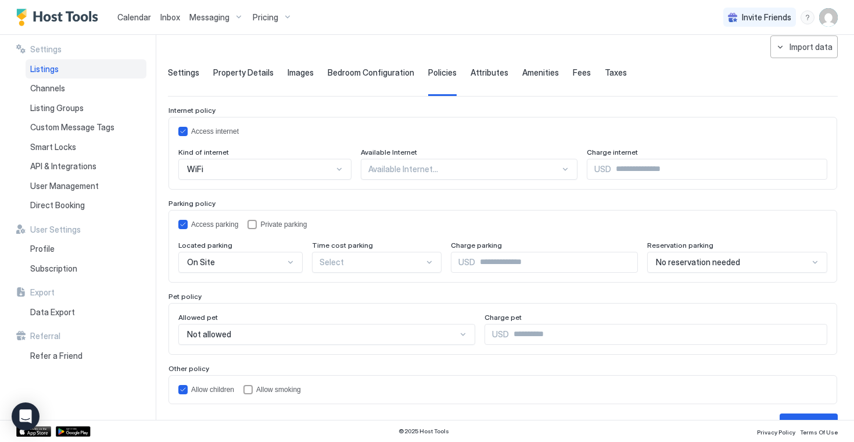
scroll to position [83, 0]
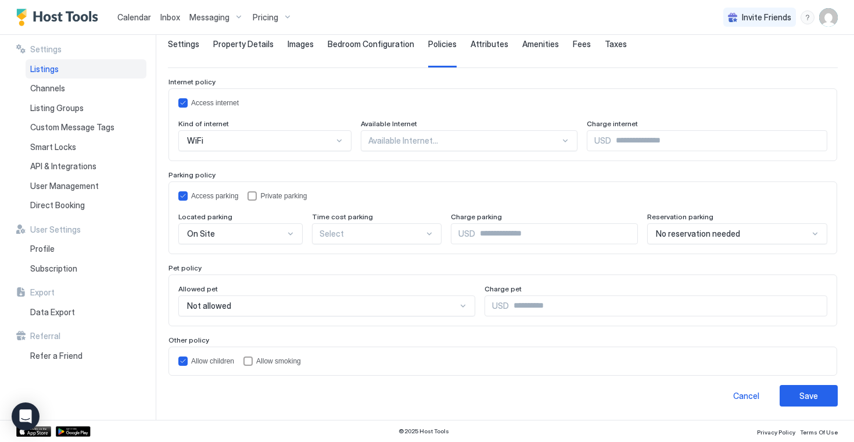
click at [484, 48] on span "Attributes" at bounding box center [490, 44] width 38 height 10
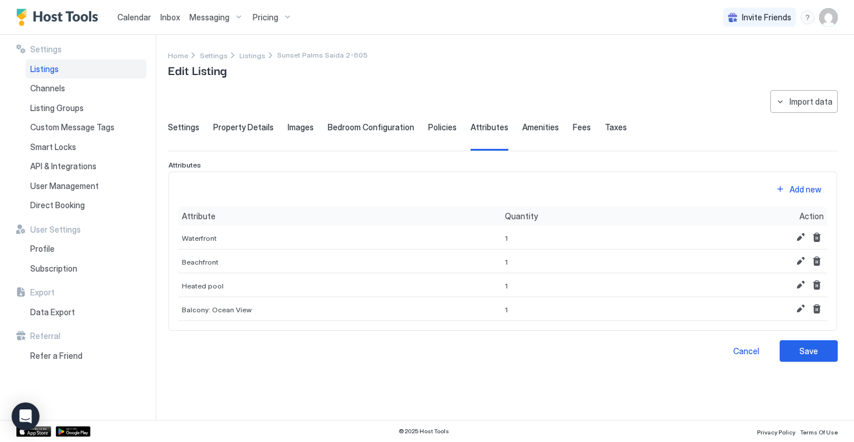
click at [536, 131] on span "Amenities" at bounding box center [540, 127] width 37 height 10
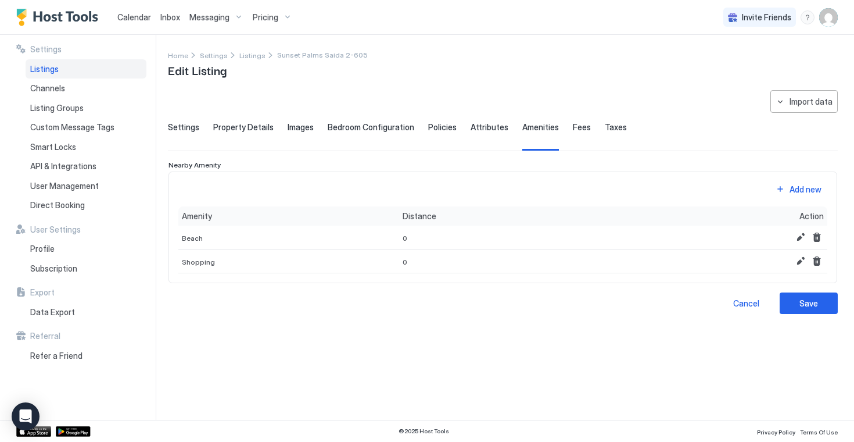
click at [573, 133] on div "Fees" at bounding box center [582, 136] width 18 height 28
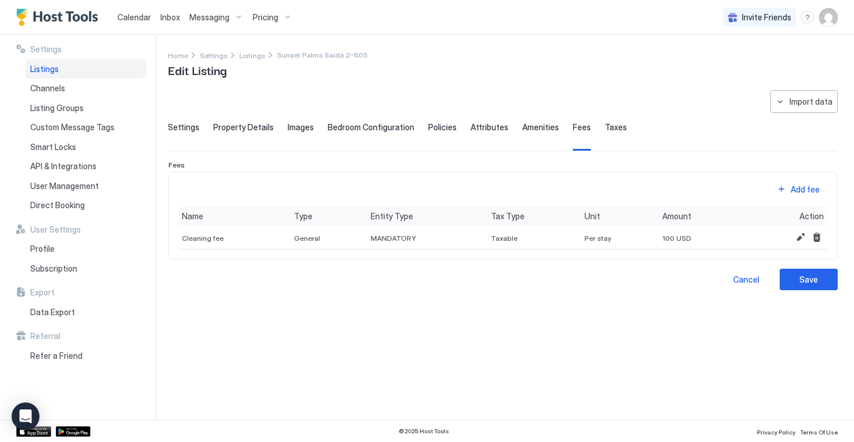
click at [605, 131] on span "Taxes" at bounding box center [616, 127] width 22 height 10
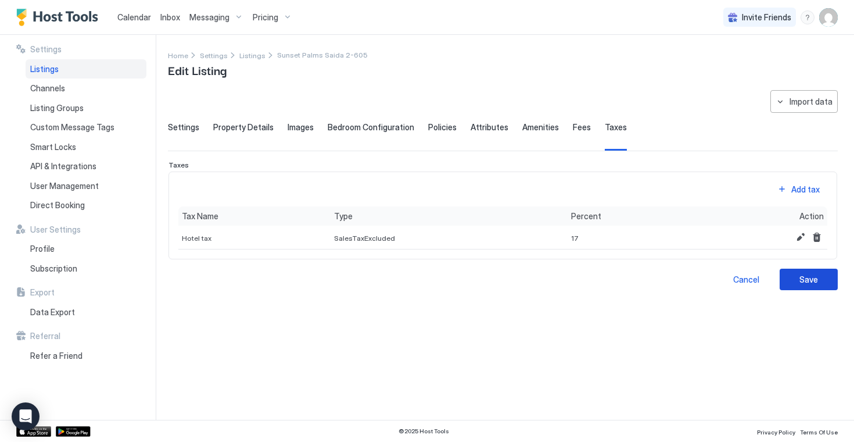
click at [813, 285] on button "Save" at bounding box center [809, 278] width 58 height 21
click at [808, 281] on div "Save" at bounding box center [808, 279] width 19 height 12
click at [492, 131] on span "Attributes" at bounding box center [490, 127] width 38 height 10
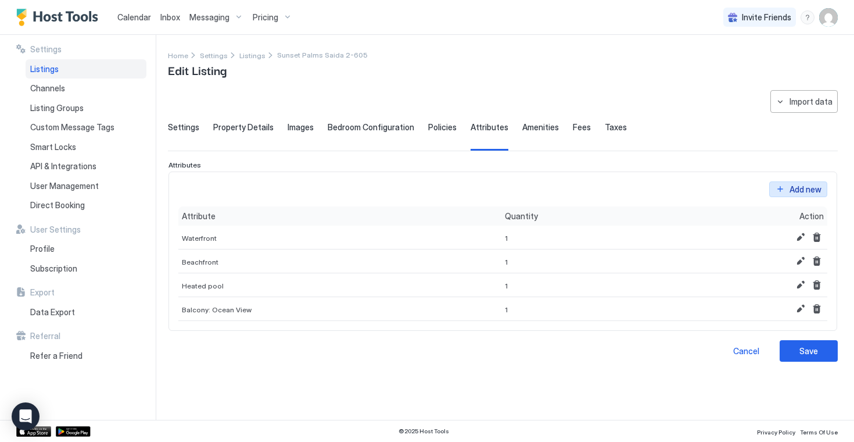
click at [778, 195] on button "Add new" at bounding box center [798, 189] width 58 height 16
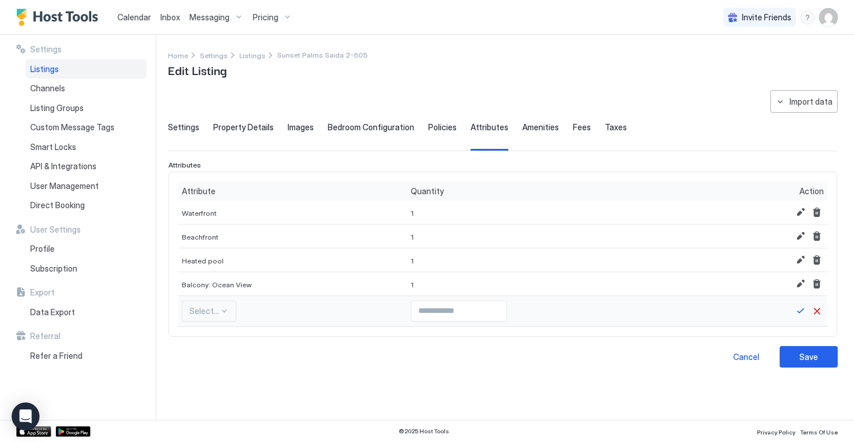
click at [223, 311] on div "Select..." at bounding box center [209, 310] width 55 height 21
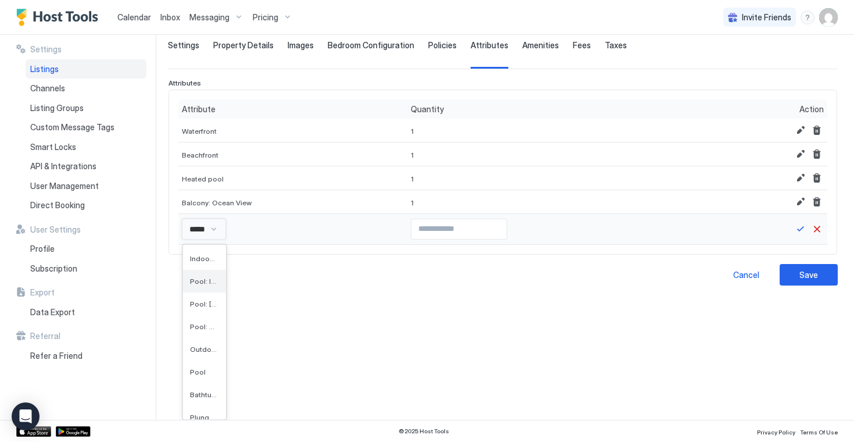
type input "****"
click at [202, 281] on span "Pool: Infinity Edge" at bounding box center [202, 281] width 25 height 9
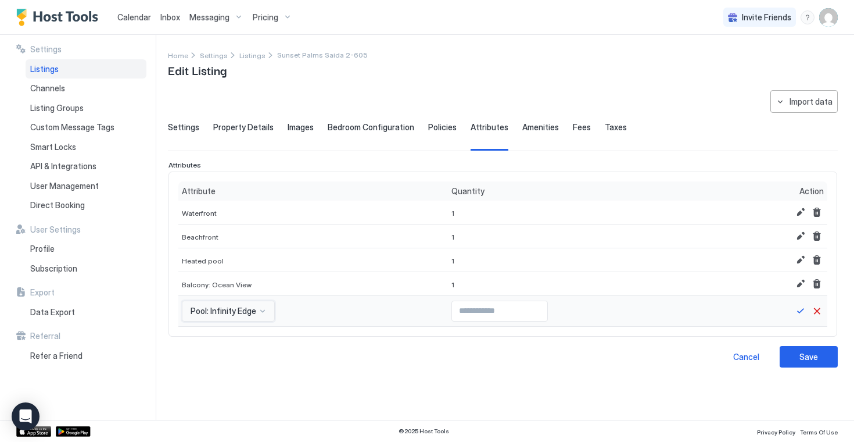
scroll to position [0, 0]
click at [254, 307] on div "option Pool: Infinity Edge, selected. [GEOGRAPHIC_DATA], 5 of 596. 596 results …" at bounding box center [228, 310] width 93 height 21
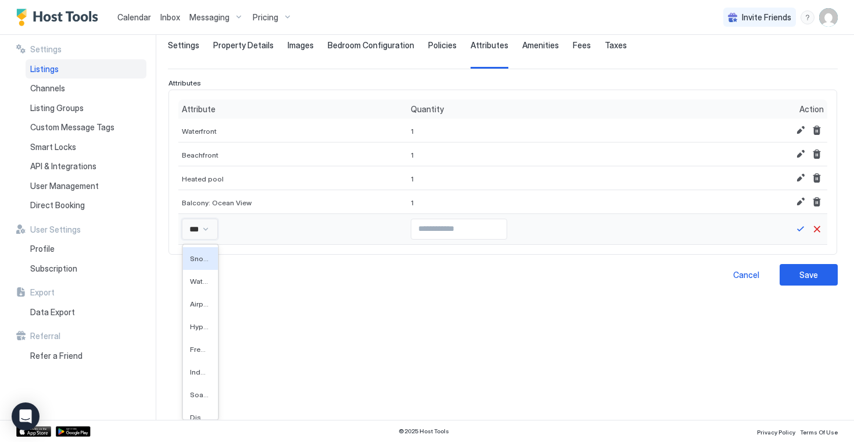
type input "****"
click at [199, 299] on span "Pool: [GEOGRAPHIC_DATA]" at bounding box center [202, 303] width 25 height 9
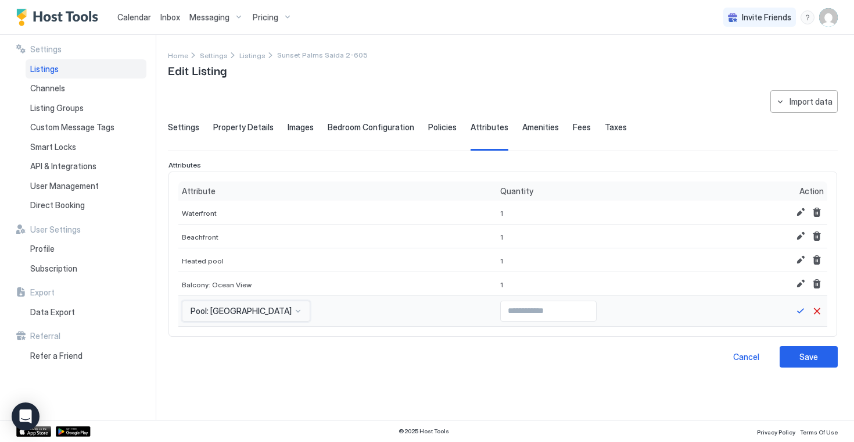
click at [250, 311] on div "option Pool: [GEOGRAPHIC_DATA], selected. Pool: [GEOGRAPHIC_DATA]" at bounding box center [246, 310] width 128 height 21
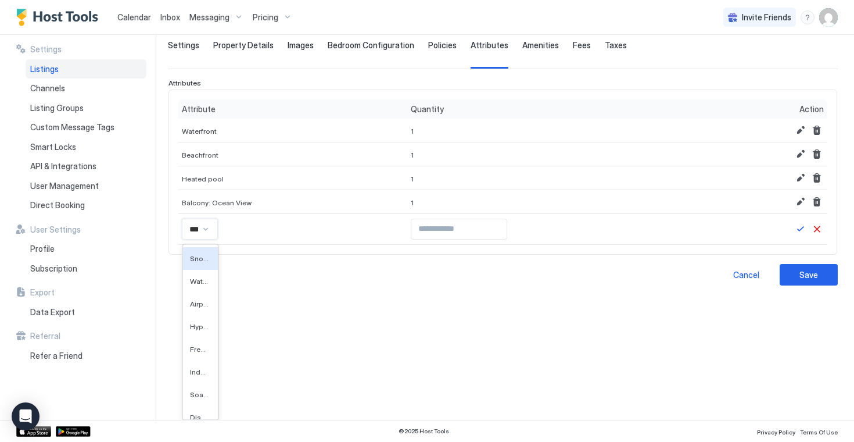
type input "****"
click at [198, 322] on span "Pool: Community Access" at bounding box center [202, 326] width 25 height 9
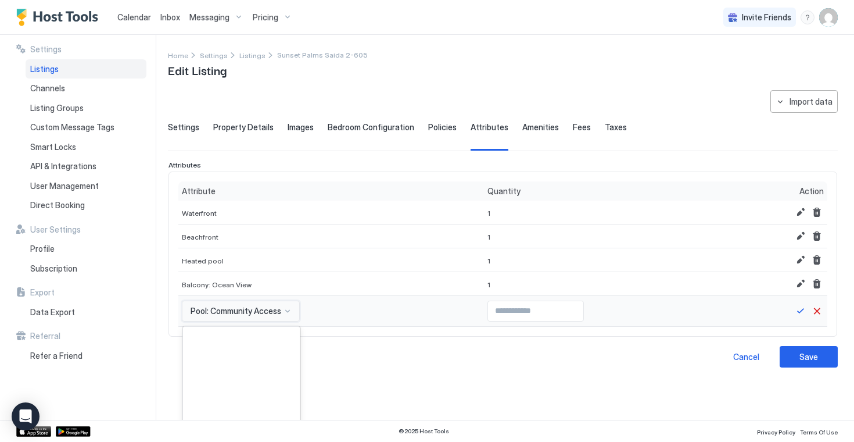
click at [286, 314] on div "option Pool: Community Access, selected. Duty Free, 4 of 596. 596 results avail…" at bounding box center [241, 310] width 118 height 21
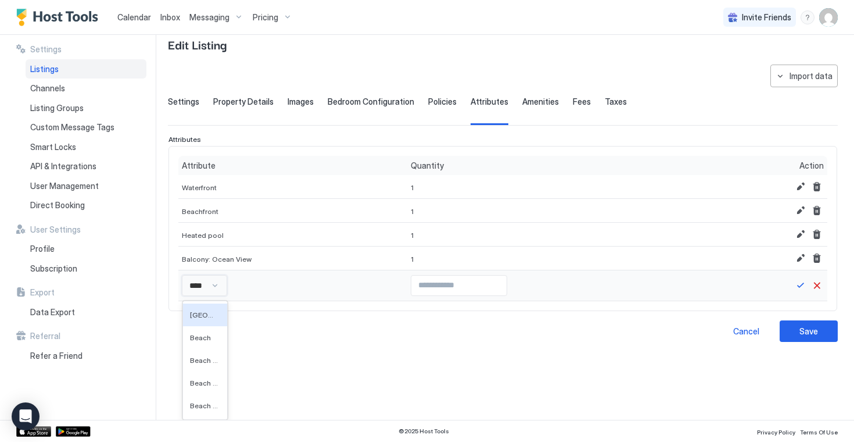
scroll to position [26, 0]
type input "*****"
click at [203, 358] on span "Beach essentials" at bounding box center [206, 360] width 33 height 9
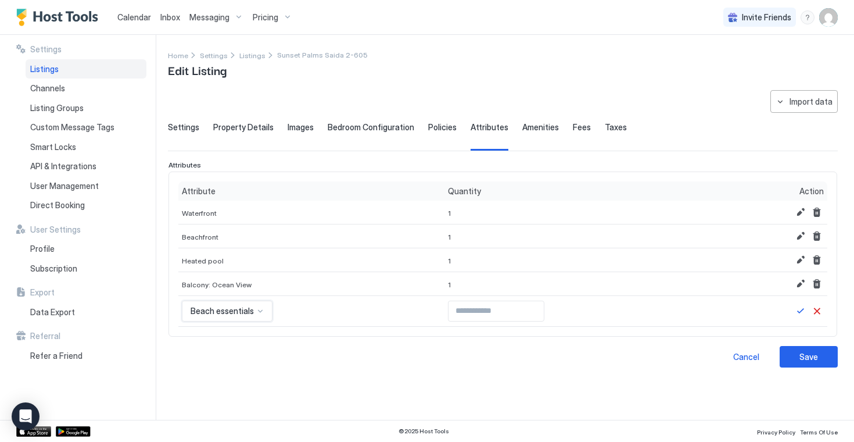
scroll to position [0, 0]
click at [805, 313] on button "Save" at bounding box center [801, 311] width 14 height 14
type input "*"
click at [530, 307] on input "*" at bounding box center [496, 311] width 95 height 20
click at [804, 307] on button "Save" at bounding box center [801, 311] width 14 height 14
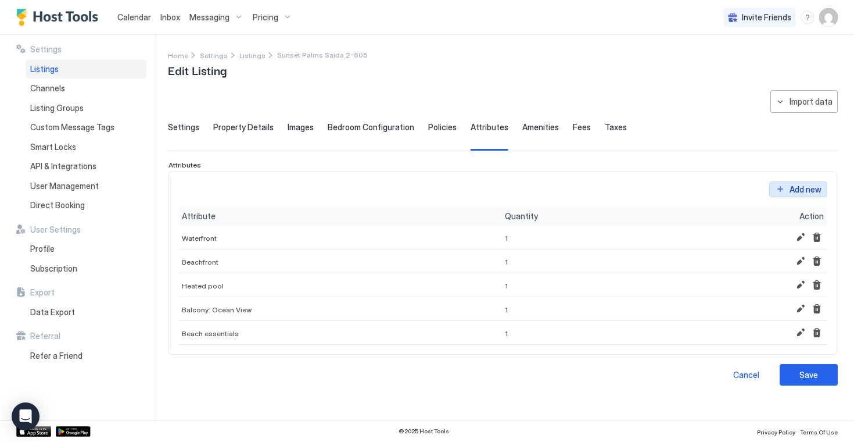
click at [790, 186] on div "Add new" at bounding box center [806, 189] width 32 height 12
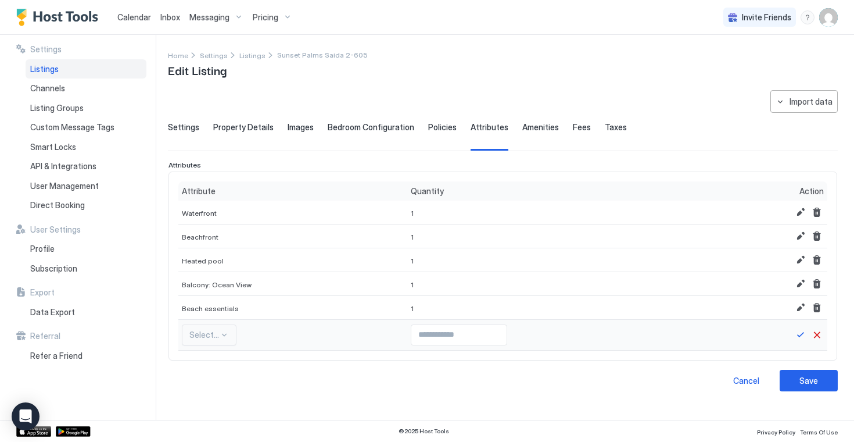
click at [220, 329] on div "Select..." at bounding box center [209, 334] width 55 height 21
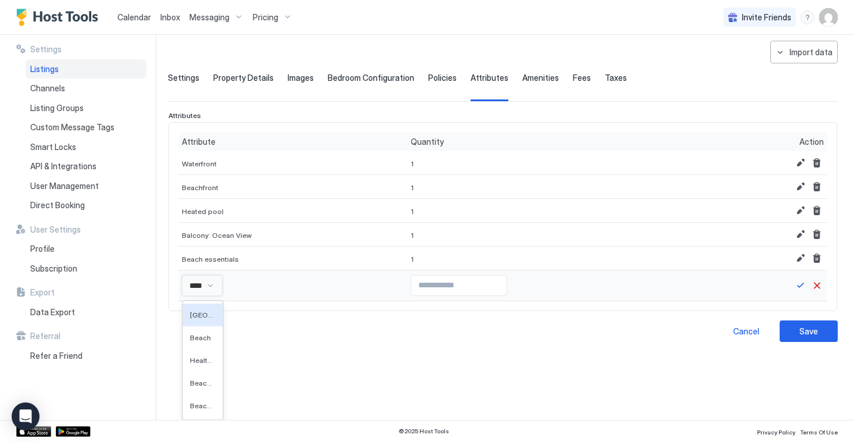
scroll to position [27, 0]
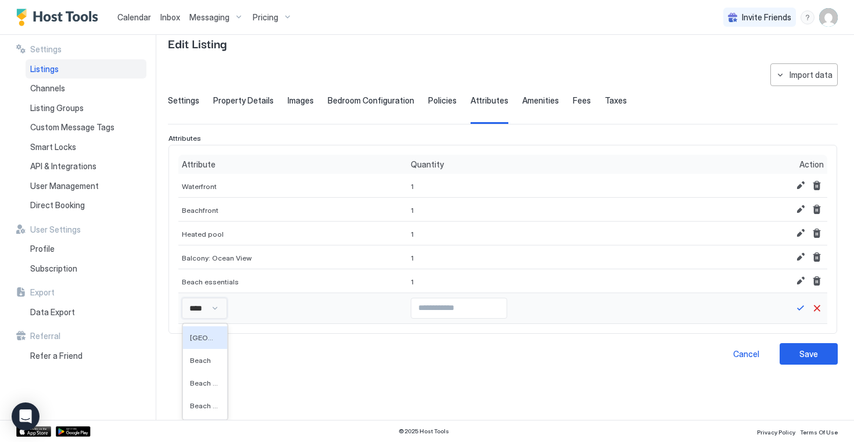
type input "*****"
click at [209, 384] on span "Beach Access" at bounding box center [206, 382] width 33 height 9
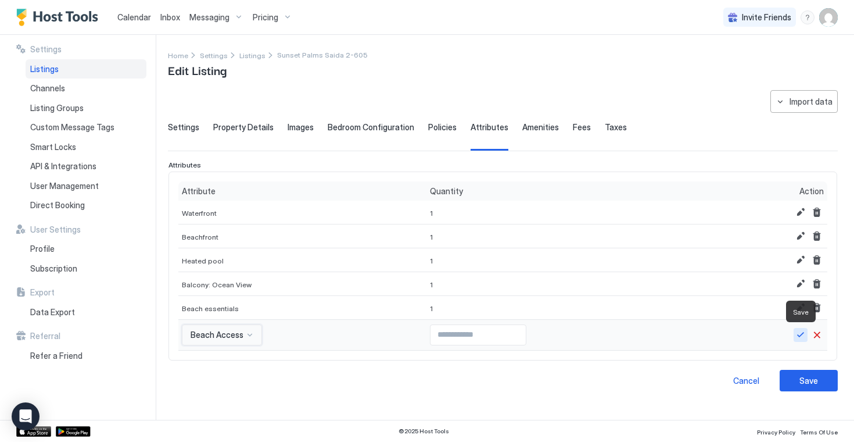
click at [802, 337] on button "Save" at bounding box center [801, 335] width 14 height 14
type input "*"
click at [513, 331] on input "*" at bounding box center [478, 335] width 95 height 20
click at [805, 338] on button "Save" at bounding box center [801, 335] width 14 height 14
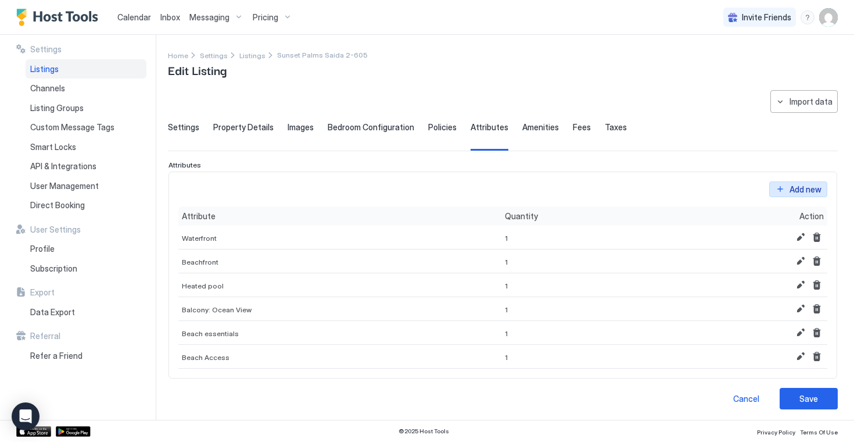
click at [812, 184] on div "Add new" at bounding box center [806, 189] width 32 height 12
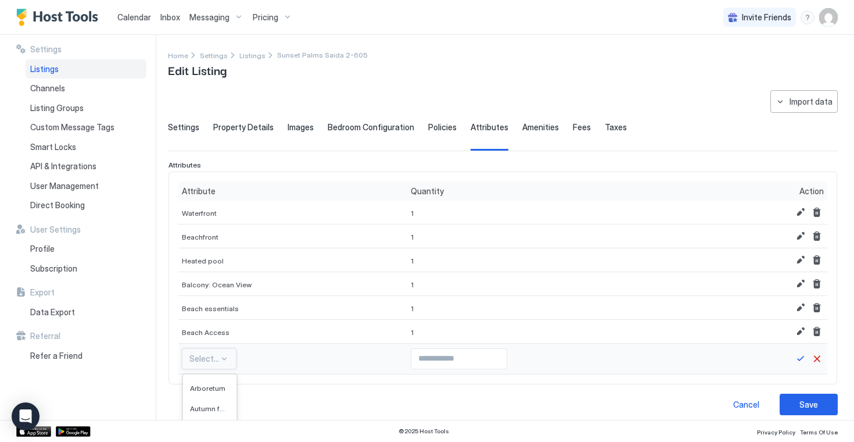
click at [221, 361] on div "Rain forest, 6 of 594. 594 results available. Use Up and Down to choose options…" at bounding box center [209, 358] width 55 height 21
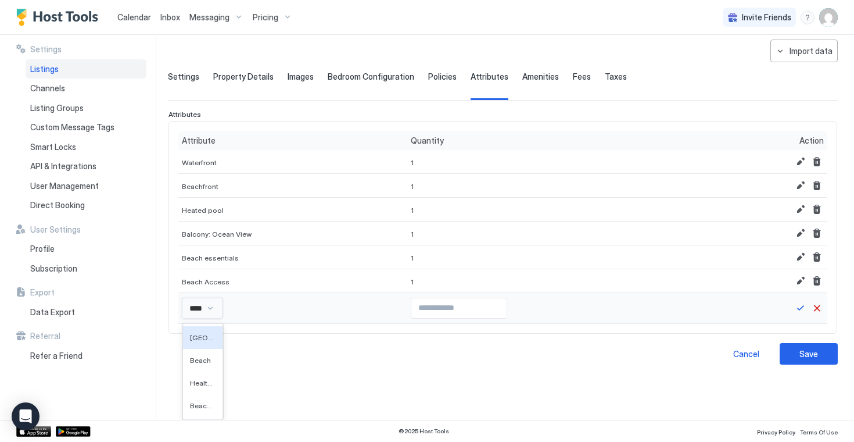
scroll to position [28, 0]
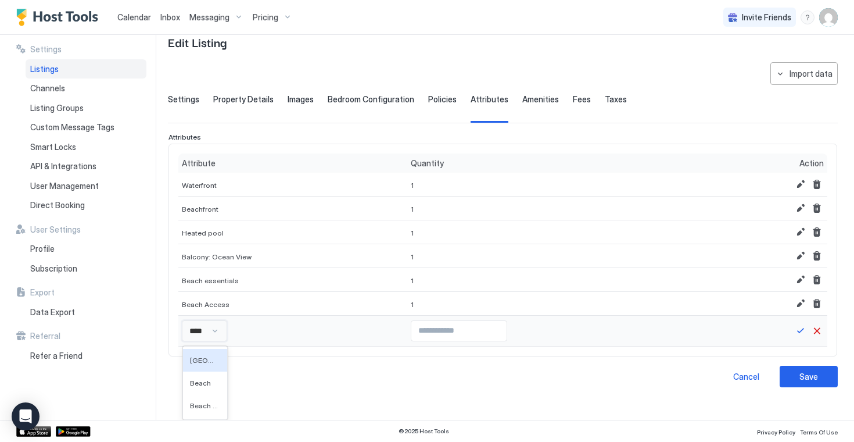
type input "*****"
click at [214, 404] on span "Beach view" at bounding box center [206, 405] width 33 height 9
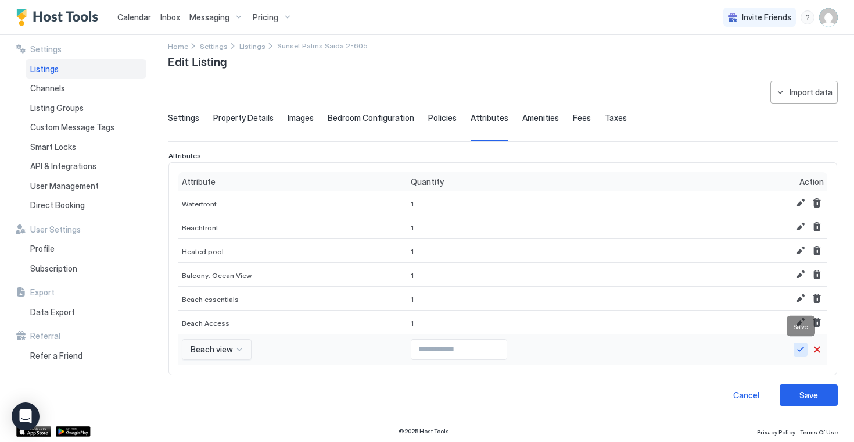
click at [799, 351] on button "Save" at bounding box center [801, 349] width 14 height 14
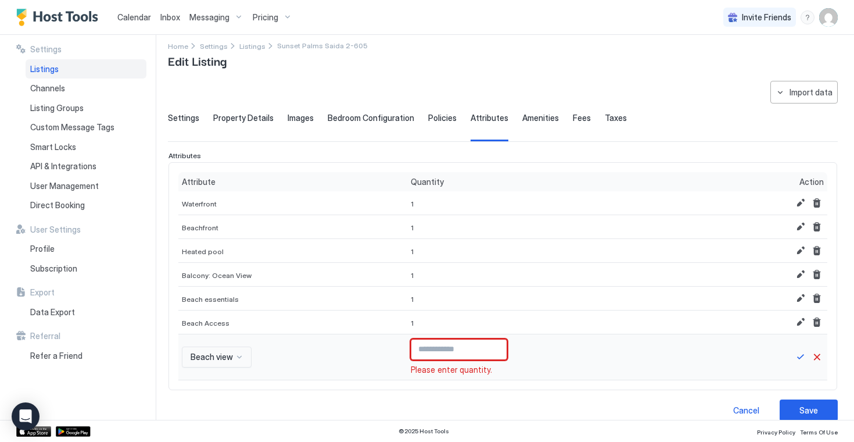
type input "*"
click at [494, 348] on input "*" at bounding box center [458, 349] width 95 height 20
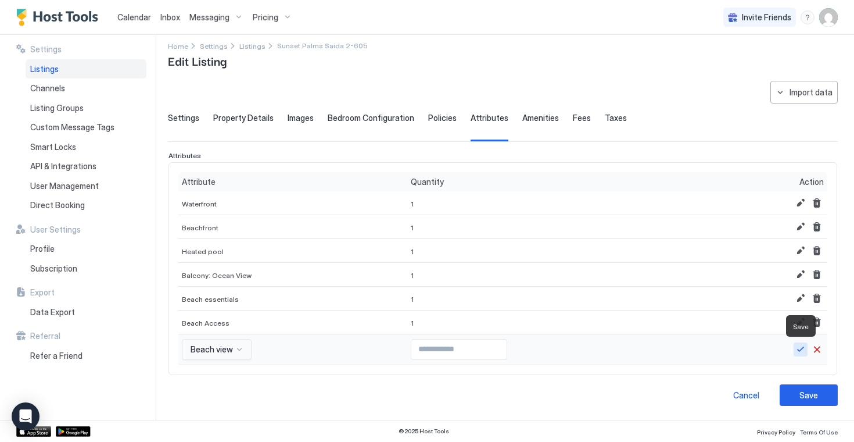
click at [805, 352] on button "Save" at bounding box center [801, 349] width 14 height 14
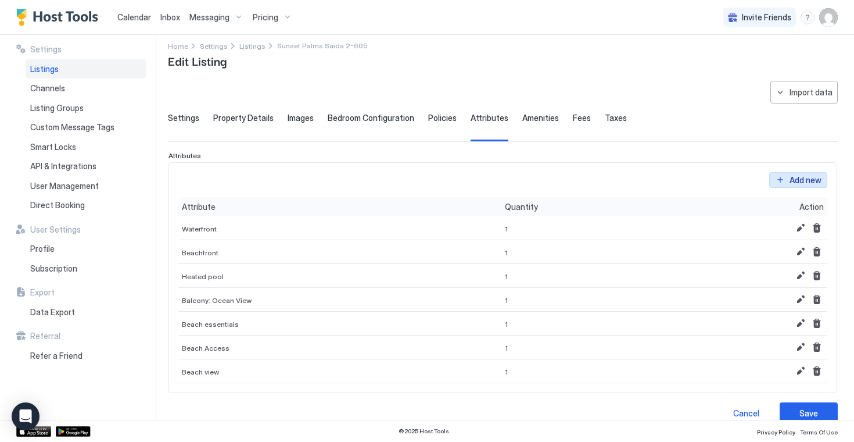
click at [805, 181] on div "Add new" at bounding box center [806, 180] width 32 height 12
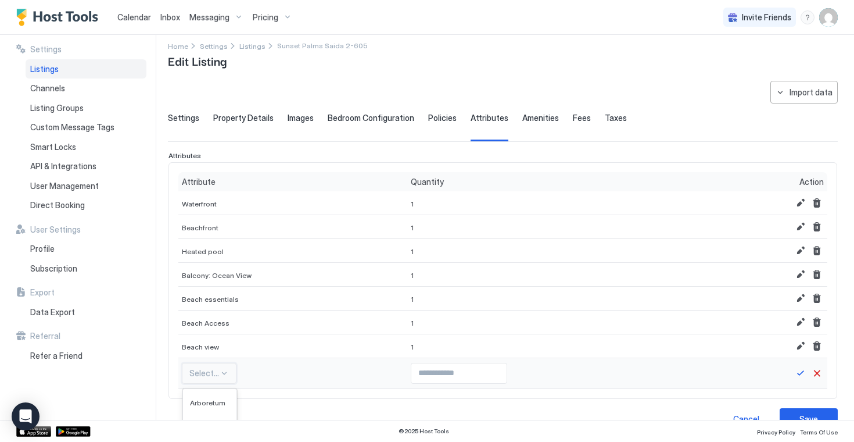
click at [228, 374] on div "Rain forest, 6 of 593. 593 results available. Use Up and Down to choose options…" at bounding box center [209, 373] width 55 height 21
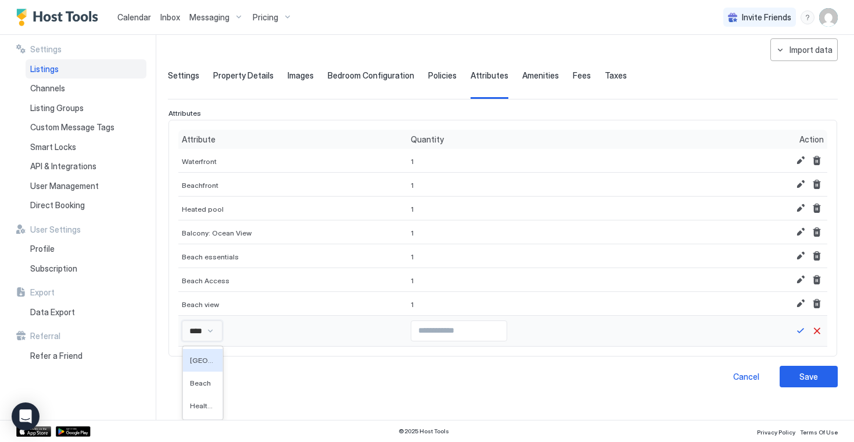
scroll to position [33, 0]
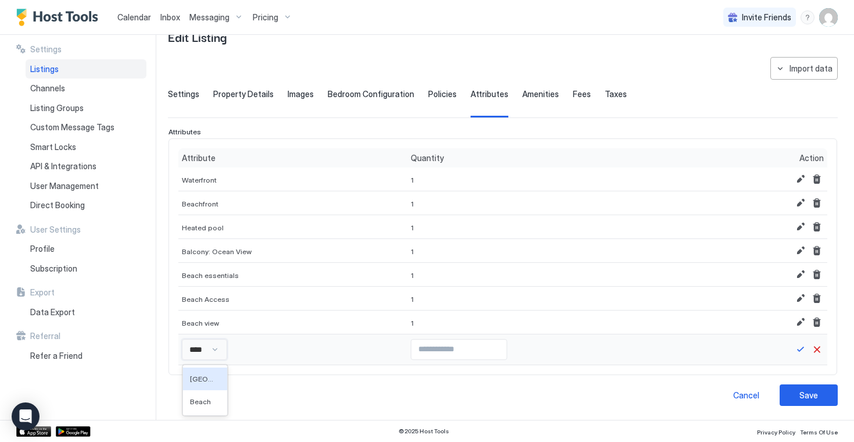
type input "*****"
click at [207, 403] on span "Beach" at bounding box center [200, 401] width 21 height 9
type input "*"
click at [487, 346] on input "*" at bounding box center [458, 349] width 95 height 20
click at [805, 347] on button "Save" at bounding box center [801, 349] width 14 height 14
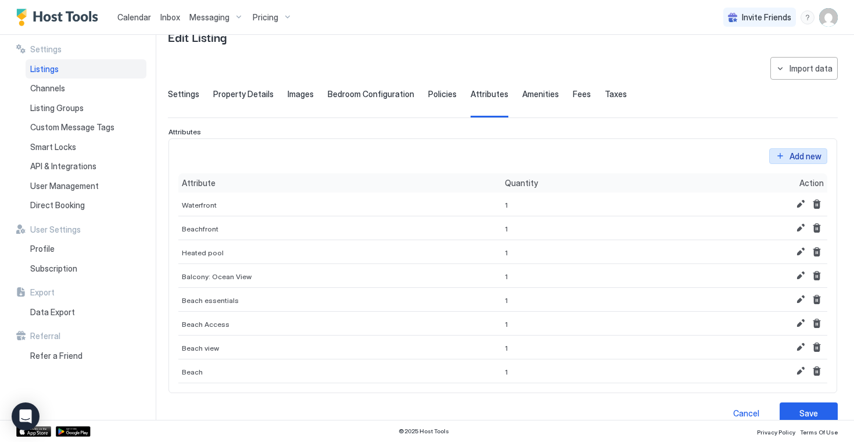
click at [800, 155] on div "Add new" at bounding box center [806, 156] width 32 height 12
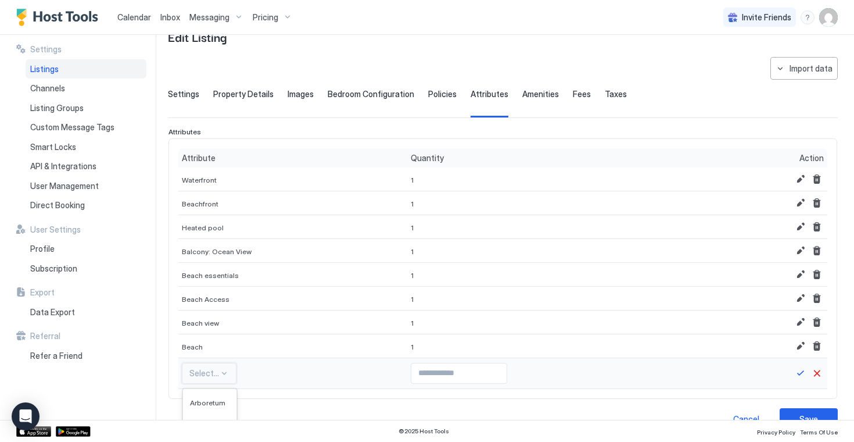
click at [208, 371] on div "Rain forest, 6 of 592. 592 results available. Use Up and Down to choose options…" at bounding box center [209, 373] width 55 height 21
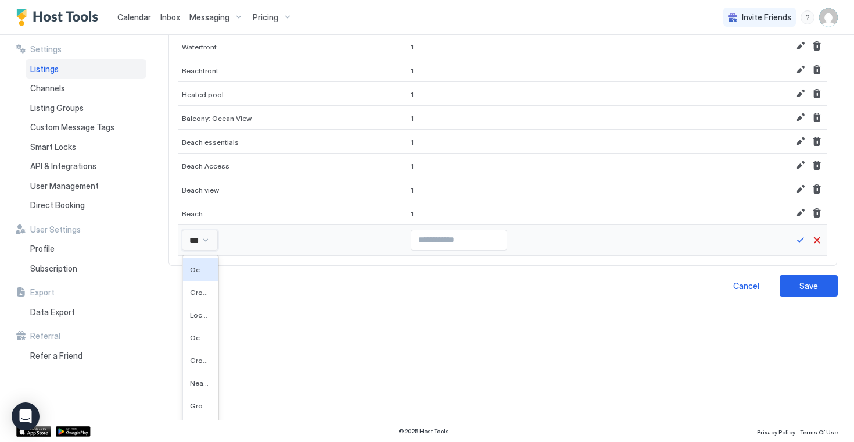
type input "****"
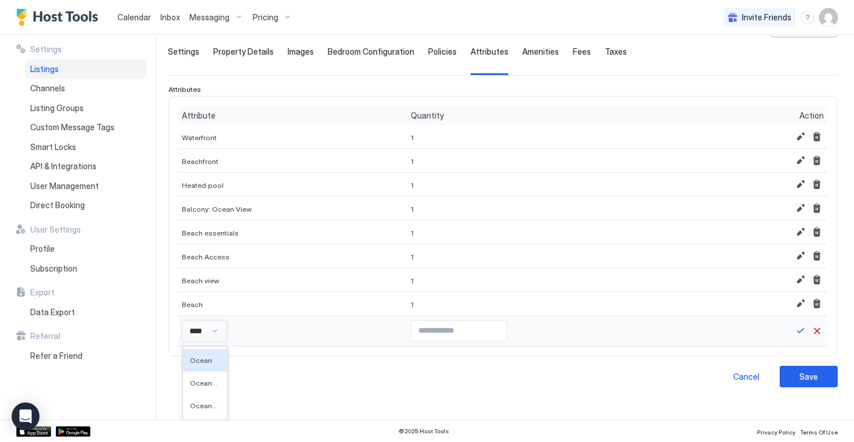
scroll to position [76, 0]
click at [215, 385] on span "Oceanfront" at bounding box center [204, 382] width 28 height 9
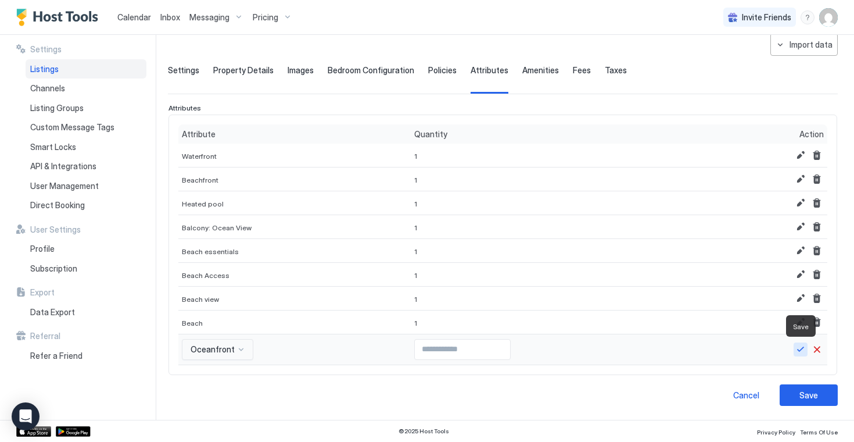
click at [801, 349] on button "Save" at bounding box center [801, 349] width 14 height 14
type input "*"
click at [493, 345] on input "*" at bounding box center [462, 349] width 95 height 20
click at [800, 346] on button "Save" at bounding box center [801, 349] width 14 height 14
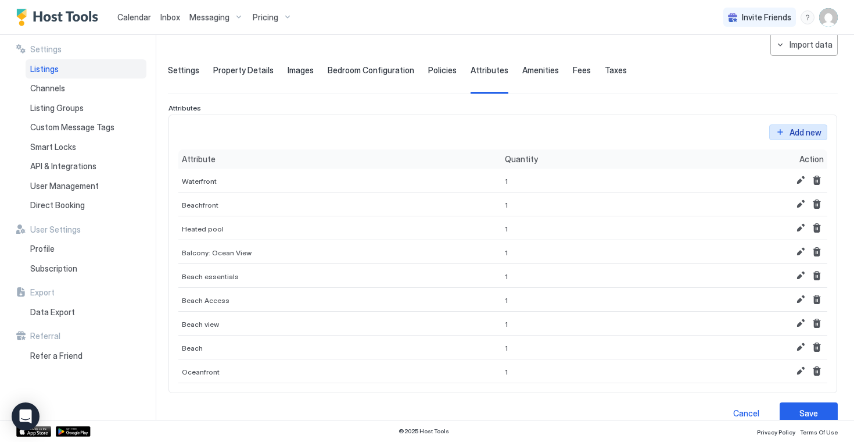
click at [806, 126] on div "Add new" at bounding box center [806, 132] width 32 height 12
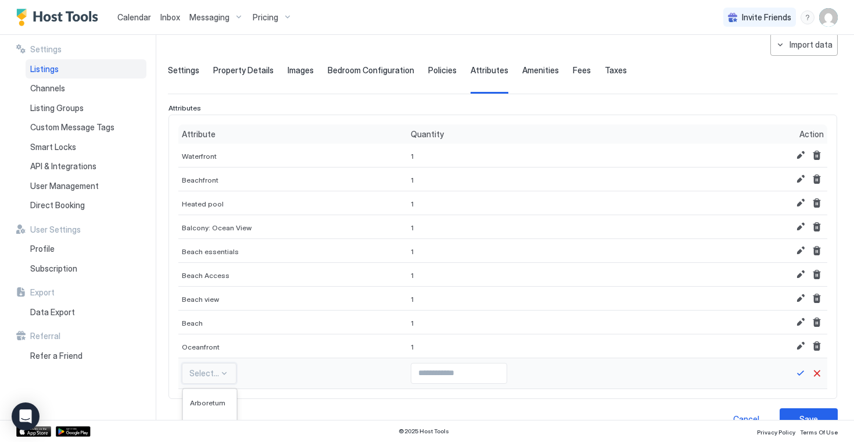
click at [220, 376] on div "Reef, 7 of 591. 591 results available. Use Up and Down to choose options, press…" at bounding box center [209, 373] width 55 height 21
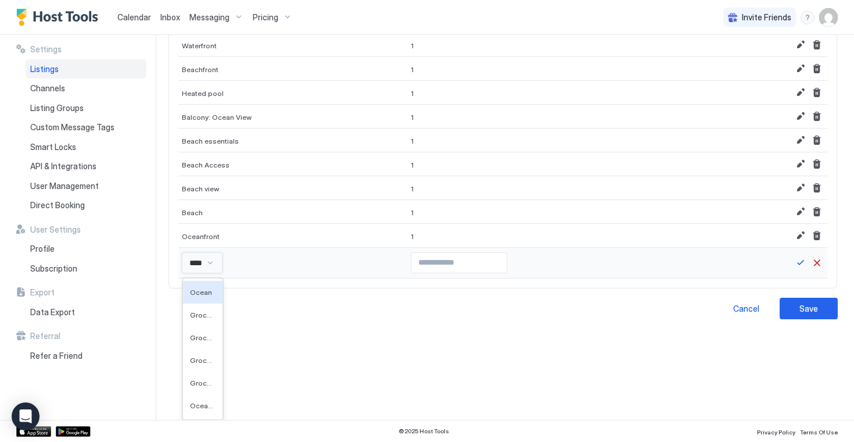
scroll to position [81, 0]
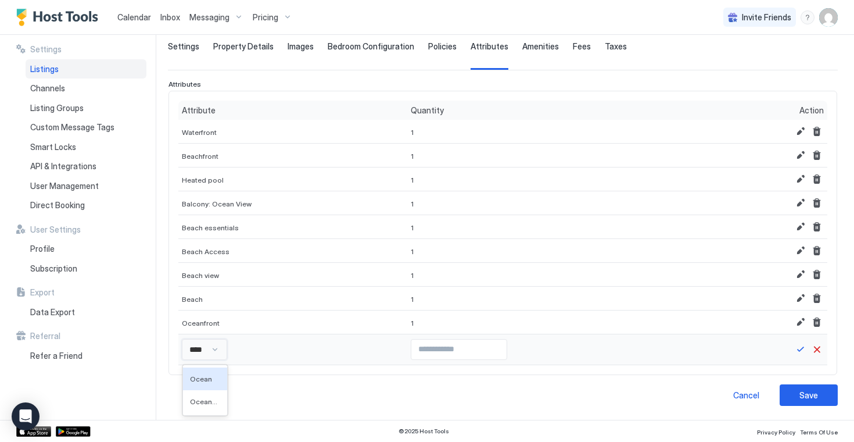
type input "*****"
click at [189, 402] on div "Ocean view" at bounding box center [207, 401] width 49 height 23
click at [800, 350] on button "Save" at bounding box center [801, 349] width 14 height 14
type input "*"
click at [497, 347] on input "*" at bounding box center [461, 349] width 95 height 20
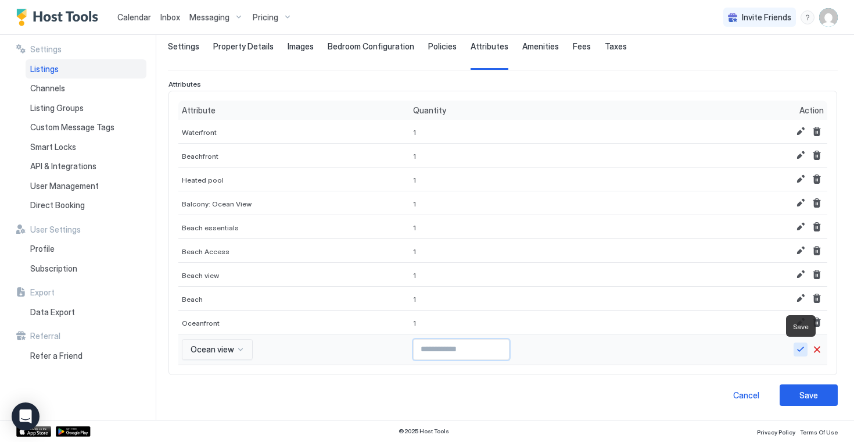
click at [801, 349] on button "Save" at bounding box center [801, 349] width 14 height 14
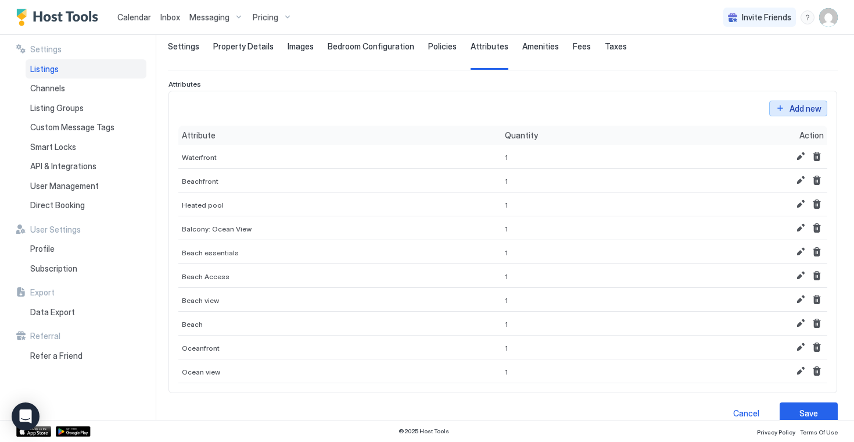
click at [790, 108] on div "Add new" at bounding box center [806, 108] width 32 height 12
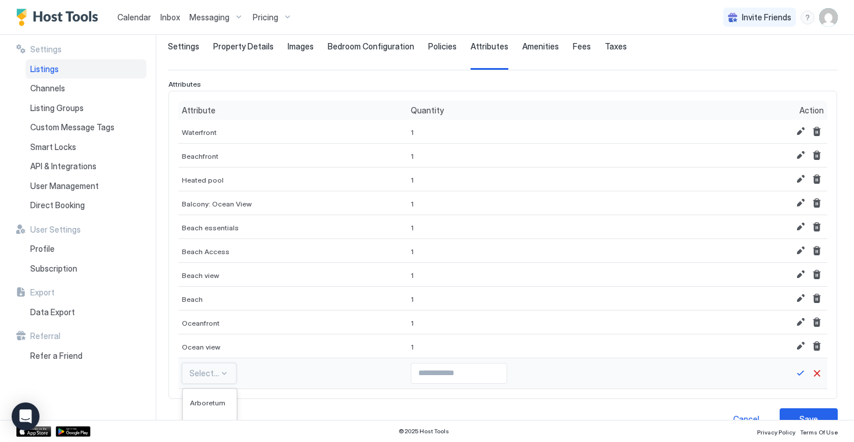
click at [216, 382] on div "Rain forest, 6 of 590. 590 results available. Use Up and Down to choose options…" at bounding box center [209, 373] width 55 height 21
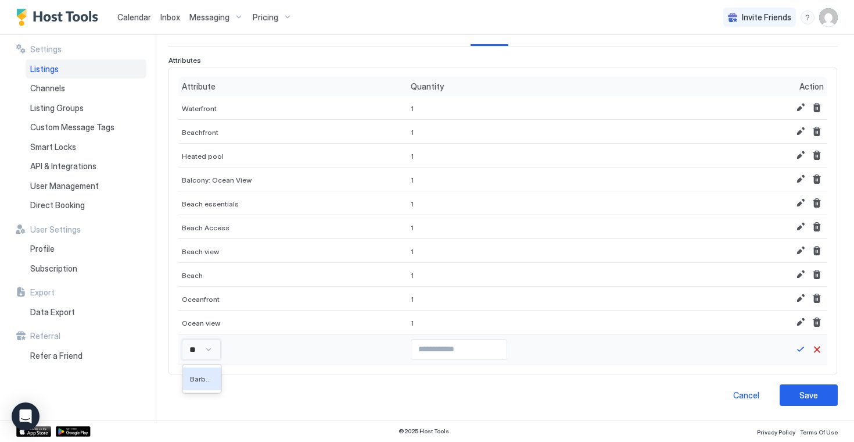
scroll to position [225, 0]
type input "*"
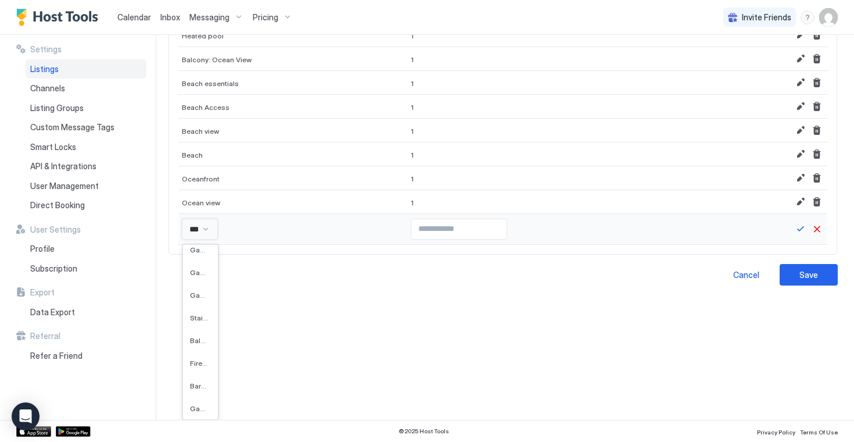
scroll to position [16, 0]
type input "*****"
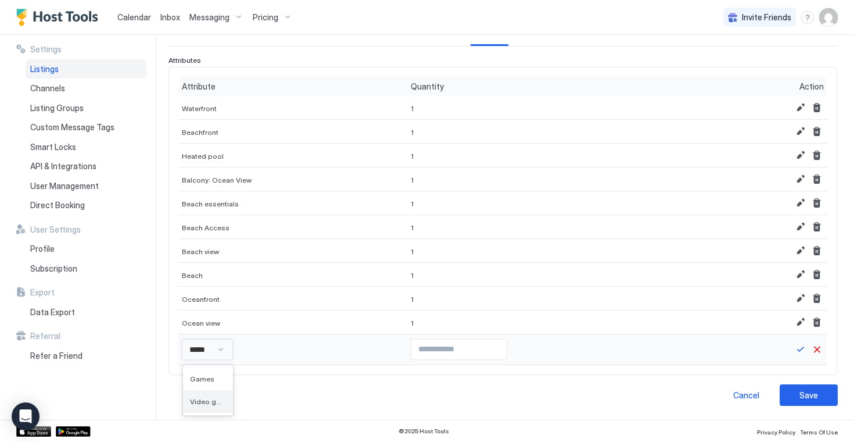
click at [202, 408] on div "Video games" at bounding box center [208, 401] width 50 height 23
type input "*"
click at [506, 346] on input "*" at bounding box center [467, 349] width 95 height 20
click at [805, 347] on button "Save" at bounding box center [801, 349] width 14 height 14
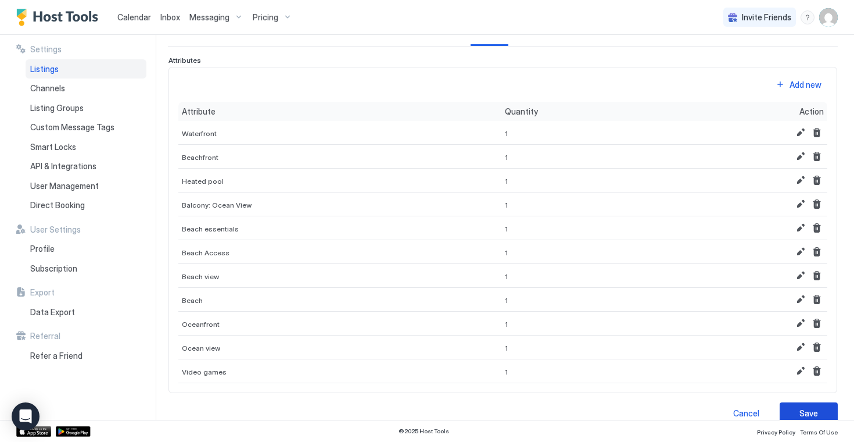
click at [829, 415] on button "Save" at bounding box center [809, 412] width 58 height 21
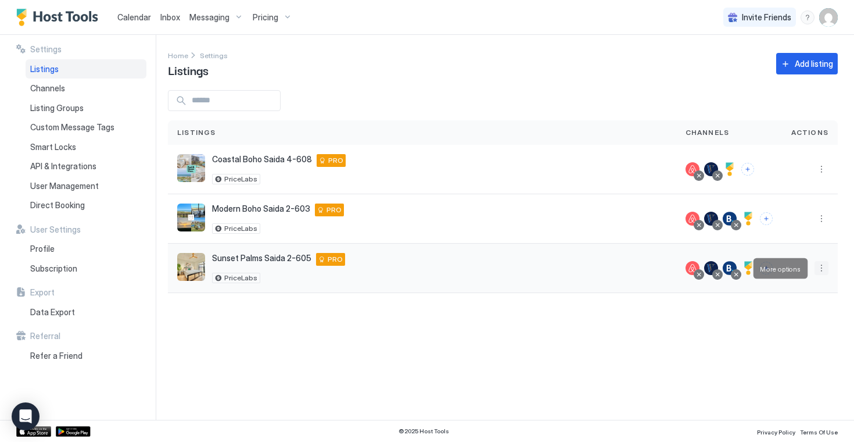
click at [823, 269] on button "More options" at bounding box center [822, 268] width 14 height 14
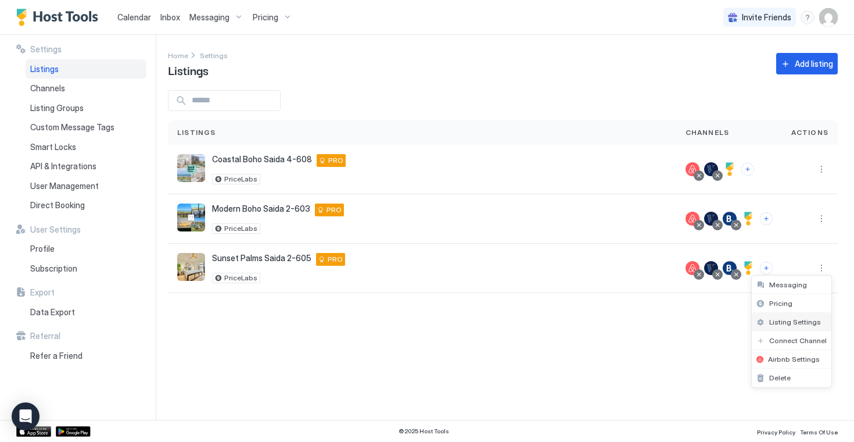
click at [790, 322] on span "Listing Settings" at bounding box center [795, 321] width 52 height 9
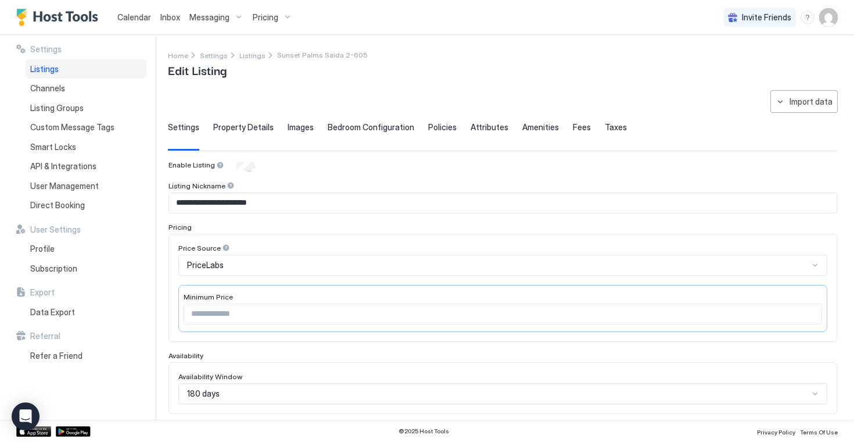
click at [250, 131] on span "Property Details" at bounding box center [243, 127] width 60 height 10
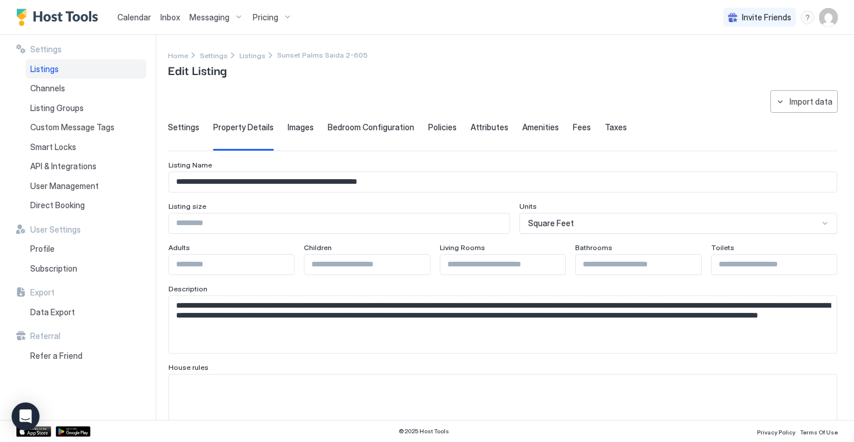
click at [299, 131] on span "Images" at bounding box center [301, 127] width 26 height 10
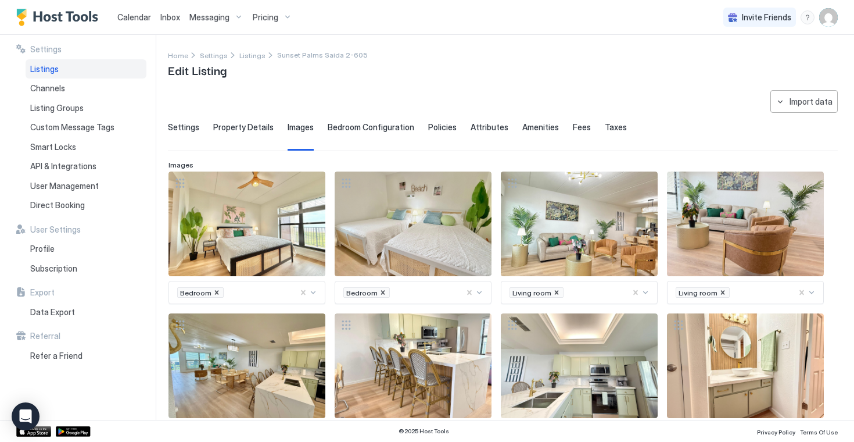
click at [369, 131] on span "Bedroom Configuration" at bounding box center [371, 127] width 87 height 10
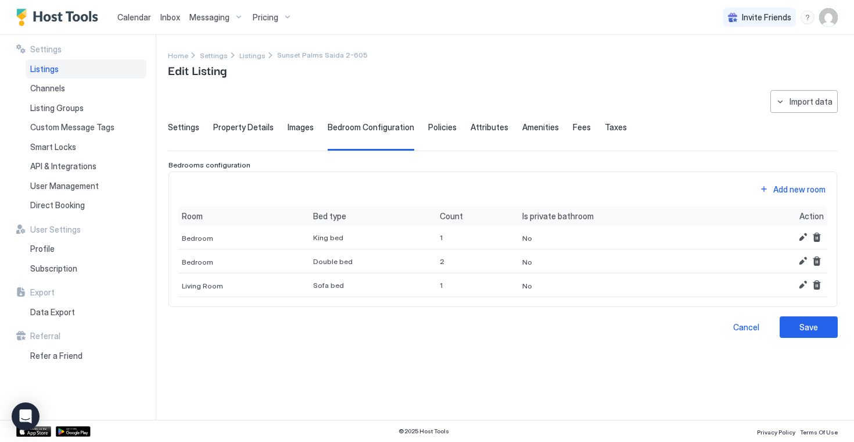
click at [439, 126] on span "Policies" at bounding box center [442, 127] width 28 height 10
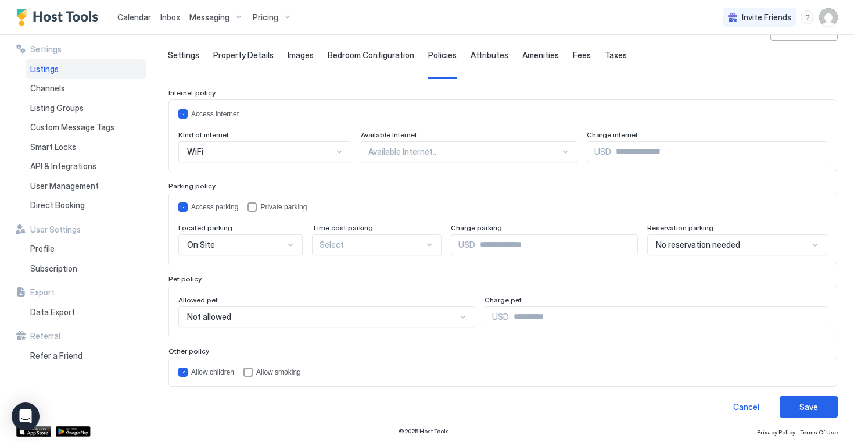
scroll to position [83, 0]
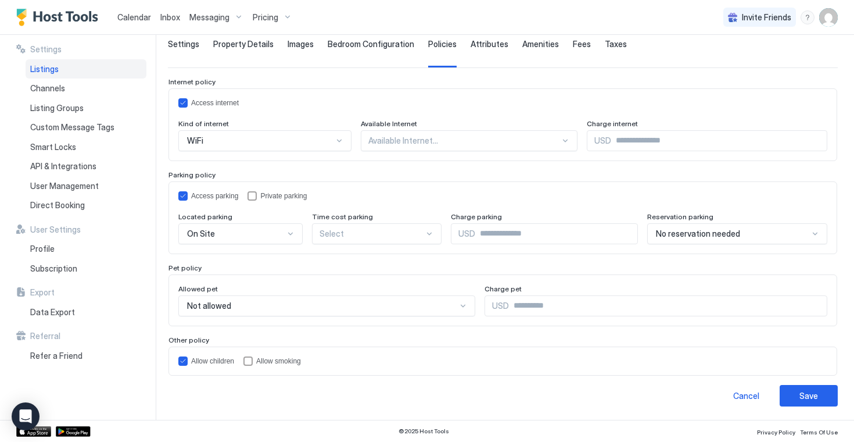
click at [334, 146] on div at bounding box center [260, 140] width 148 height 10
click at [447, 192] on div "Access parking Private parking" at bounding box center [502, 195] width 649 height 9
click at [490, 45] on span "Attributes" at bounding box center [490, 44] width 38 height 10
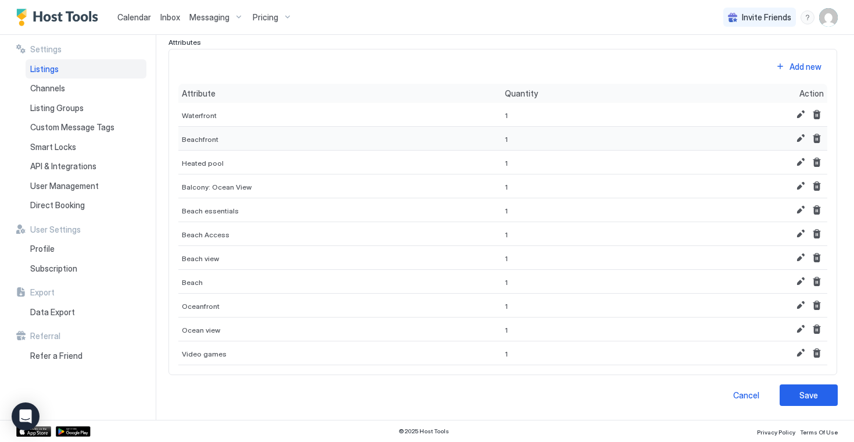
scroll to position [0, 0]
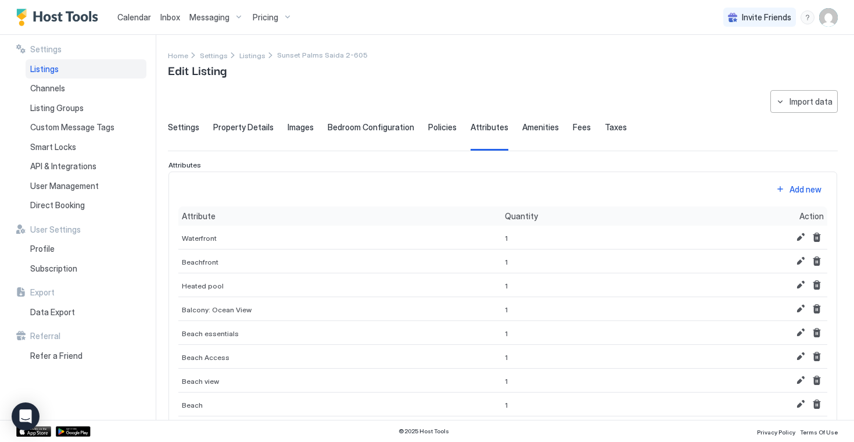
click at [524, 127] on span "Amenities" at bounding box center [540, 127] width 37 height 10
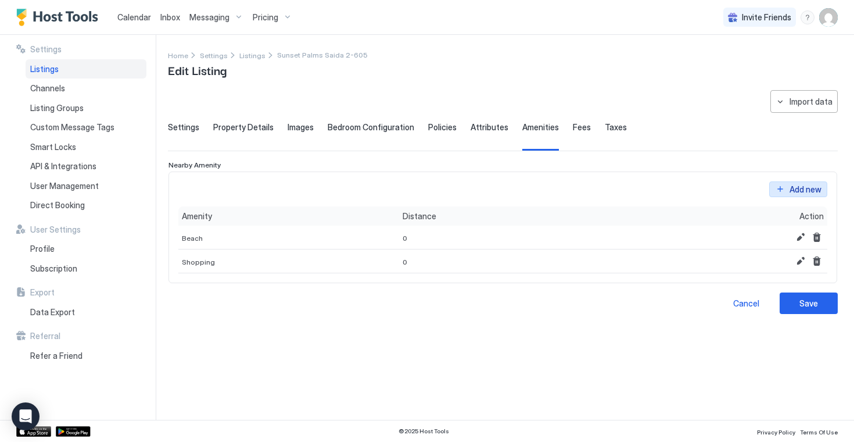
click at [785, 188] on button "Add new" at bounding box center [798, 181] width 58 height 16
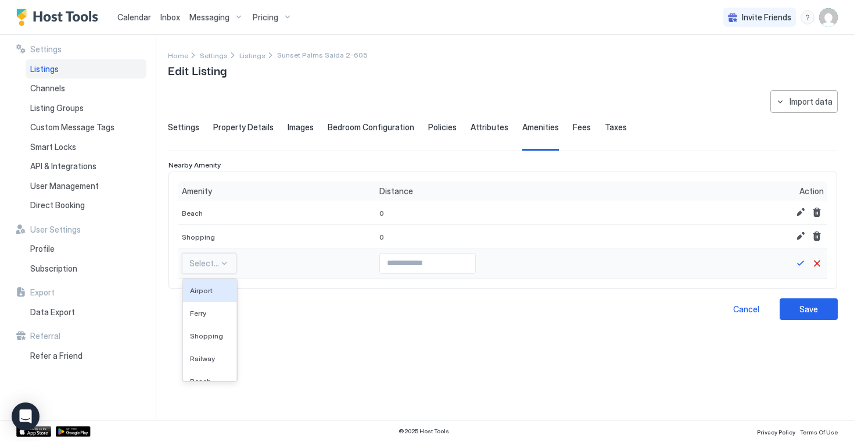
click at [221, 259] on div at bounding box center [224, 263] width 9 height 9
click at [350, 338] on div "**********" at bounding box center [503, 247] width 670 height 315
click at [735, 300] on button "Cancel" at bounding box center [746, 308] width 58 height 21
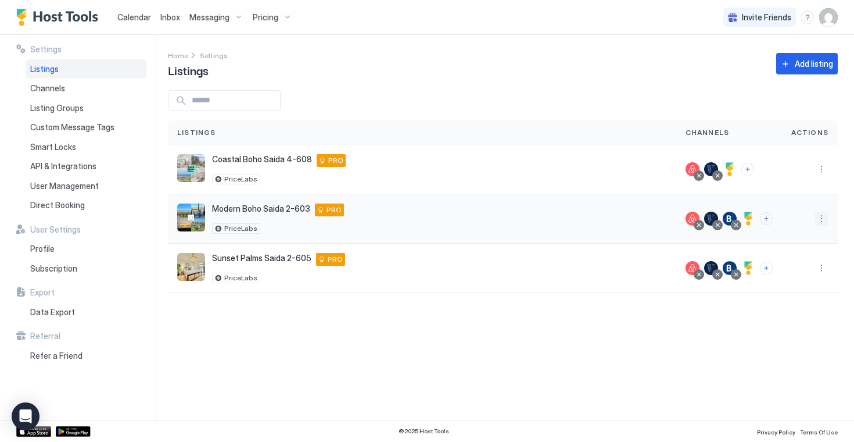
click at [817, 215] on button "More options" at bounding box center [822, 218] width 14 height 14
click at [788, 272] on span "Listing Settings" at bounding box center [795, 272] width 52 height 9
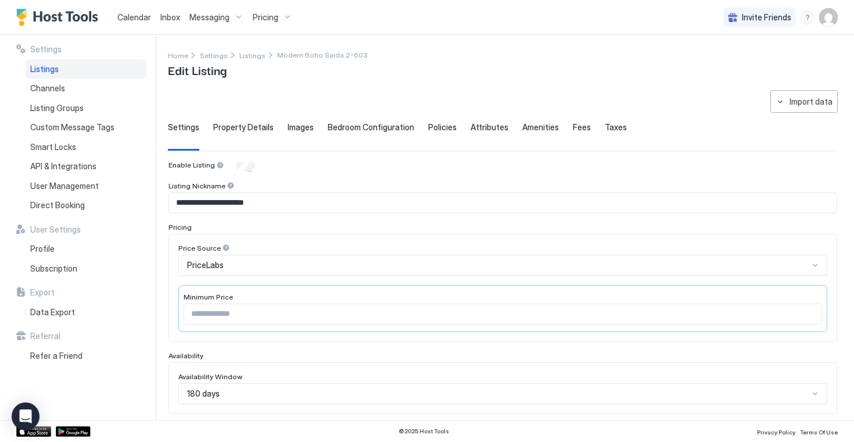
click at [250, 132] on div "Property Details" at bounding box center [243, 136] width 60 height 28
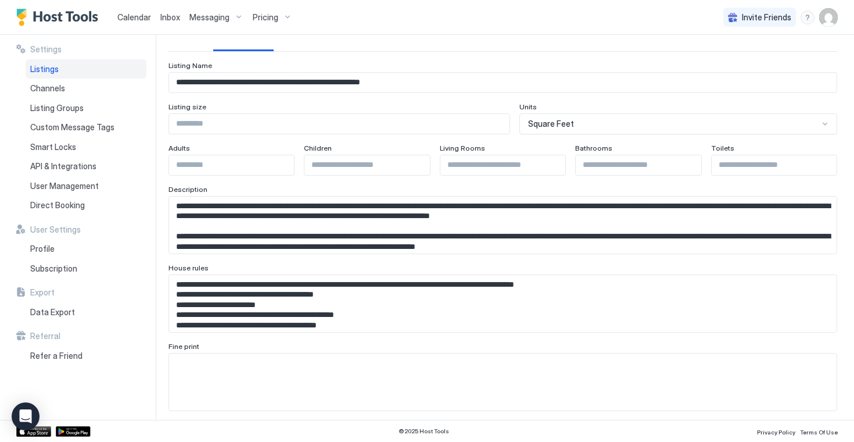
scroll to position [101, 0]
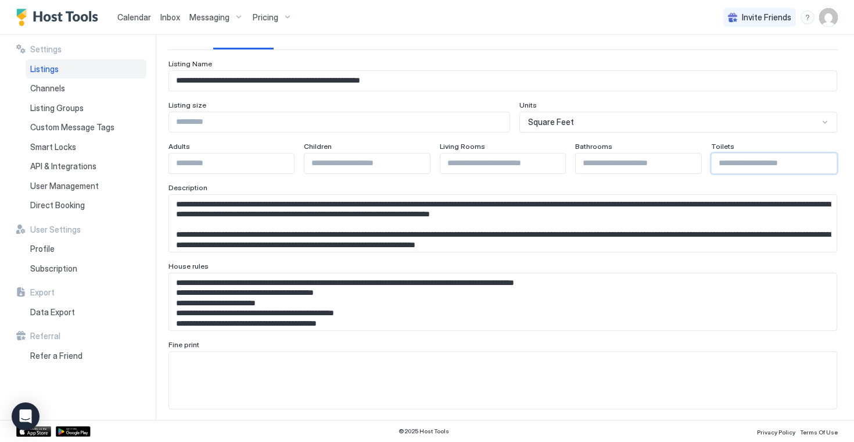
click at [735, 164] on input "Input Field" at bounding box center [774, 163] width 125 height 20
type input "*"
click at [650, 194] on div at bounding box center [502, 223] width 669 height 58
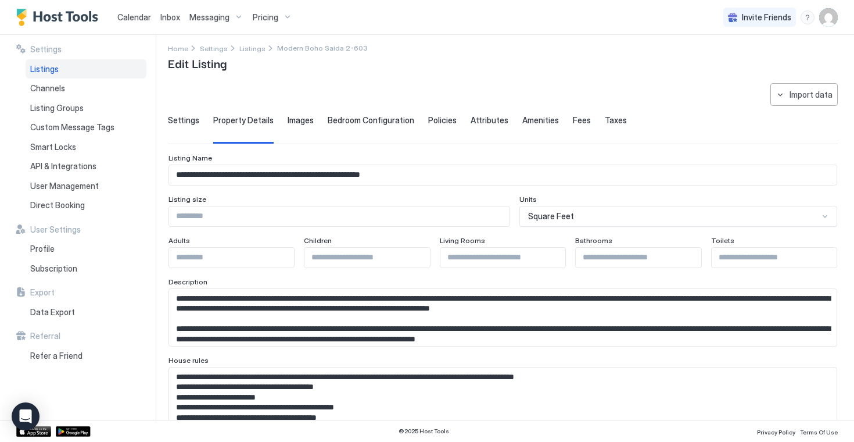
scroll to position [0, 0]
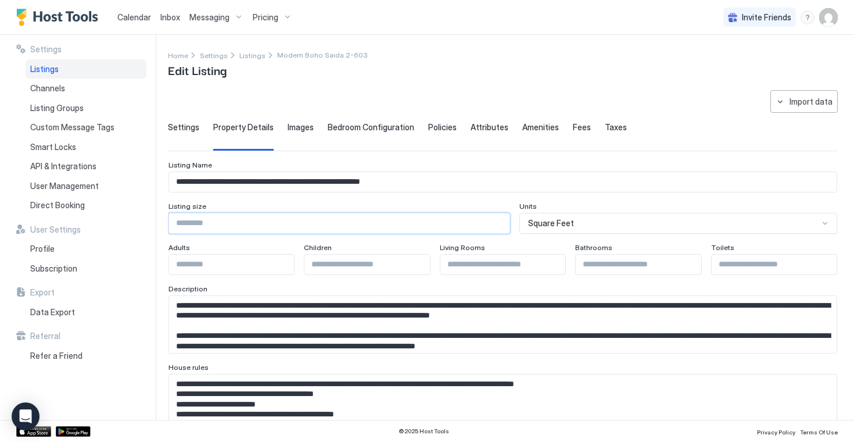
click at [206, 224] on input "Input Field" at bounding box center [339, 223] width 340 height 20
type input "****"
click at [295, 130] on span "Images" at bounding box center [301, 127] width 26 height 10
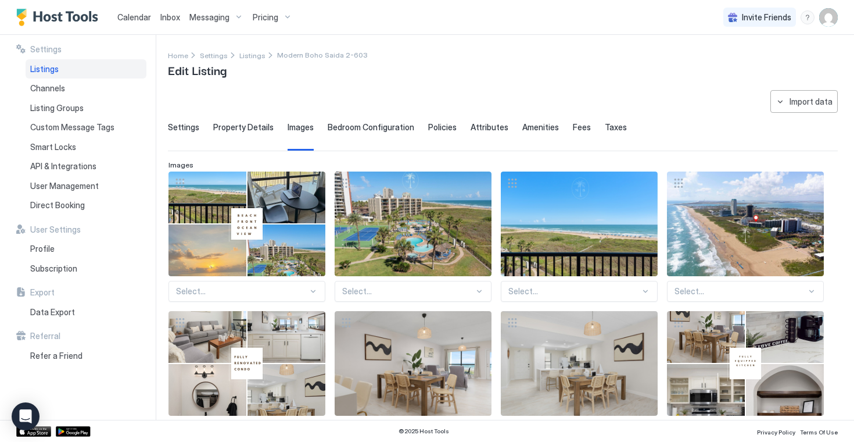
click at [365, 130] on span "Bedroom Configuration" at bounding box center [371, 127] width 87 height 10
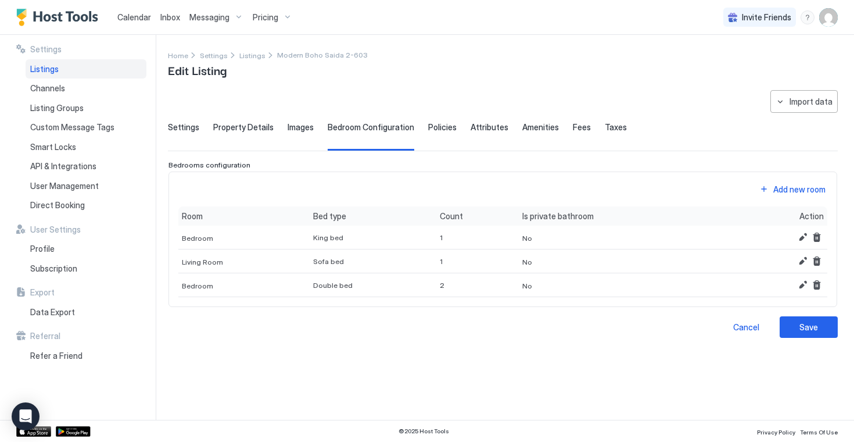
click at [432, 134] on div "Policies" at bounding box center [442, 136] width 28 height 28
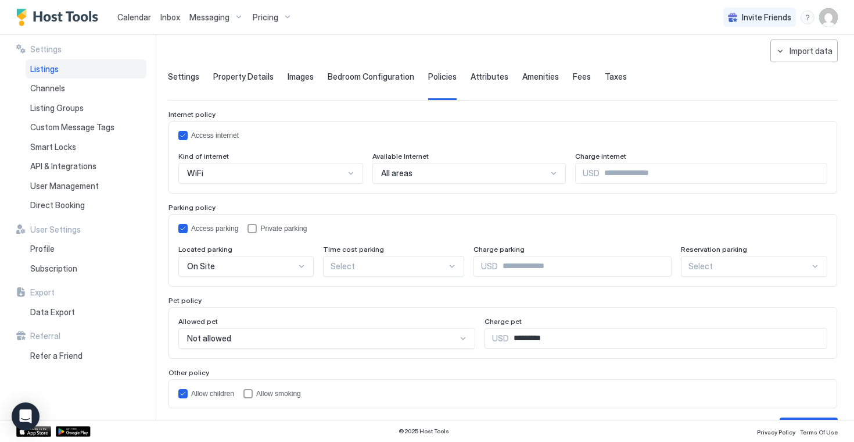
scroll to position [58, 0]
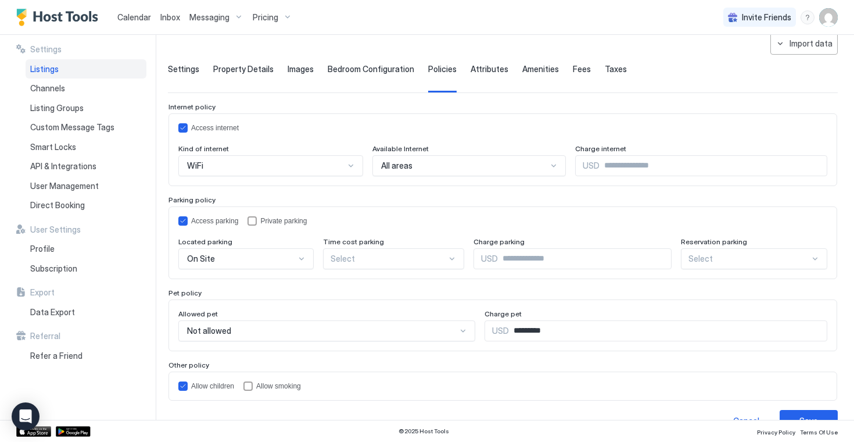
click at [346, 171] on div at bounding box center [266, 165] width 160 height 10
click at [740, 286] on span "No reservation needed" at bounding box center [727, 285] width 76 height 9
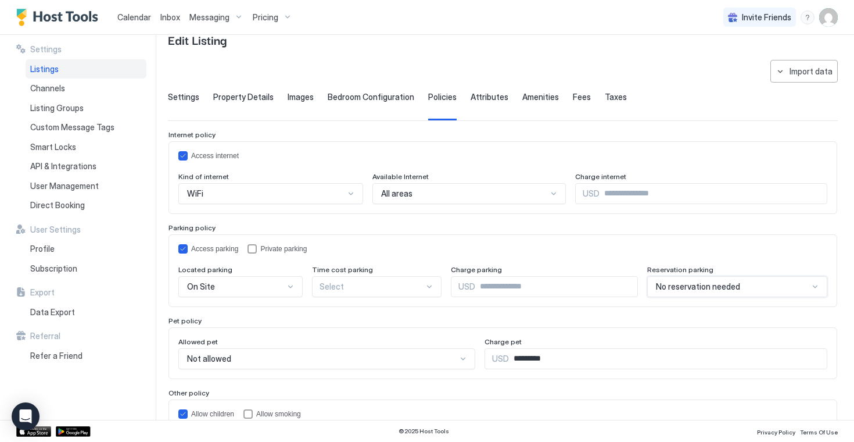
scroll to position [28, 0]
click at [482, 109] on div "Attributes" at bounding box center [490, 108] width 38 height 28
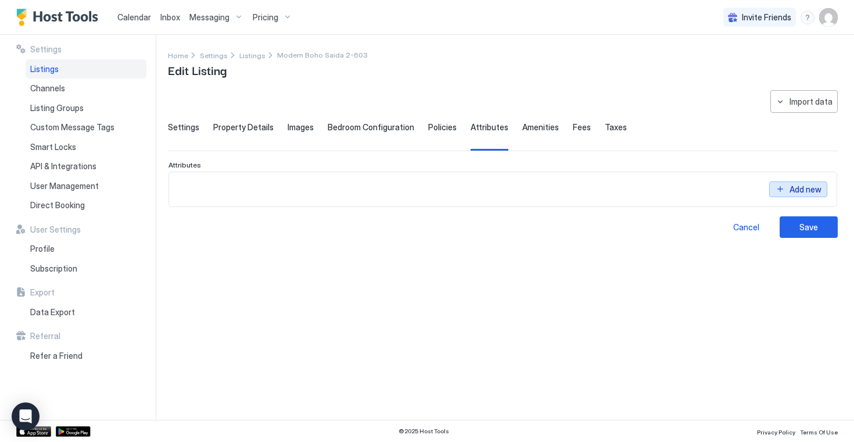
click at [795, 190] on div "Add new" at bounding box center [806, 189] width 32 height 12
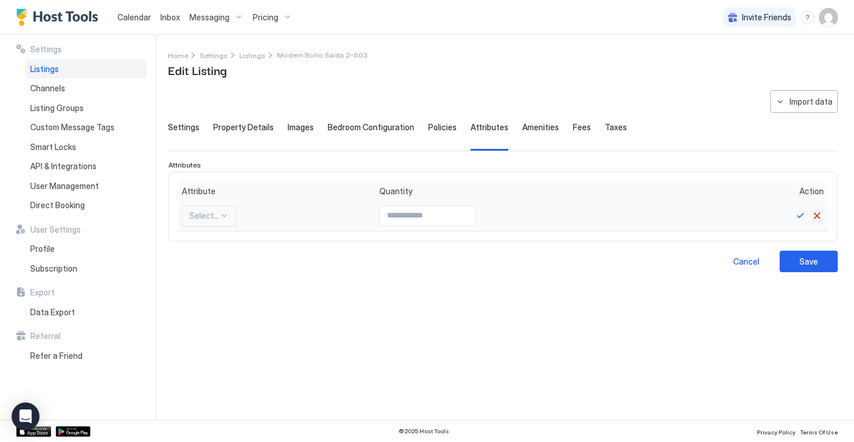
click at [218, 210] on div "Select..." at bounding box center [209, 215] width 55 height 21
type input "*****"
click at [189, 282] on div "Beachfront" at bounding box center [207, 290] width 49 height 23
type input "*"
click at [490, 212] on input "*" at bounding box center [460, 216] width 95 height 20
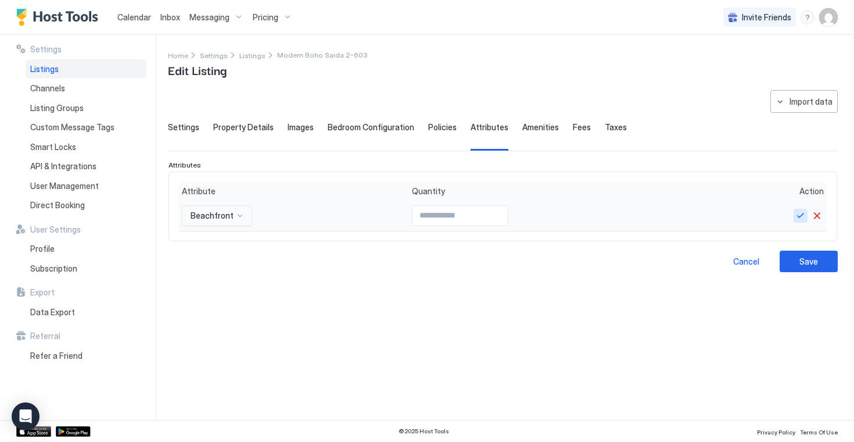
click at [797, 220] on button "Save" at bounding box center [801, 216] width 14 height 14
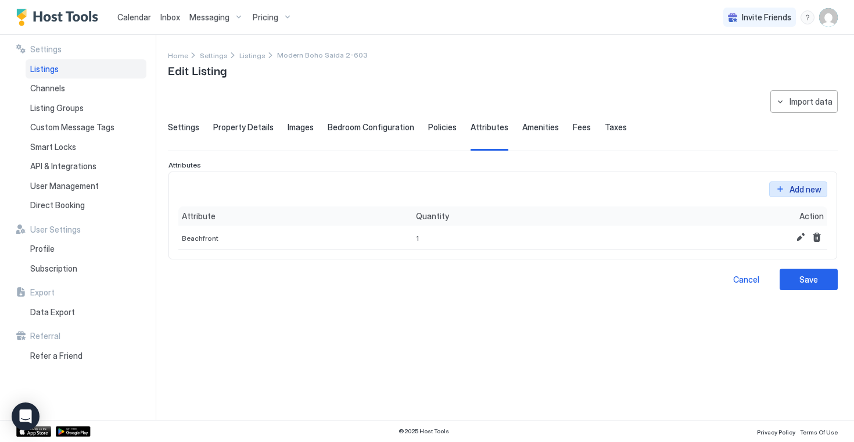
click at [799, 191] on div "Add new" at bounding box center [806, 189] width 32 height 12
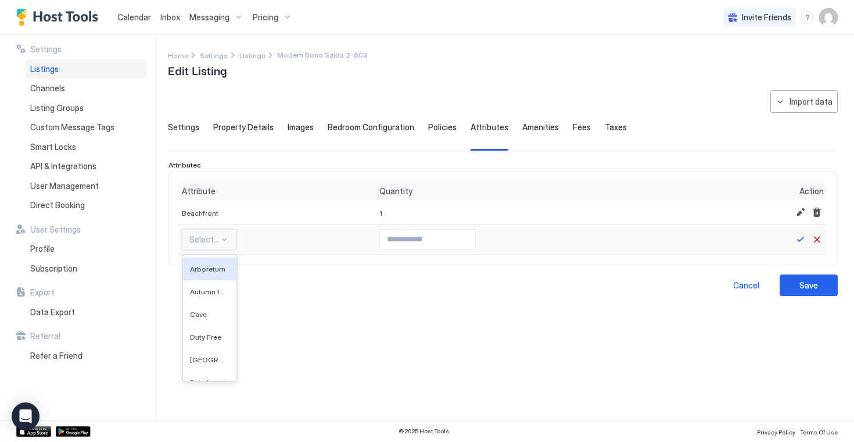
click at [223, 236] on div at bounding box center [224, 239] width 9 height 9
type input "*****"
click at [201, 356] on span "Beach view" at bounding box center [206, 359] width 33 height 9
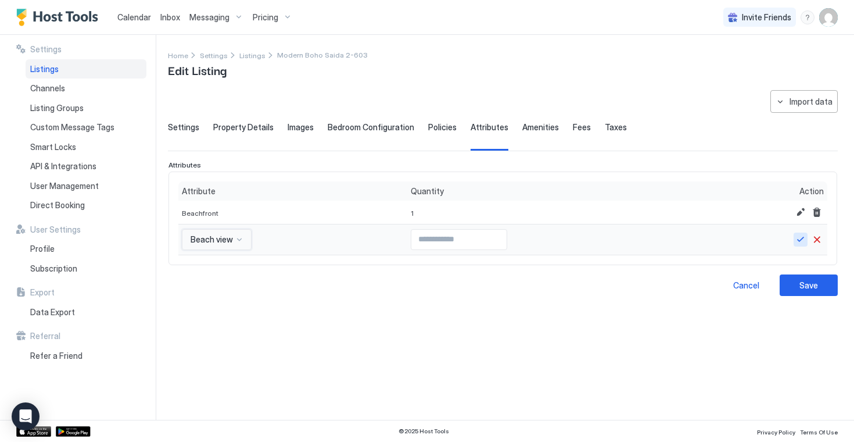
click at [798, 241] on button "Save" at bounding box center [801, 239] width 14 height 14
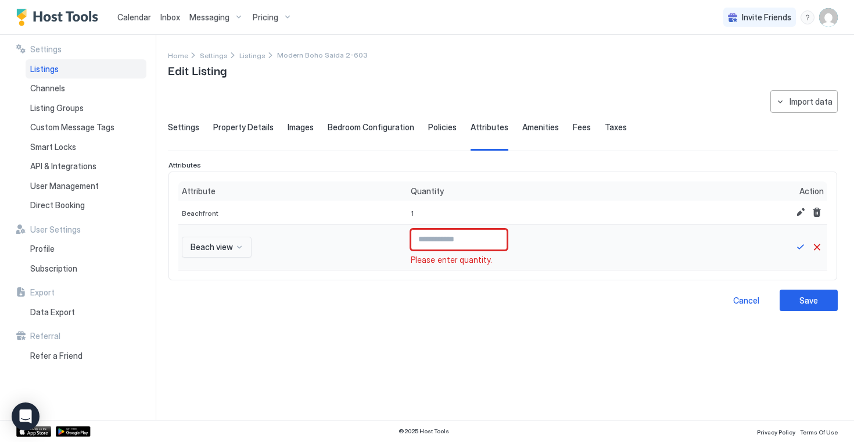
type input "*"
click at [493, 235] on input "*" at bounding box center [458, 239] width 95 height 20
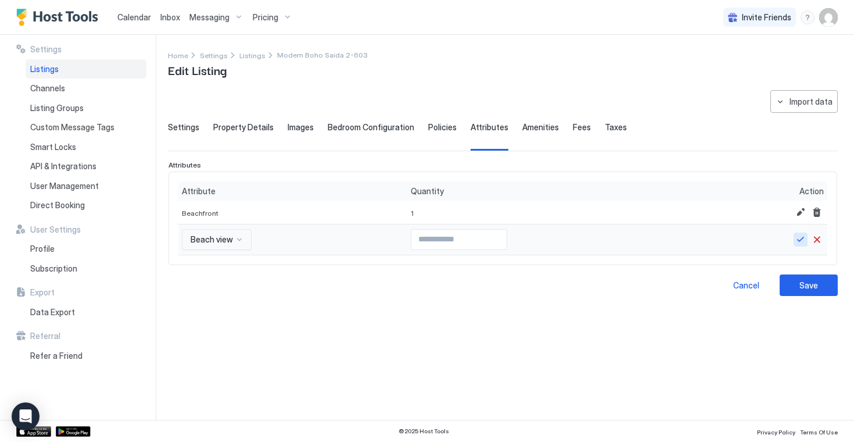
click at [801, 242] on button "Save" at bounding box center [801, 239] width 14 height 14
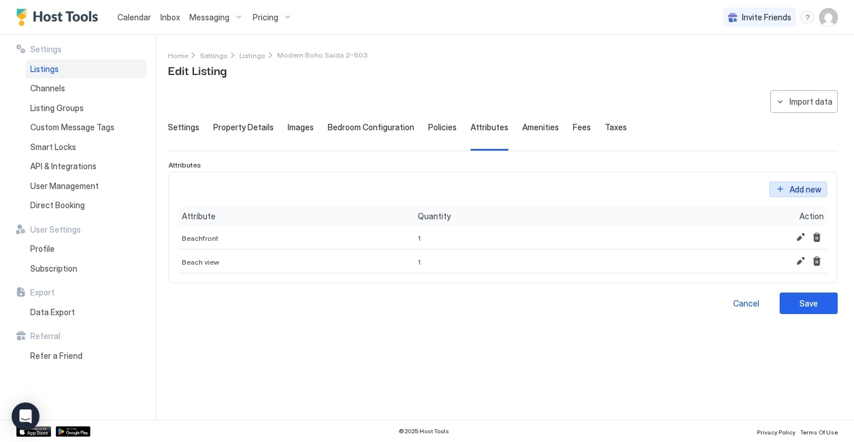
click at [810, 186] on div "Add new" at bounding box center [806, 189] width 32 height 12
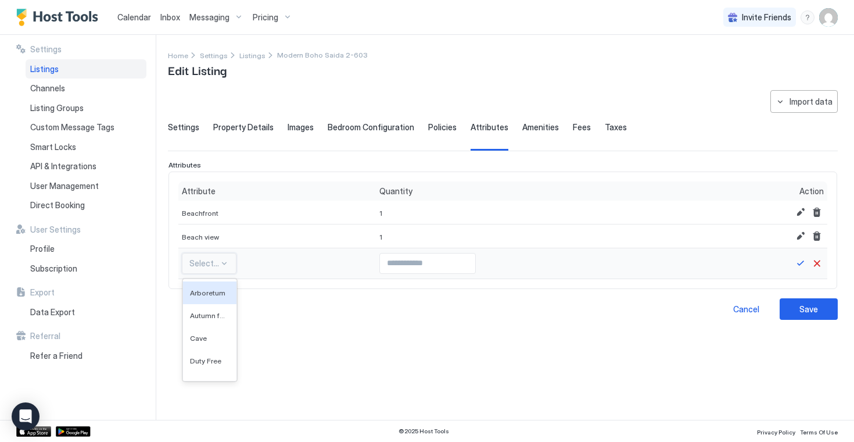
click at [220, 264] on div at bounding box center [224, 263] width 9 height 9
type input "*****"
click at [200, 314] on span "Oceanfront" at bounding box center [206, 315] width 33 height 9
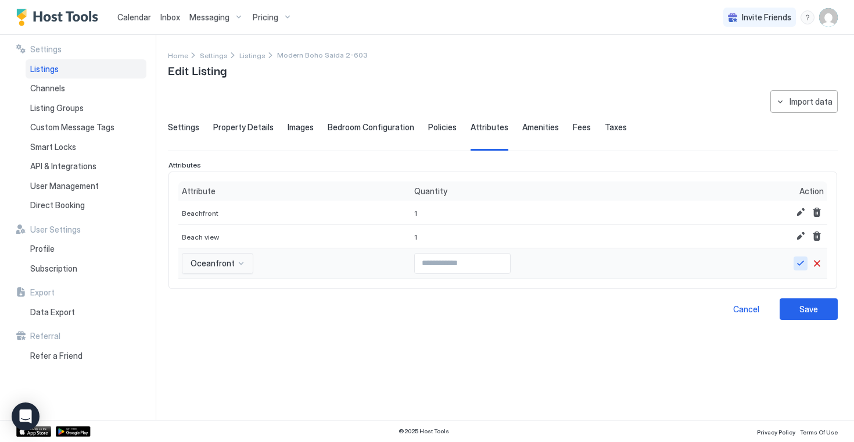
click at [802, 263] on button "Save" at bounding box center [801, 263] width 14 height 14
type input "*"
click at [493, 260] on input "*" at bounding box center [462, 263] width 95 height 20
click at [801, 266] on button "Save" at bounding box center [801, 263] width 14 height 14
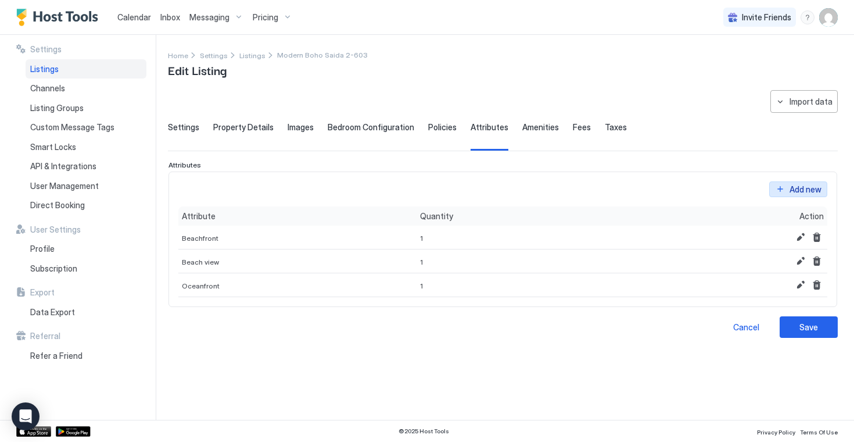
click at [795, 181] on button "Add new" at bounding box center [798, 189] width 58 height 16
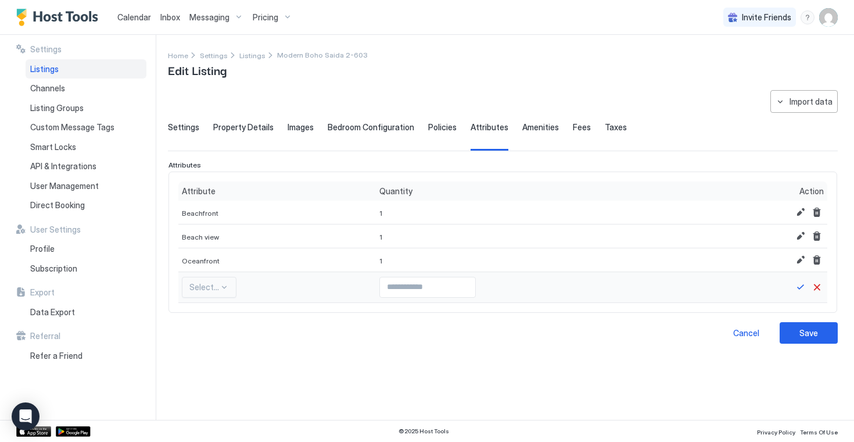
click at [219, 282] on div at bounding box center [224, 287] width 10 height 10
type input "*****"
click at [200, 335] on span "Ocean view" at bounding box center [206, 339] width 33 height 9
click at [804, 287] on button "Save" at bounding box center [801, 287] width 14 height 14
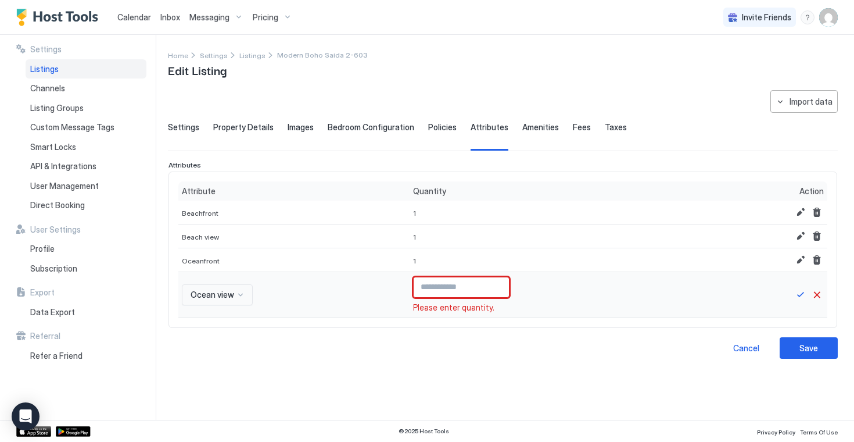
type input "*"
click at [497, 284] on input "*" at bounding box center [461, 287] width 95 height 20
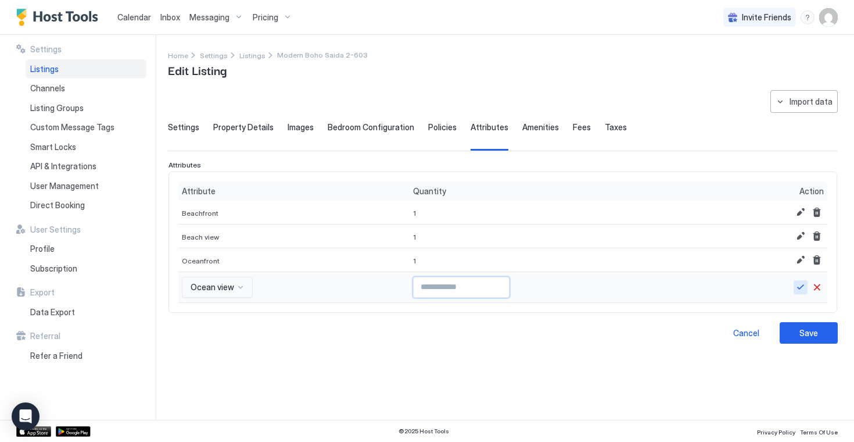
click at [804, 285] on button "Save" at bounding box center [801, 287] width 14 height 14
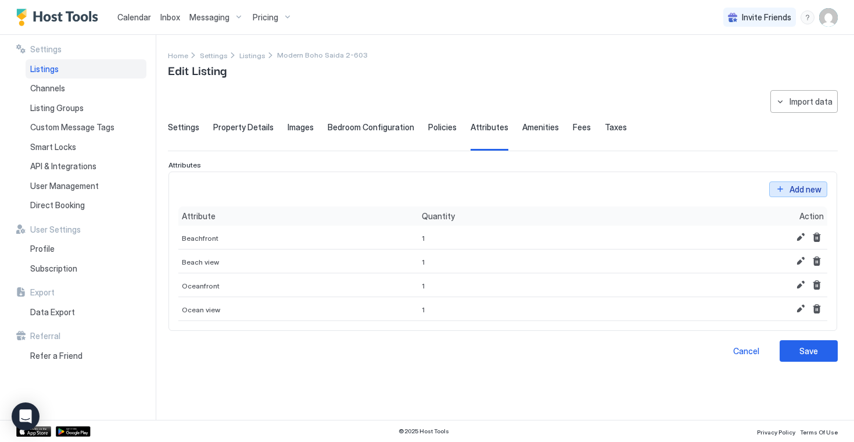
click at [805, 184] on div "Add new" at bounding box center [806, 189] width 32 height 12
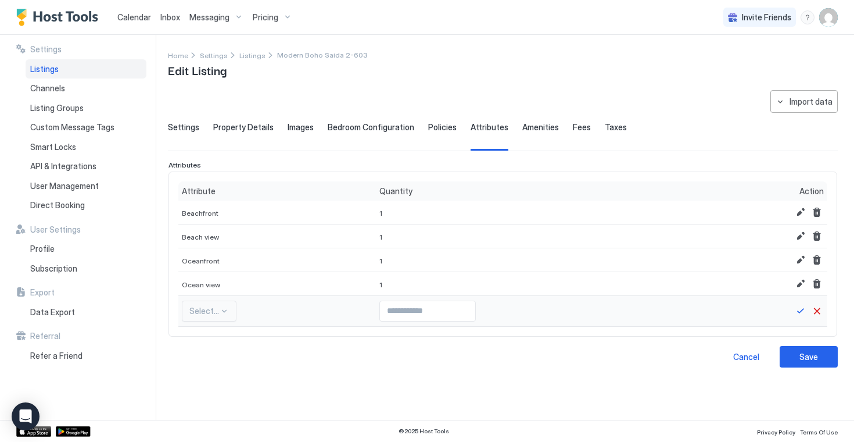
scroll to position [82, 0]
click at [213, 308] on div "Select..." at bounding box center [209, 310] width 55 height 21
type input "*****"
click at [205, 365] on span "Balcony: Ocean View" at bounding box center [206, 362] width 33 height 9
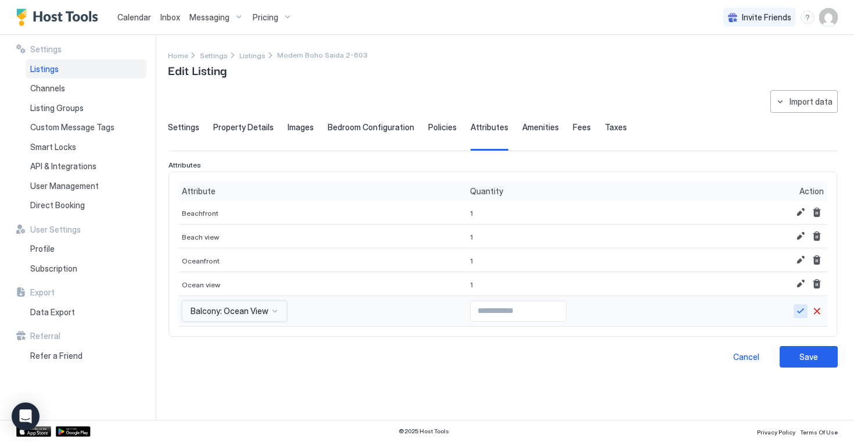
click at [804, 314] on button "Save" at bounding box center [801, 311] width 14 height 14
type input "*"
click at [547, 307] on input "*" at bounding box center [518, 311] width 95 height 20
click at [799, 311] on button "Save" at bounding box center [801, 311] width 14 height 14
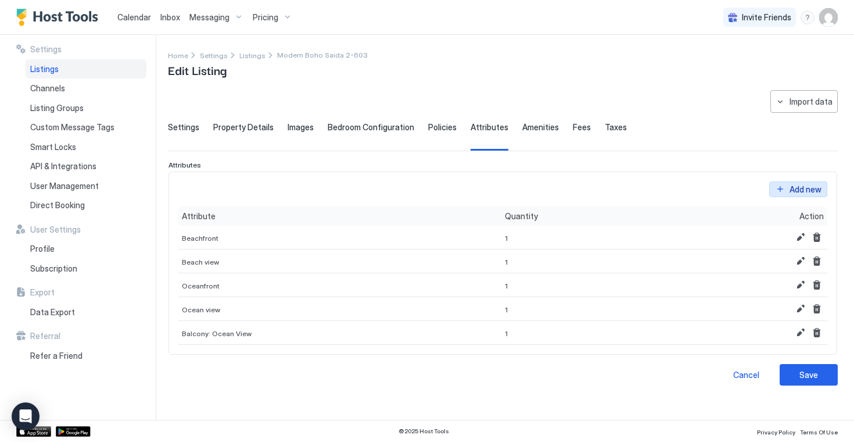
click at [797, 188] on div "Add new" at bounding box center [806, 189] width 32 height 12
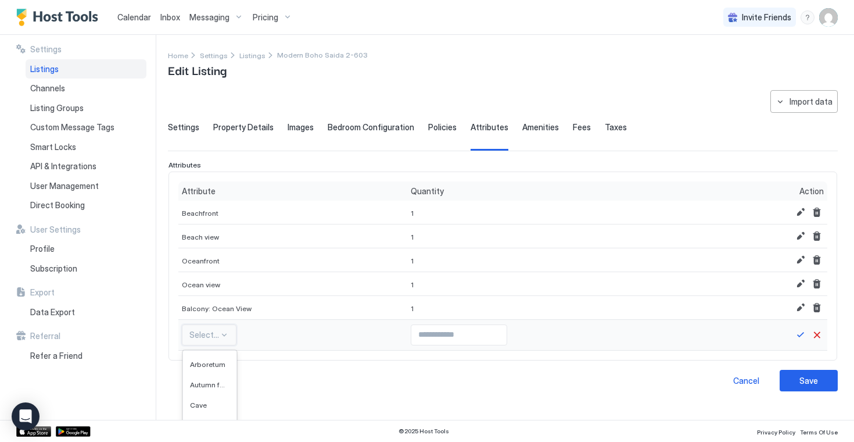
scroll to position [106, 0]
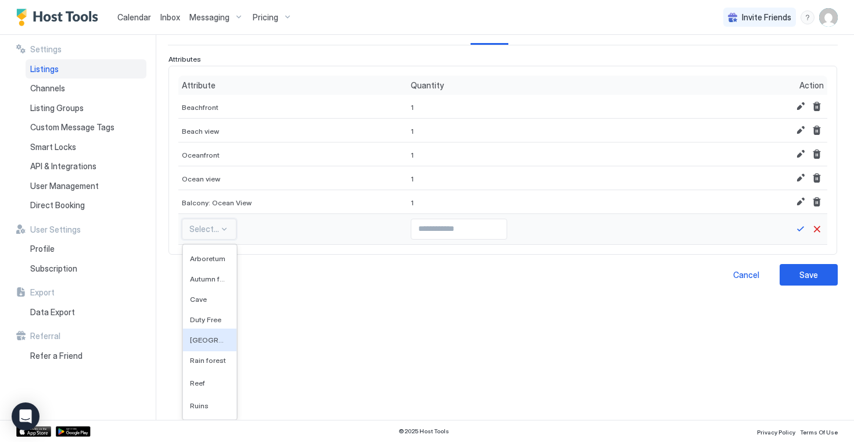
click at [223, 239] on div "[GEOGRAPHIC_DATA], 5 of 595. 595 results available. Use Up and Down to choose o…" at bounding box center [209, 228] width 55 height 21
type input "****"
click at [203, 256] on span "Heated pool" at bounding box center [202, 258] width 25 height 9
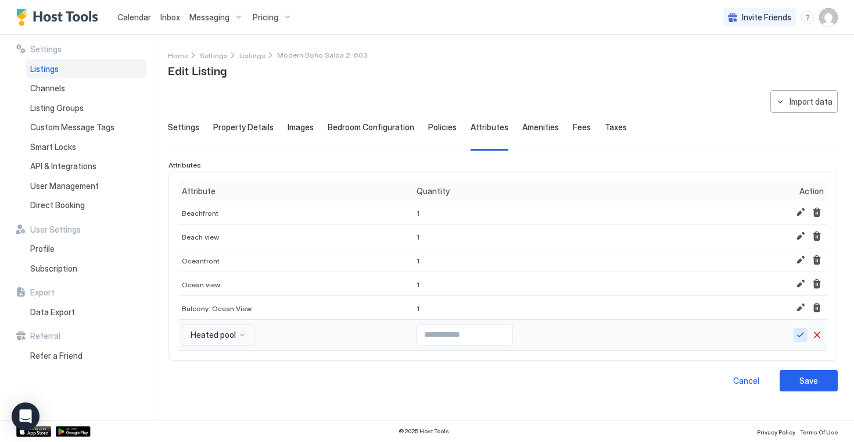
click at [799, 336] on button "Save" at bounding box center [801, 335] width 14 height 14
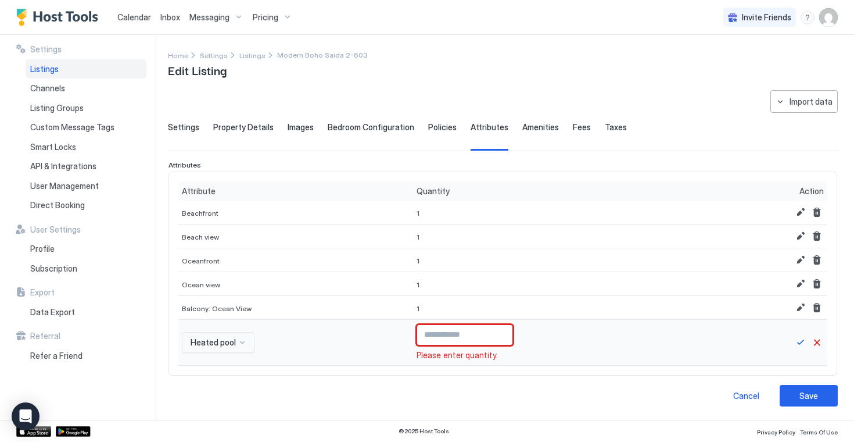
type input "*"
click at [497, 331] on input "*" at bounding box center [464, 335] width 95 height 20
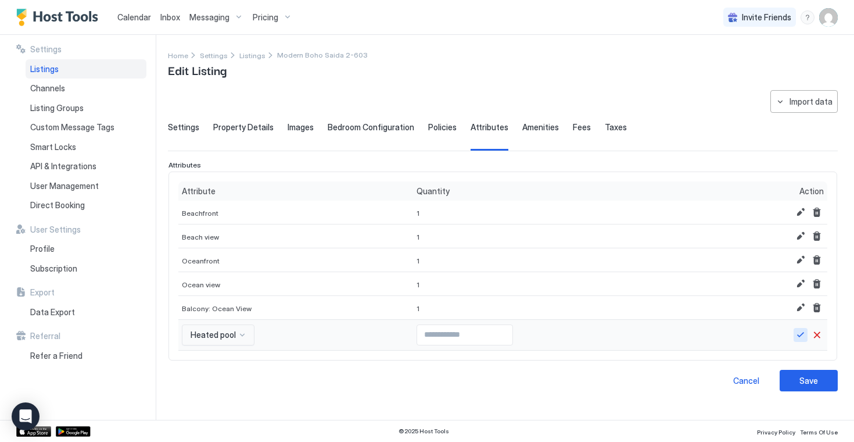
click at [798, 338] on button "Save" at bounding box center [801, 335] width 14 height 14
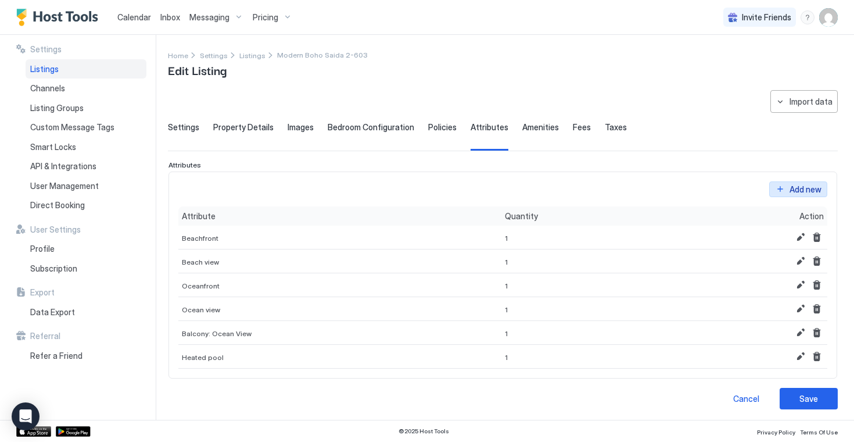
click at [799, 189] on div "Add new" at bounding box center [806, 189] width 32 height 12
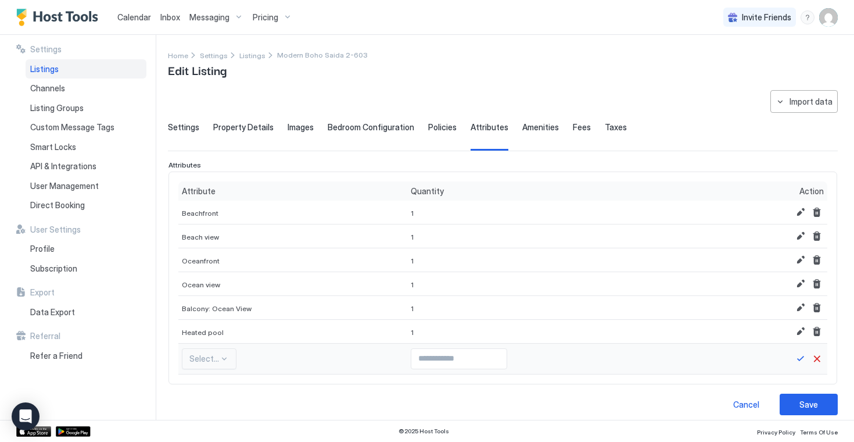
click at [224, 364] on div "Select..." at bounding box center [209, 358] width 55 height 21
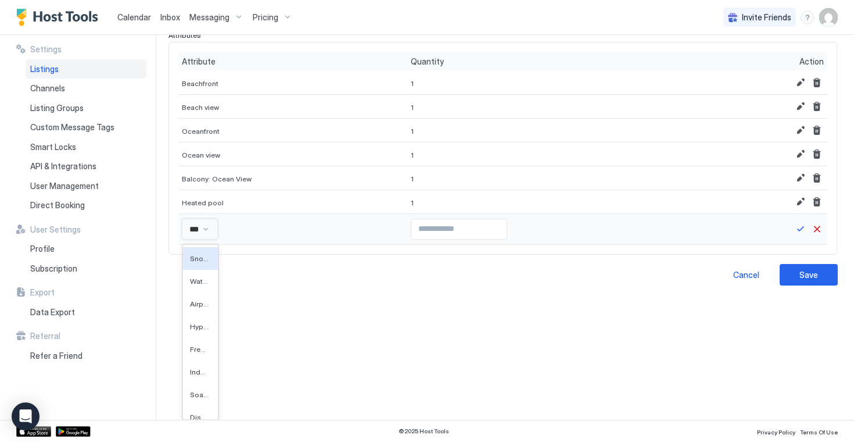
type input "****"
click at [202, 326] on span "Pool: Community Access" at bounding box center [202, 326] width 25 height 9
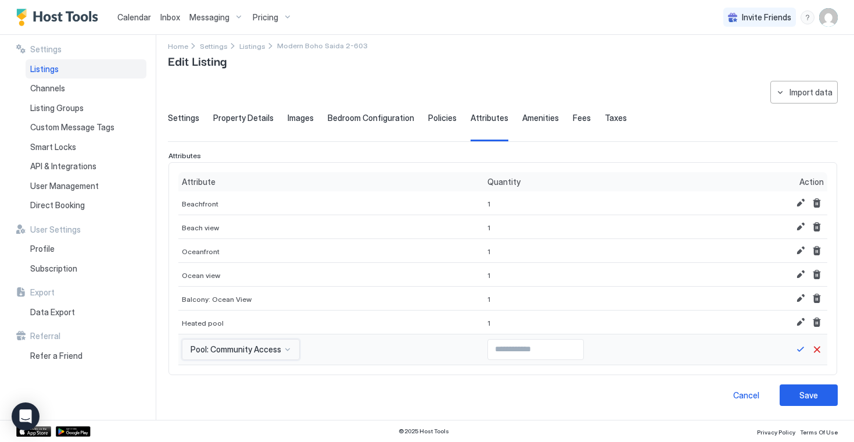
click at [287, 345] on div "option Pool: Community Access, selected. Pool: Community Access" at bounding box center [241, 349] width 118 height 21
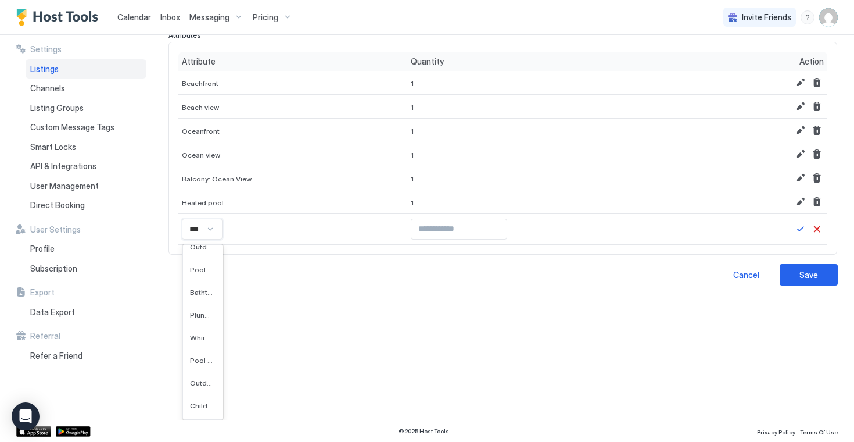
scroll to position [95, 0]
type input "****"
click at [198, 325] on span "Pool: Community Access" at bounding box center [202, 326] width 25 height 9
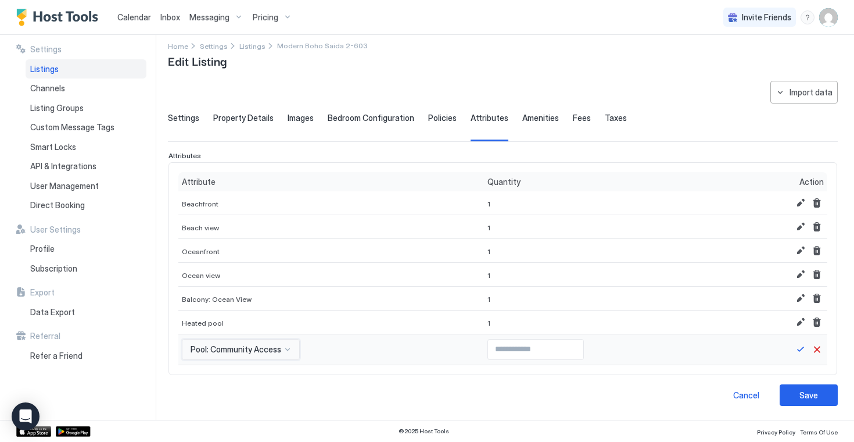
click at [277, 346] on div "option Pool: Community Access, selected. Pool: Community Access" at bounding box center [241, 349] width 118 height 21
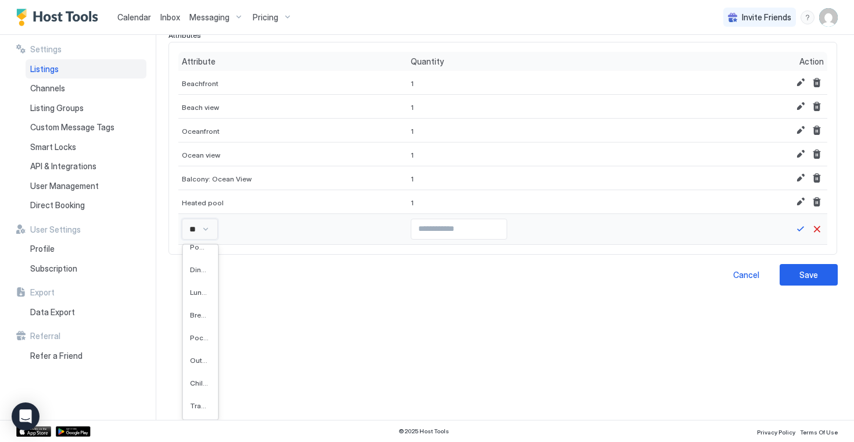
scroll to position [95, 0]
type input "****"
click at [206, 373] on div "Pool" at bounding box center [203, 371] width 27 height 9
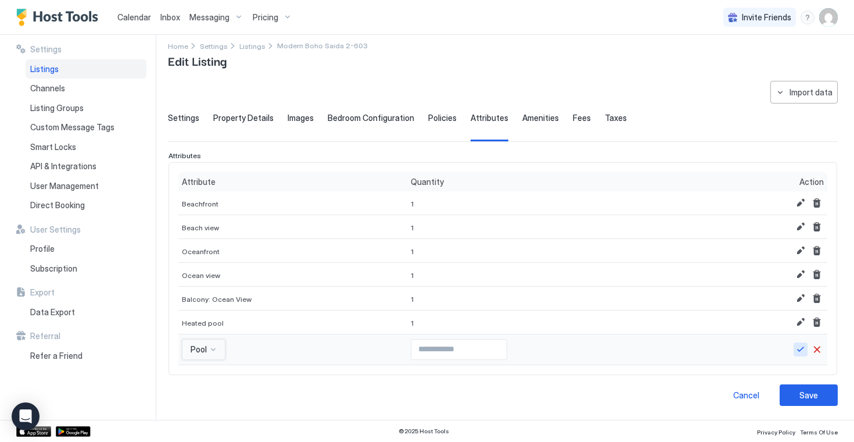
click at [802, 350] on button "Save" at bounding box center [801, 349] width 14 height 14
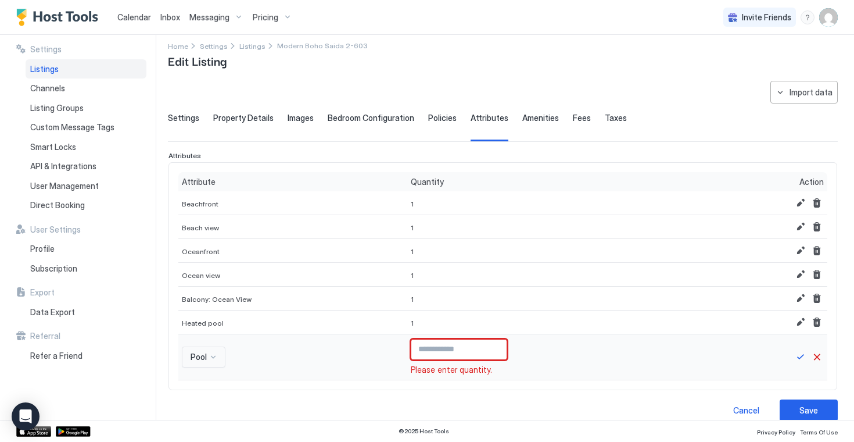
type input "*"
click at [488, 347] on input "*" at bounding box center [458, 349] width 95 height 20
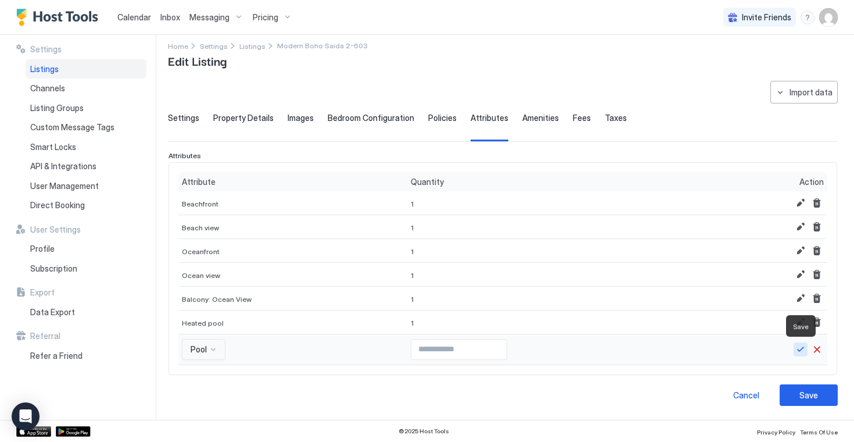
click at [798, 349] on button "Save" at bounding box center [801, 349] width 14 height 14
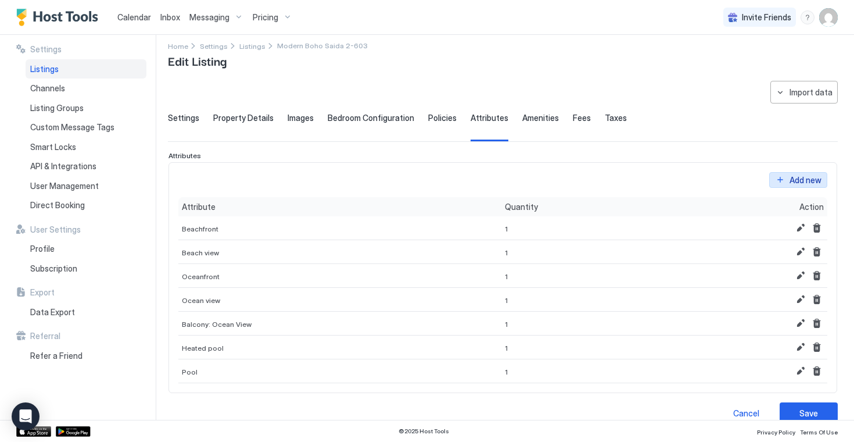
click at [784, 181] on button "Add new" at bounding box center [798, 180] width 58 height 16
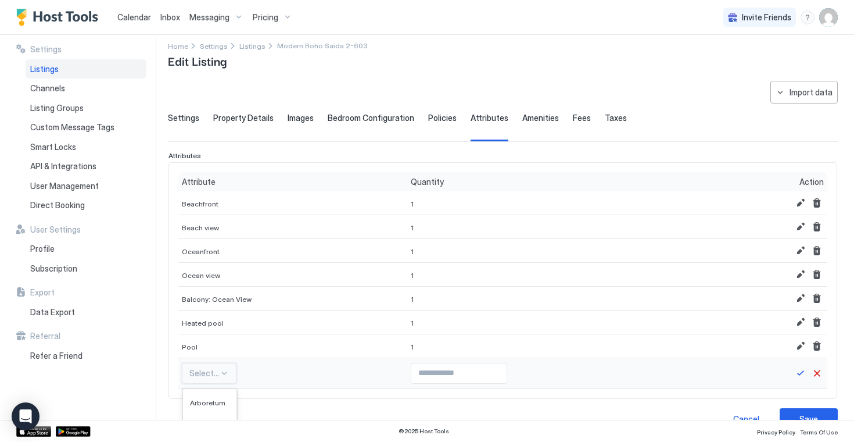
scroll to position [153, 0]
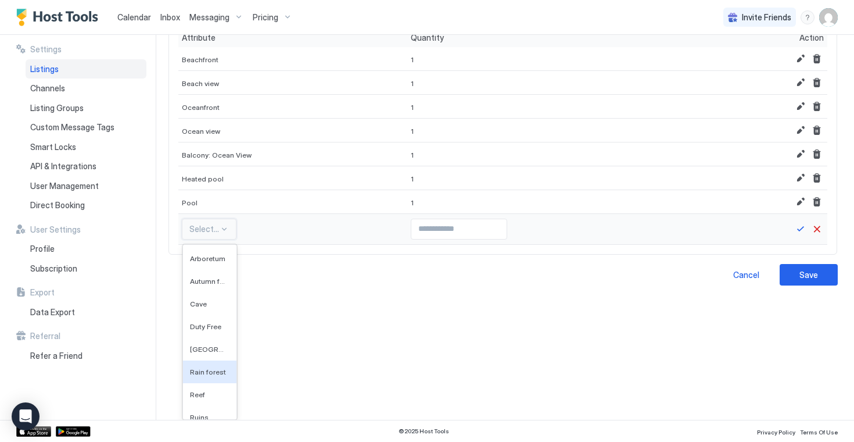
click at [229, 239] on div "Rain forest, 6 of 593. 593 results available. Use Up and Down to choose options…" at bounding box center [209, 228] width 55 height 21
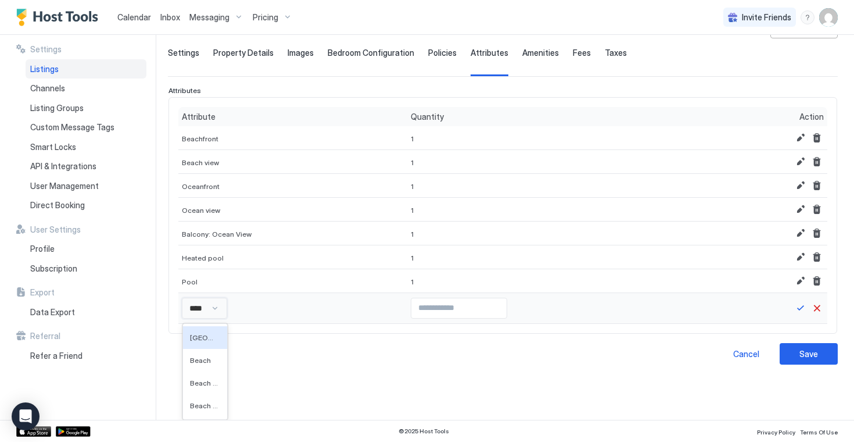
type input "*****"
click at [201, 365] on div "Beach" at bounding box center [207, 360] width 49 height 23
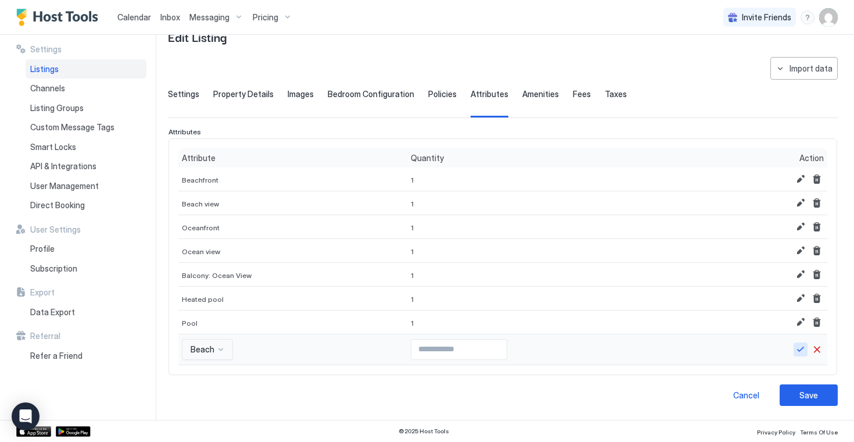
click at [799, 350] on button "Save" at bounding box center [801, 349] width 14 height 14
type input "*"
click at [485, 345] on input "*" at bounding box center [458, 349] width 95 height 20
click at [801, 351] on button "Save" at bounding box center [801, 349] width 14 height 14
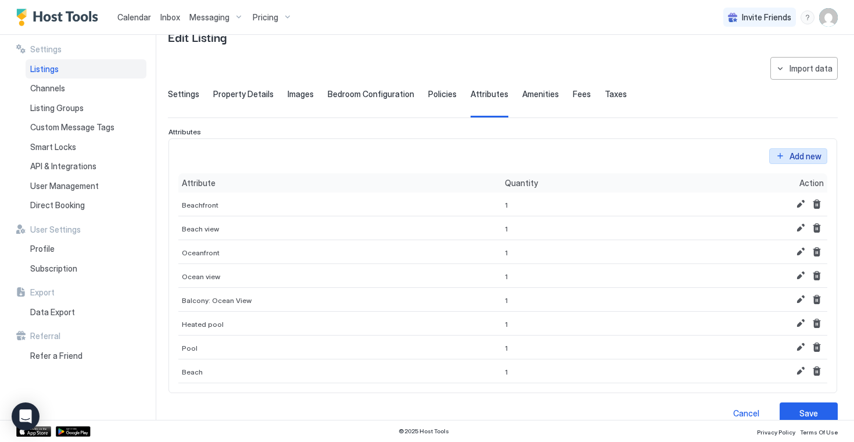
click at [801, 161] on div "Add new" at bounding box center [806, 156] width 32 height 12
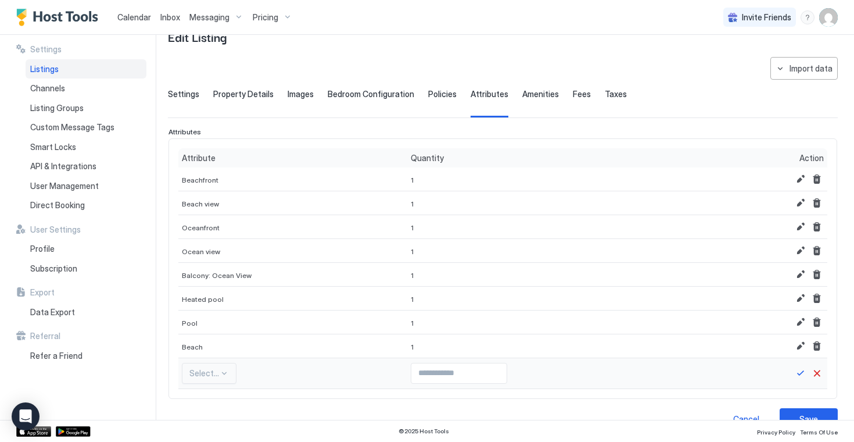
click at [214, 374] on div "Select..." at bounding box center [209, 373] width 55 height 21
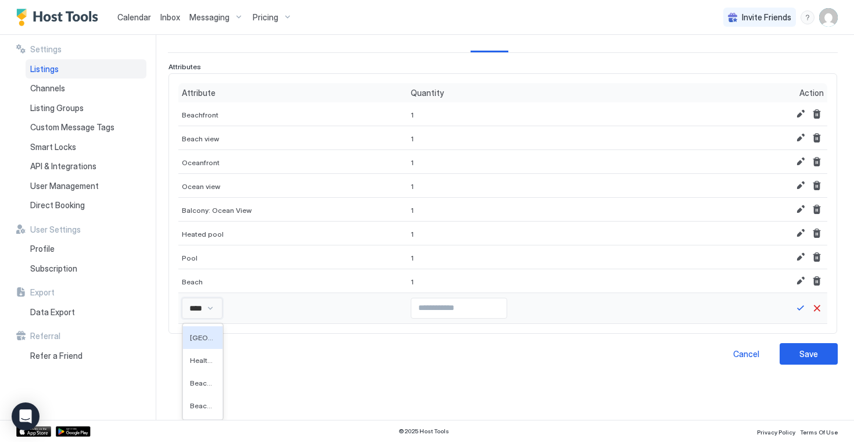
type input "*****"
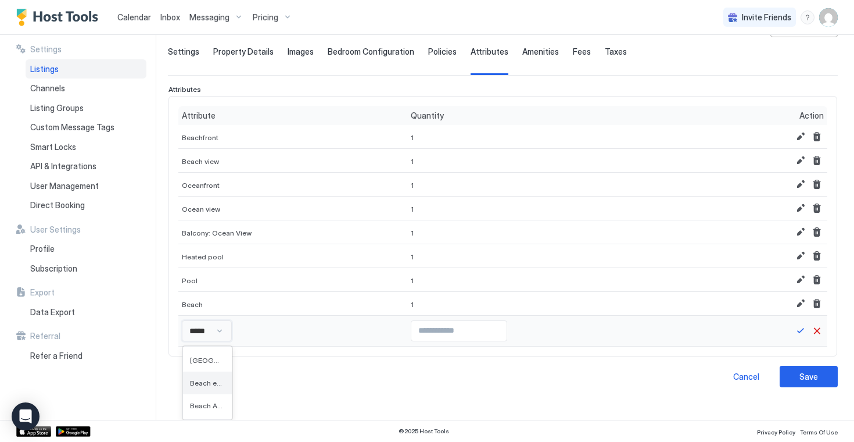
click at [199, 382] on span "Beach essentials" at bounding box center [206, 382] width 33 height 9
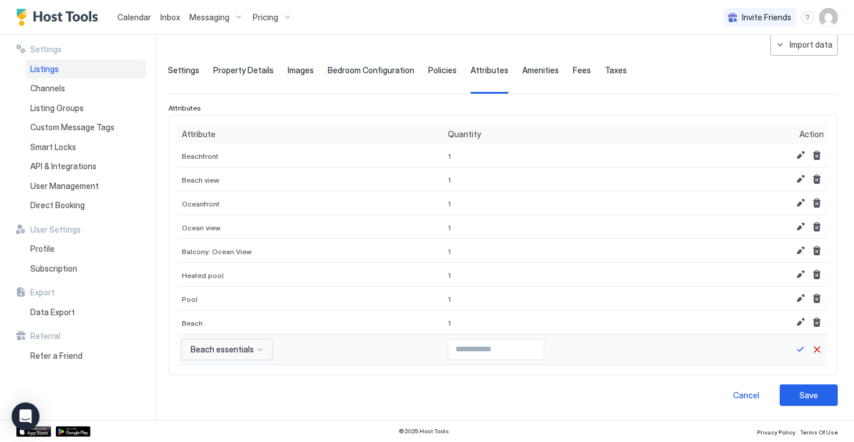
scroll to position [57, 0]
click at [799, 349] on button "Save" at bounding box center [801, 349] width 14 height 14
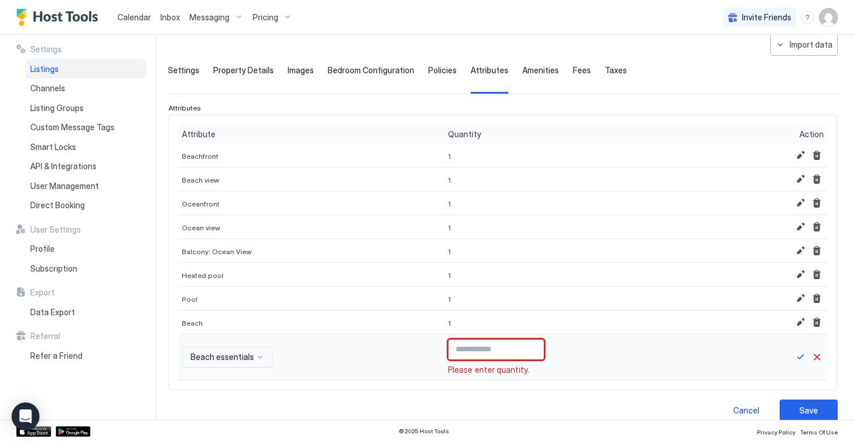
type input "*"
click at [528, 348] on input "*" at bounding box center [496, 349] width 95 height 20
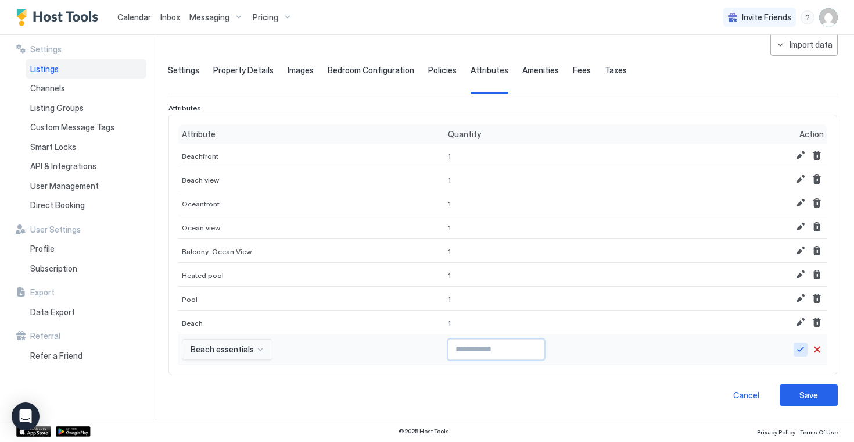
click at [801, 352] on button "Save" at bounding box center [801, 349] width 14 height 14
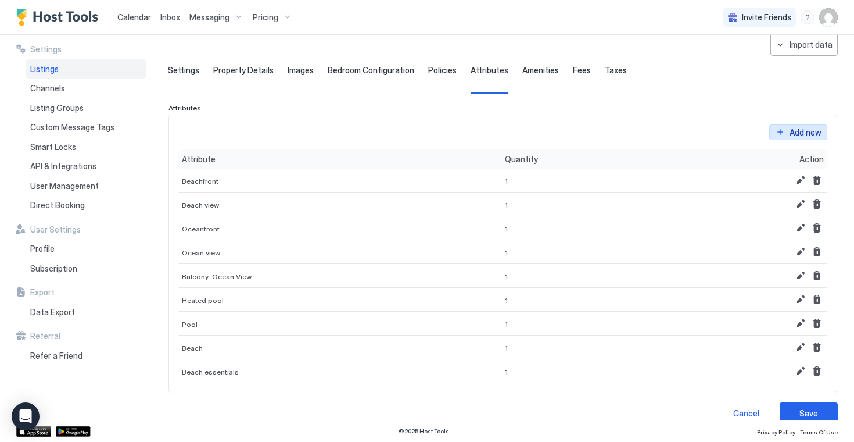
click at [806, 132] on div "Add new" at bounding box center [806, 132] width 32 height 12
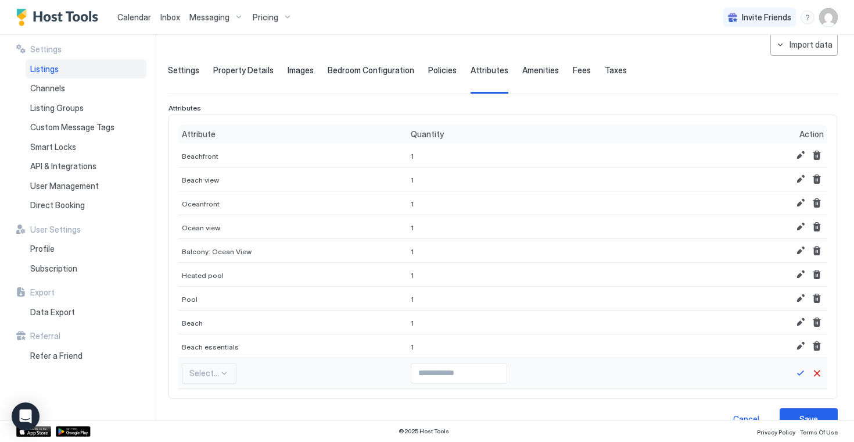
click at [218, 368] on div "Select..." at bounding box center [209, 373] width 55 height 21
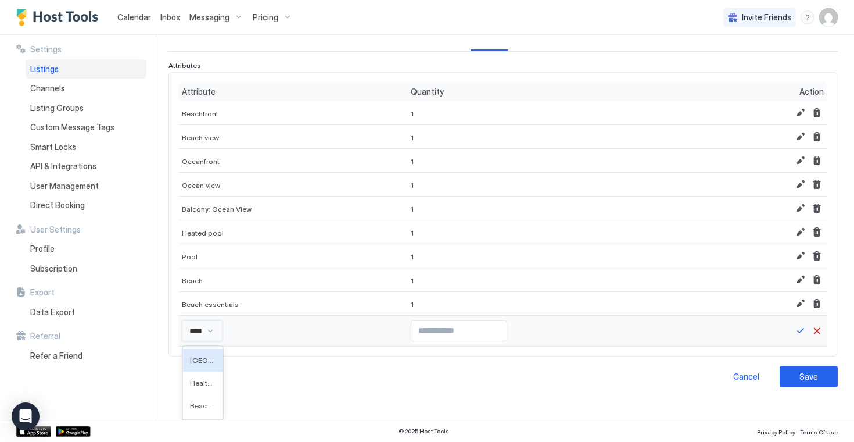
scroll to position [81, 0]
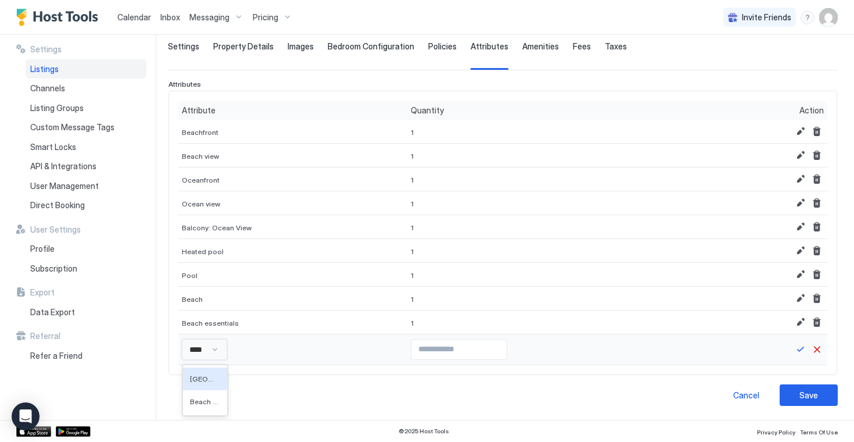
type input "*****"
click at [199, 400] on span "Beach Access" at bounding box center [206, 401] width 33 height 9
click at [800, 353] on button "Save" at bounding box center [801, 349] width 14 height 14
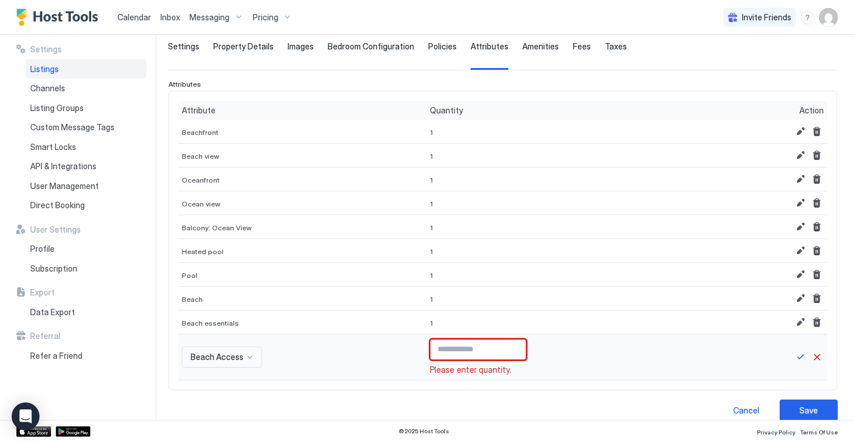
type input "*"
click at [512, 344] on input "*" at bounding box center [478, 349] width 95 height 20
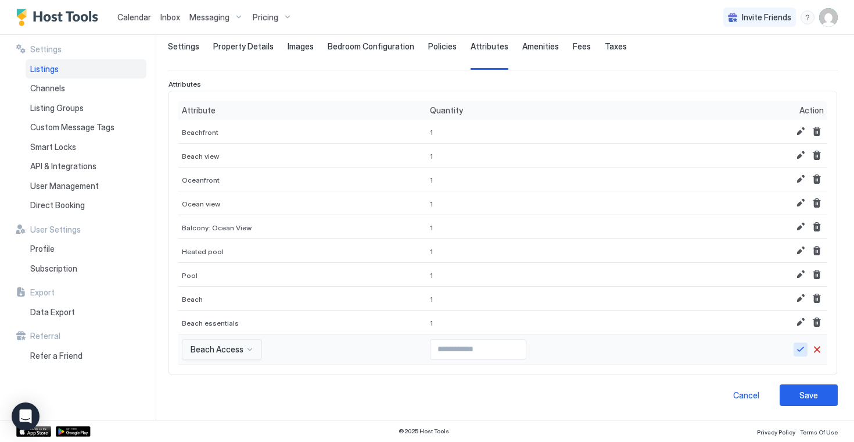
click at [802, 353] on button "Save" at bounding box center [801, 349] width 14 height 14
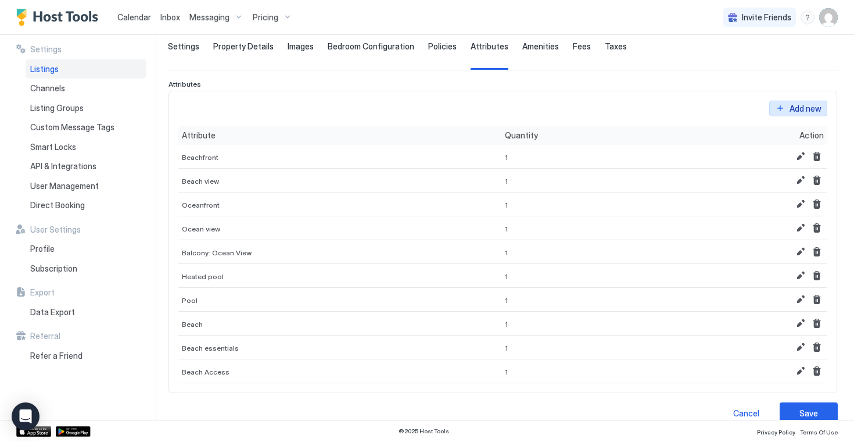
click at [800, 109] on div "Add new" at bounding box center [806, 108] width 32 height 12
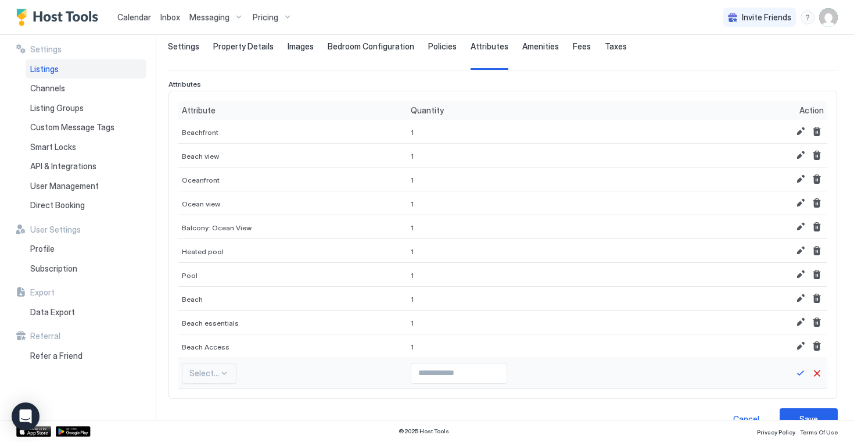
click at [223, 371] on div "Select..." at bounding box center [209, 373] width 55 height 21
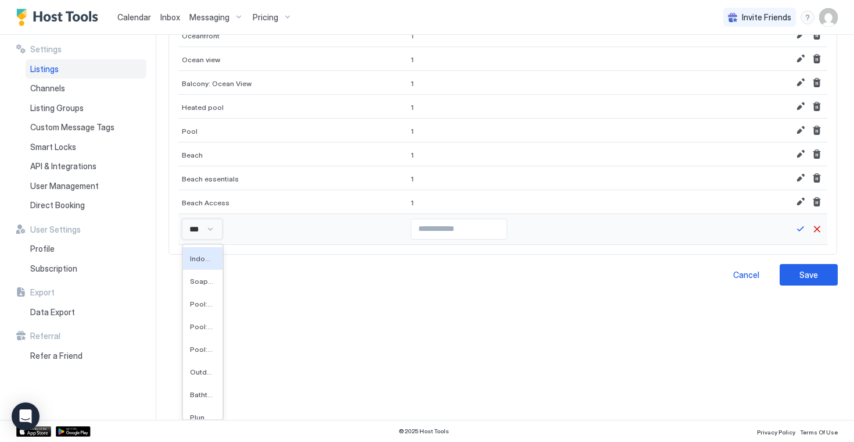
type input "****"
click at [203, 328] on span "Pool: Community Access" at bounding box center [202, 326] width 25 height 9
click at [280, 239] on div "option Pool: Community Access, selected. Rain forest, 6 of 590. 590 results ava…" at bounding box center [241, 228] width 118 height 21
type input "****"
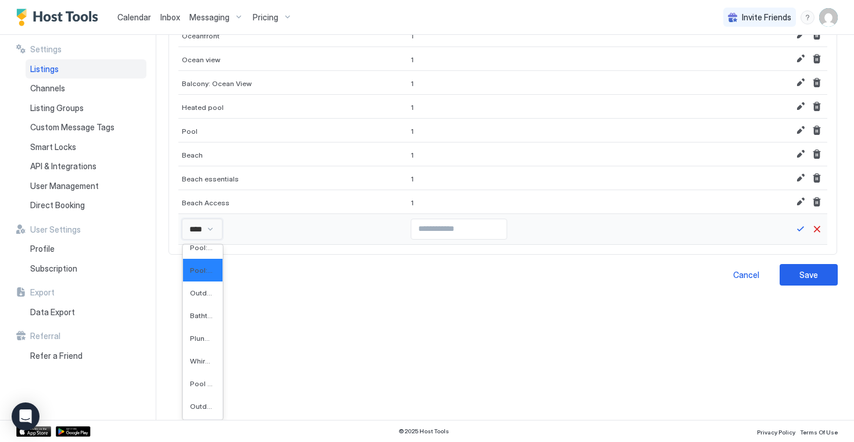
scroll to position [0, 0]
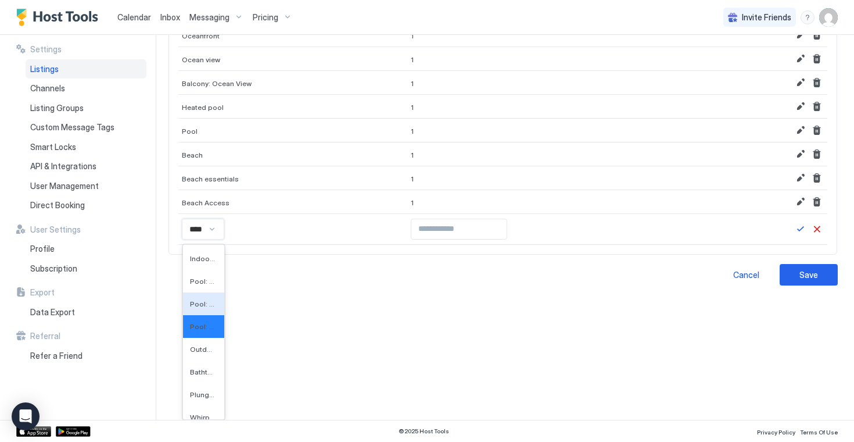
click at [200, 301] on span "Pool: [GEOGRAPHIC_DATA]" at bounding box center [202, 303] width 25 height 9
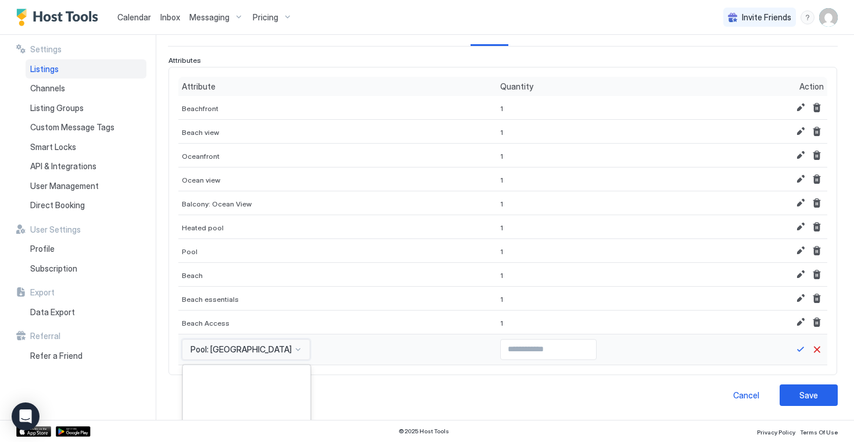
scroll to position [225, 0]
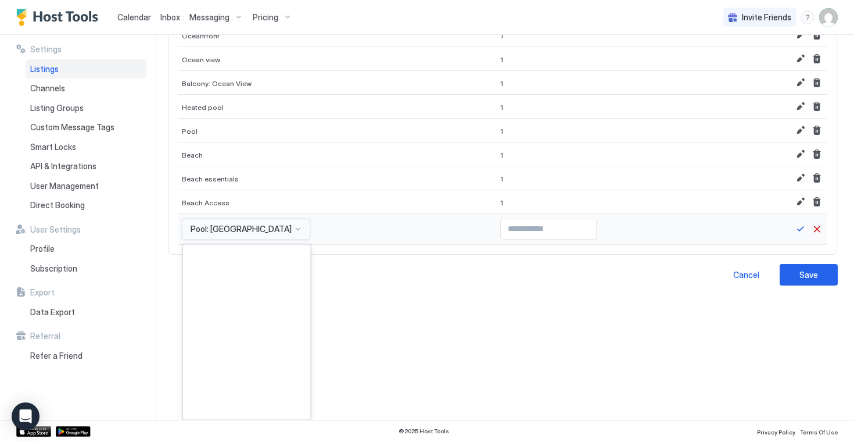
click at [247, 239] on div "option Pool: [GEOGRAPHIC_DATA], selected. Outdoor Furniture Area, 177 of 590. 5…" at bounding box center [246, 228] width 128 height 21
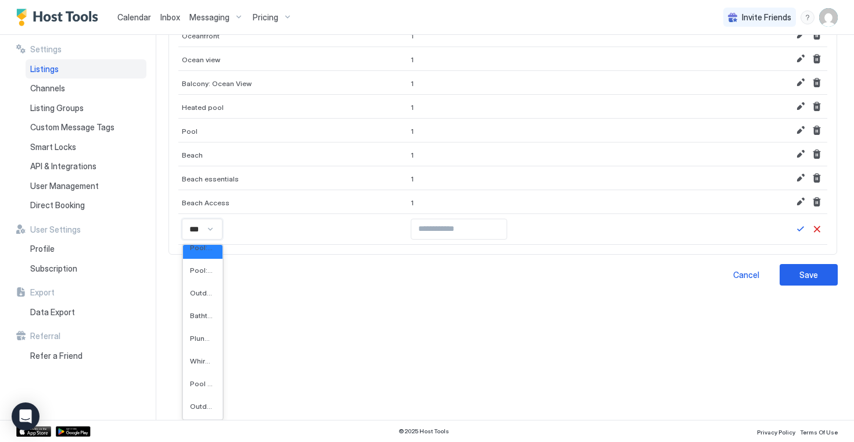
type input "****"
click at [202, 361] on span "Pool view" at bounding box center [202, 360] width 25 height 9
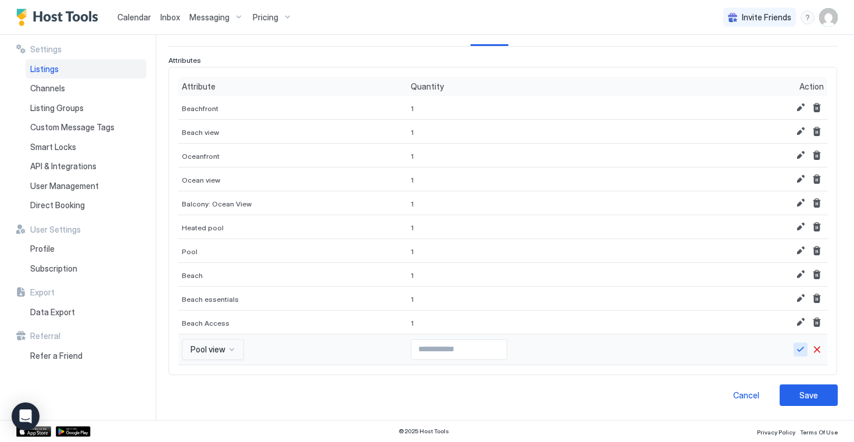
click at [795, 350] on button "Save" at bounding box center [801, 349] width 14 height 14
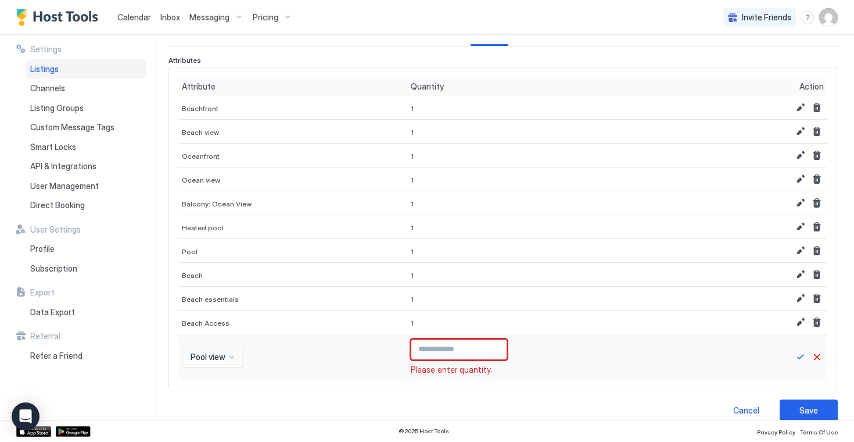
type input "*"
click at [487, 347] on input "*" at bounding box center [458, 349] width 95 height 20
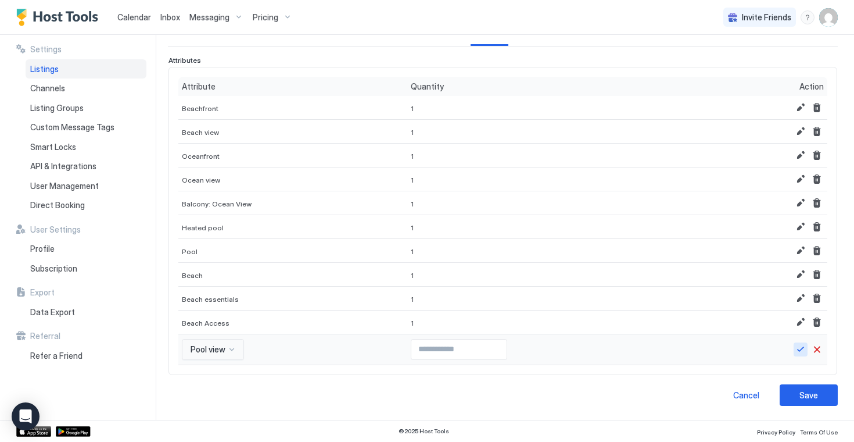
click at [794, 351] on button "Save" at bounding box center [801, 349] width 14 height 14
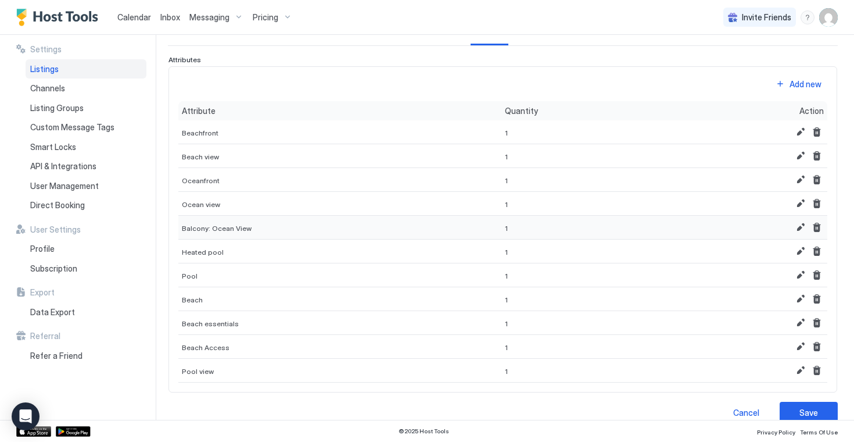
scroll to position [123, 0]
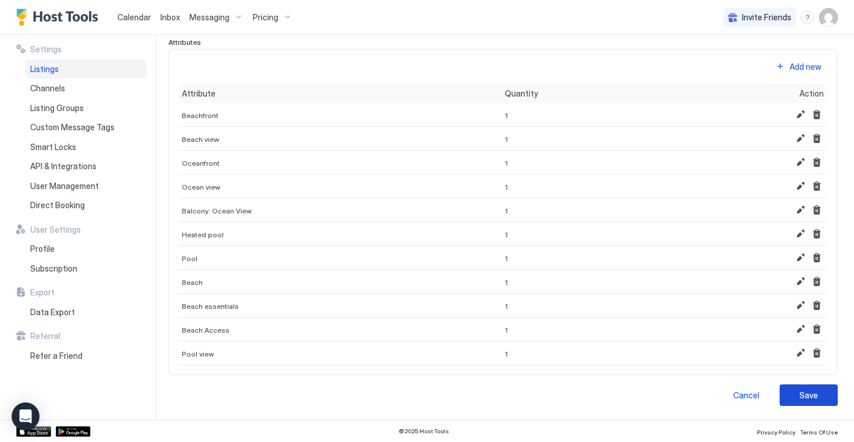
click at [812, 390] on div "Save" at bounding box center [808, 395] width 19 height 12
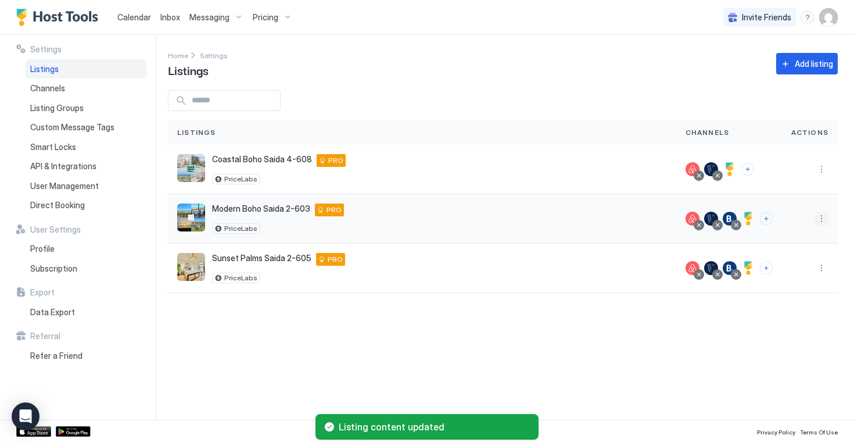
click at [823, 219] on button "More options" at bounding box center [822, 218] width 14 height 14
click at [791, 269] on span "Listing Settings" at bounding box center [795, 272] width 52 height 9
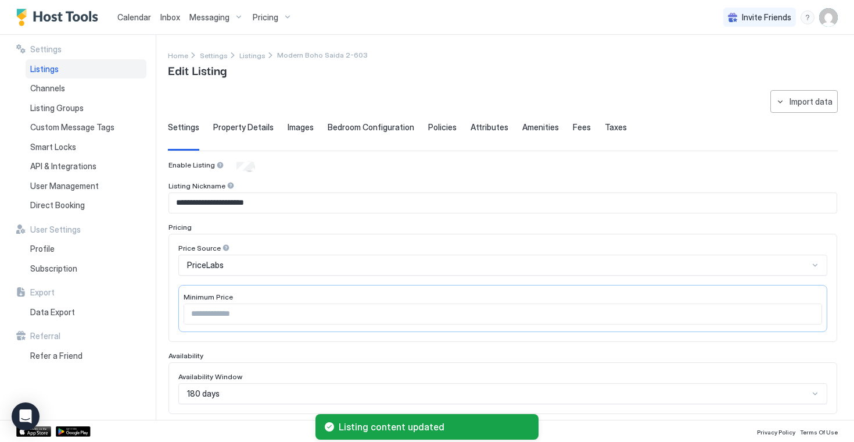
type input "****"
type input "*"
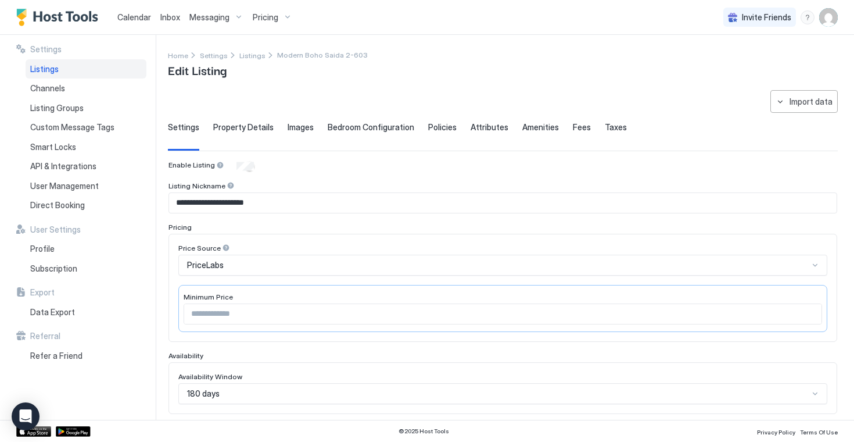
click at [541, 129] on span "Amenities" at bounding box center [540, 127] width 37 height 10
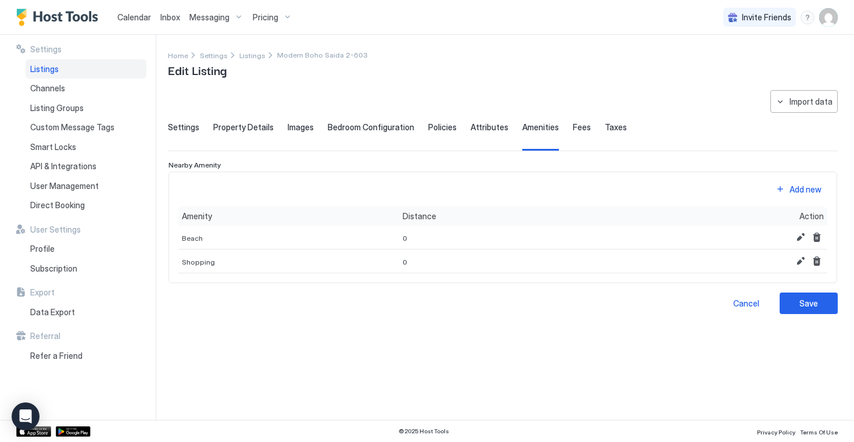
click at [573, 127] on span "Fees" at bounding box center [582, 127] width 18 height 10
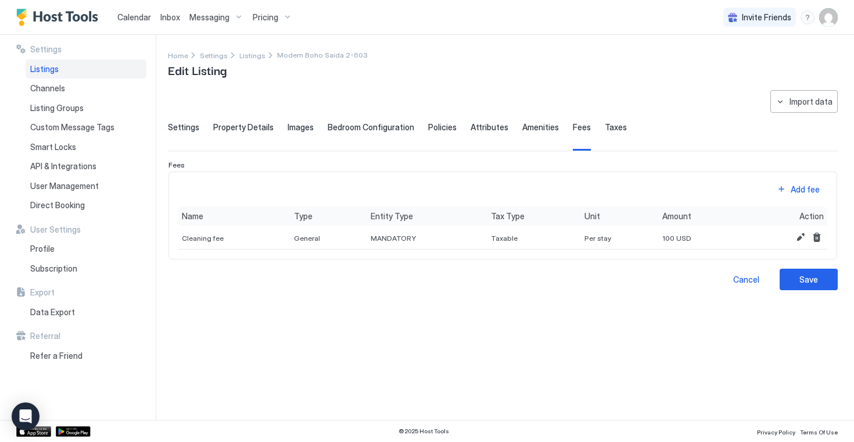
click at [605, 127] on span "Taxes" at bounding box center [616, 127] width 22 height 10
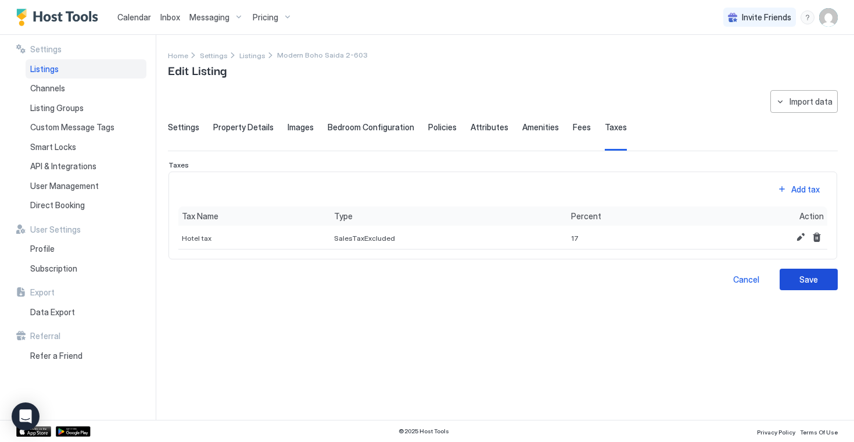
click at [805, 285] on button "Save" at bounding box center [809, 278] width 58 height 21
click at [811, 284] on div "Save" at bounding box center [808, 279] width 19 height 12
click at [87, 69] on div "Listings" at bounding box center [86, 69] width 121 height 20
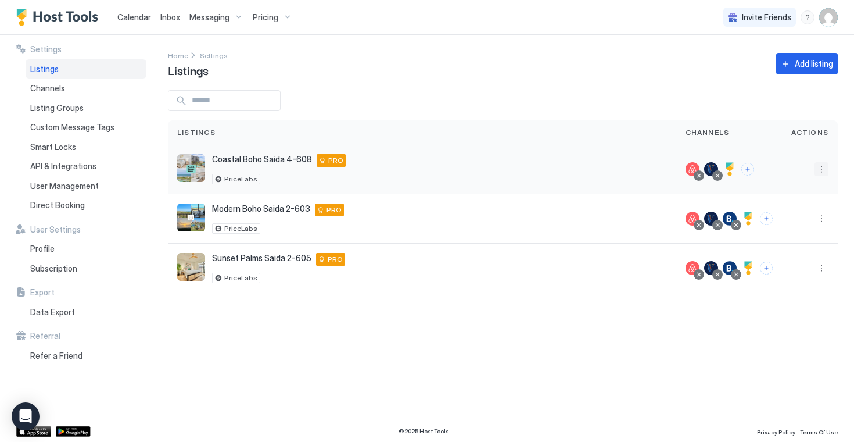
click at [822, 173] on button "More options" at bounding box center [822, 169] width 14 height 14
click at [795, 217] on div "Listing Settings" at bounding box center [792, 223] width 80 height 19
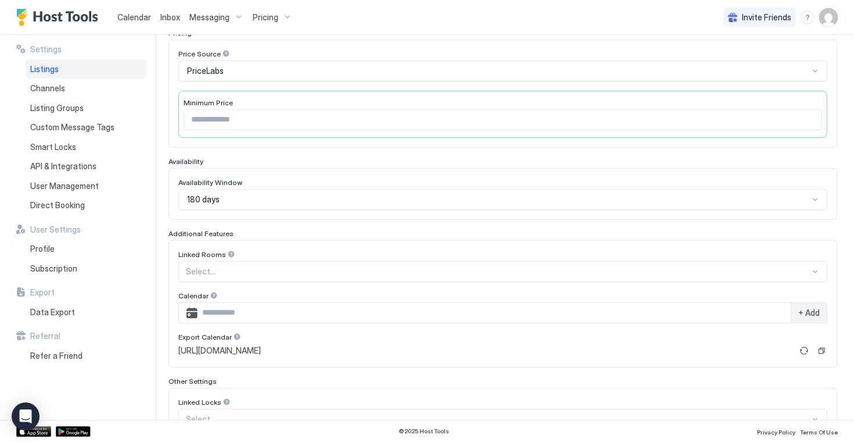
scroll to position [196, 0]
click at [810, 199] on div "180 days" at bounding box center [502, 197] width 649 height 21
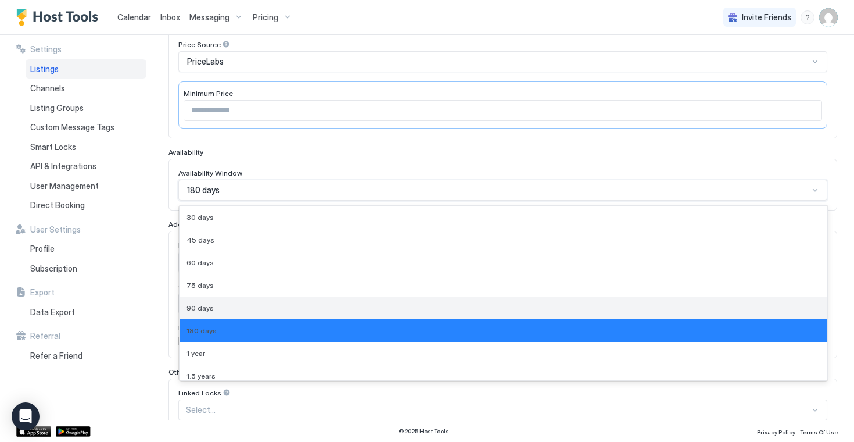
click at [632, 300] on div "90 days" at bounding box center [504, 307] width 648 height 23
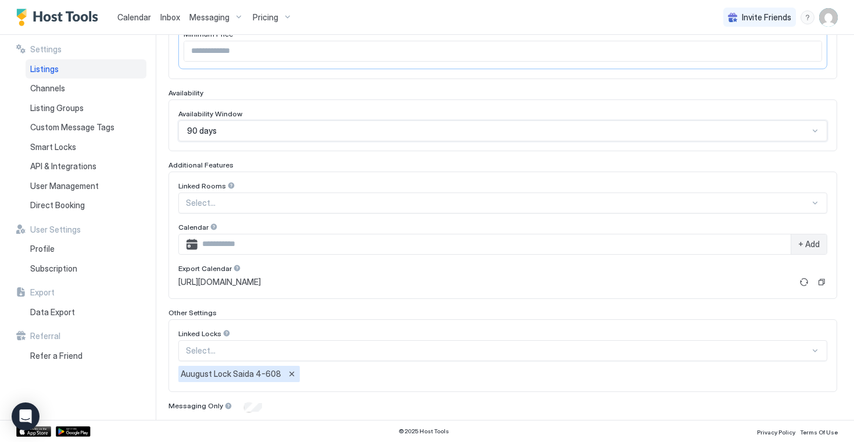
scroll to position [300, 0]
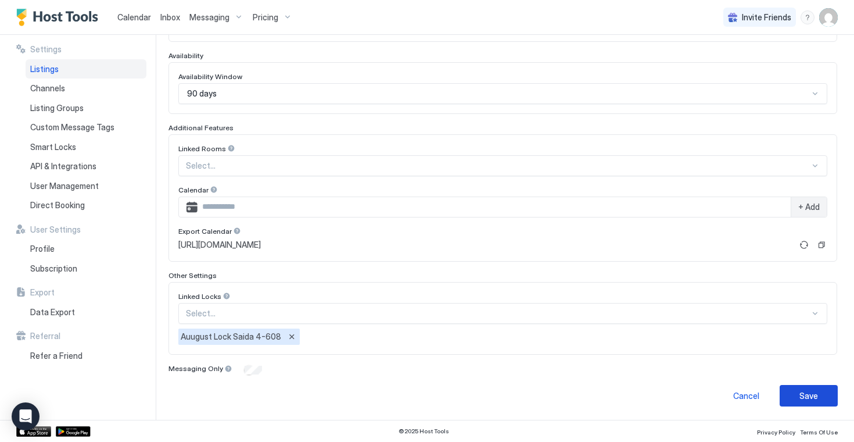
click at [798, 387] on button "Save" at bounding box center [809, 395] width 58 height 21
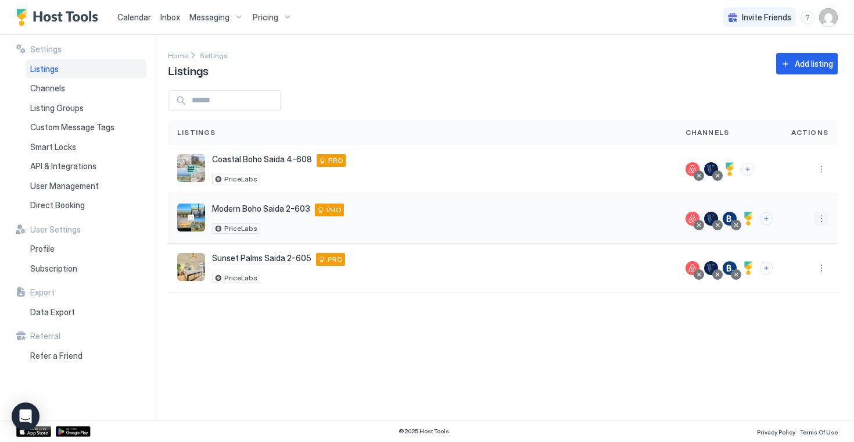
click at [820, 220] on button "More options" at bounding box center [822, 218] width 14 height 14
click at [788, 270] on span "Listing Settings" at bounding box center [795, 272] width 52 height 9
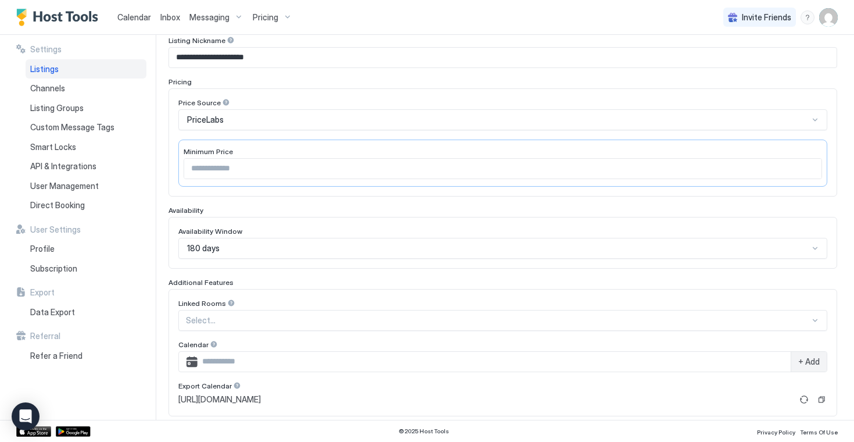
click at [793, 251] on div "180 days" at bounding box center [502, 248] width 649 height 21
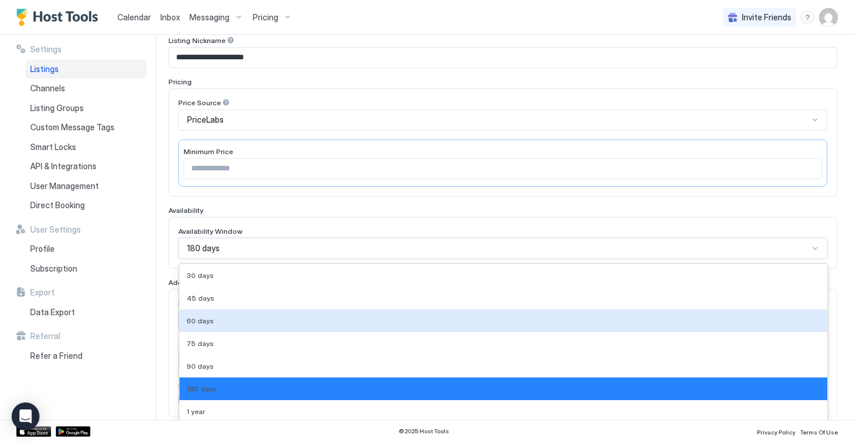
scroll to position [203, 0]
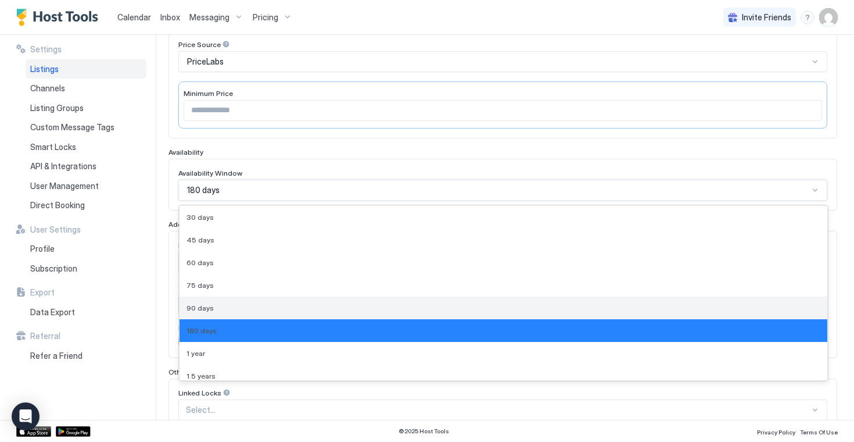
click at [438, 304] on div "90 days" at bounding box center [504, 307] width 634 height 9
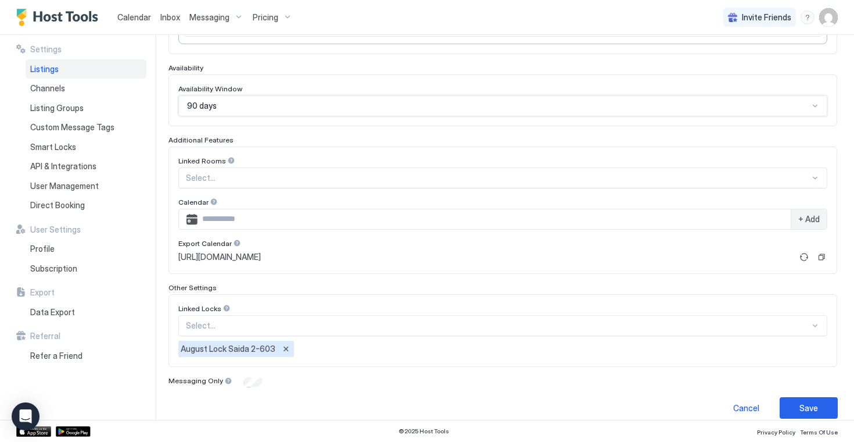
scroll to position [300, 0]
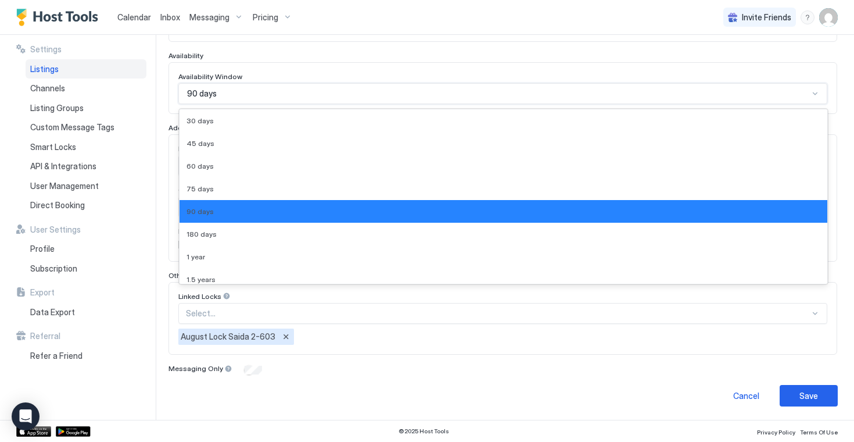
click at [817, 95] on div at bounding box center [814, 93] width 9 height 9
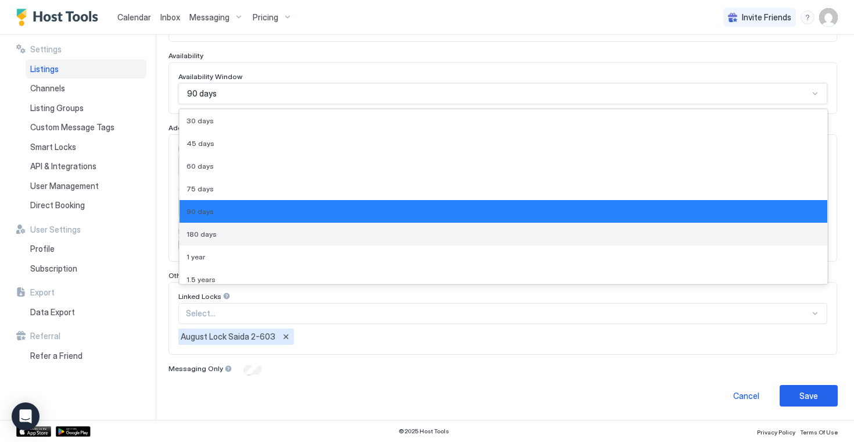
click at [487, 234] on div "180 days" at bounding box center [504, 233] width 634 height 9
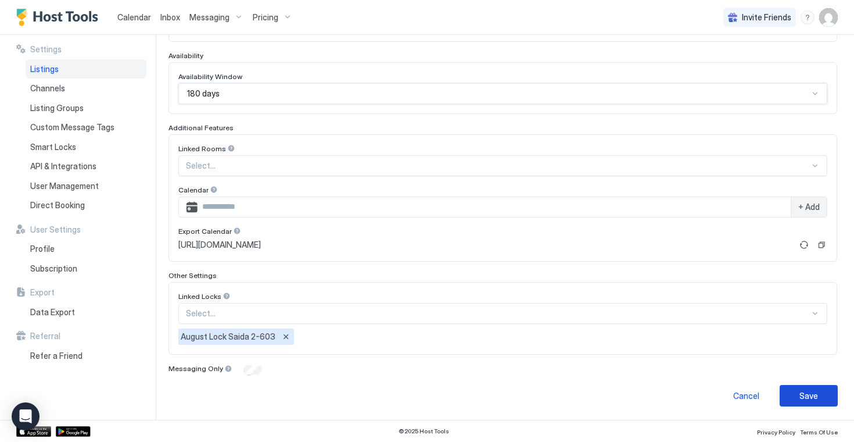
click at [825, 393] on button "Save" at bounding box center [809, 395] width 58 height 21
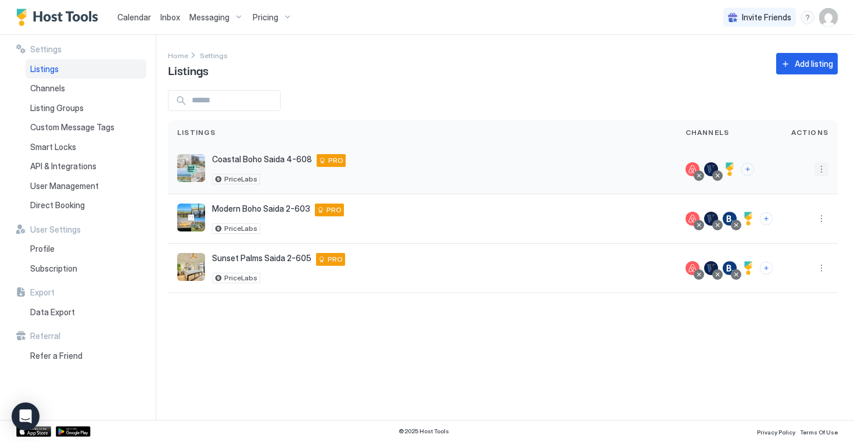
click at [820, 166] on button "More options" at bounding box center [822, 169] width 14 height 14
click at [780, 220] on span "Listing Settings" at bounding box center [795, 222] width 52 height 9
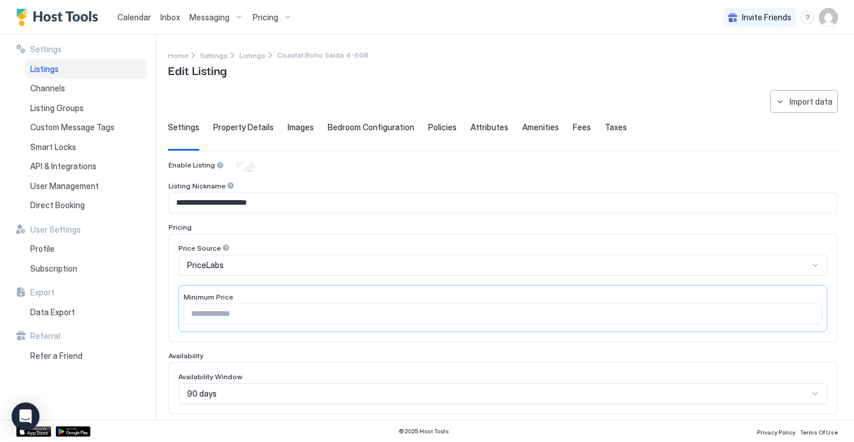
click at [809, 313] on input "***" at bounding box center [502, 314] width 637 height 20
type input "***"
click at [810, 318] on input "***" at bounding box center [502, 314] width 637 height 20
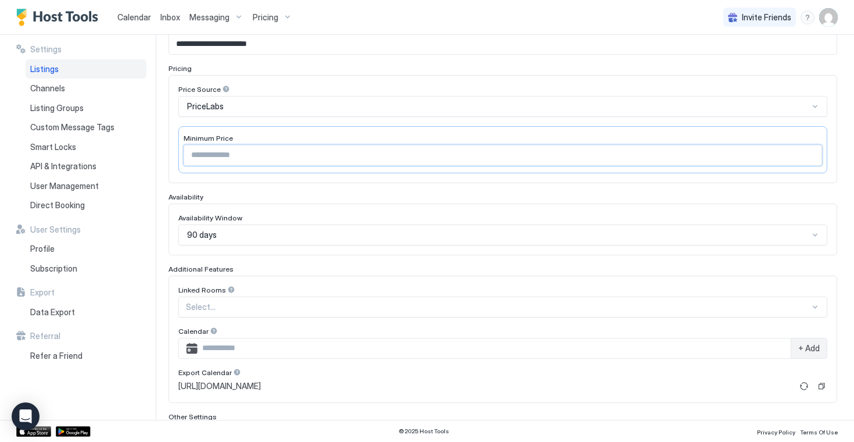
click at [738, 234] on div "90 days" at bounding box center [502, 234] width 649 height 21
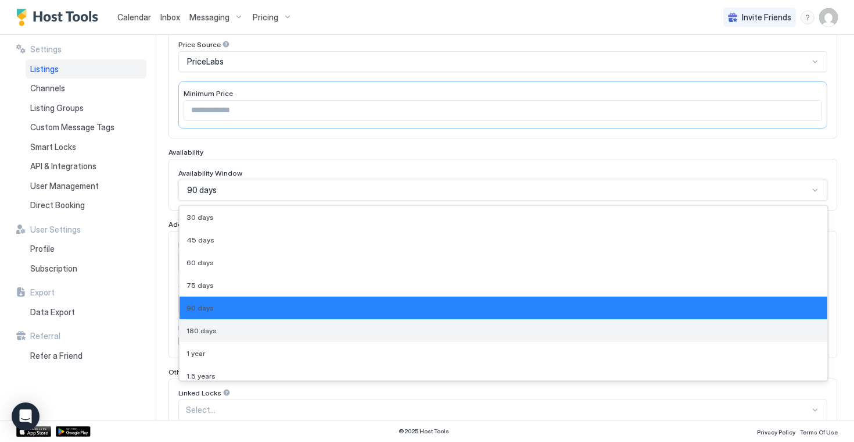
click at [465, 332] on div "180 days" at bounding box center [504, 330] width 634 height 9
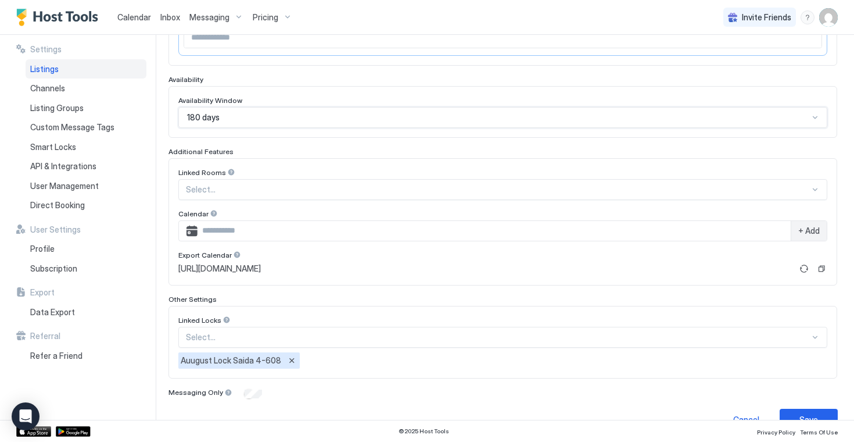
scroll to position [300, 0]
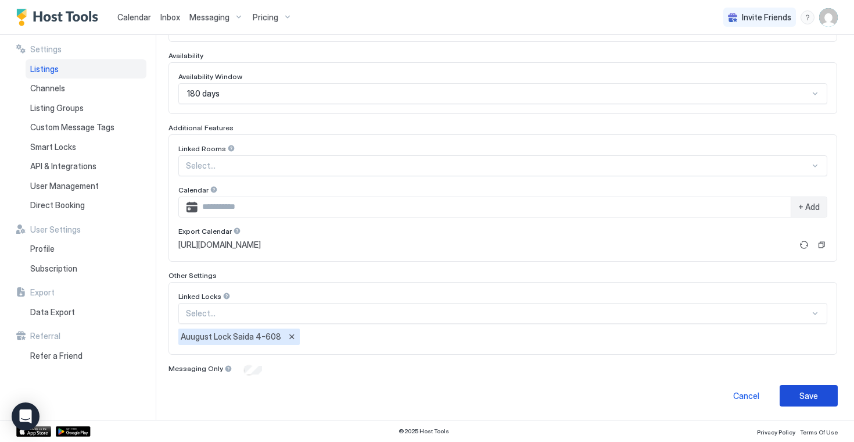
click at [815, 397] on div "Save" at bounding box center [808, 395] width 19 height 12
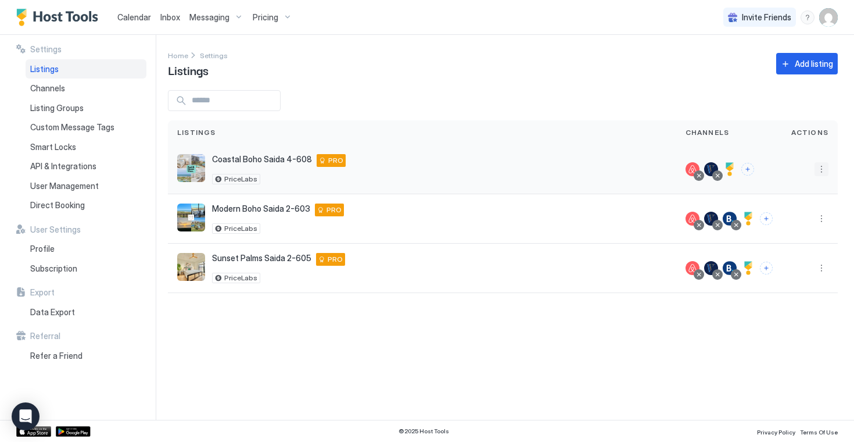
click at [822, 171] on button "More options" at bounding box center [822, 169] width 14 height 14
click at [792, 221] on span "Listing Settings" at bounding box center [795, 222] width 52 height 9
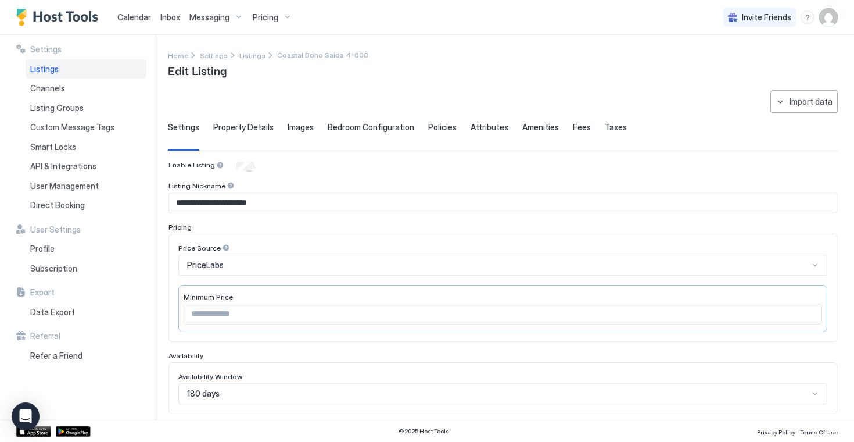
click at [241, 128] on span "Property Details" at bounding box center [243, 127] width 60 height 10
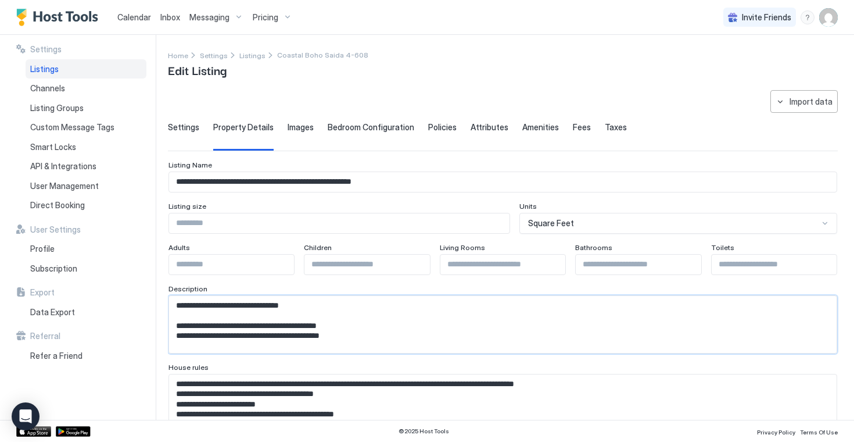
drag, startPoint x: 358, startPoint y: 334, endPoint x: 121, endPoint y: 296, distance: 240.7
click at [121, 296] on div "**********" at bounding box center [427, 227] width 854 height 385
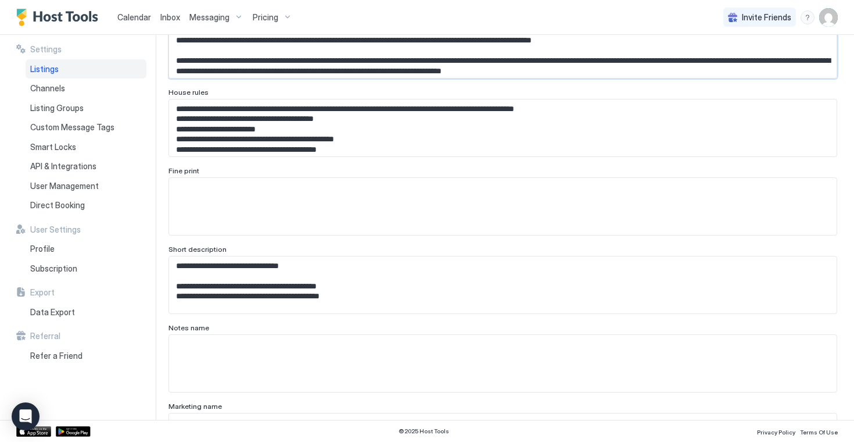
scroll to position [275, 0]
type textarea "**********"
drag, startPoint x: 361, startPoint y: 304, endPoint x: 145, endPoint y: 250, distance: 223.3
click at [145, 250] on div "**********" at bounding box center [427, 227] width 854 height 385
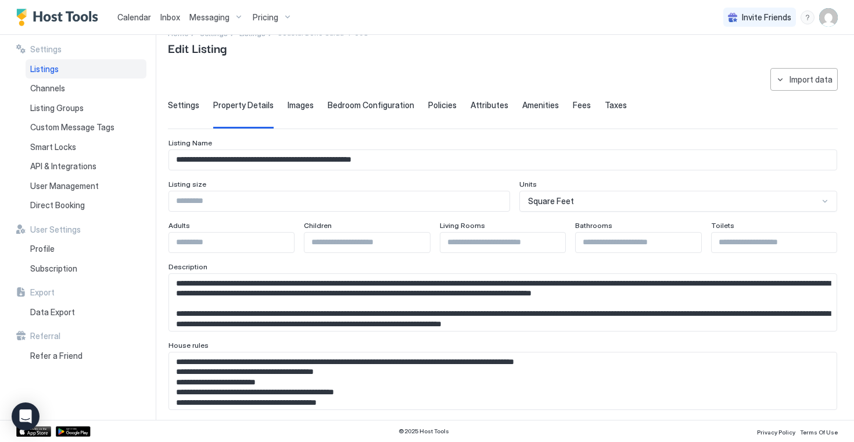
scroll to position [0, 0]
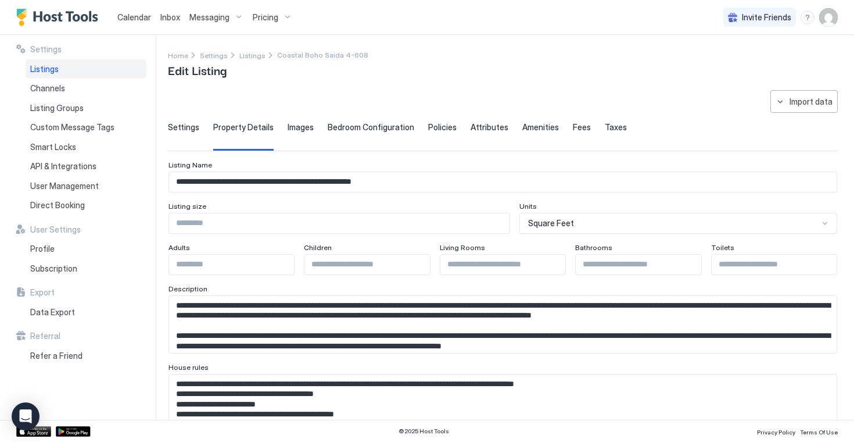
type textarea "**********"
click at [385, 224] on input "Input Field" at bounding box center [339, 223] width 340 height 20
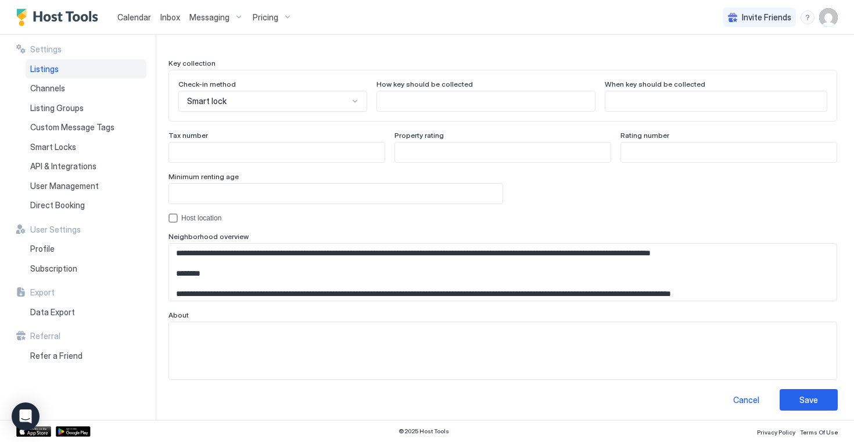
scroll to position [1069, 0]
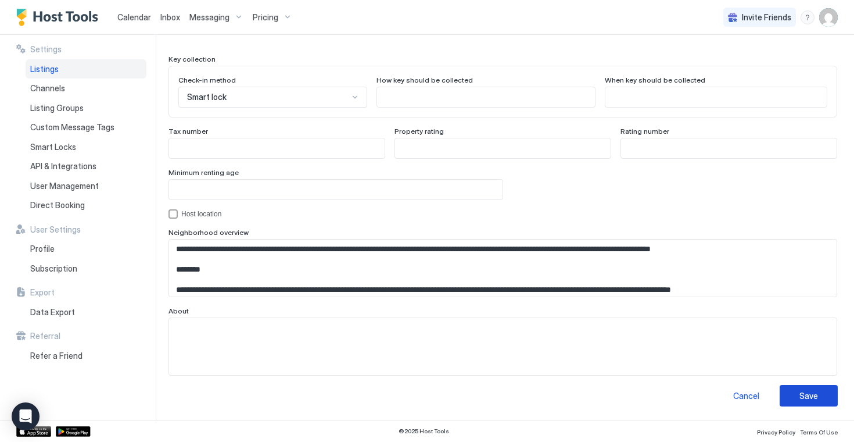
type input "****"
click at [804, 395] on div "Save" at bounding box center [808, 395] width 19 height 12
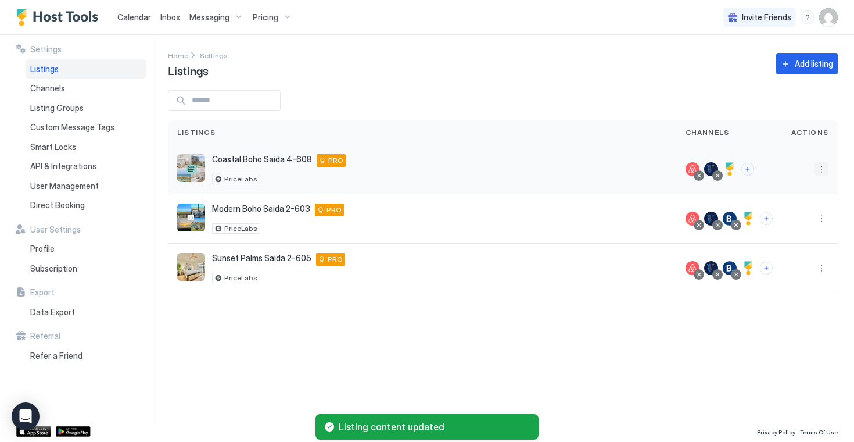
click at [819, 171] on button "More options" at bounding box center [822, 169] width 14 height 14
click at [787, 218] on span "Listing Settings" at bounding box center [795, 222] width 52 height 9
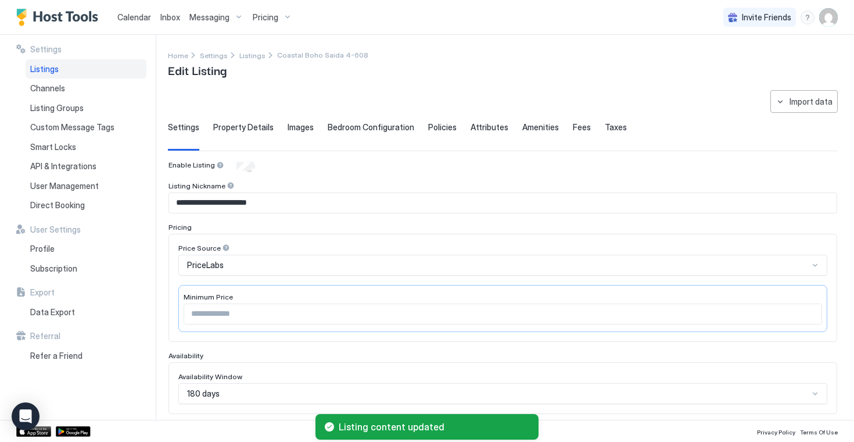
type input "****"
type textarea "**********"
click at [259, 126] on span "Property Details" at bounding box center [243, 127] width 60 height 10
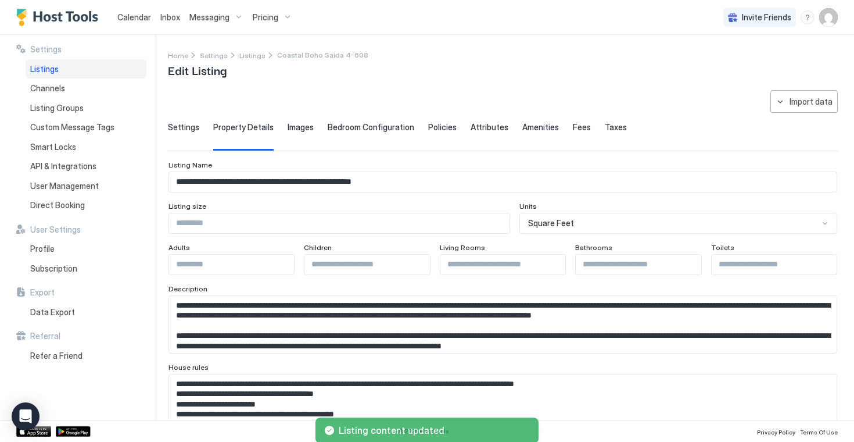
click at [292, 129] on span "Images" at bounding box center [301, 127] width 26 height 10
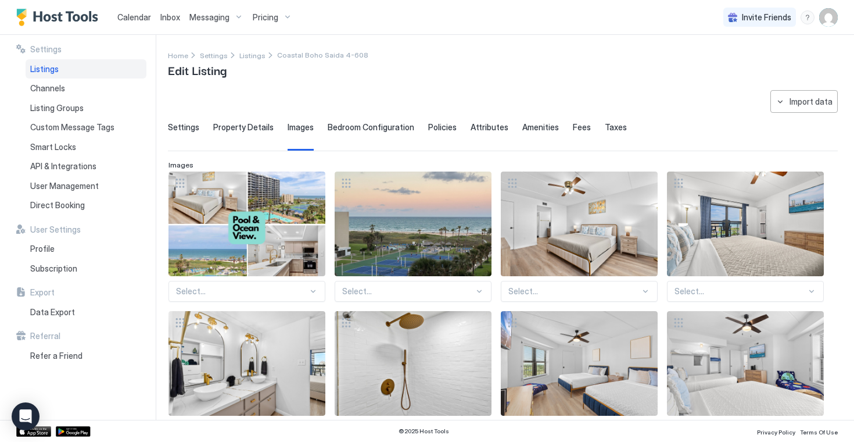
click at [342, 126] on span "Bedroom Configuration" at bounding box center [371, 127] width 87 height 10
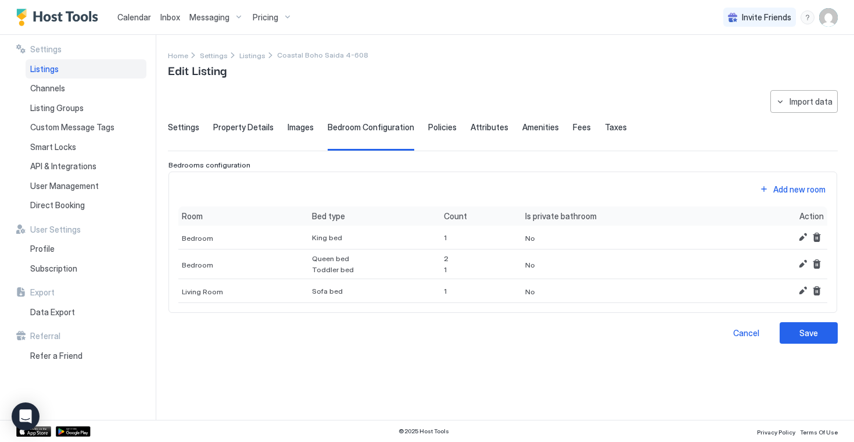
click at [428, 124] on span "Policies" at bounding box center [442, 127] width 28 height 10
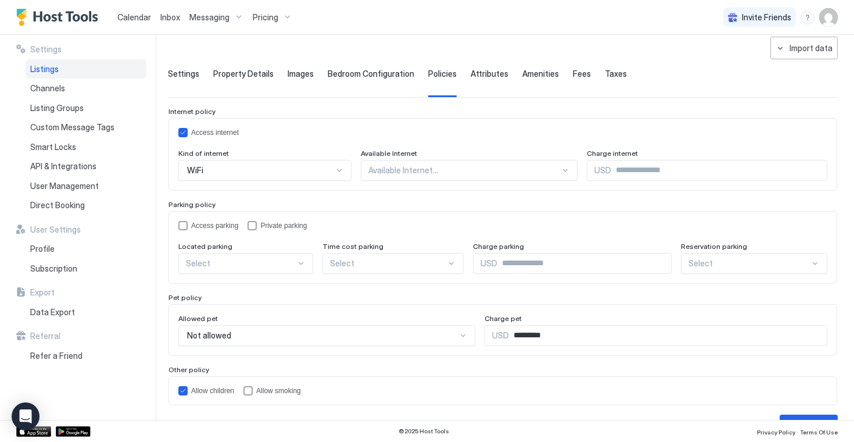
scroll to position [83, 0]
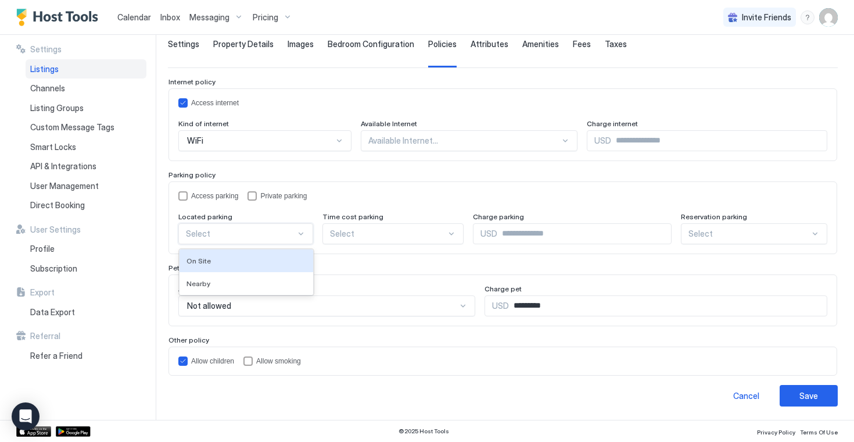
click at [291, 235] on div at bounding box center [241, 233] width 110 height 10
click at [248, 260] on div "On Site" at bounding box center [247, 260] width 120 height 9
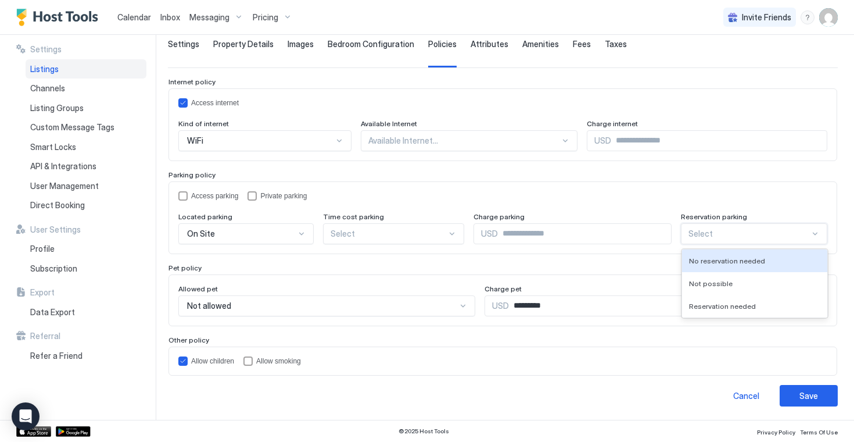
click at [729, 232] on div at bounding box center [748, 233] width 121 height 10
click at [737, 260] on span "No reservation needed" at bounding box center [727, 260] width 76 height 9
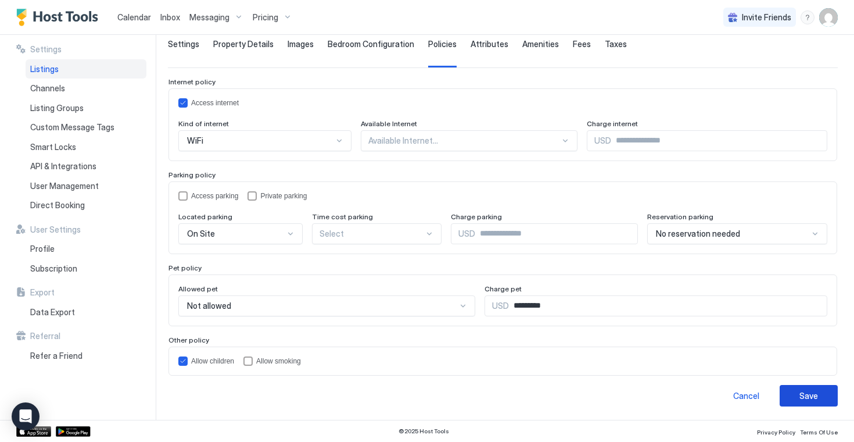
click at [808, 393] on div "Save" at bounding box center [808, 395] width 19 height 12
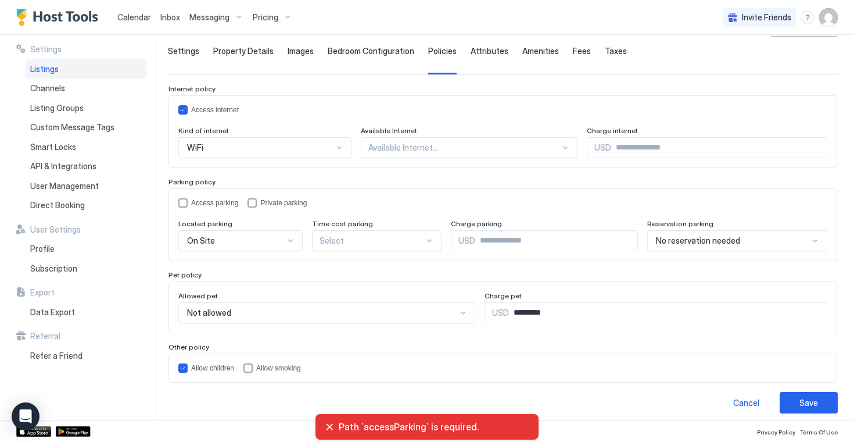
scroll to position [77, 0]
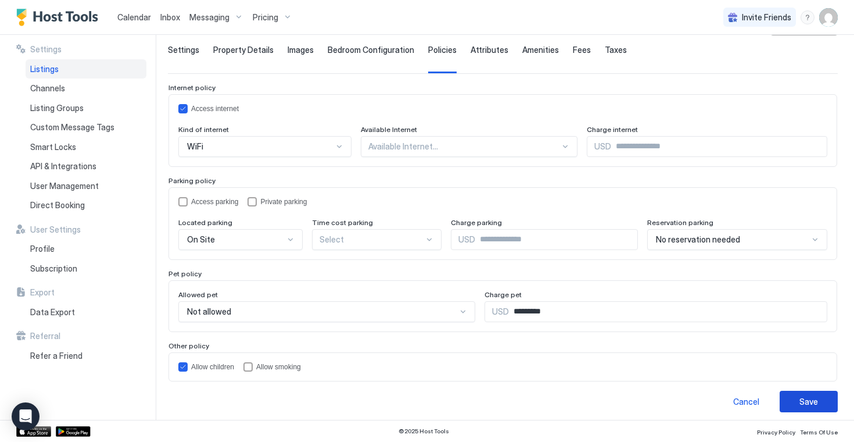
click at [801, 392] on button "Save" at bounding box center [809, 400] width 58 height 21
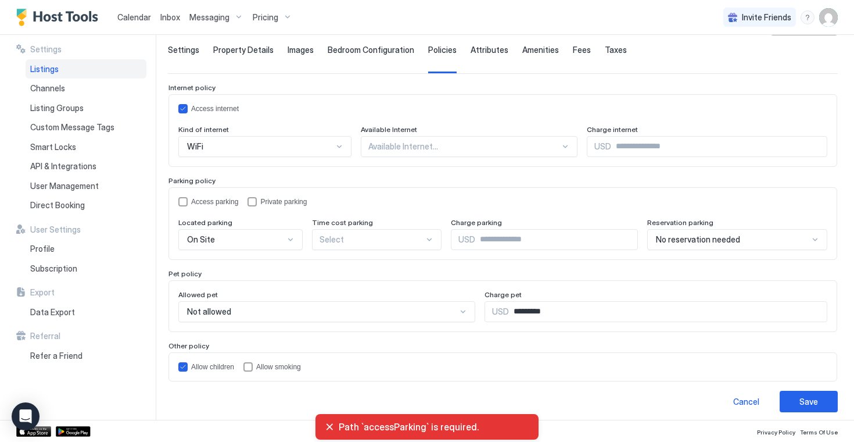
click at [416, 424] on span "Path `accessParking` is required." at bounding box center [434, 427] width 191 height 12
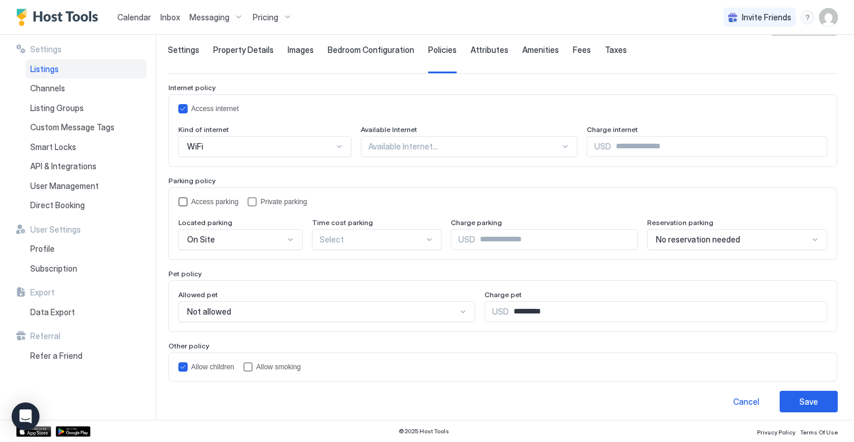
click at [192, 202] on div "Access parking" at bounding box center [214, 202] width 47 height 8
click at [807, 400] on div "Save" at bounding box center [808, 401] width 19 height 12
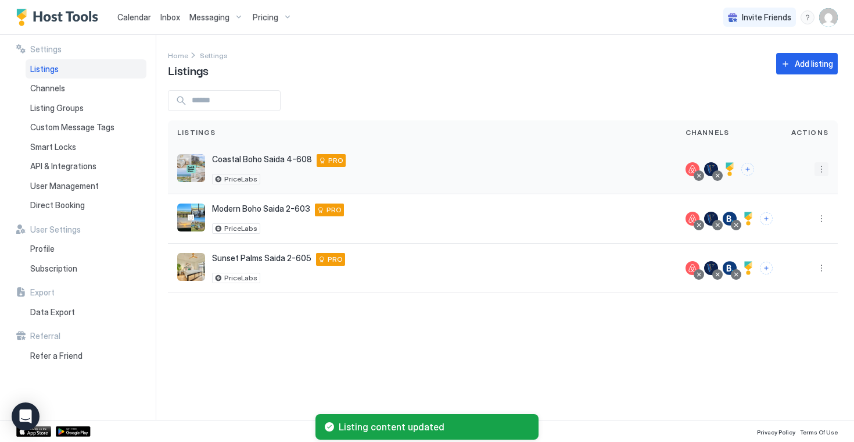
click at [823, 168] on button "More options" at bounding box center [822, 169] width 14 height 14
click at [798, 221] on span "Listing Settings" at bounding box center [795, 222] width 52 height 9
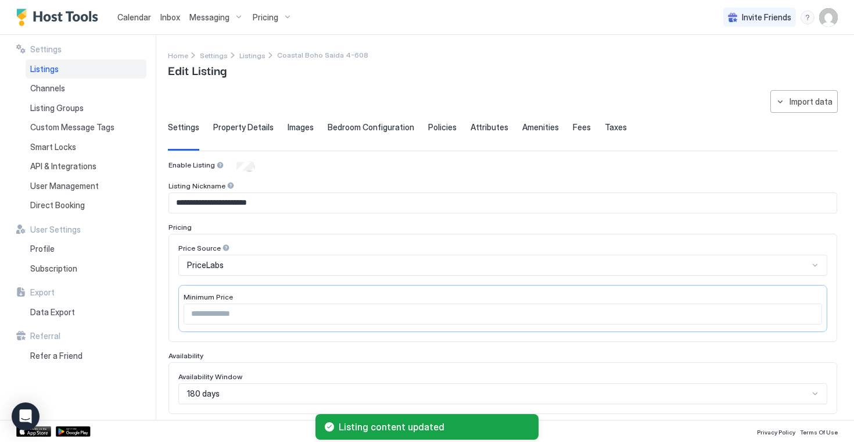
click at [486, 131] on span "Attributes" at bounding box center [490, 127] width 38 height 10
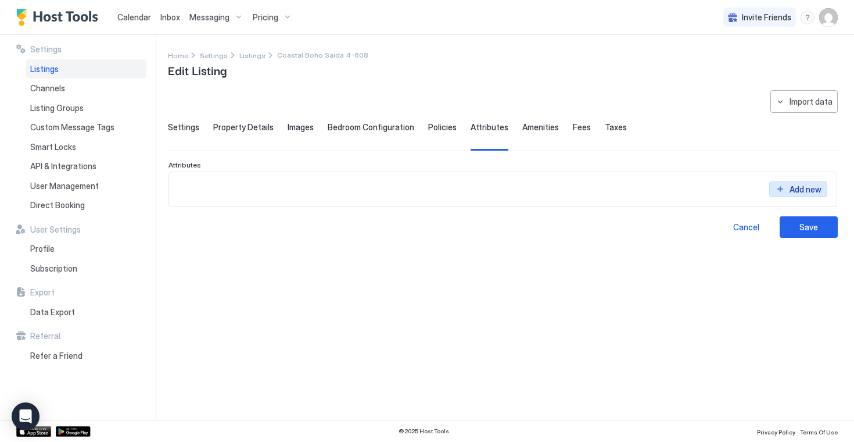
click at [788, 192] on button "Add new" at bounding box center [798, 189] width 58 height 16
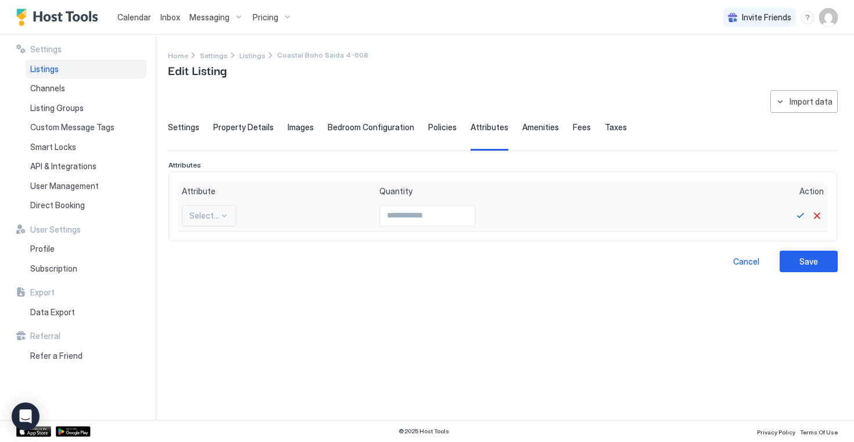
click at [222, 209] on div "Select..." at bounding box center [209, 215] width 55 height 21
type input "*****"
click at [203, 265] on span "Beach" at bounding box center [200, 267] width 21 height 9
click at [800, 217] on button "Save" at bounding box center [801, 216] width 14 height 14
type input "*"
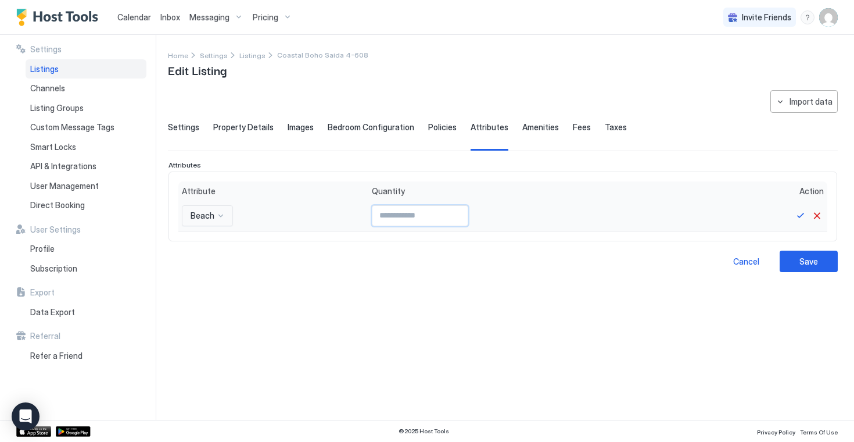
click at [453, 214] on input "*" at bounding box center [419, 216] width 95 height 20
click at [797, 219] on button "Save" at bounding box center [801, 216] width 14 height 14
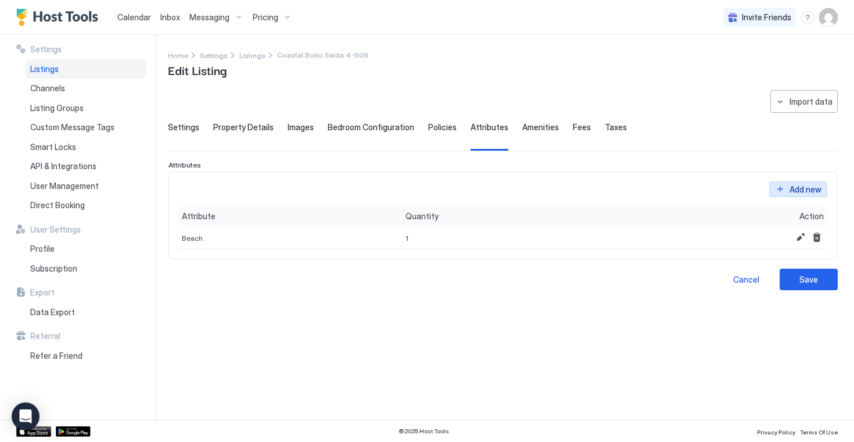
click at [805, 188] on div "Add new" at bounding box center [806, 189] width 32 height 12
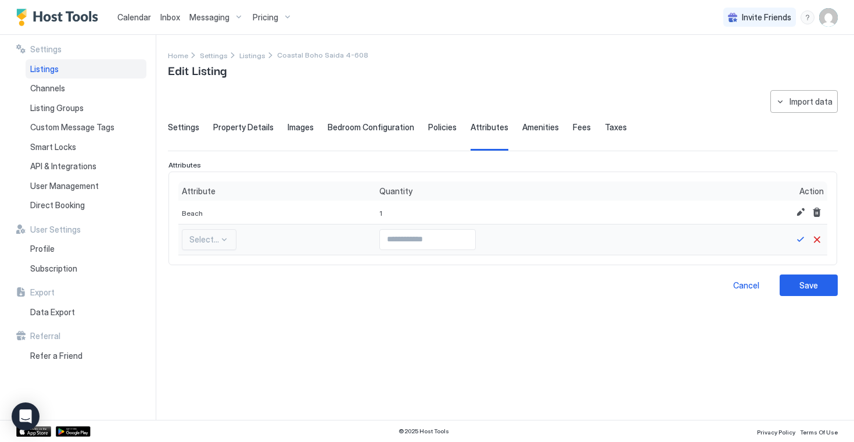
click at [224, 241] on div at bounding box center [224, 239] width 9 height 9
type input "*****"
click at [211, 289] on span "Beachfront" at bounding box center [206, 291] width 33 height 9
click at [801, 245] on button "Save" at bounding box center [801, 239] width 14 height 14
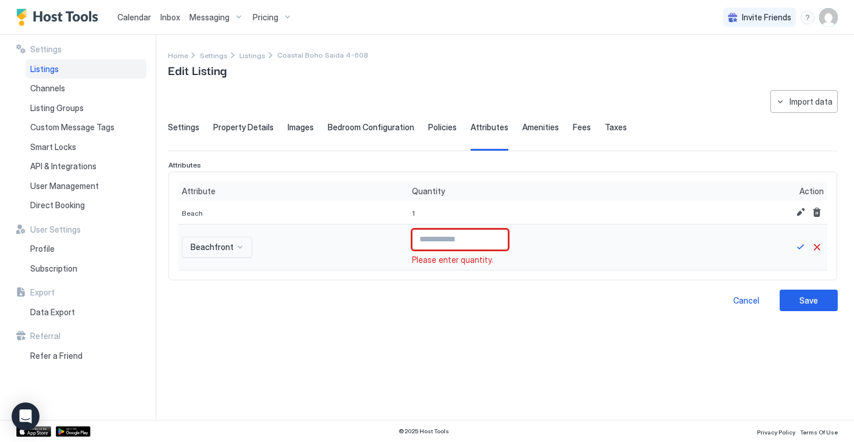
type input "*"
click at [488, 237] on input "*" at bounding box center [460, 239] width 95 height 20
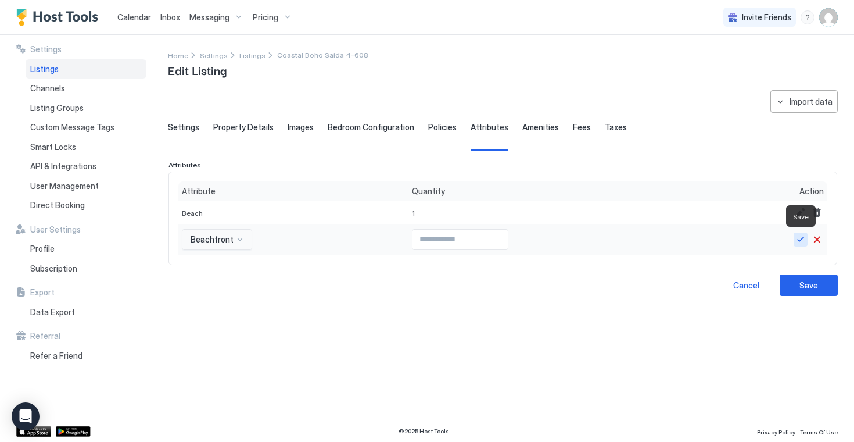
click at [799, 241] on button "Save" at bounding box center [801, 239] width 14 height 14
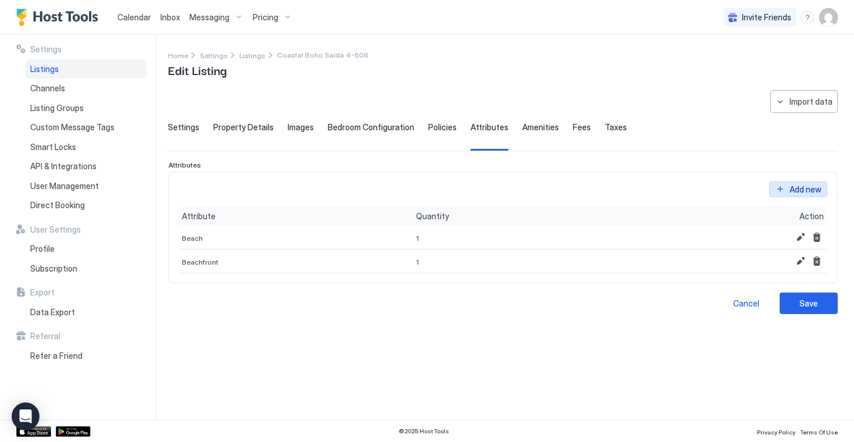
click at [798, 188] on div "Add new" at bounding box center [806, 189] width 32 height 12
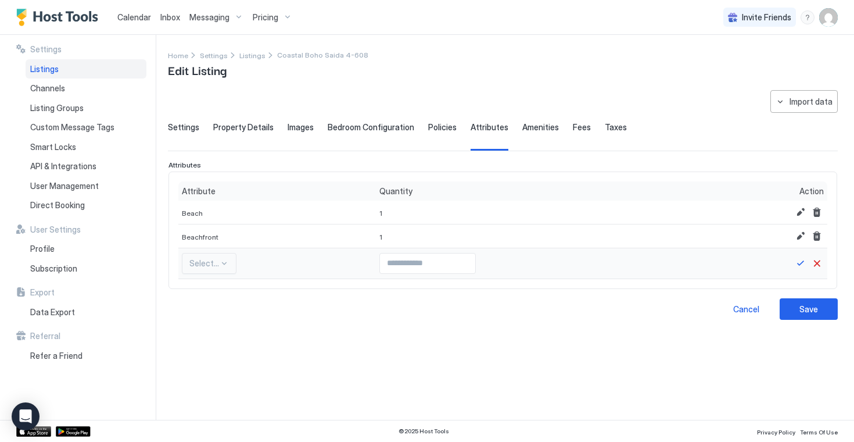
click at [216, 264] on div at bounding box center [204, 263] width 30 height 10
type input "*****"
click at [213, 354] on div "Beach view" at bounding box center [207, 360] width 49 height 23
click at [803, 266] on button "Save" at bounding box center [801, 263] width 14 height 14
type input "*"
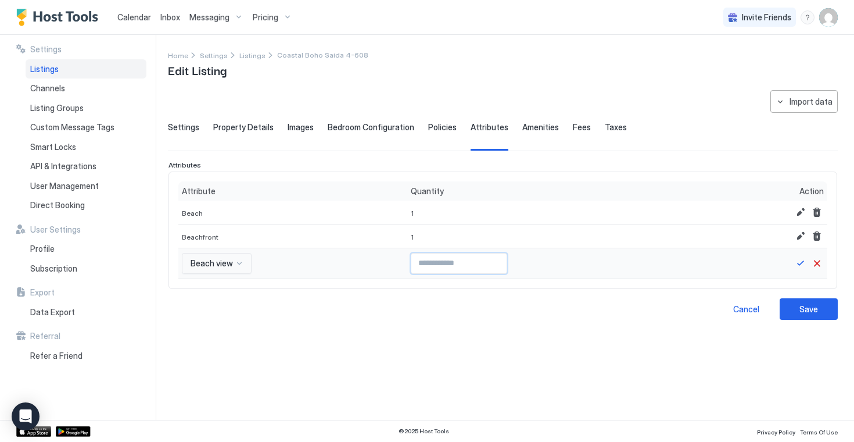
click at [496, 262] on input "*" at bounding box center [458, 263] width 95 height 20
click at [801, 262] on button "Save" at bounding box center [801, 263] width 14 height 14
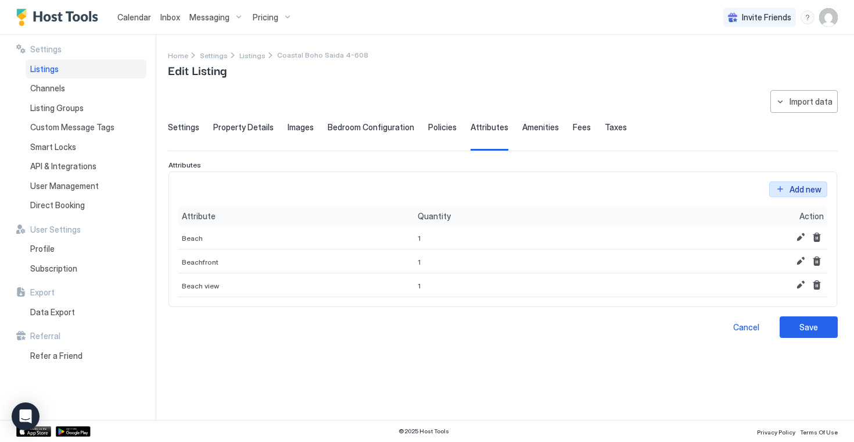
click at [799, 185] on div "Add new" at bounding box center [806, 189] width 32 height 12
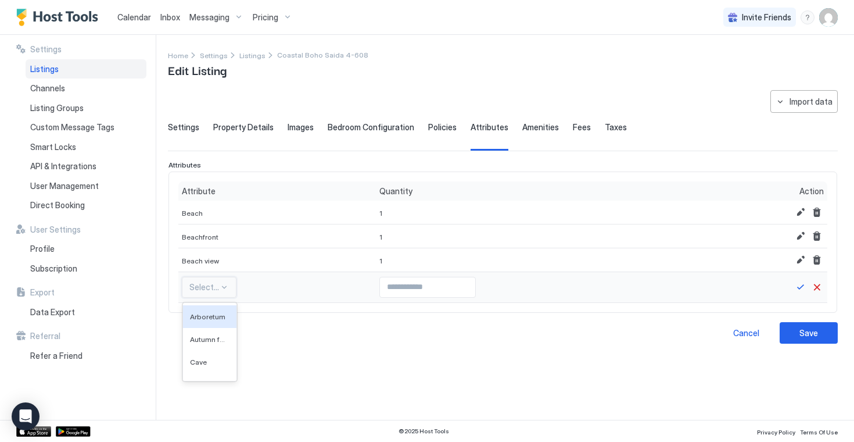
click at [220, 286] on div at bounding box center [224, 286] width 9 height 9
type input "*****"
click at [207, 358] on span "Beach Access" at bounding box center [206, 361] width 33 height 9
click at [801, 288] on button "Save" at bounding box center [801, 287] width 14 height 14
type input "*"
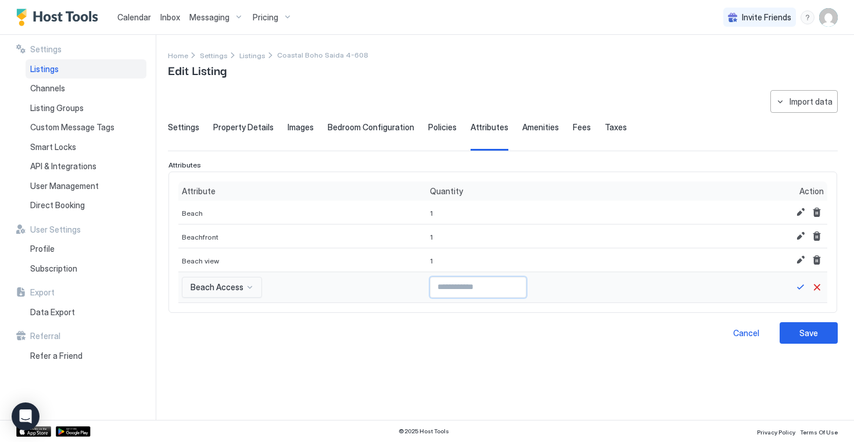
click at [513, 284] on input "*" at bounding box center [478, 287] width 95 height 20
click at [802, 285] on button "Save" at bounding box center [801, 287] width 14 height 14
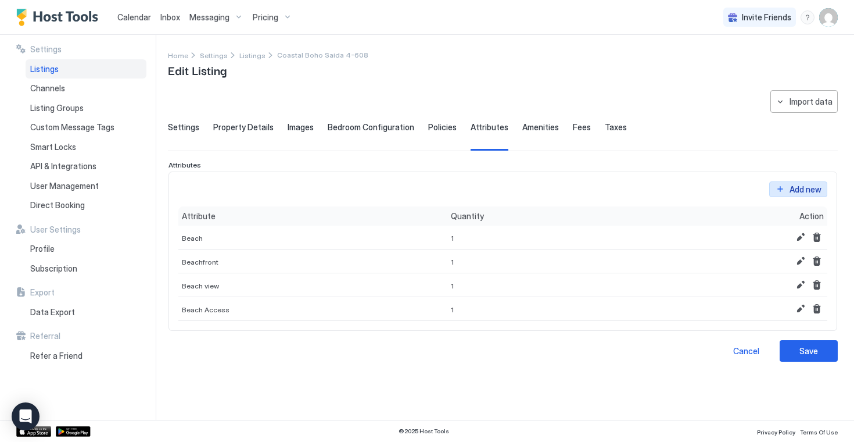
click at [804, 187] on div "Add new" at bounding box center [806, 189] width 32 height 12
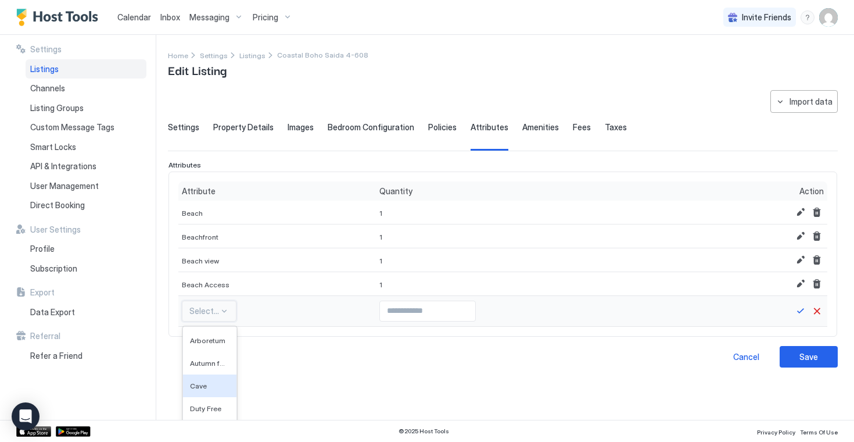
click at [217, 306] on div "Cave, 3 of 596. 596 results available. Use Up and Down to choose options, press…" at bounding box center [209, 310] width 55 height 21
type input "*****"
click at [207, 361] on span "Beach essentials" at bounding box center [206, 362] width 33 height 9
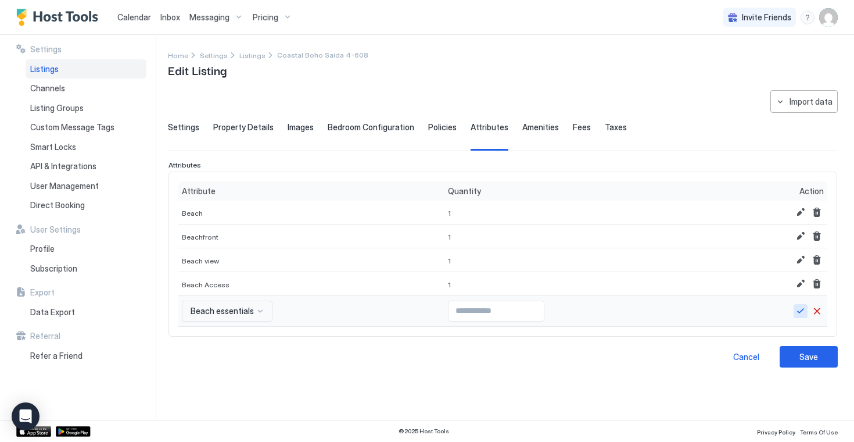
click at [805, 312] on button "Save" at bounding box center [801, 311] width 14 height 14
type input "*"
click at [527, 309] on input "*" at bounding box center [496, 311] width 95 height 20
click at [799, 308] on button "Save" at bounding box center [801, 311] width 14 height 14
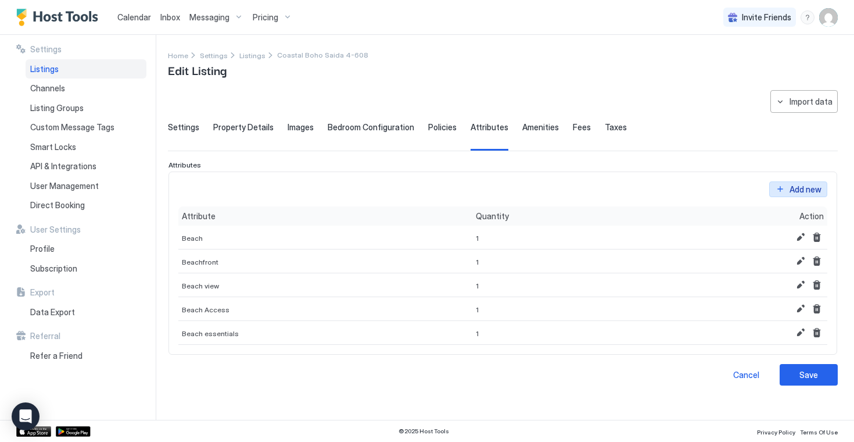
click at [798, 188] on div "Add new" at bounding box center [806, 189] width 32 height 12
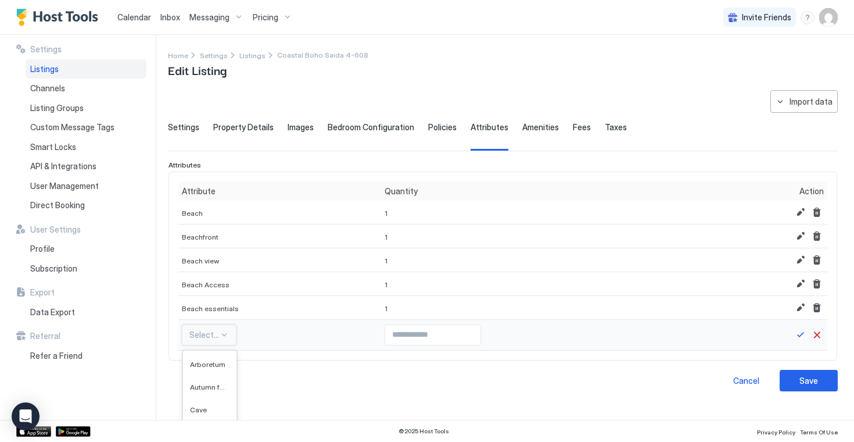
click at [216, 332] on div "Duty Free, 4 of 595. 595 results available. Use Up and Down to choose options, …" at bounding box center [209, 334] width 55 height 21
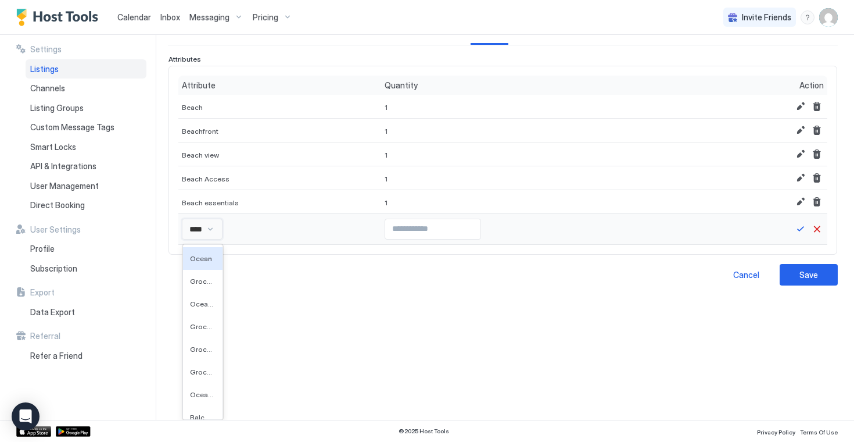
scroll to position [27, 0]
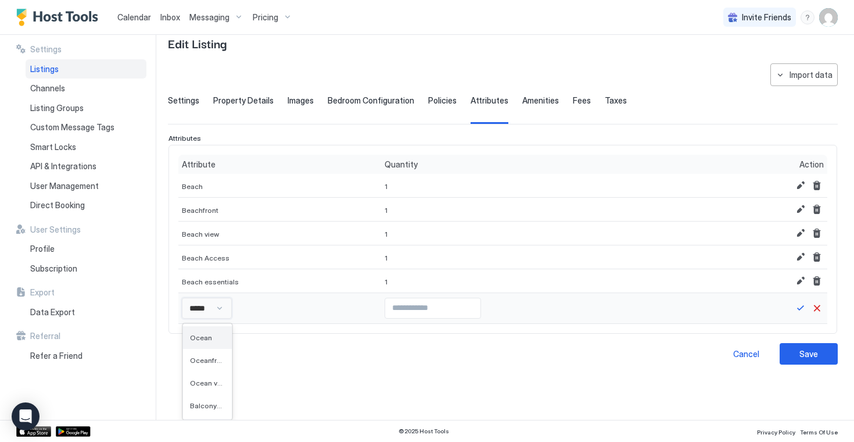
click at [200, 339] on span "Ocean" at bounding box center [201, 337] width 22 height 9
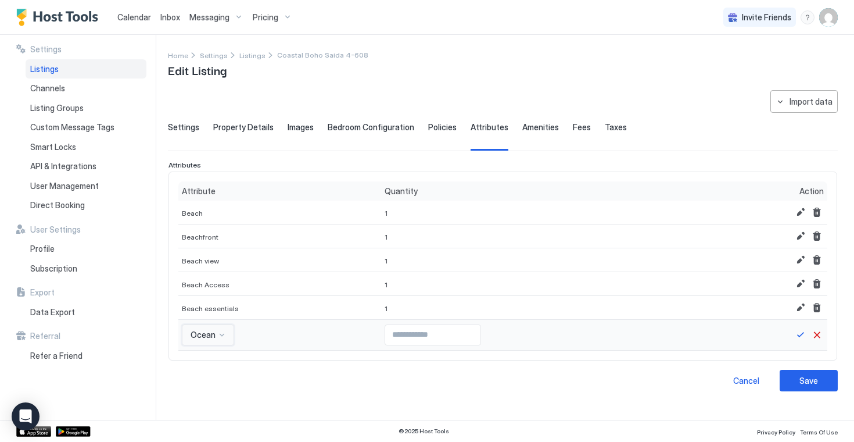
scroll to position [0, 0]
click at [794, 338] on button "Save" at bounding box center [801, 335] width 14 height 14
click at [457, 333] on input "*" at bounding box center [432, 335] width 95 height 20
click at [796, 333] on button "Save" at bounding box center [801, 335] width 14 height 14
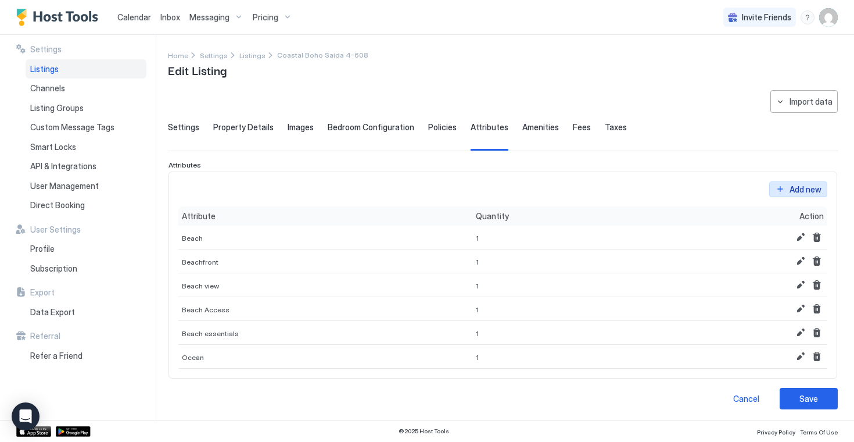
click at [790, 195] on button "Add new" at bounding box center [798, 189] width 58 height 16
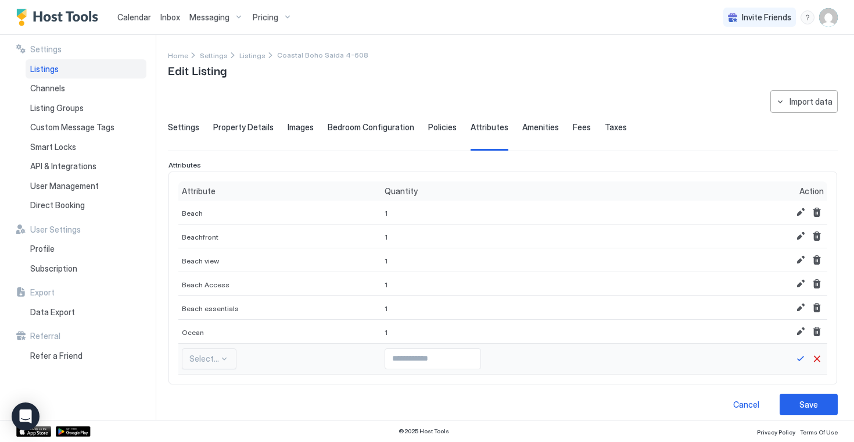
scroll to position [130, 0]
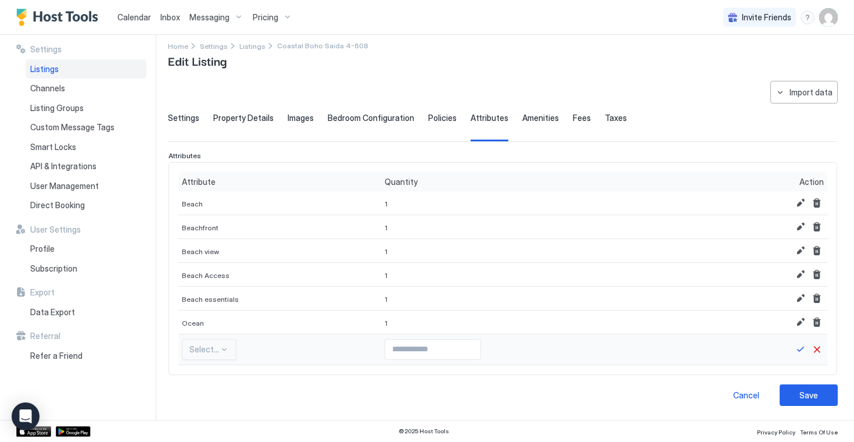
click at [224, 356] on div "Select..." at bounding box center [209, 349] width 55 height 21
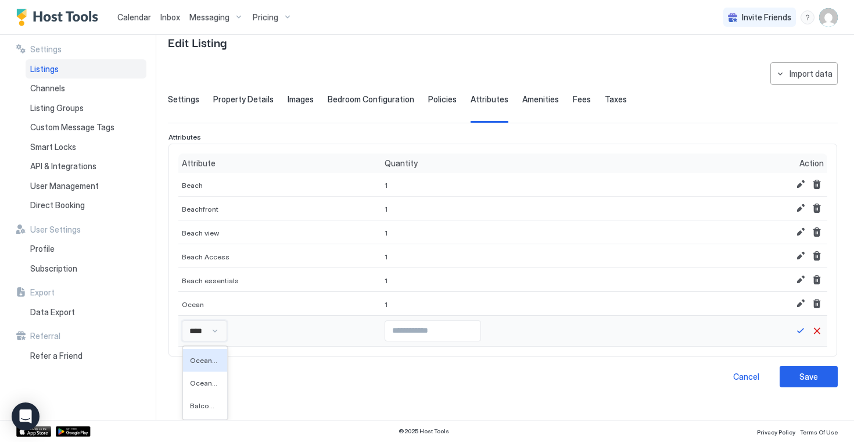
scroll to position [28, 0]
click at [204, 359] on span "Oceanfront" at bounding box center [206, 360] width 33 height 9
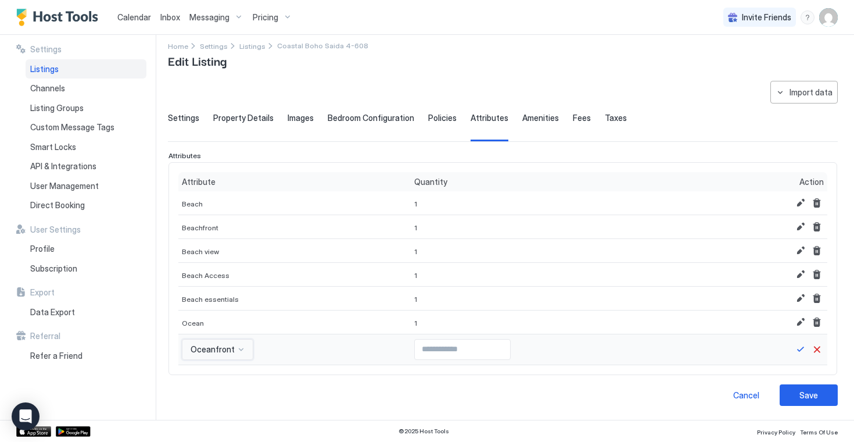
scroll to position [9, 0]
click at [799, 356] on button "Save" at bounding box center [801, 349] width 14 height 14
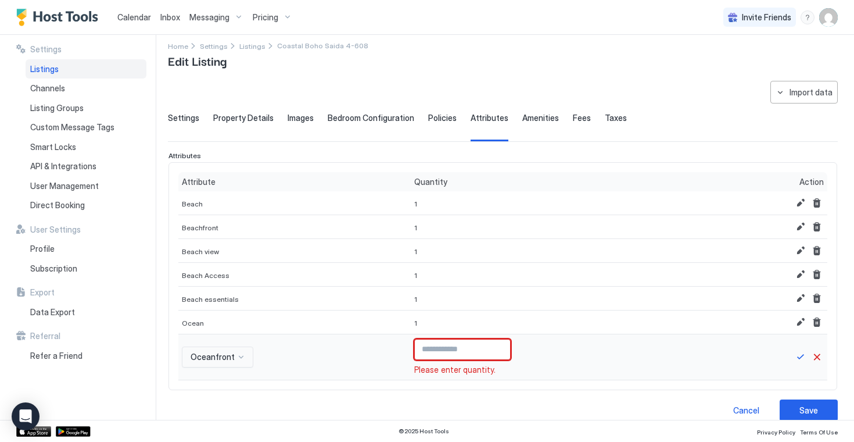
click at [493, 346] on input "*" at bounding box center [462, 349] width 95 height 20
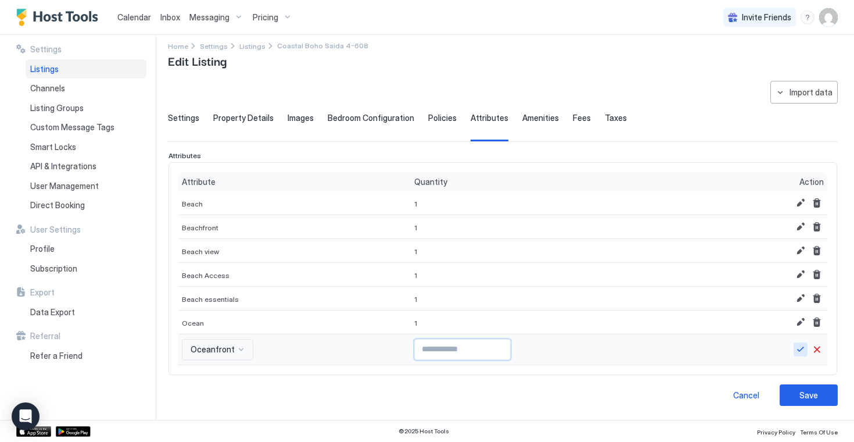
click at [799, 349] on button "Save" at bounding box center [801, 349] width 14 height 14
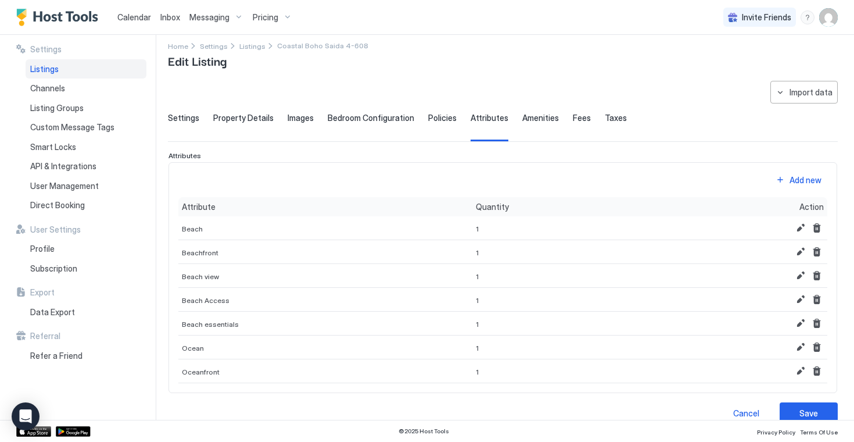
click at [804, 185] on div "Add new" at bounding box center [806, 180] width 32 height 12
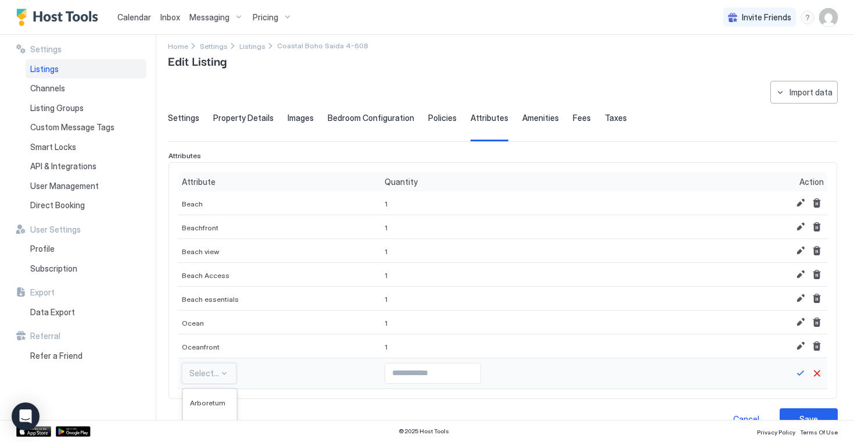
scroll to position [153, 0]
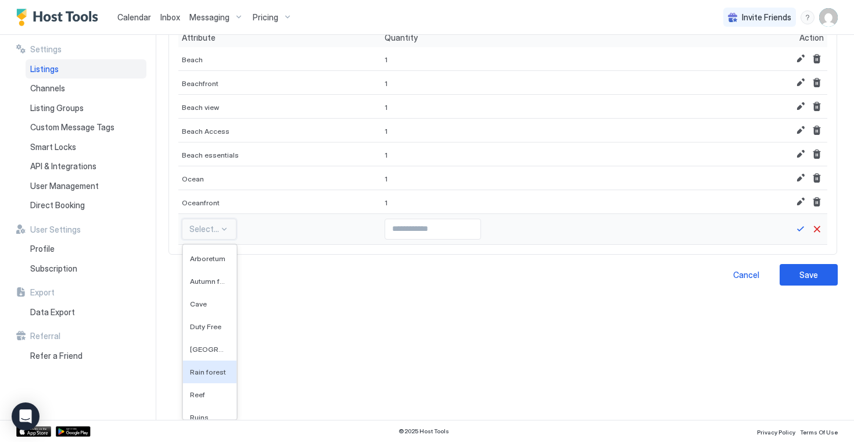
click at [214, 239] on div "Rain forest, 6 of 593. 593 results available. Use Up and Down to choose options…" at bounding box center [209, 228] width 55 height 21
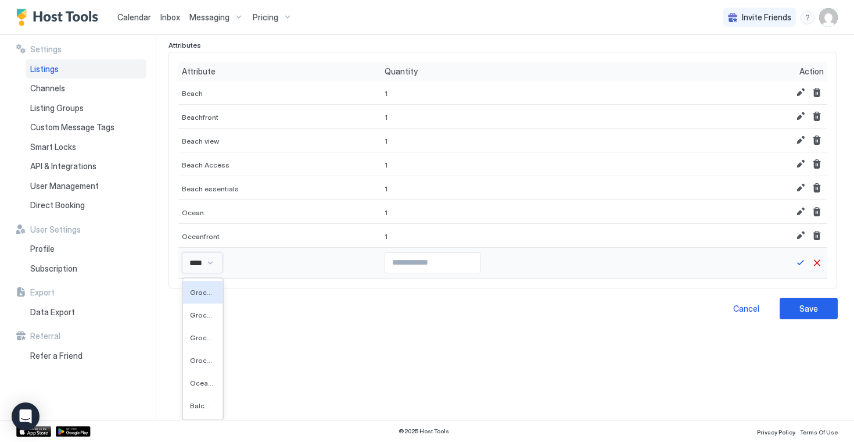
scroll to position [33, 0]
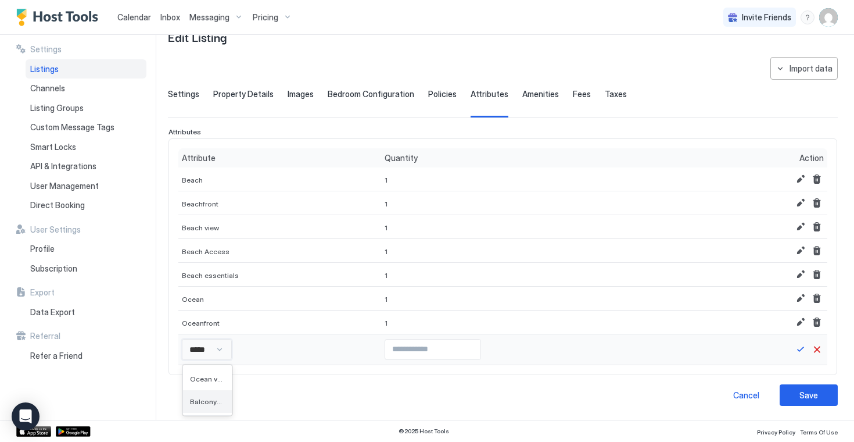
click at [207, 407] on div "Balcony: Ocean View" at bounding box center [207, 401] width 49 height 23
click at [805, 349] on button "Save" at bounding box center [801, 349] width 14 height 14
click at [553, 347] on input "*" at bounding box center [518, 349] width 95 height 20
click at [799, 348] on button "Save" at bounding box center [801, 349] width 14 height 14
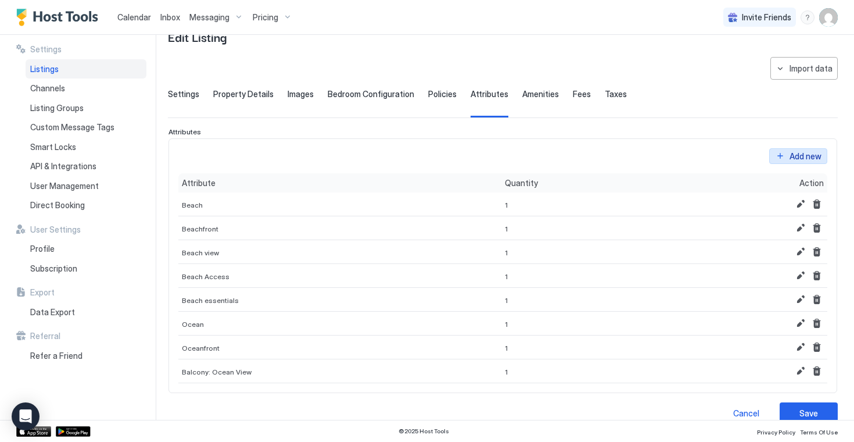
click at [806, 163] on button "Add new" at bounding box center [798, 156] width 58 height 16
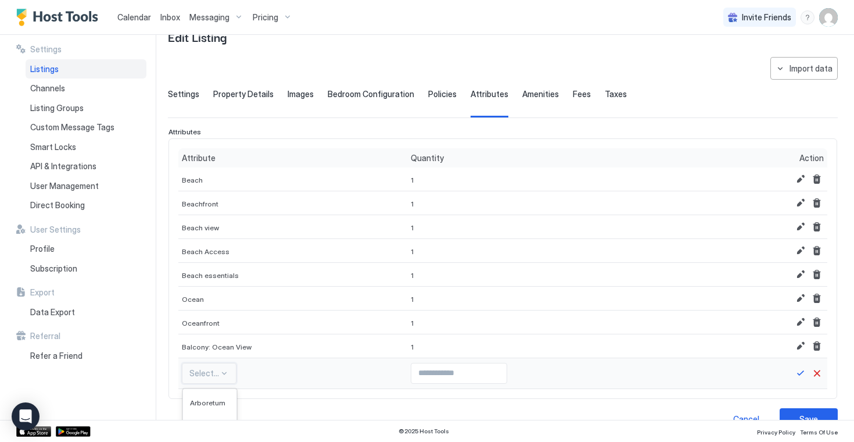
scroll to position [177, 0]
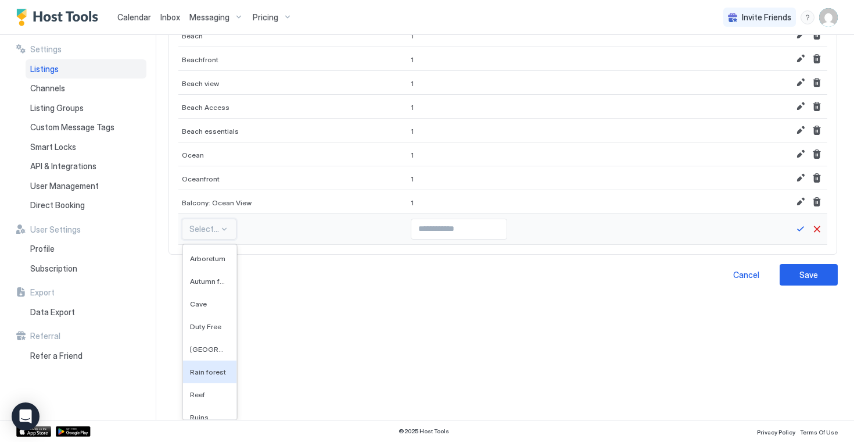
click at [228, 239] on div "Rain forest, 6 of 592. 592 results available. Use Up and Down to choose options…" at bounding box center [209, 228] width 55 height 21
click at [200, 325] on span "Pool: [GEOGRAPHIC_DATA]" at bounding box center [202, 326] width 25 height 9
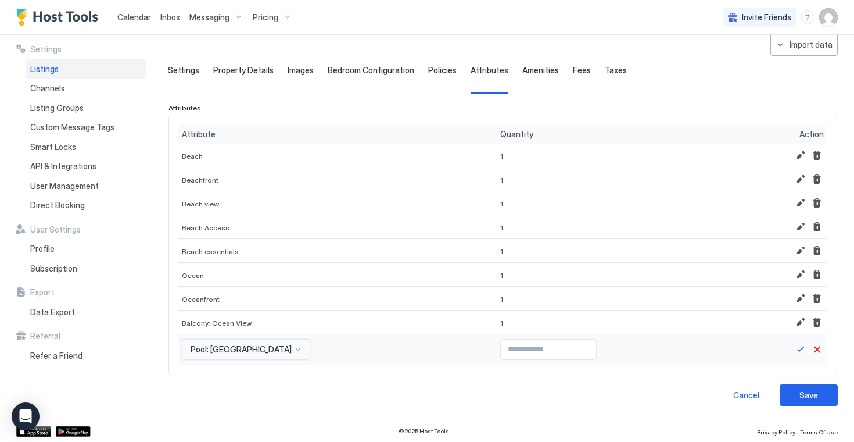
click at [243, 340] on div "option Pool: [GEOGRAPHIC_DATA], selected. Pool: [GEOGRAPHIC_DATA]" at bounding box center [246, 349] width 128 height 21
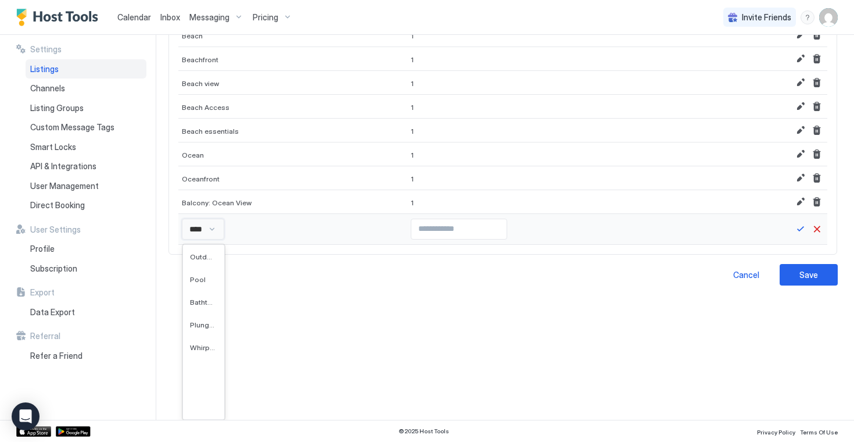
scroll to position [0, 0]
click at [203, 263] on div "Heated pool" at bounding box center [203, 258] width 41 height 23
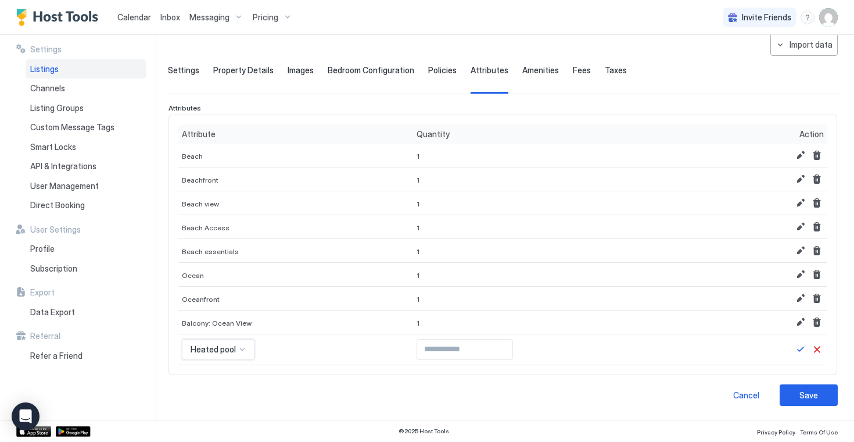
scroll to position [57, 0]
click at [496, 346] on input "*" at bounding box center [464, 349] width 95 height 20
click at [798, 352] on button "Save" at bounding box center [801, 349] width 14 height 14
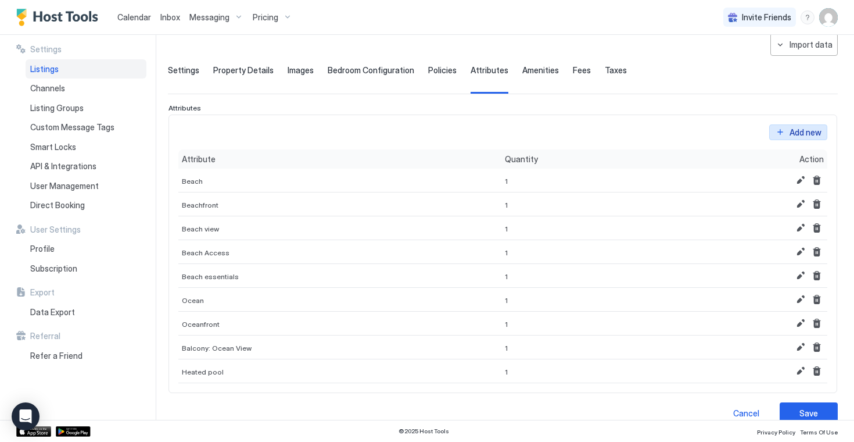
click at [793, 131] on div "Add new" at bounding box center [806, 132] width 32 height 12
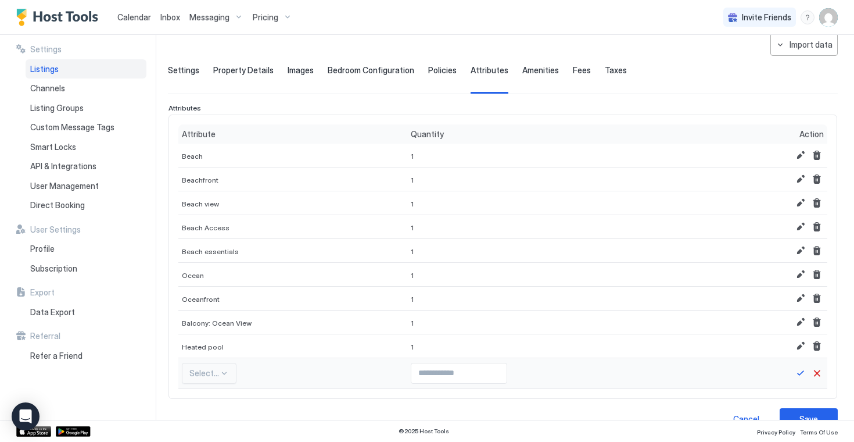
click at [214, 374] on div "Select..." at bounding box center [209, 373] width 55 height 21
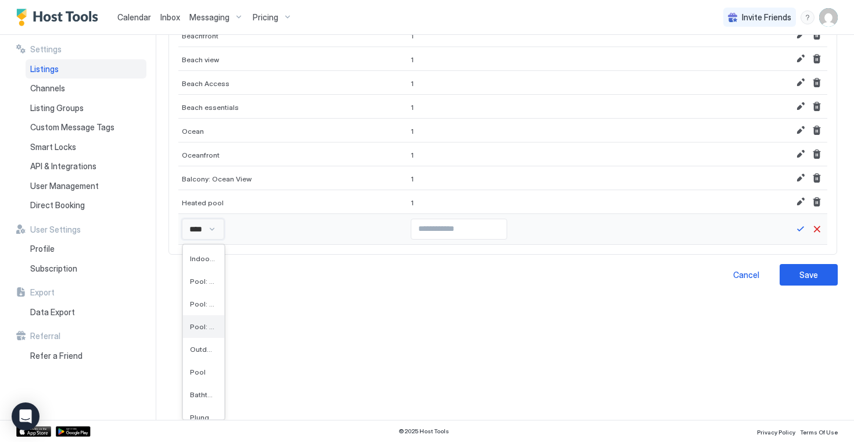
click at [203, 328] on span "Pool: Community Access" at bounding box center [202, 326] width 25 height 9
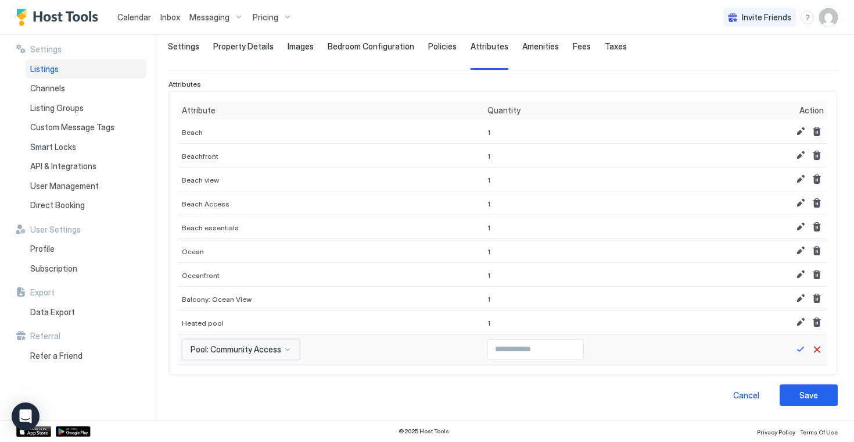
scroll to position [81, 0]
click at [285, 349] on div "option Pool: Community Access, selected. Pool: Community Access" at bounding box center [241, 349] width 118 height 21
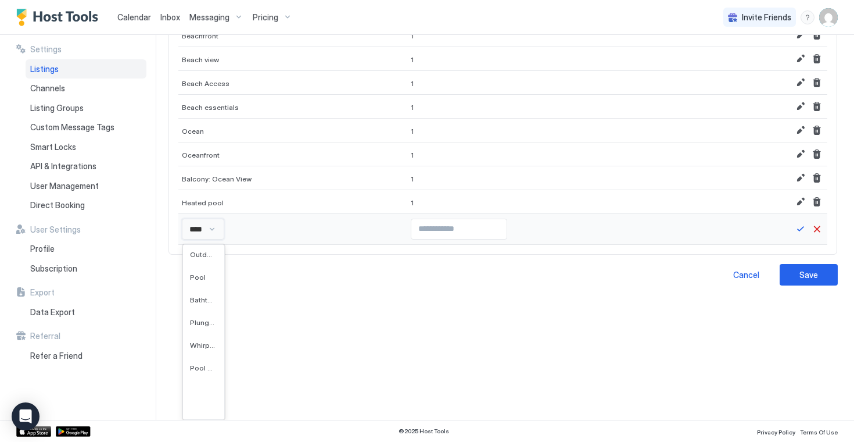
scroll to position [0, 0]
click at [210, 370] on div "Pool" at bounding box center [203, 371] width 27 height 9
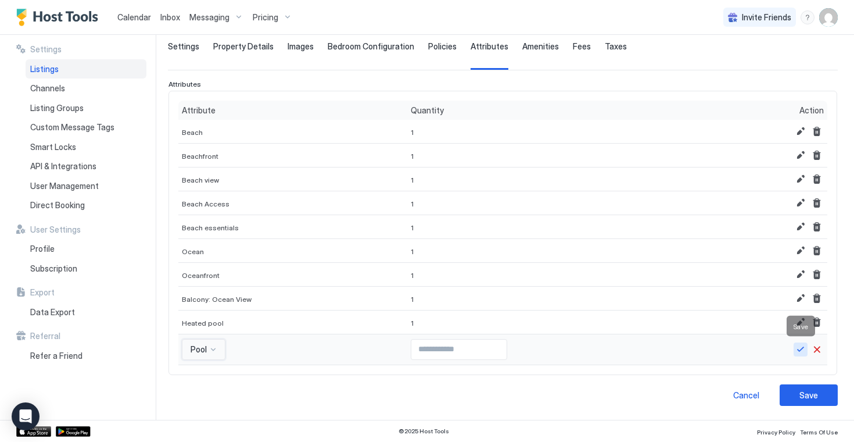
click at [802, 346] on button "Save" at bounding box center [801, 349] width 14 height 14
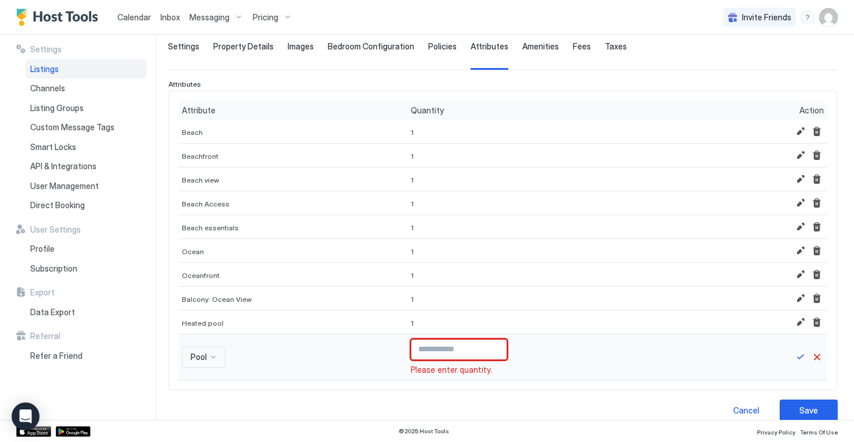
click at [487, 346] on input "*" at bounding box center [458, 349] width 95 height 20
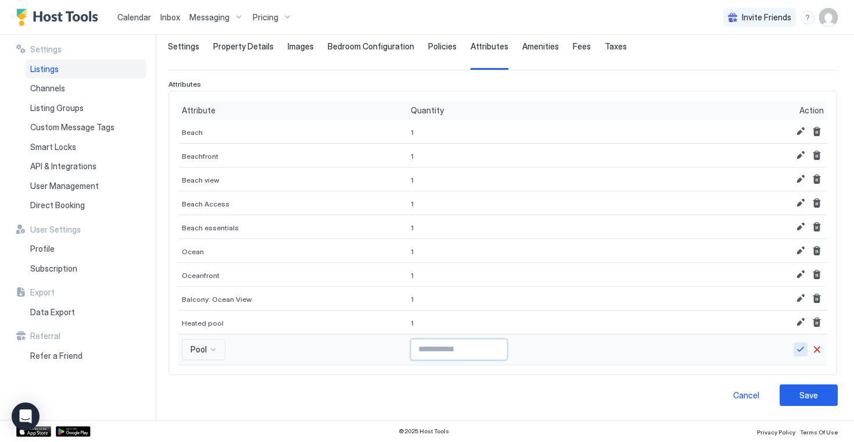
click at [798, 346] on button "Save" at bounding box center [801, 349] width 14 height 14
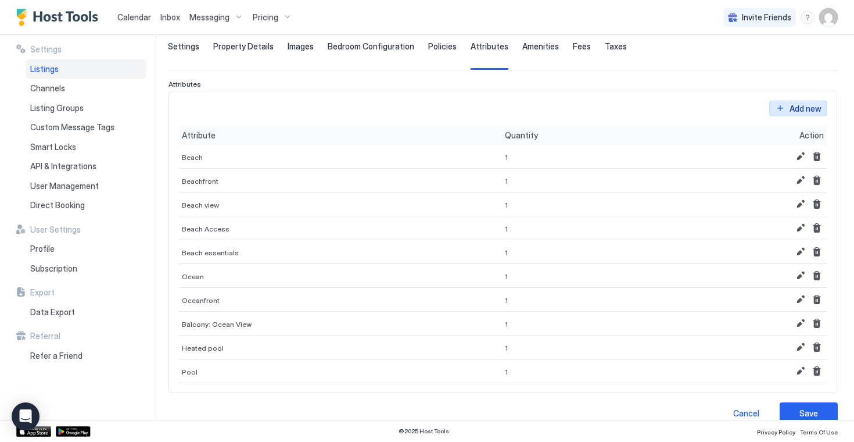
click at [802, 111] on div "Add new" at bounding box center [806, 108] width 32 height 12
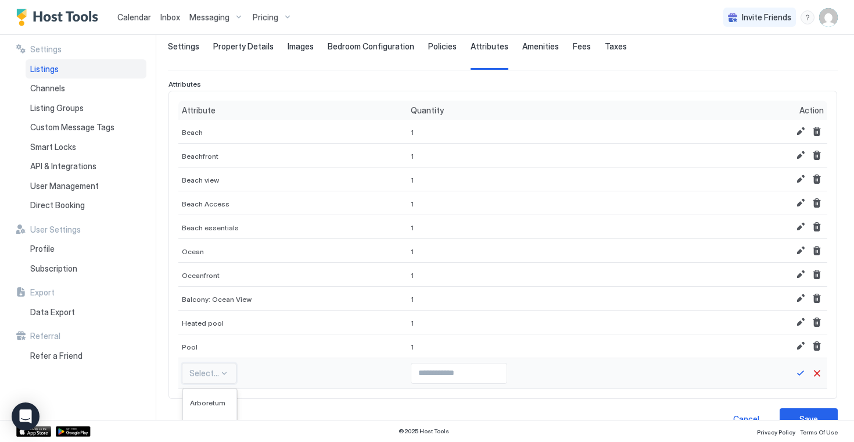
click at [224, 370] on div "Reef, 7 of 590. 590 results available. Use Up and Down to choose options, press…" at bounding box center [209, 373] width 55 height 21
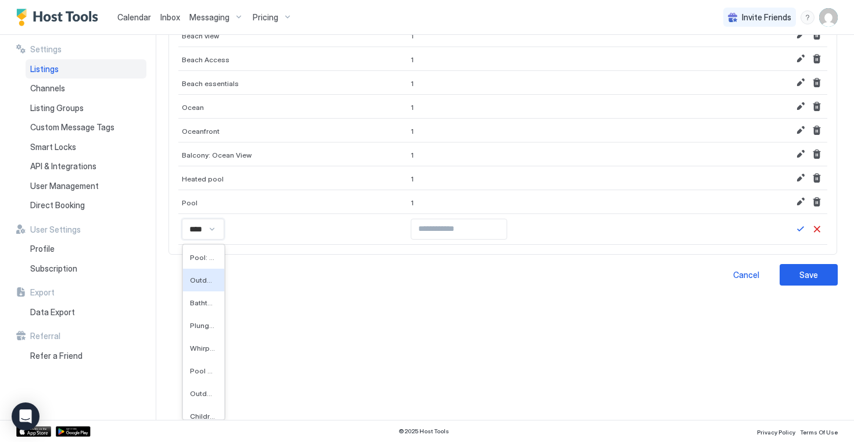
scroll to position [71, 0]
click at [200, 365] on span "Pool view" at bounding box center [202, 368] width 25 height 9
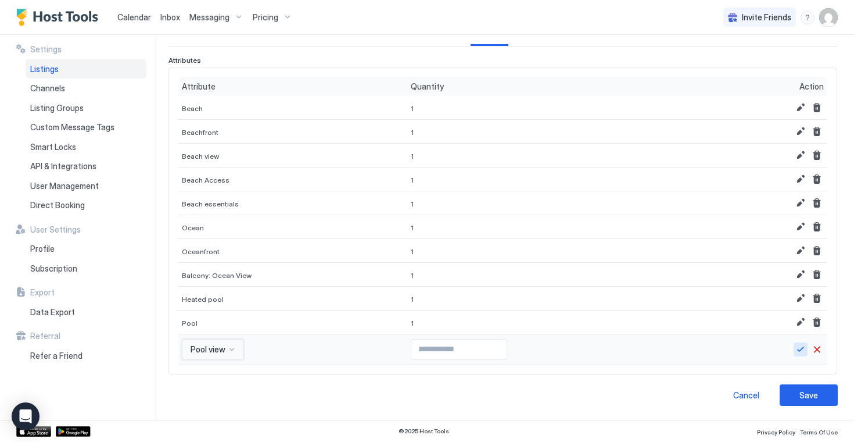
click at [800, 350] on button "Save" at bounding box center [801, 349] width 14 height 14
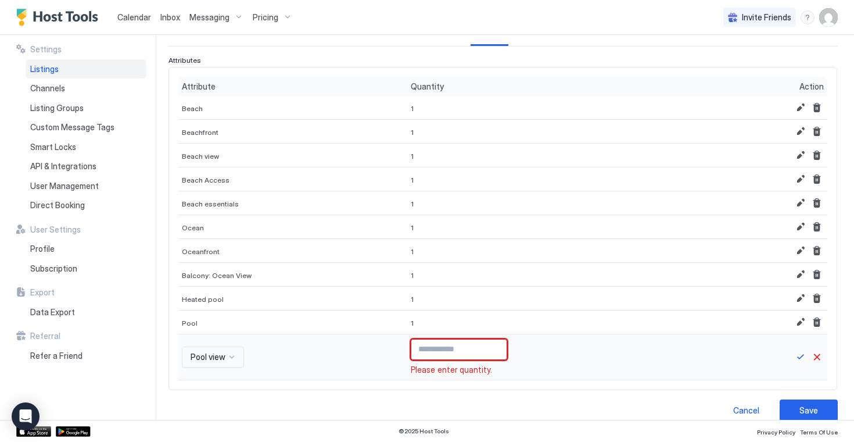
click at [489, 346] on input "*" at bounding box center [458, 349] width 95 height 20
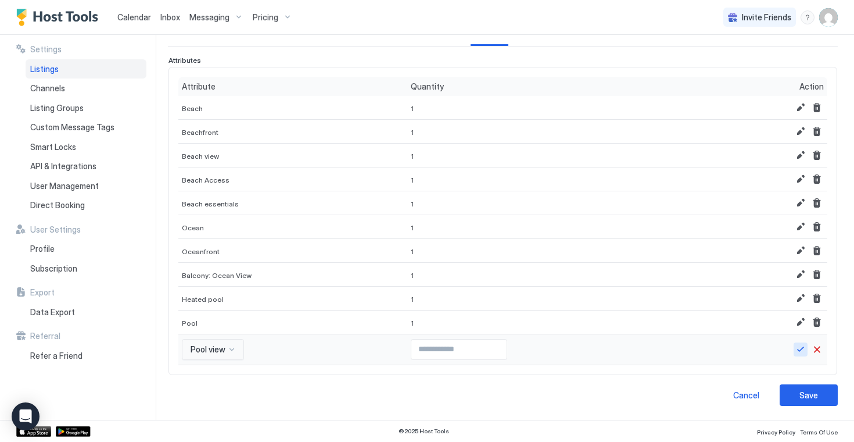
click at [805, 350] on button "Save" at bounding box center [801, 349] width 14 height 14
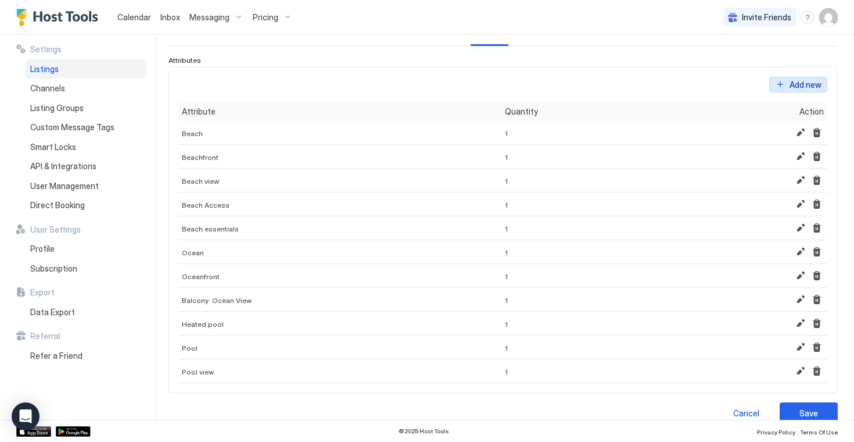
click at [804, 85] on div "Add new" at bounding box center [806, 84] width 32 height 12
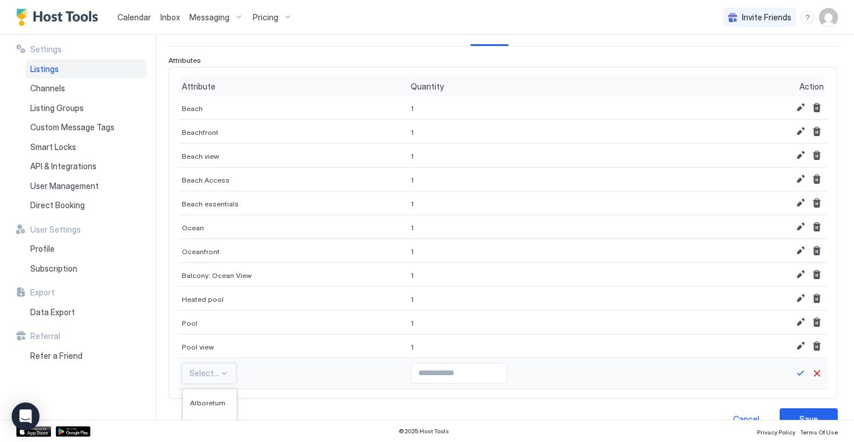
scroll to position [249, 0]
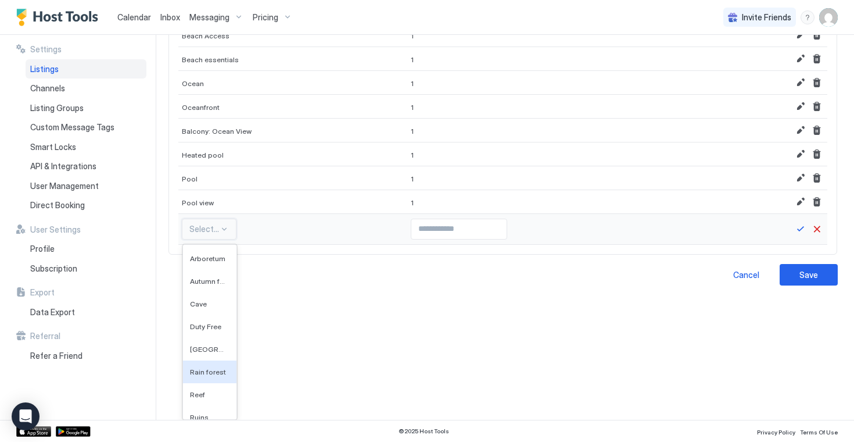
click at [220, 239] on div "Rain forest, 6 of 589. 589 results available. Use Up and Down to choose options…" at bounding box center [209, 228] width 55 height 21
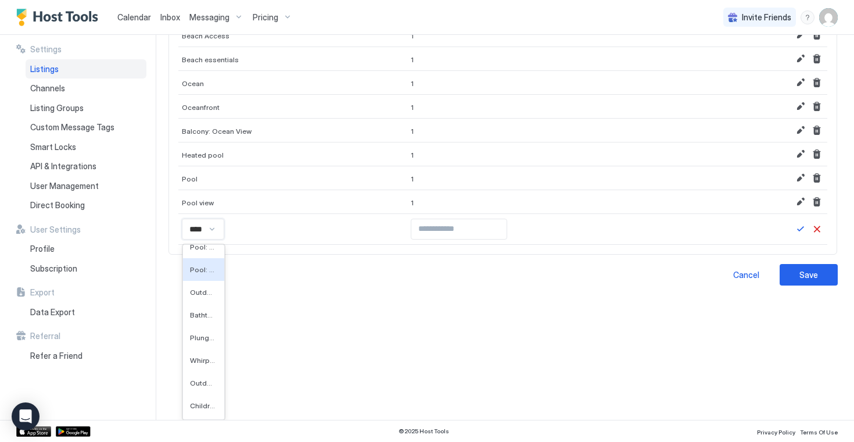
scroll to position [52, 0]
click at [329, 277] on div "**********" at bounding box center [503, 63] width 670 height 444
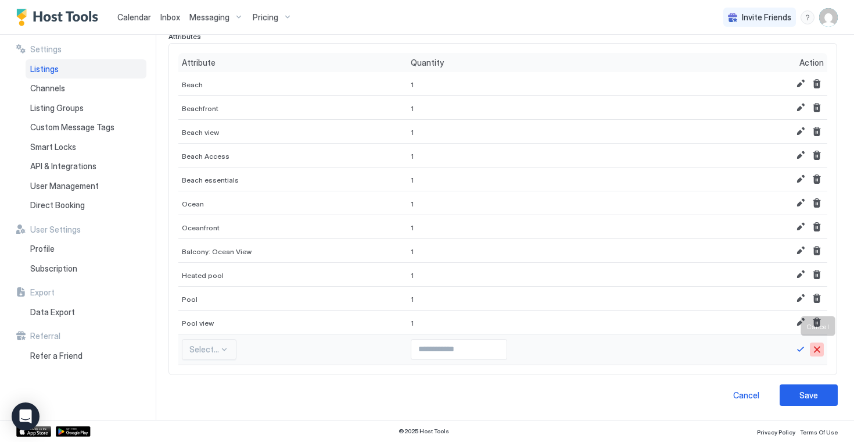
click at [820, 347] on button "Cancel" at bounding box center [817, 349] width 14 height 14
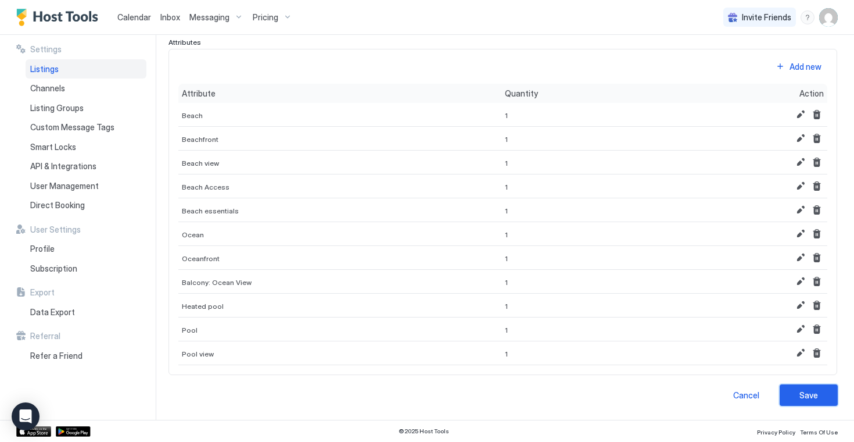
click at [810, 393] on div "Save" at bounding box center [808, 395] width 19 height 12
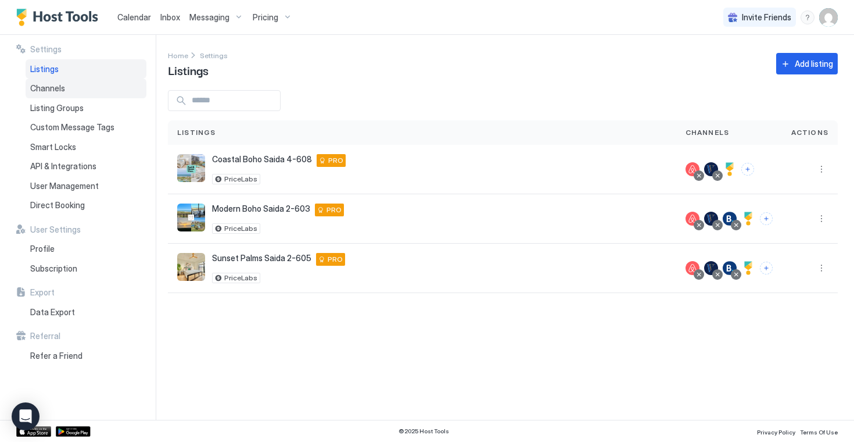
click at [92, 91] on div "Channels" at bounding box center [86, 88] width 121 height 20
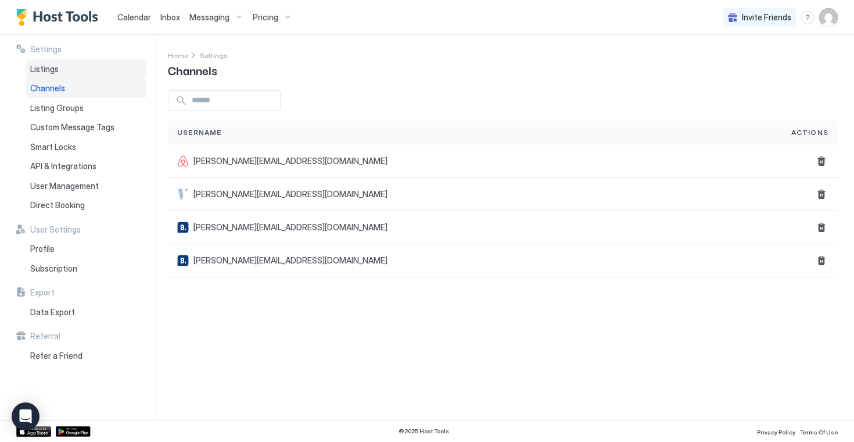
click at [66, 68] on div "Listings" at bounding box center [86, 69] width 121 height 20
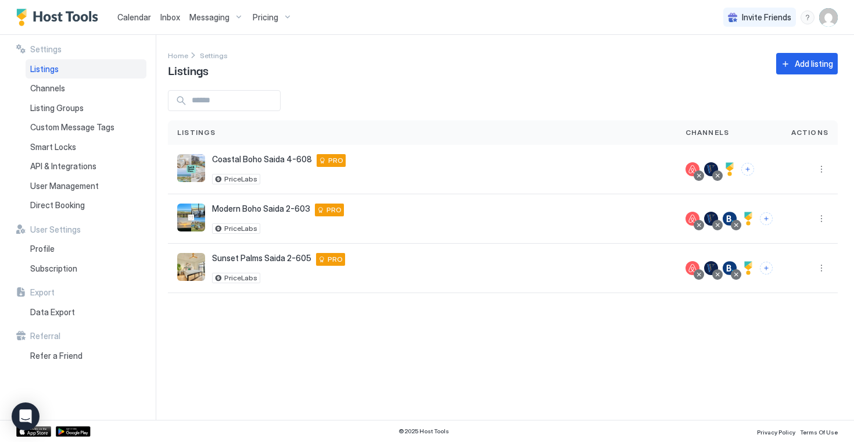
click at [91, 70] on div "Listings" at bounding box center [86, 69] width 121 height 20
click at [58, 243] on div "Profile" at bounding box center [86, 249] width 121 height 20
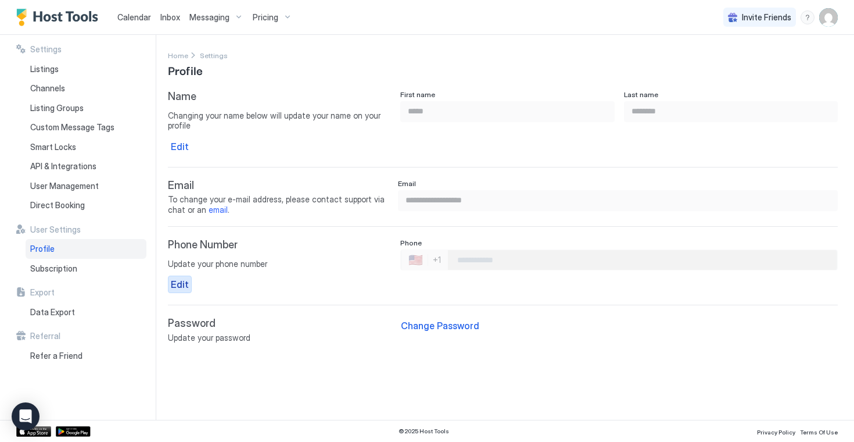
click at [184, 282] on div "Edit" at bounding box center [180, 284] width 18 height 14
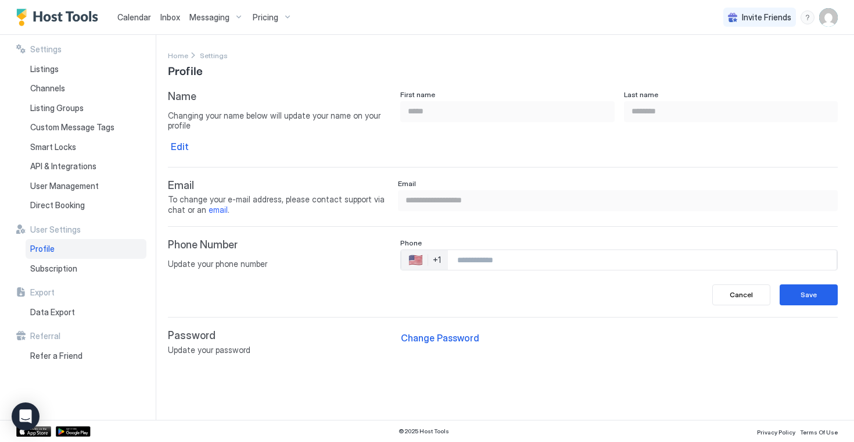
click at [461, 256] on input "Phone Number input" at bounding box center [642, 259] width 389 height 21
click at [808, 297] on div "Save" at bounding box center [809, 294] width 16 height 10
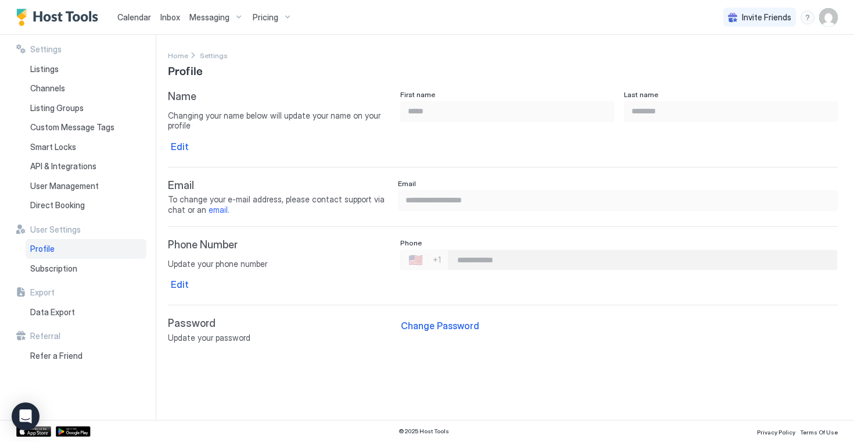
click at [828, 20] on img "User profile" at bounding box center [828, 17] width 19 height 19
click at [708, 41] on img at bounding box center [706, 40] width 19 height 19
click at [740, 59] on div "Settings" at bounding box center [764, 65] width 148 height 20
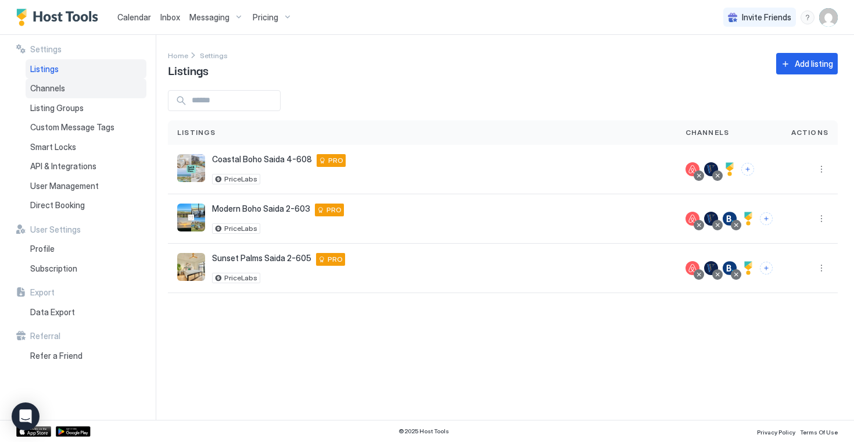
click at [58, 87] on span "Channels" at bounding box center [47, 88] width 35 height 10
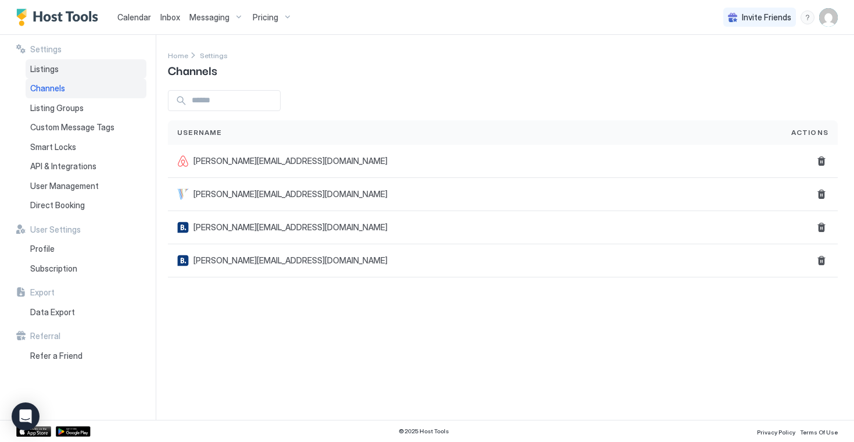
click at [54, 72] on span "Listings" at bounding box center [44, 69] width 28 height 10
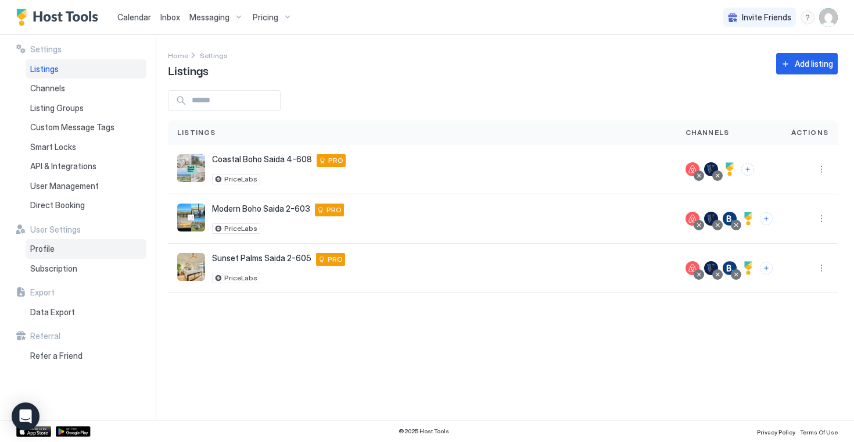
click at [53, 246] on span "Profile" at bounding box center [42, 248] width 24 height 10
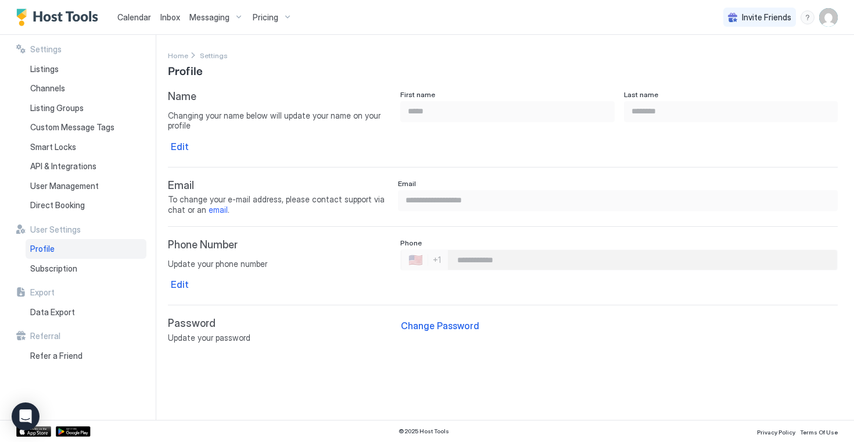
click at [48, 229] on span "User Settings" at bounding box center [55, 229] width 51 height 10
click at [826, 23] on img "User profile" at bounding box center [828, 17] width 19 height 19
click at [762, 63] on div "Settings" at bounding box center [764, 65] width 148 height 20
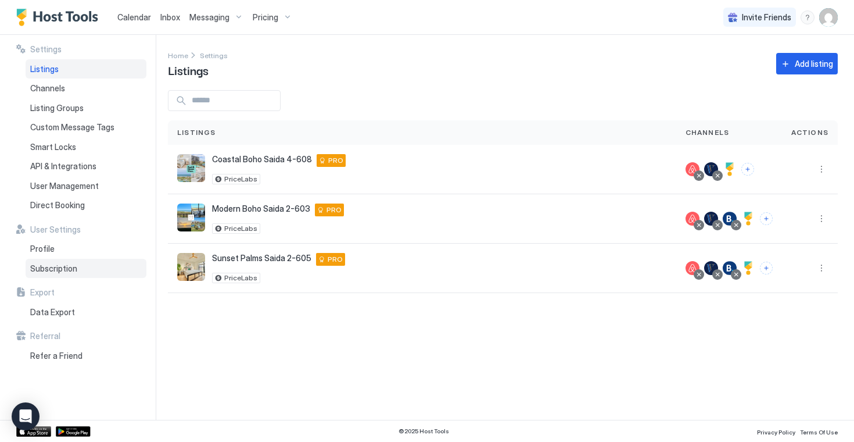
click at [66, 269] on span "Subscription" at bounding box center [53, 268] width 47 height 10
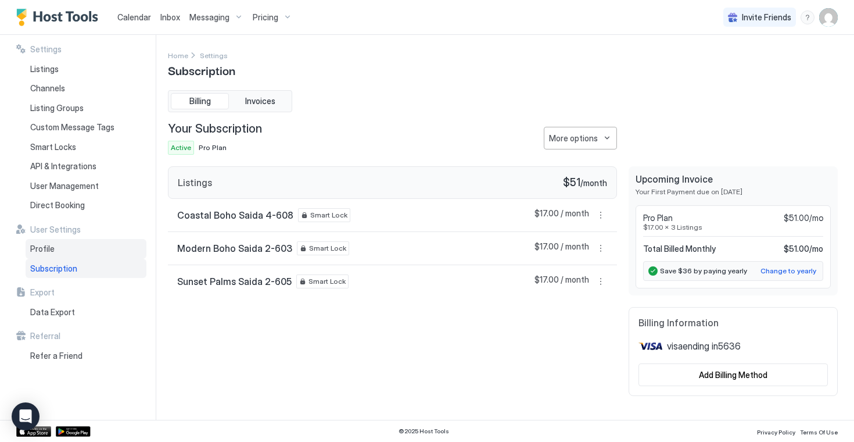
click at [78, 249] on div "Profile" at bounding box center [86, 249] width 121 height 20
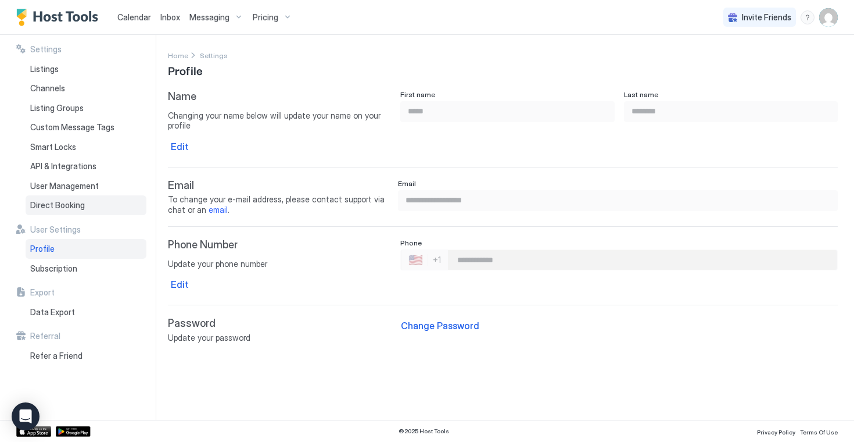
click at [80, 210] on div "Direct Booking" at bounding box center [86, 205] width 121 height 20
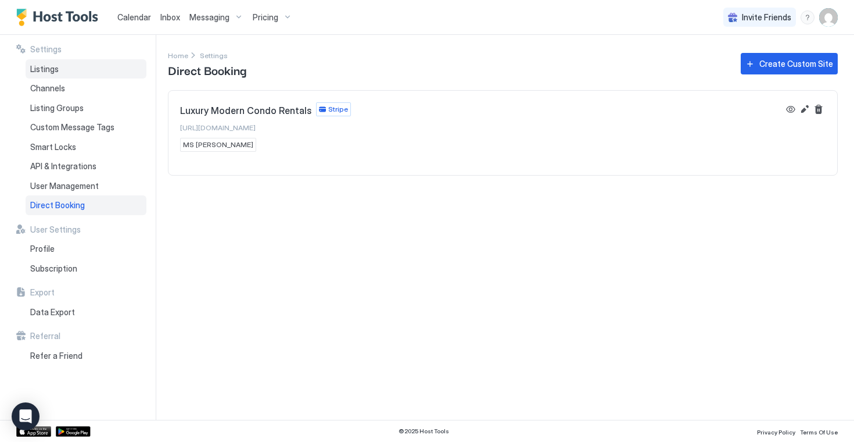
click at [82, 71] on div "Listings" at bounding box center [86, 69] width 121 height 20
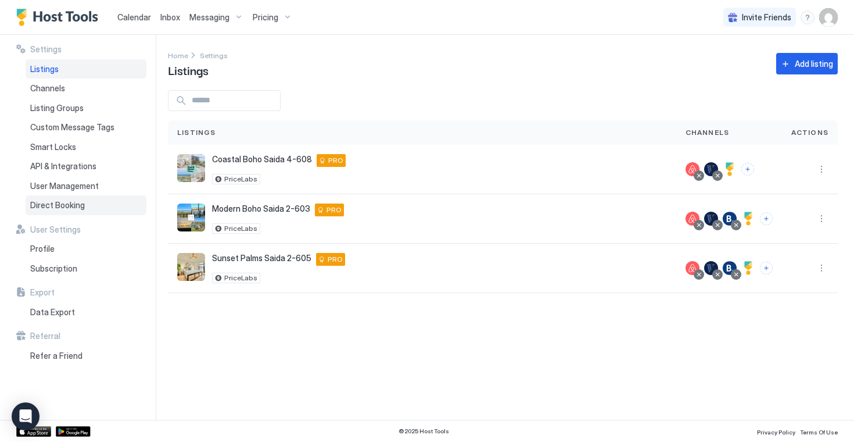
click at [69, 205] on span "Direct Booking" at bounding box center [57, 205] width 55 height 10
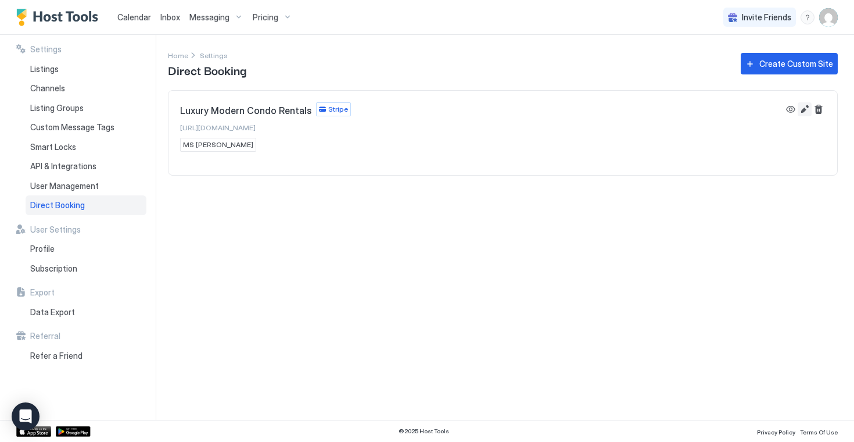
click at [805, 108] on button "Edit" at bounding box center [805, 109] width 14 height 14
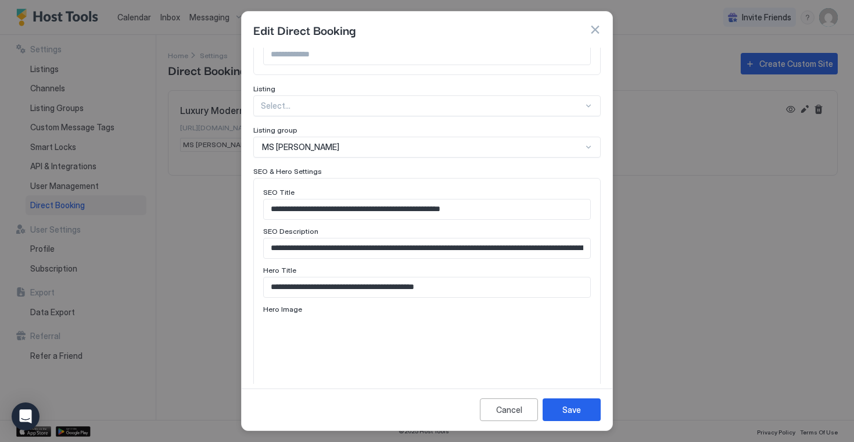
scroll to position [340, 0]
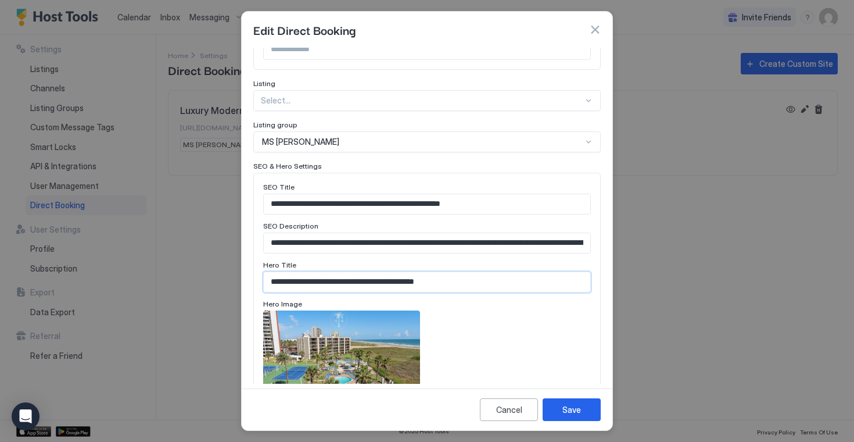
click at [335, 272] on input "**********" at bounding box center [427, 282] width 327 height 20
click at [577, 408] on div "Save" at bounding box center [571, 409] width 19 height 12
